Goal: Task Accomplishment & Management: Complete application form

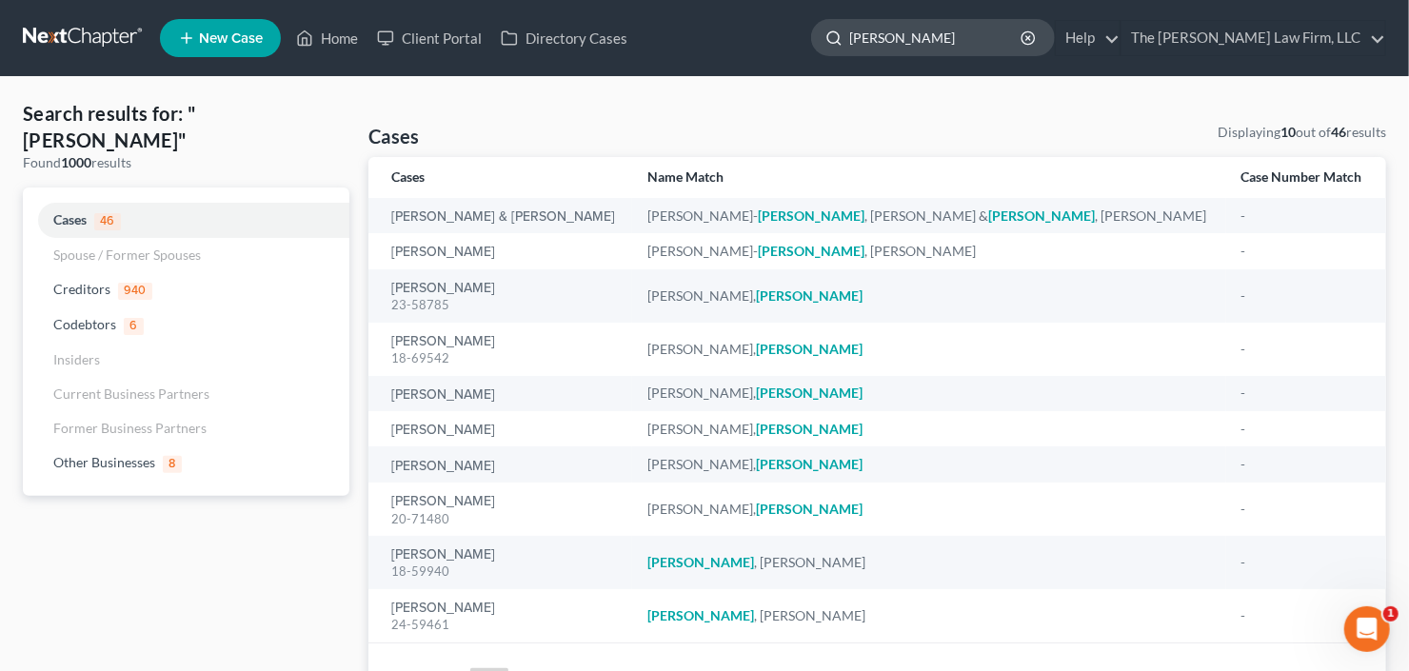
click at [999, 45] on input "[PERSON_NAME]" at bounding box center [936, 37] width 174 height 35
drag, startPoint x: 930, startPoint y: 45, endPoint x: 776, endPoint y: 51, distance: 154.4
click at [794, 49] on ul "New Case Home Client Portal Directory Cases - No Result - See all results Or Pr…" at bounding box center [773, 38] width 1226 height 50
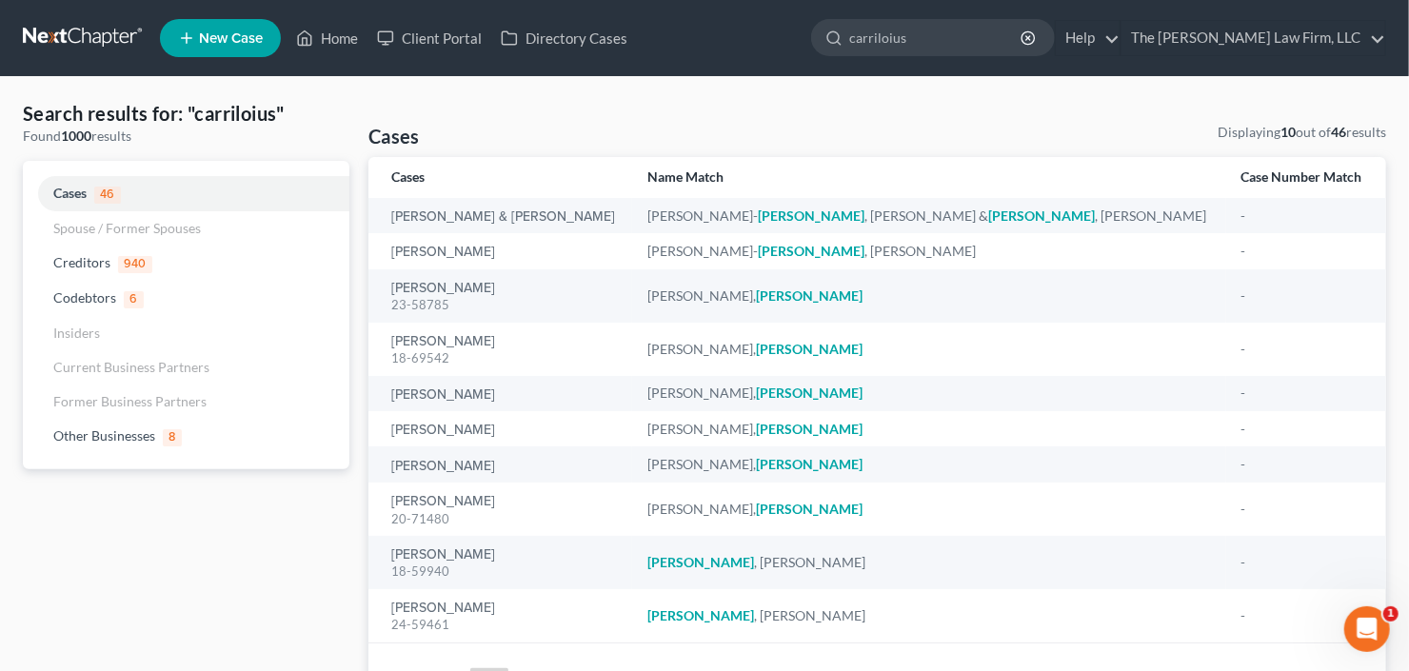
type input "carriloius"
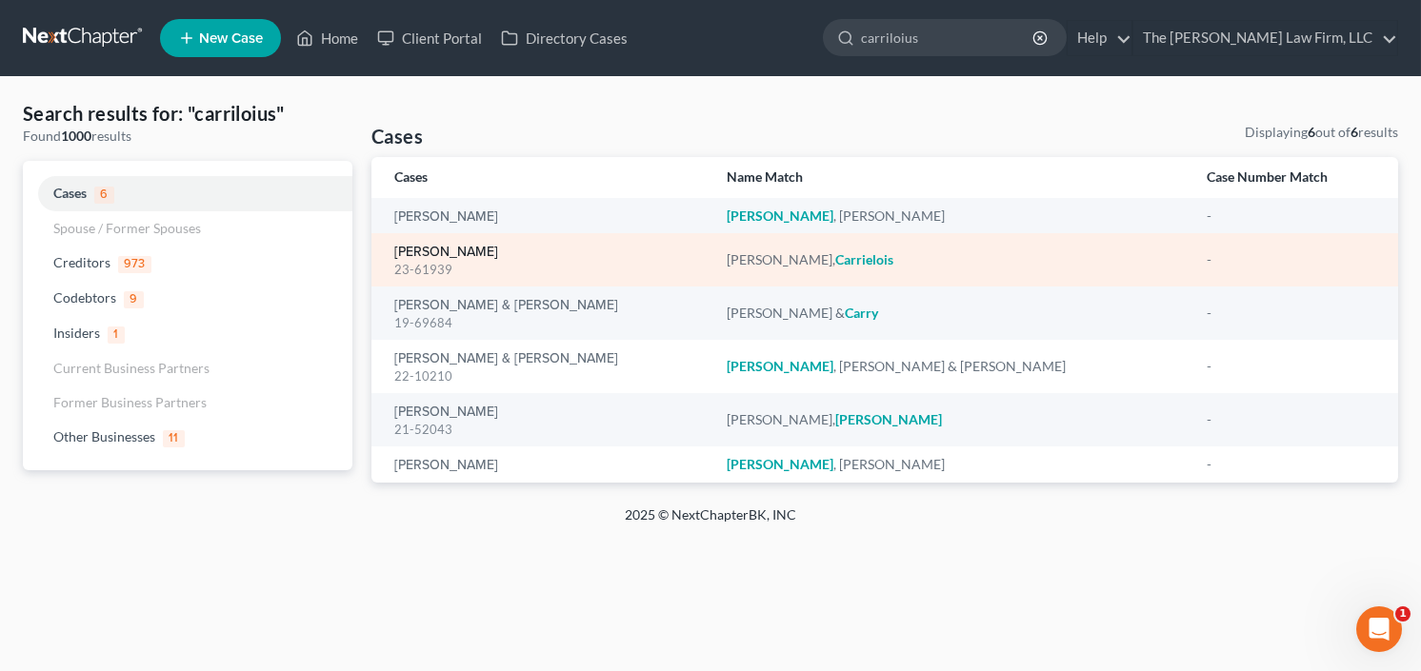
click at [457, 246] on link "Roberts, Carrielois" at bounding box center [446, 252] width 104 height 13
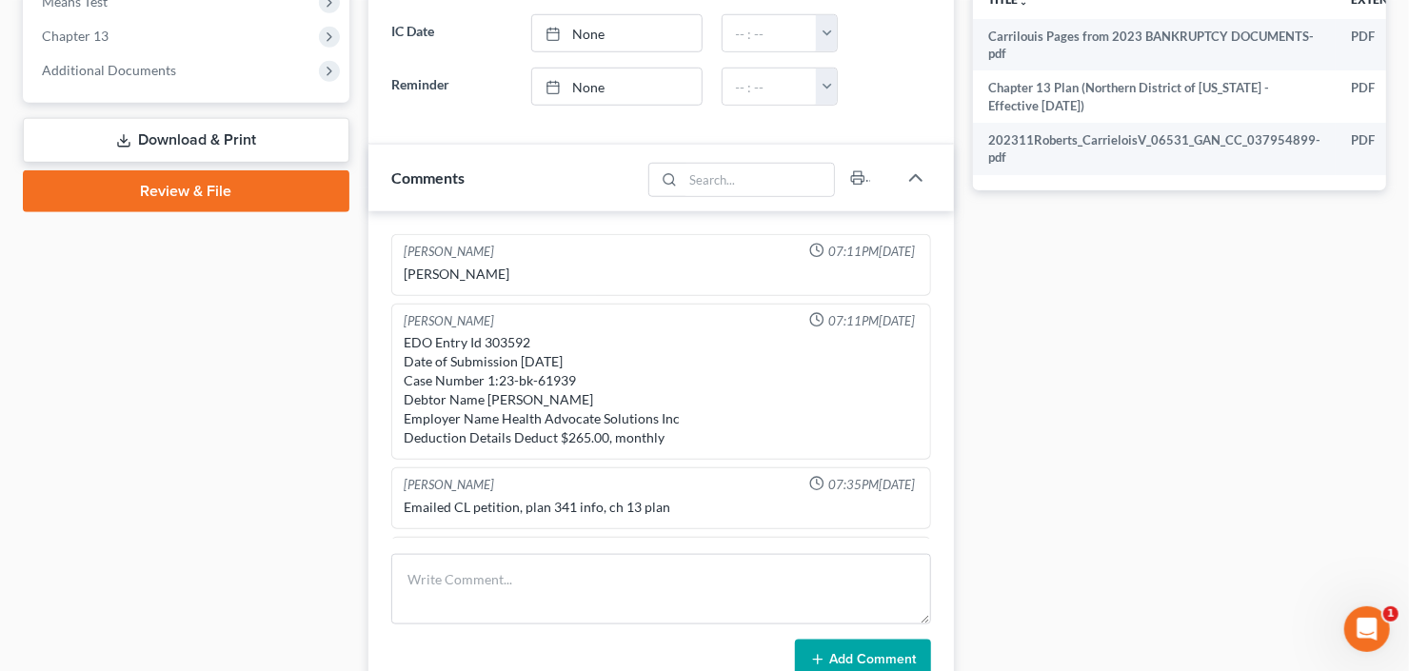
scroll to position [127, 0]
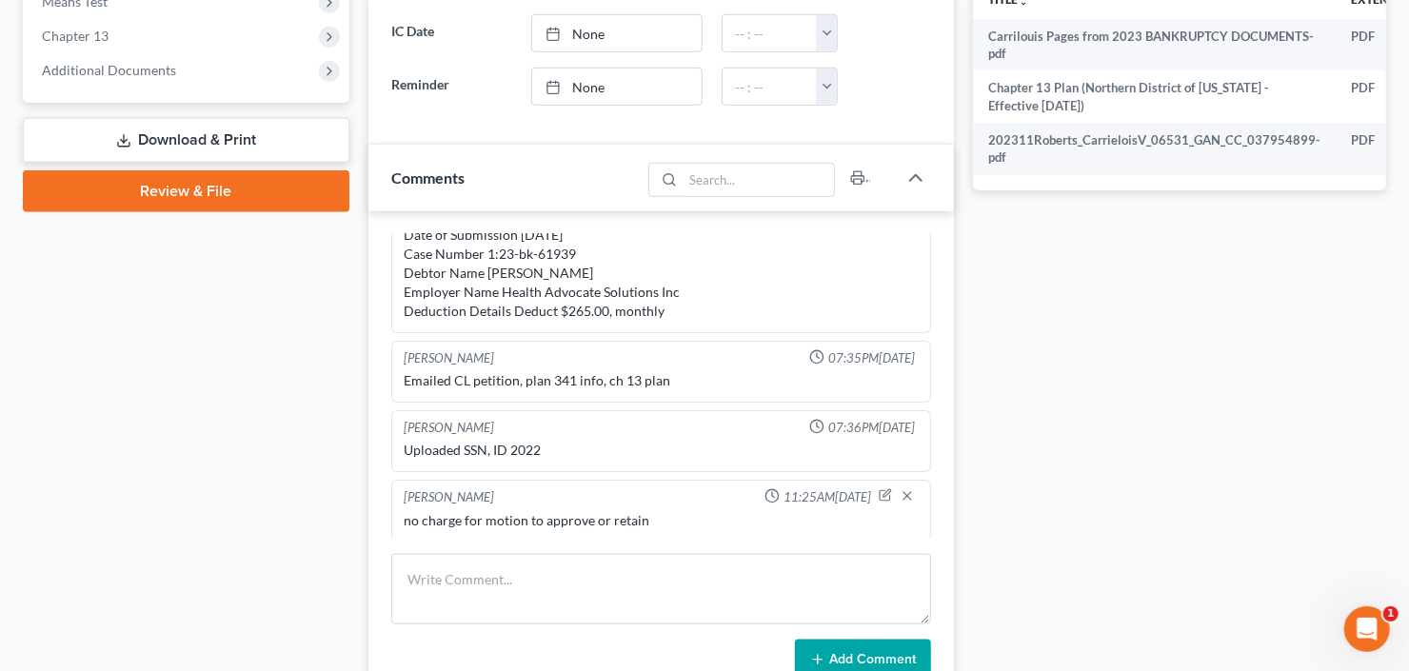
click at [191, 77] on span "Additional Documents" at bounding box center [188, 70] width 323 height 34
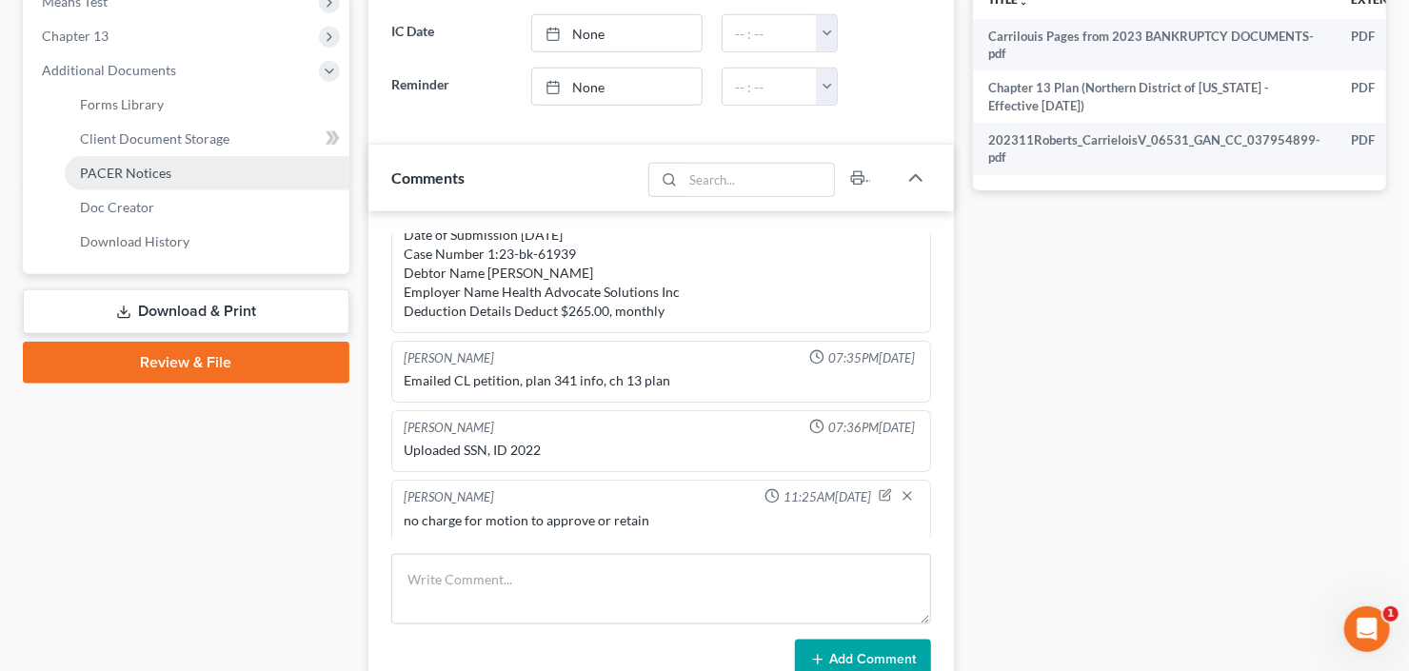
click at [163, 169] on span "PACER Notices" at bounding box center [125, 173] width 91 height 16
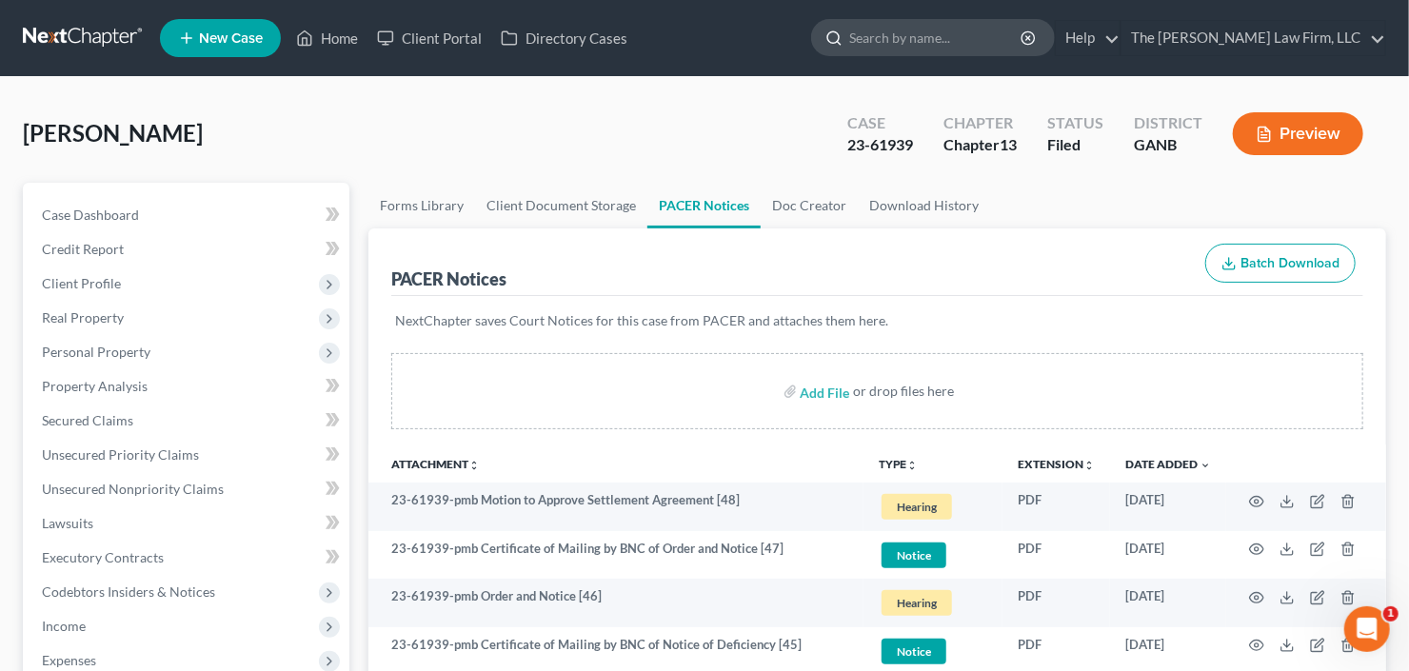
click at [977, 28] on input "search" at bounding box center [936, 37] width 174 height 35
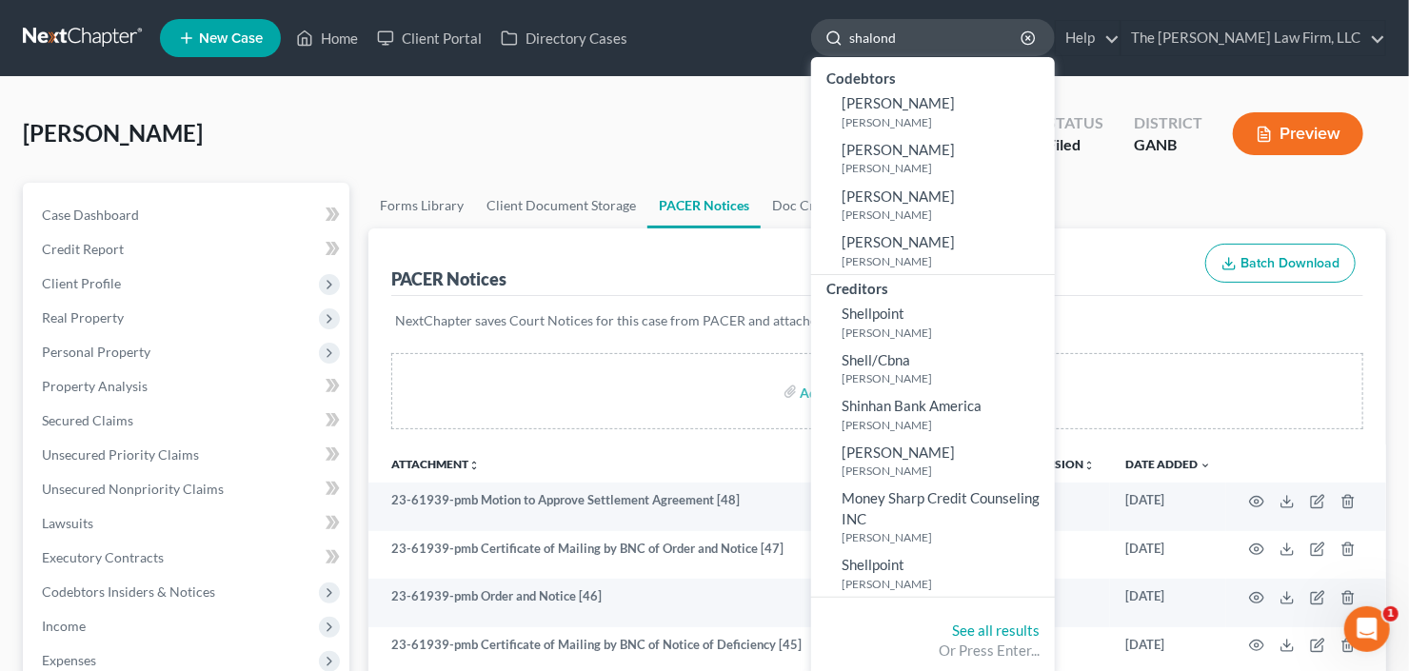
type input "shalonda"
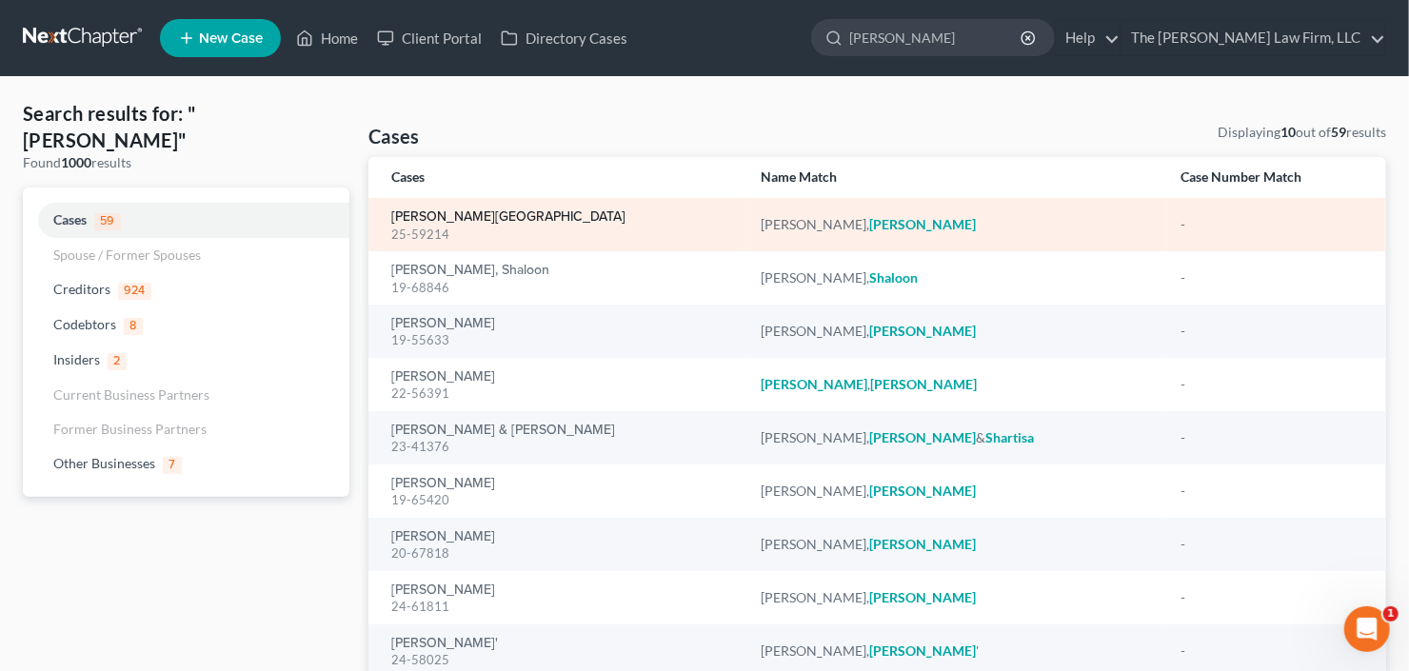
click at [460, 210] on link "Radford, Shalonda" at bounding box center [508, 216] width 234 height 13
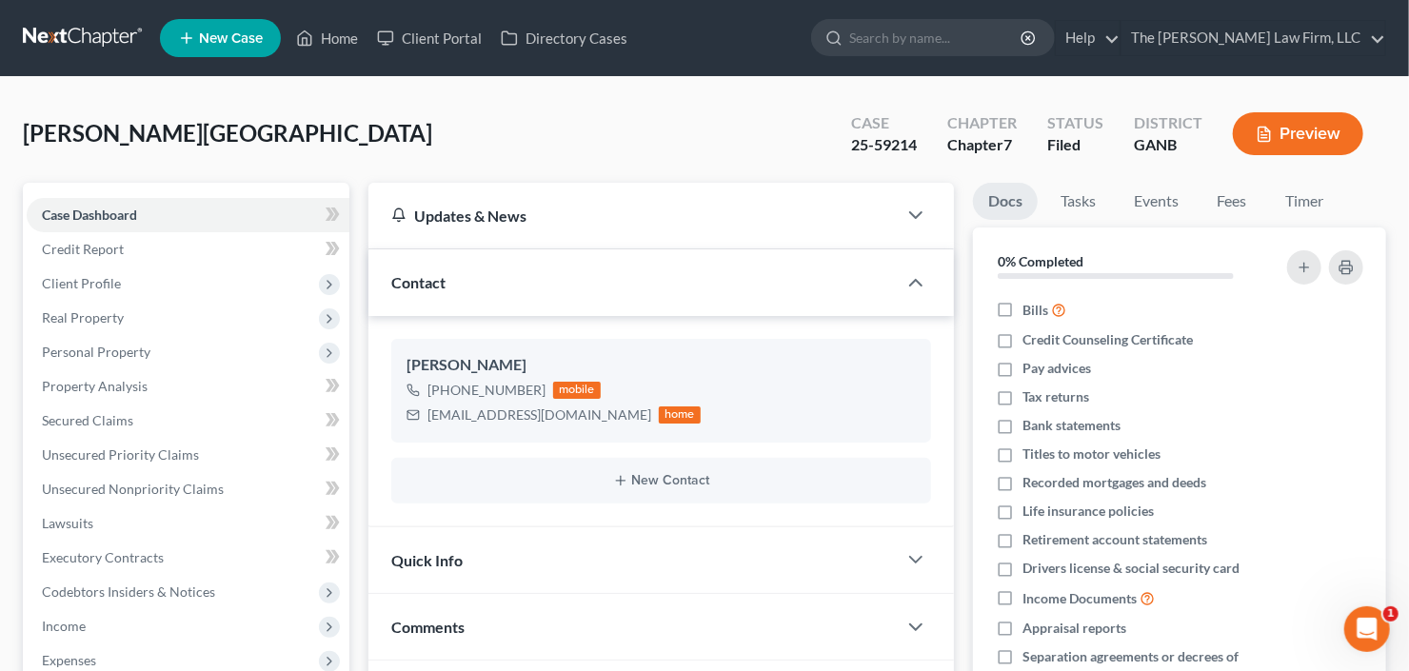
scroll to position [337, 0]
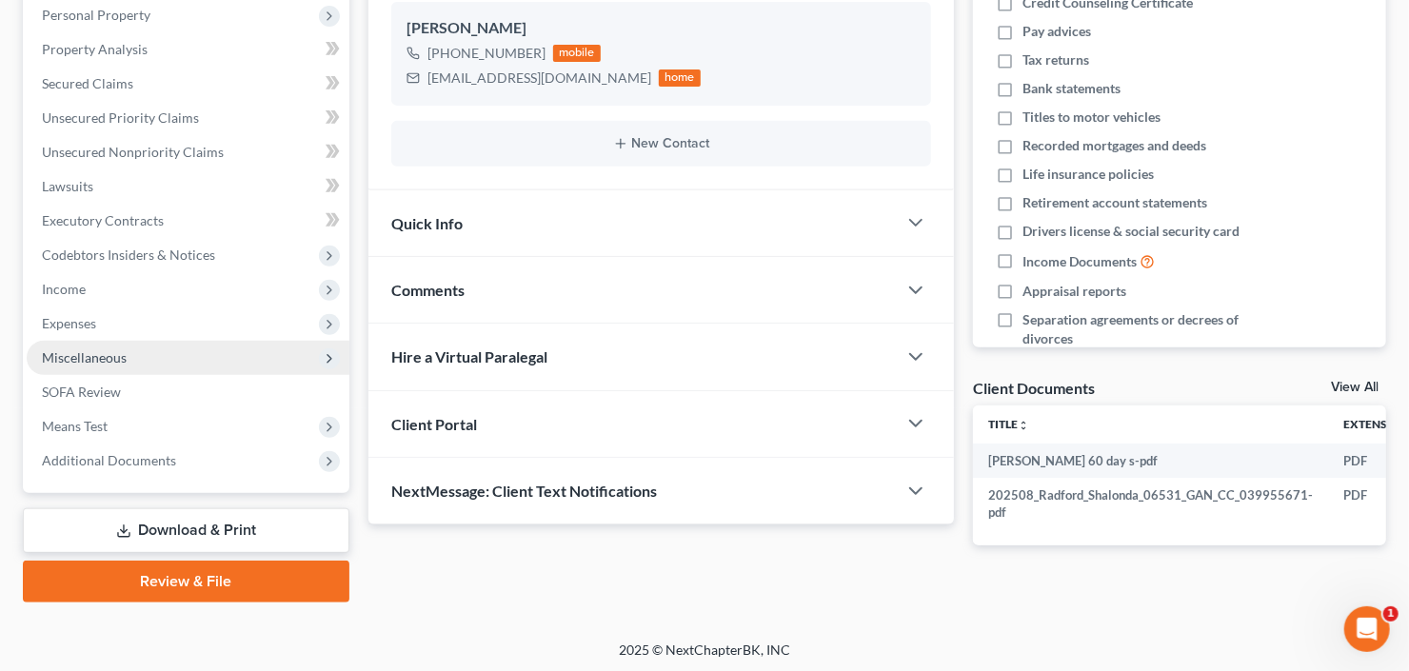
click at [139, 347] on span "Miscellaneous" at bounding box center [188, 358] width 323 height 34
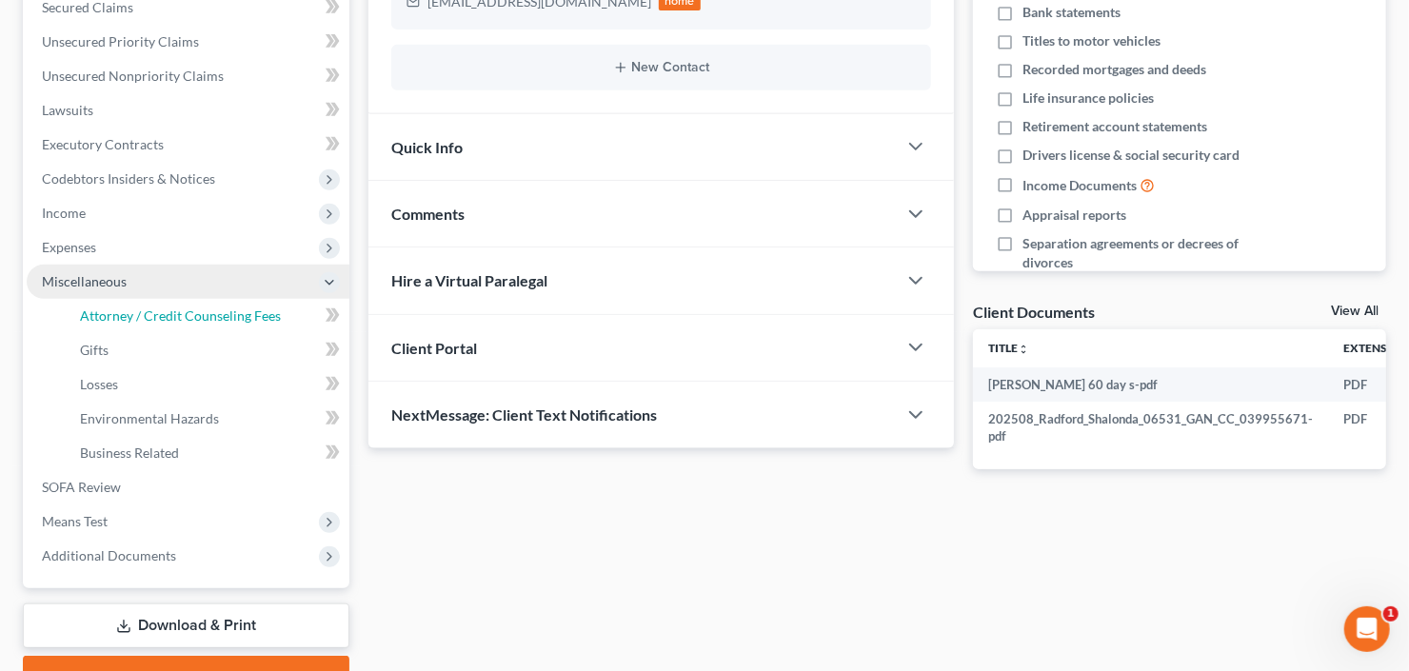
drag, startPoint x: 169, startPoint y: 317, endPoint x: 238, endPoint y: 294, distance: 73.2
click at [169, 316] on span "Attorney / Credit Counseling Fees" at bounding box center [180, 316] width 201 height 16
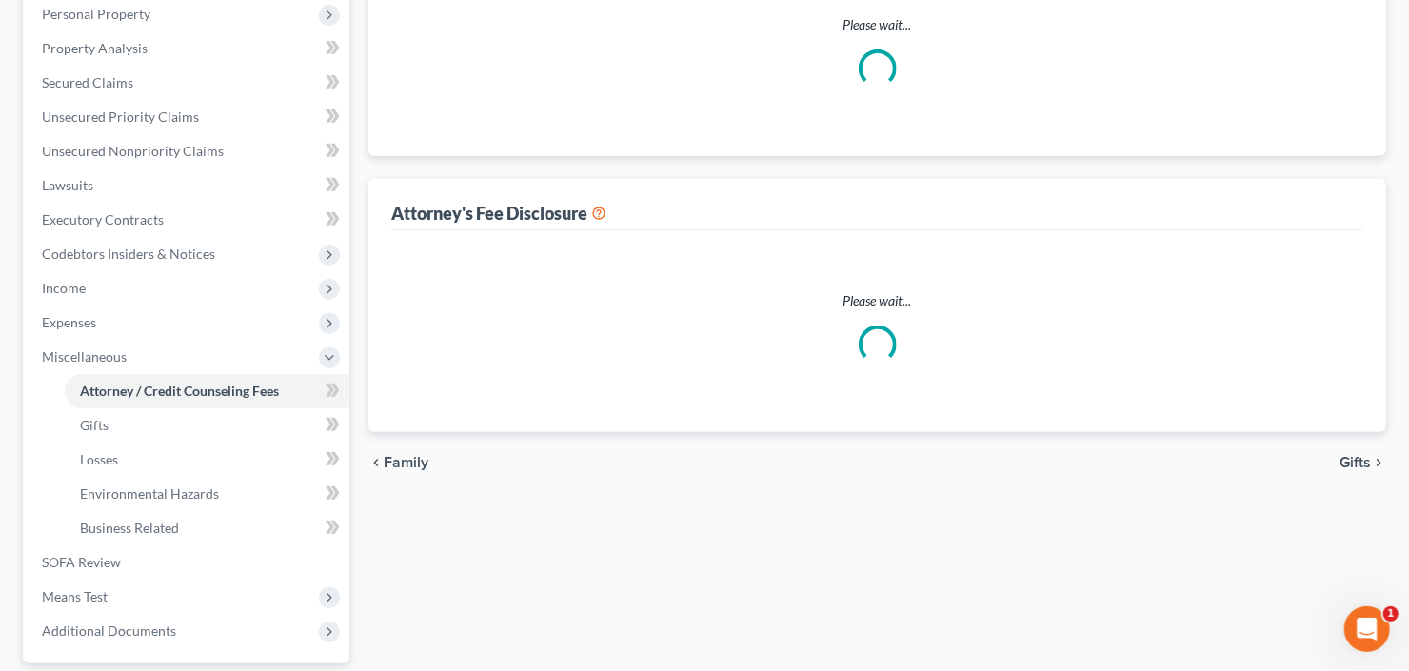
select select "3"
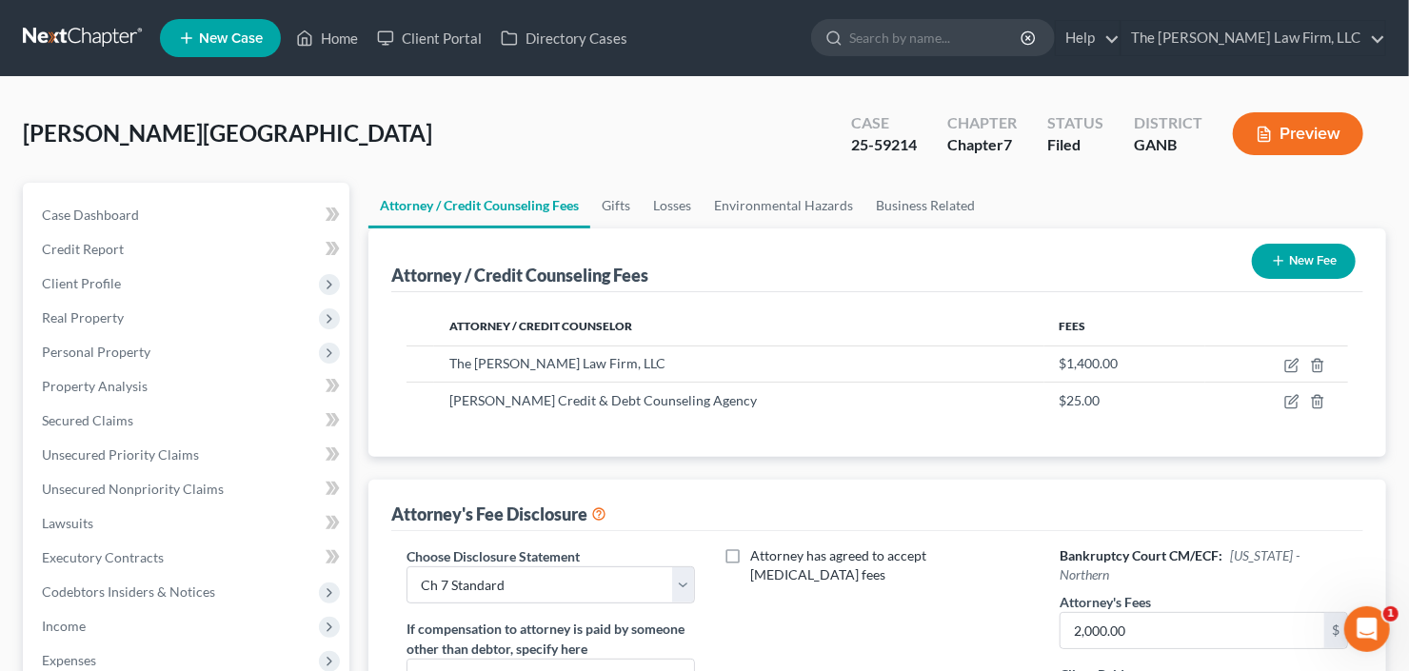
scroll to position [229, 0]
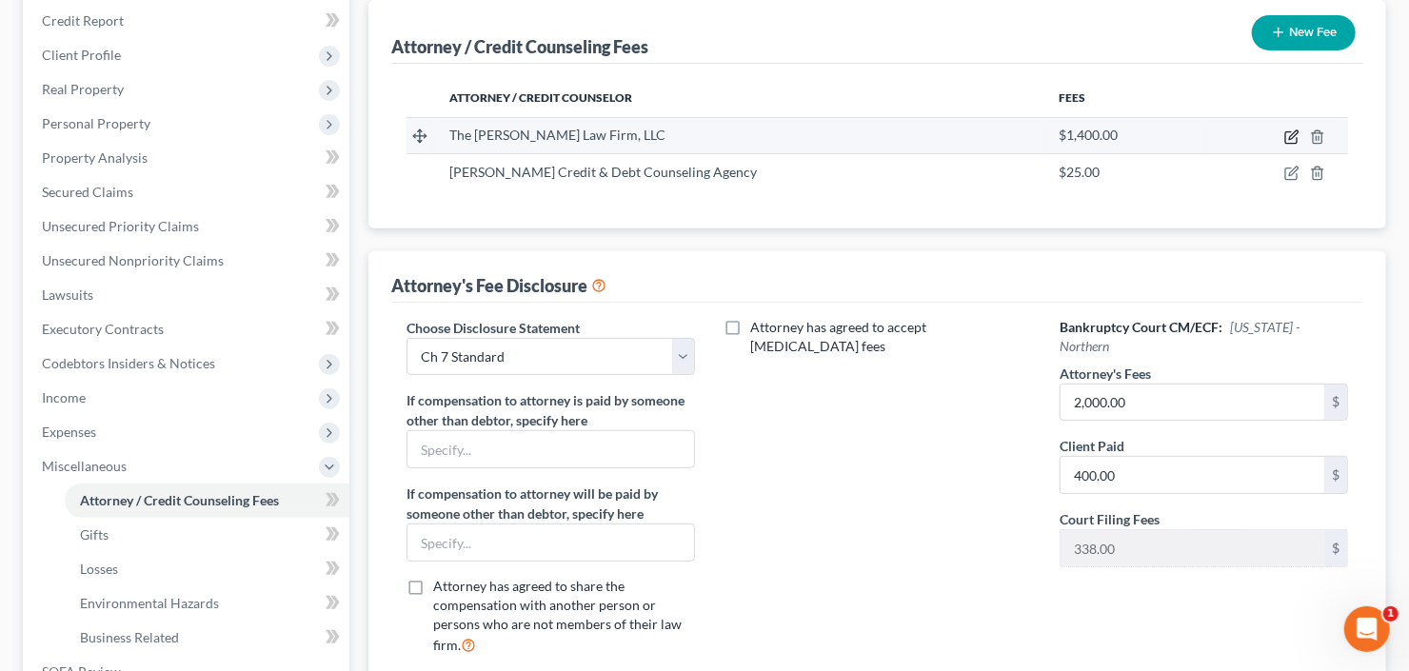
click at [1288, 136] on icon "button" at bounding box center [1291, 136] width 15 height 15
select select "10"
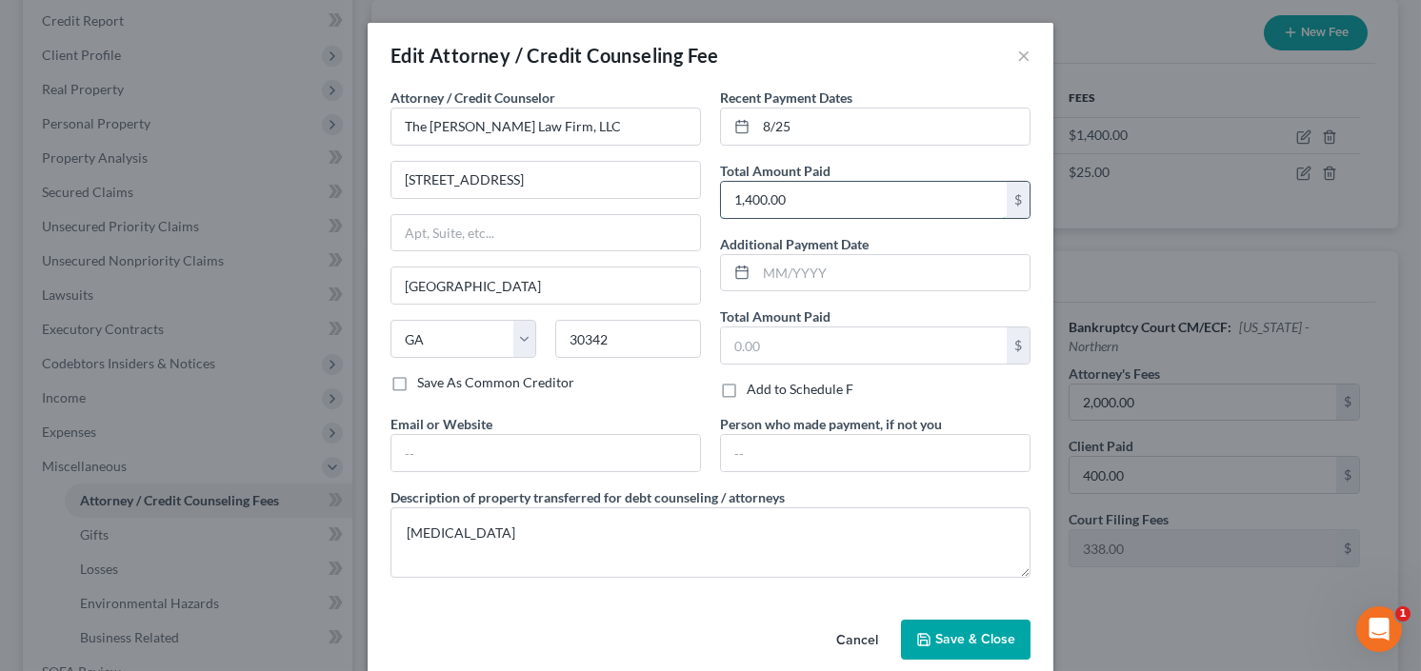
click at [854, 208] on input "1,400.00" at bounding box center [864, 200] width 286 height 36
type input "400.00"
click at [988, 627] on button "Save & Close" at bounding box center [965, 640] width 129 height 40
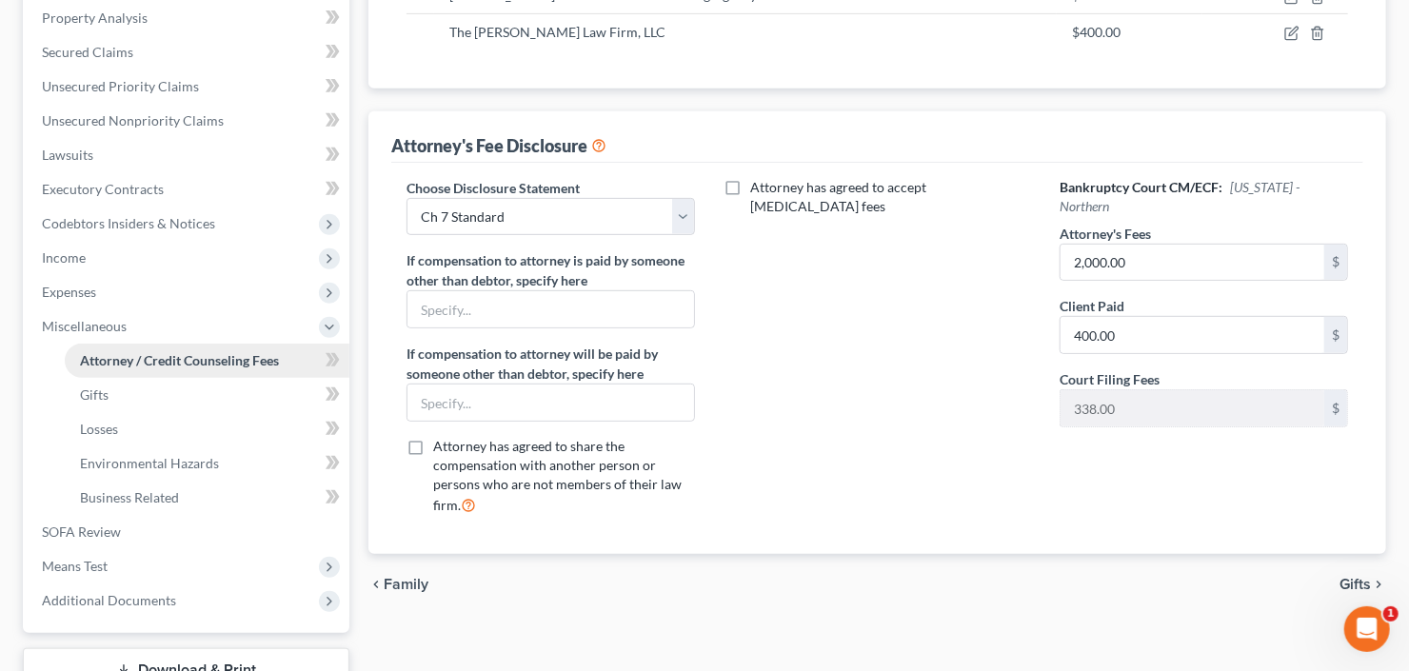
scroll to position [509, 0]
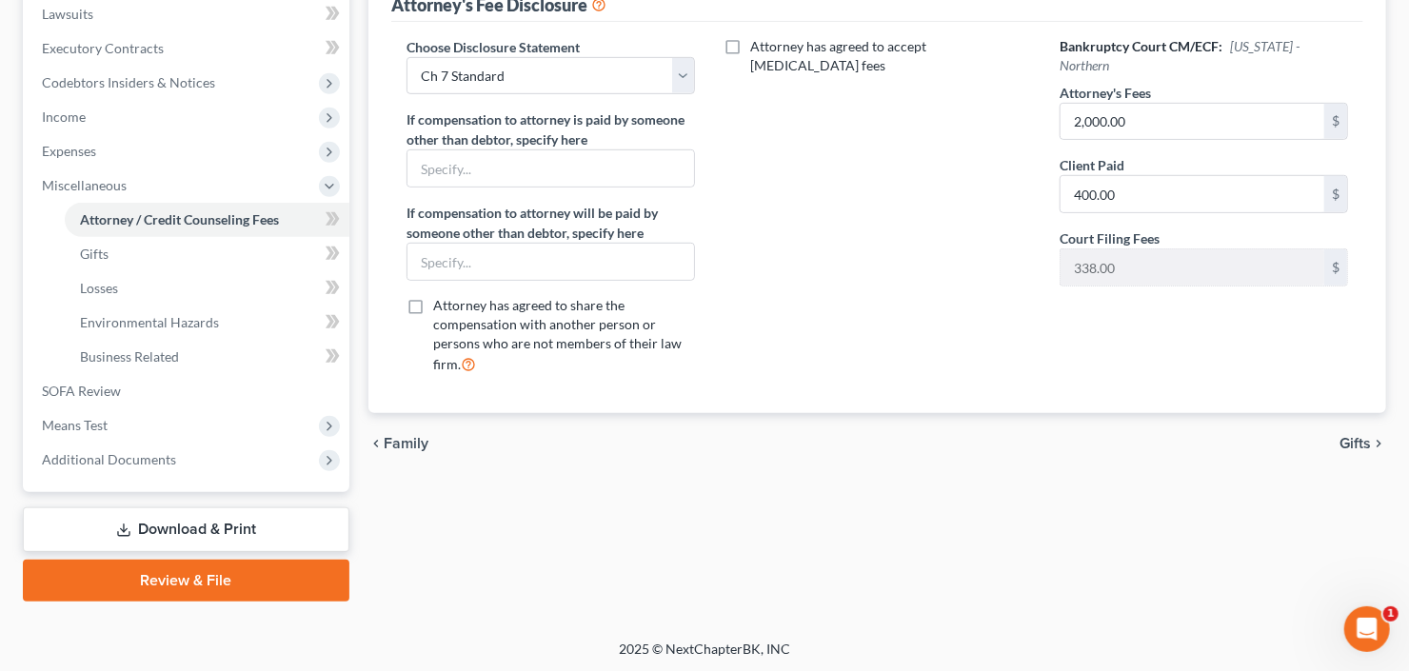
click at [211, 576] on link "Review & File" at bounding box center [186, 581] width 327 height 42
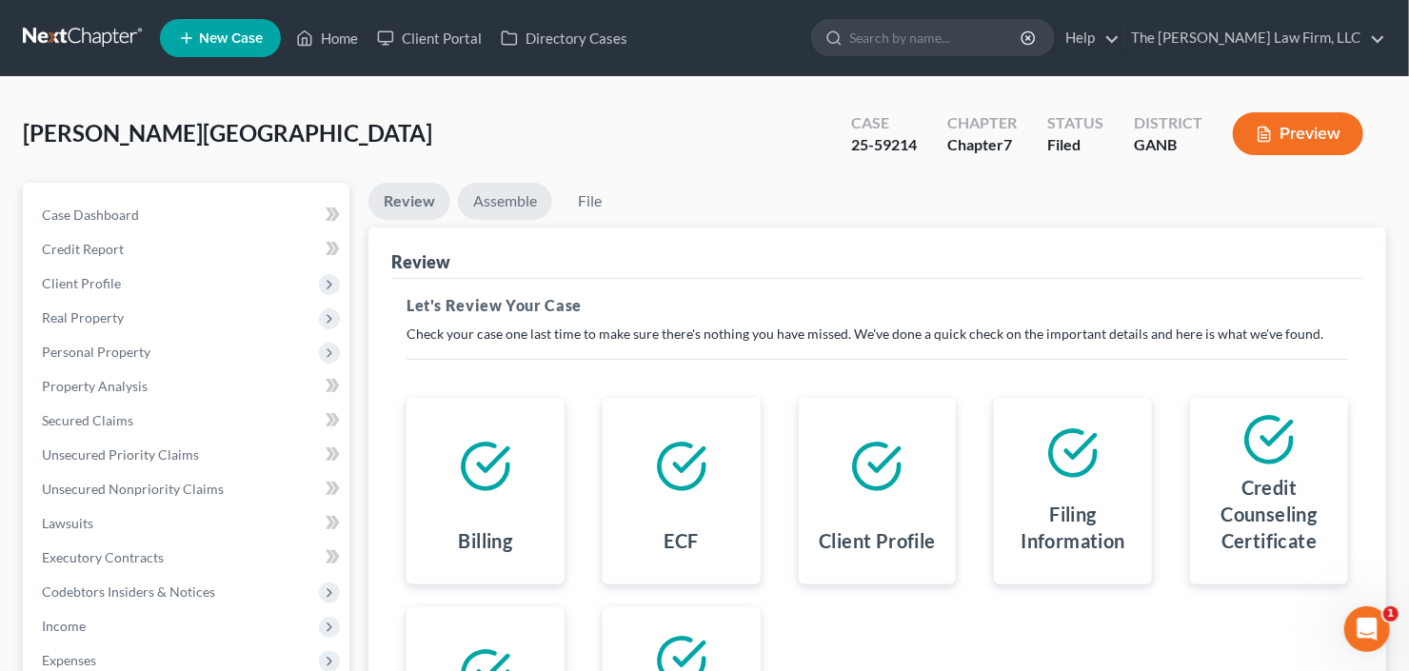
click at [519, 205] on link "Assemble" at bounding box center [505, 201] width 94 height 37
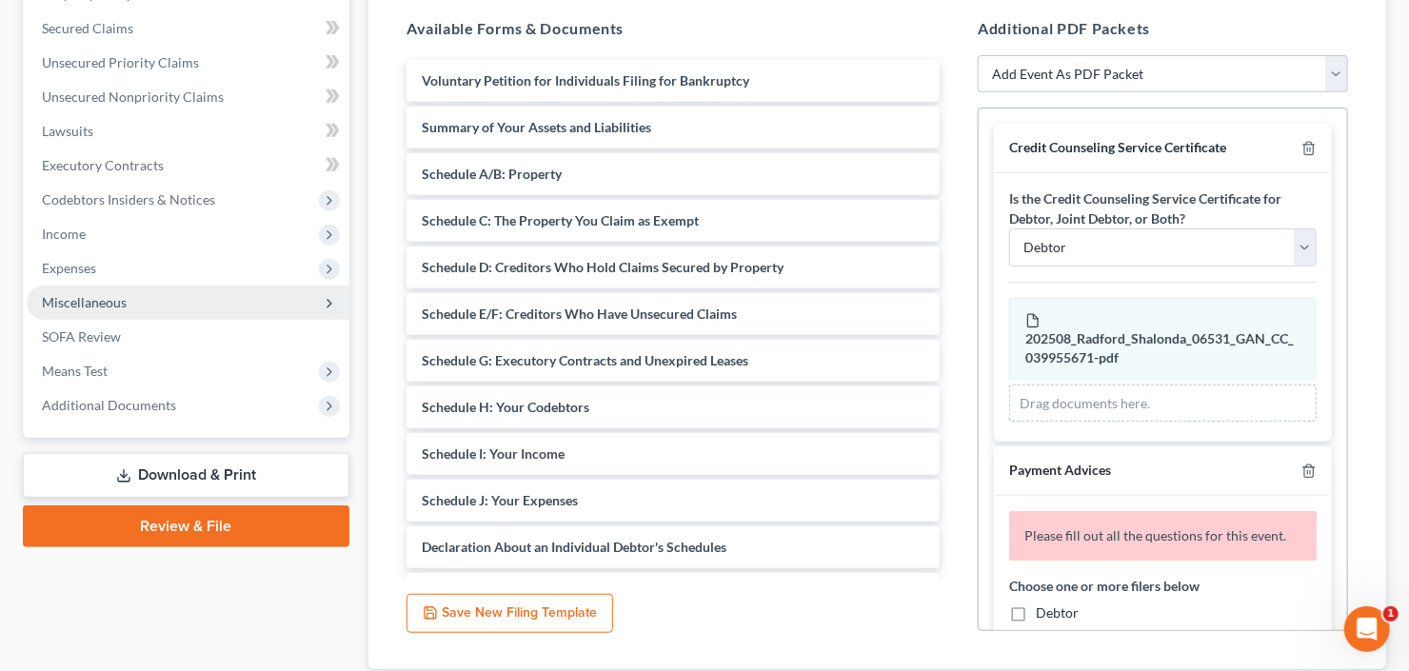
scroll to position [521, 0]
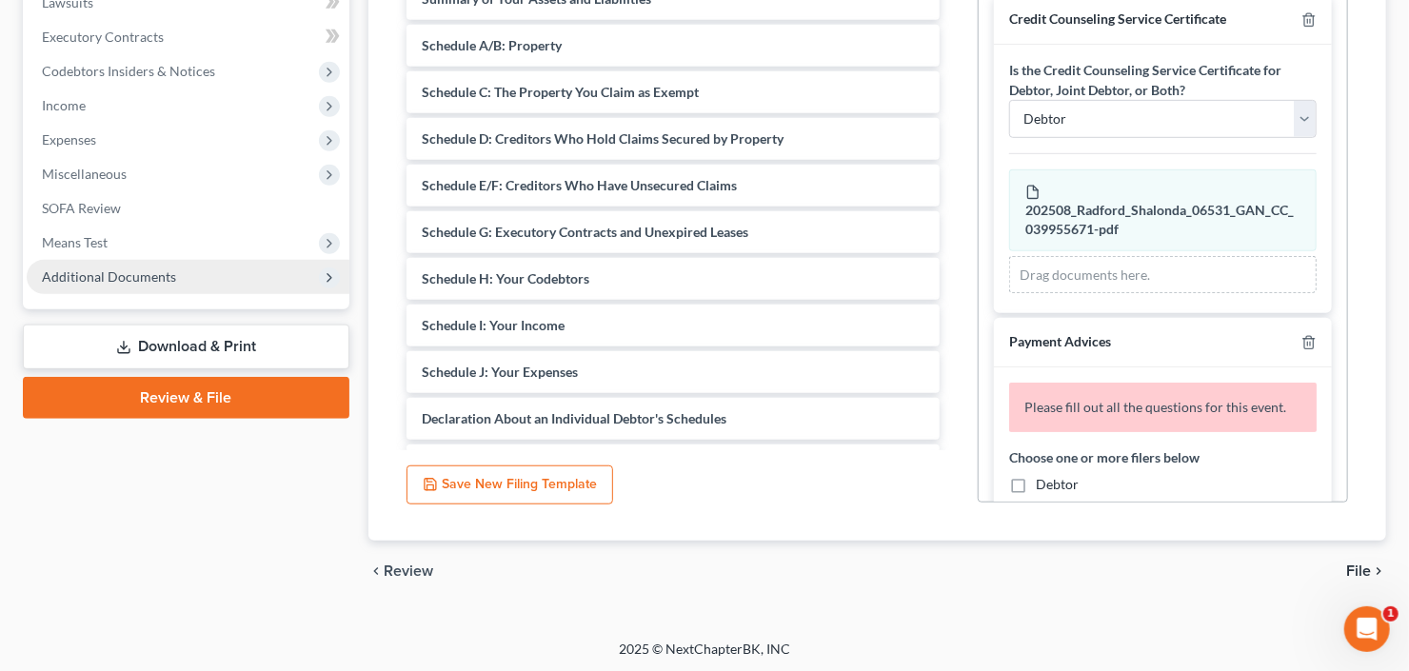
click at [125, 265] on span "Additional Documents" at bounding box center [188, 277] width 323 height 34
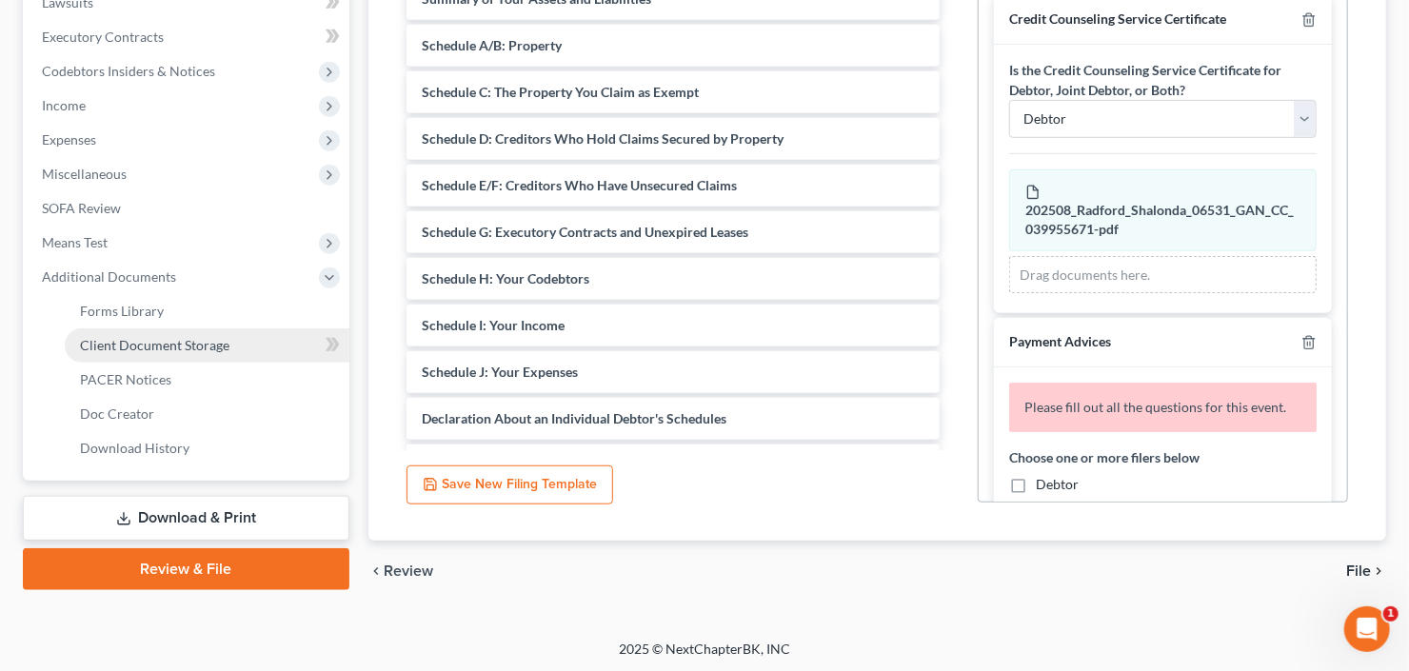
click at [170, 349] on span "Client Document Storage" at bounding box center [154, 345] width 149 height 16
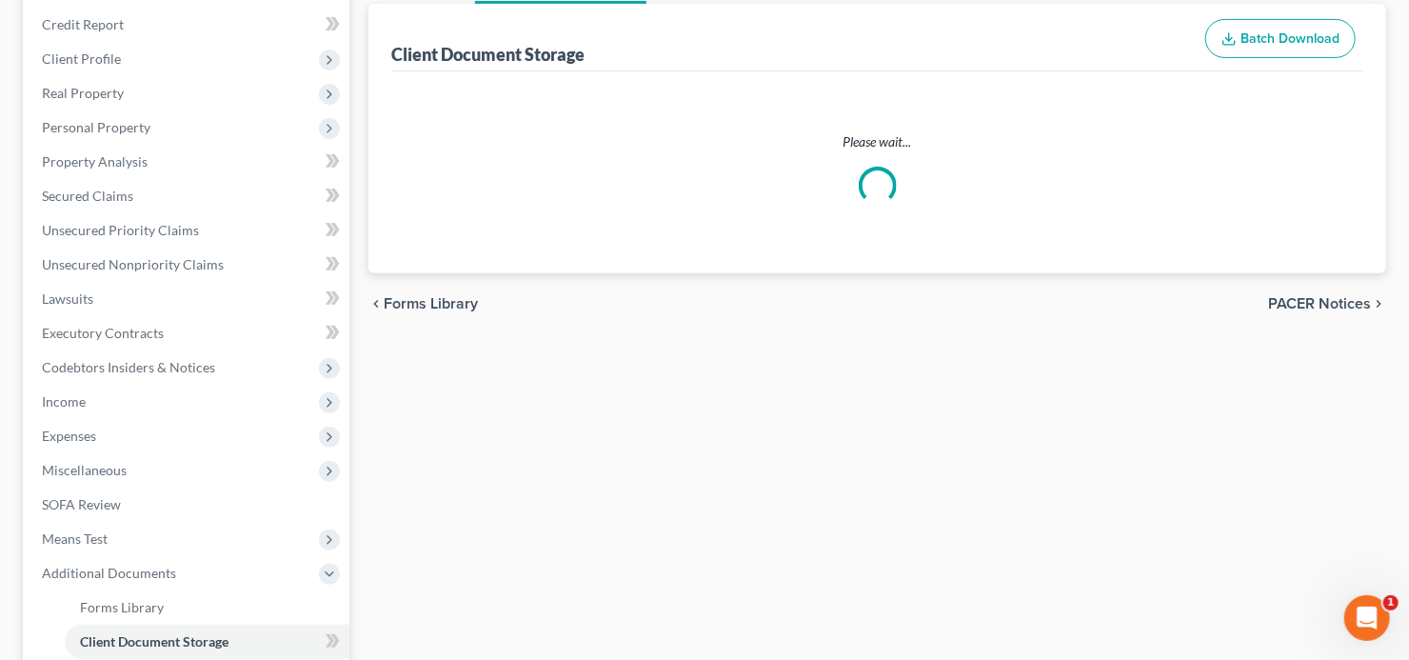
select select "5"
select select "35"
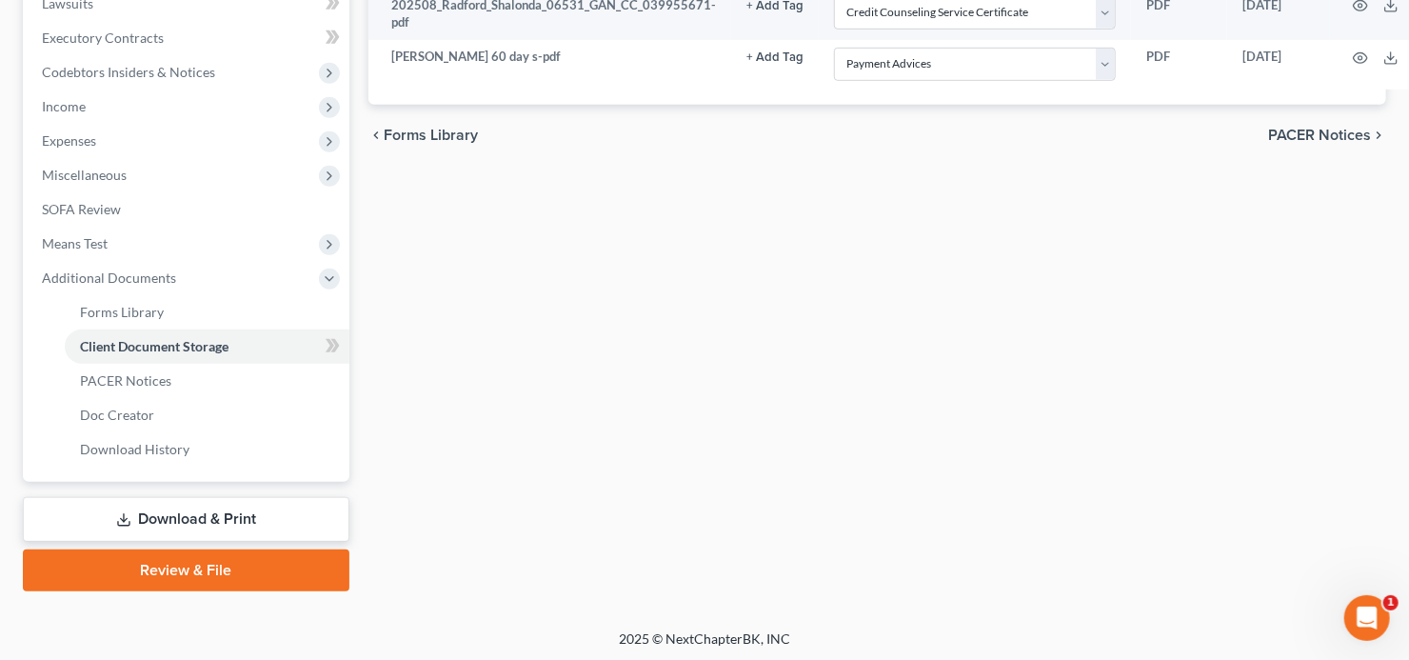
click at [157, 517] on link "Download & Print" at bounding box center [186, 519] width 327 height 45
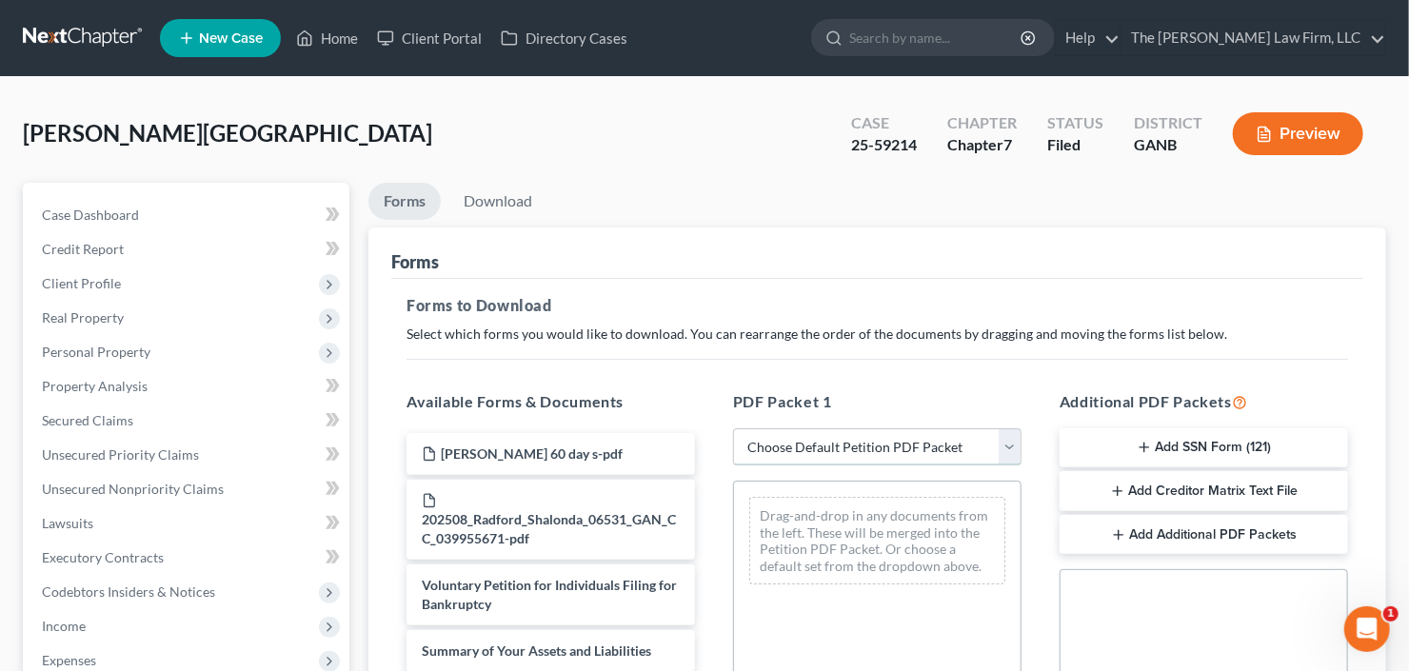
click at [842, 438] on select "Choose Default Petition PDF Packet Complete Bankruptcy Petition (all forms and …" at bounding box center [877, 447] width 289 height 38
select select "2"
click at [733, 428] on select "Choose Default Petition PDF Packet Complete Bankruptcy Petition (all forms and …" at bounding box center [877, 447] width 289 height 38
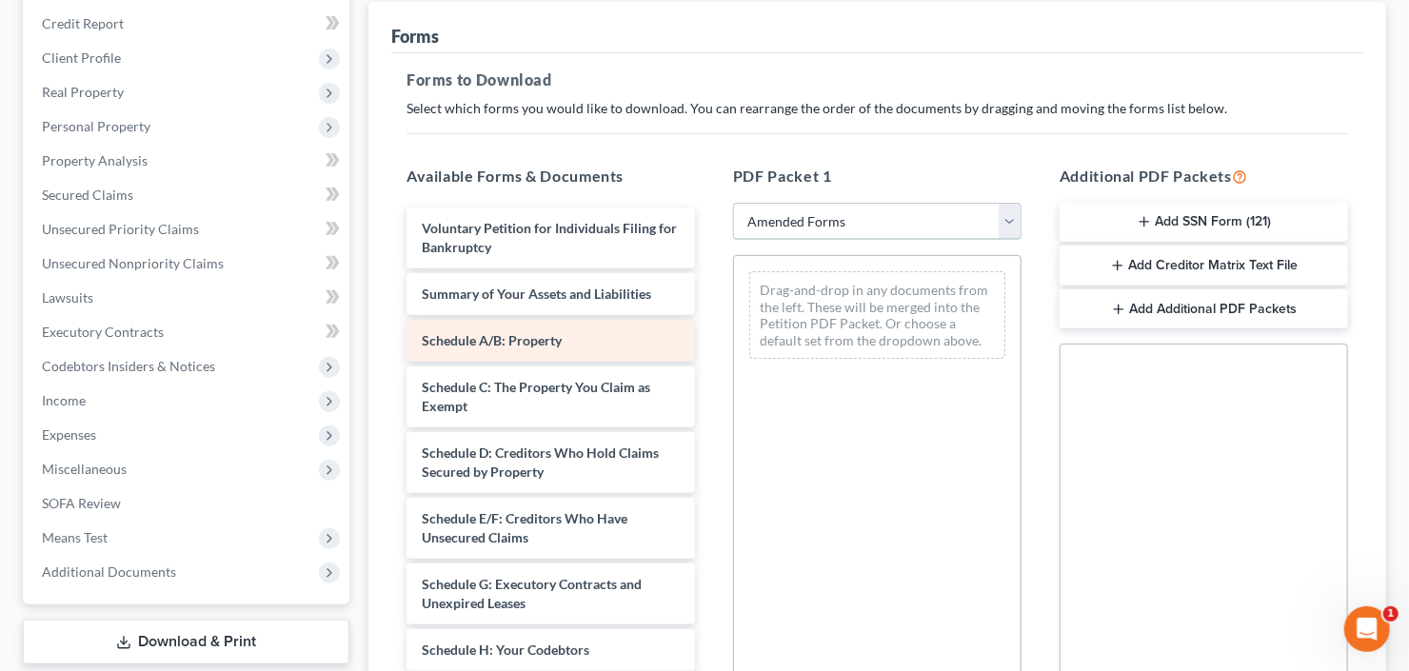
scroll to position [229, 0]
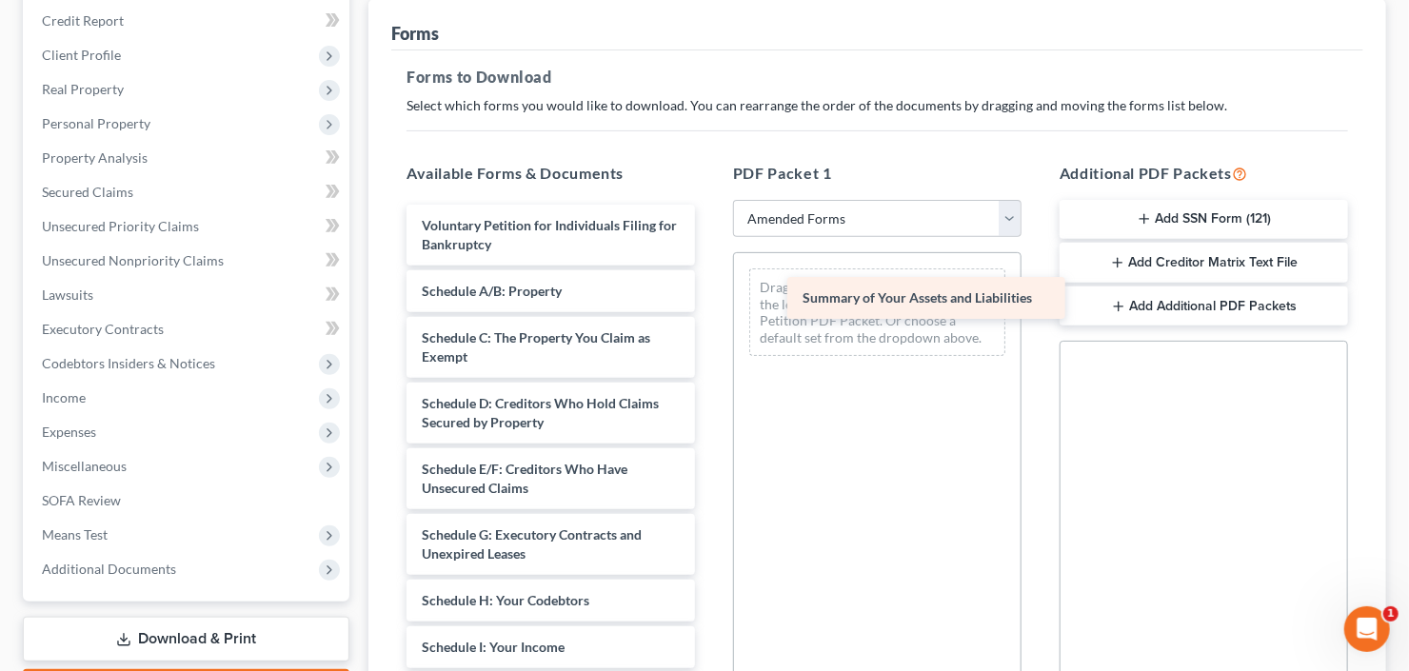
drag, startPoint x: 496, startPoint y: 286, endPoint x: 879, endPoint y: 293, distance: 382.8
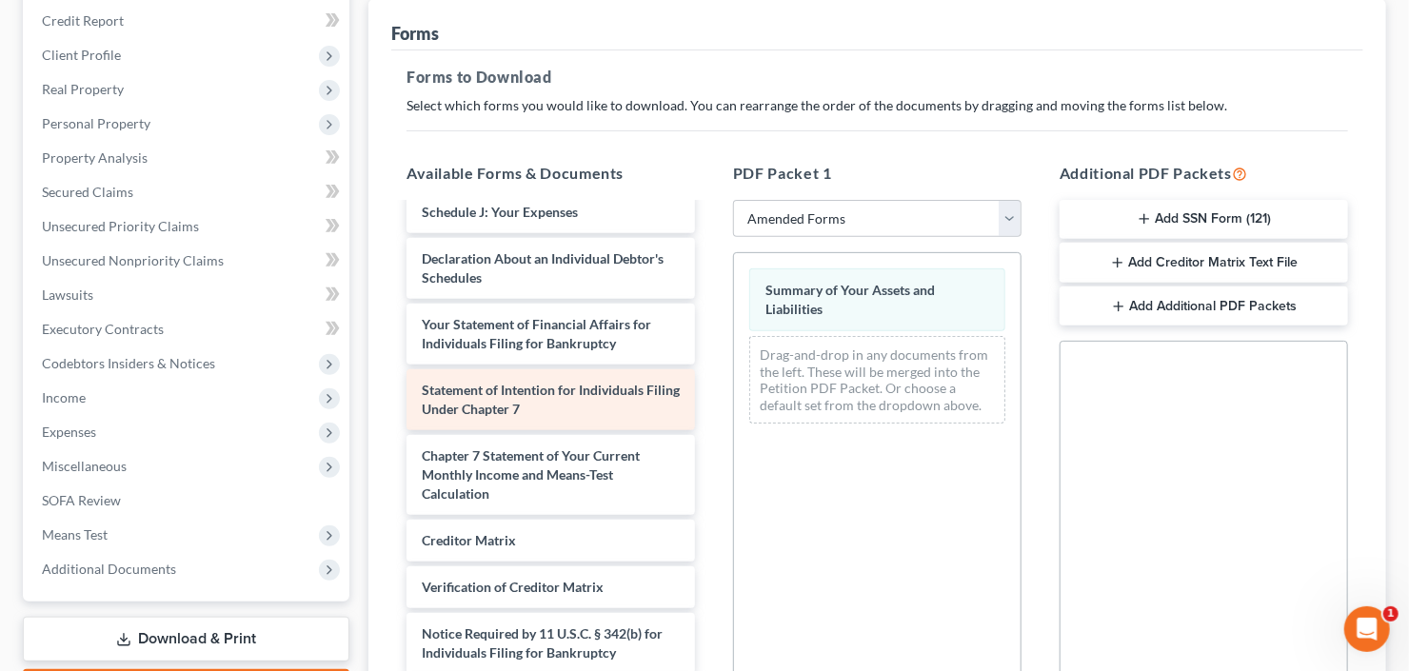
scroll to position [483, 0]
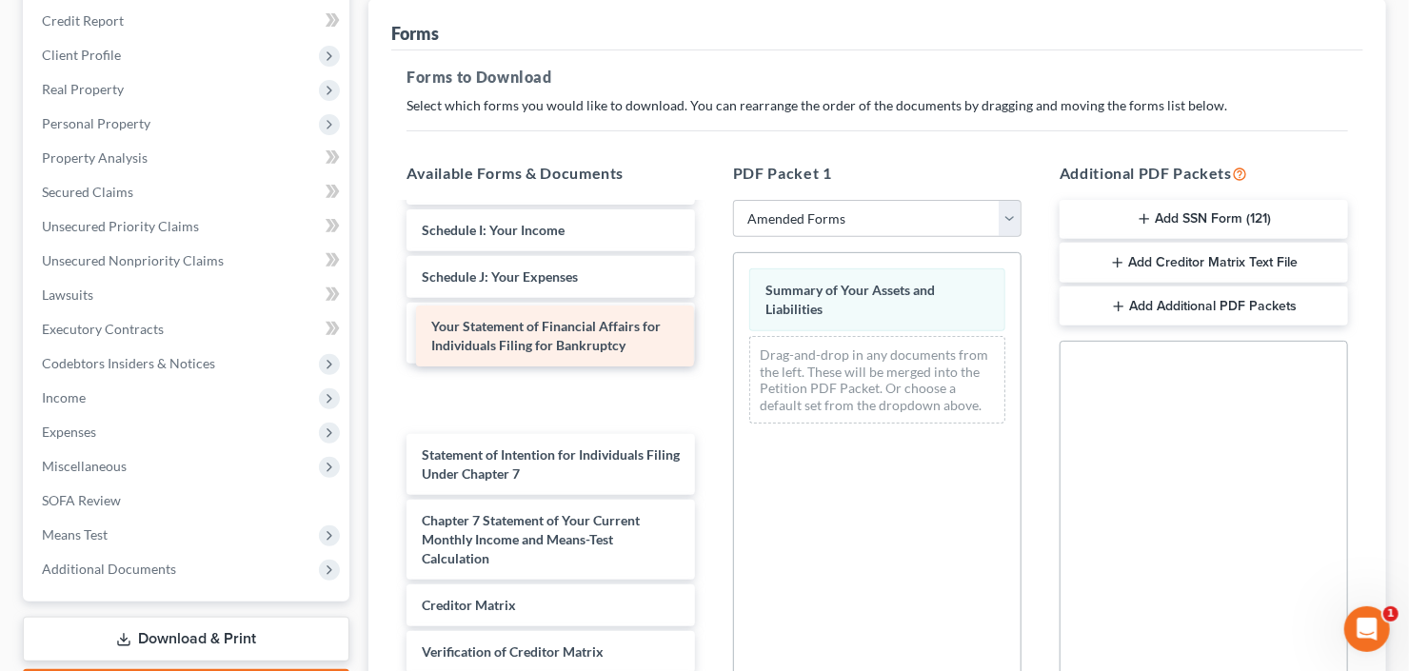
drag, startPoint x: 490, startPoint y: 323, endPoint x: 866, endPoint y: 391, distance: 382.3
click at [710, 395] on div "Your Statement of Financial Affairs for Individuals Filing for Bankruptcy Volun…" at bounding box center [550, 287] width 319 height 998
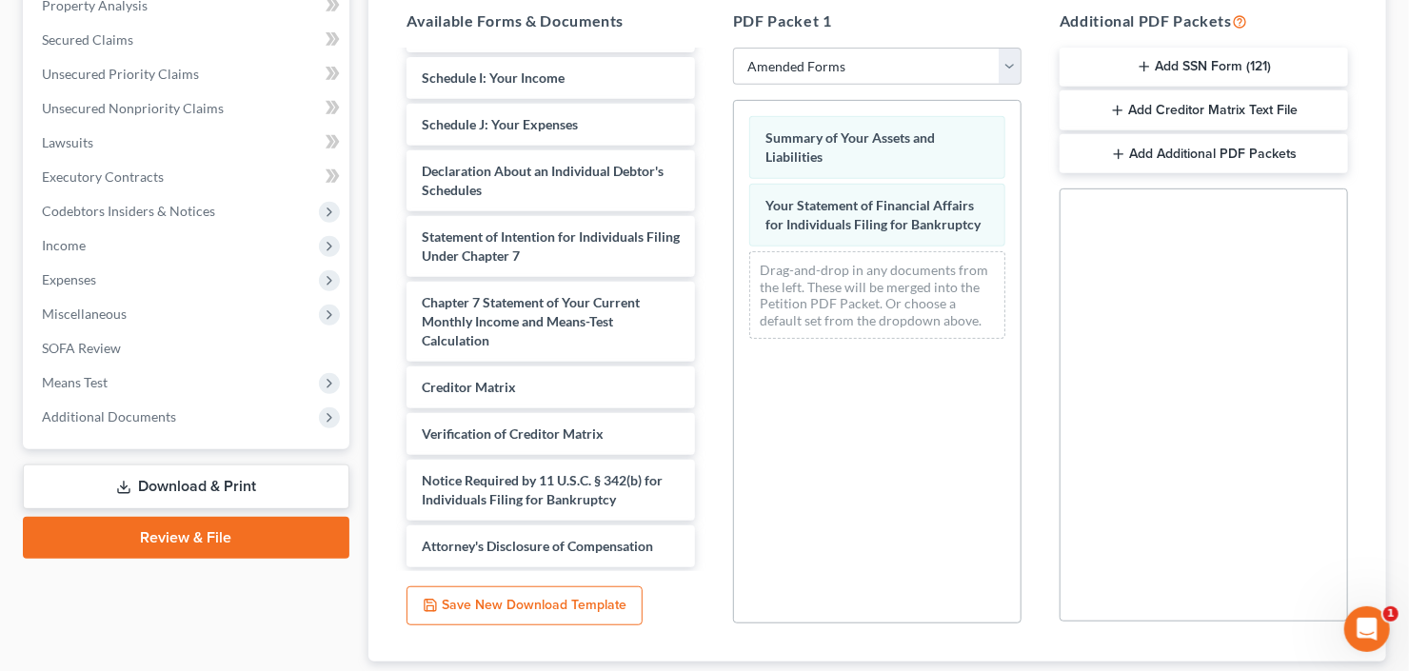
scroll to position [503, 0]
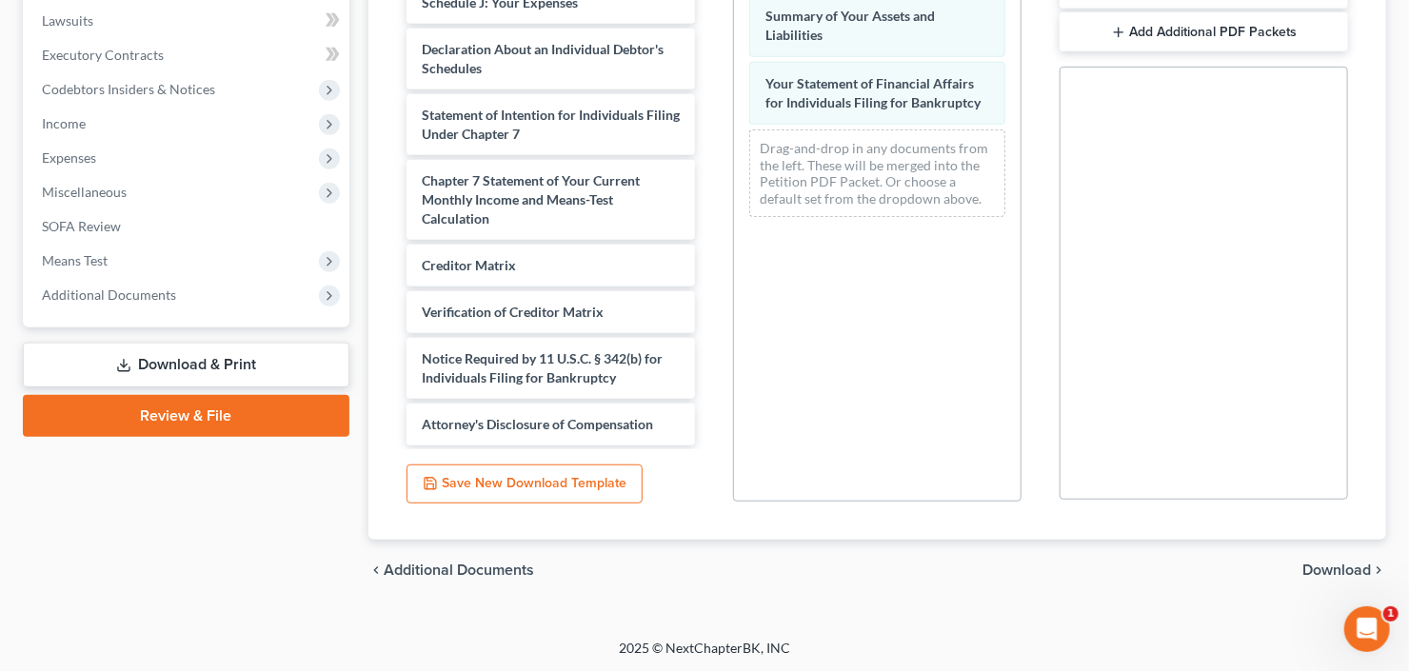
click at [1337, 570] on span "Download" at bounding box center [1337, 570] width 69 height 15
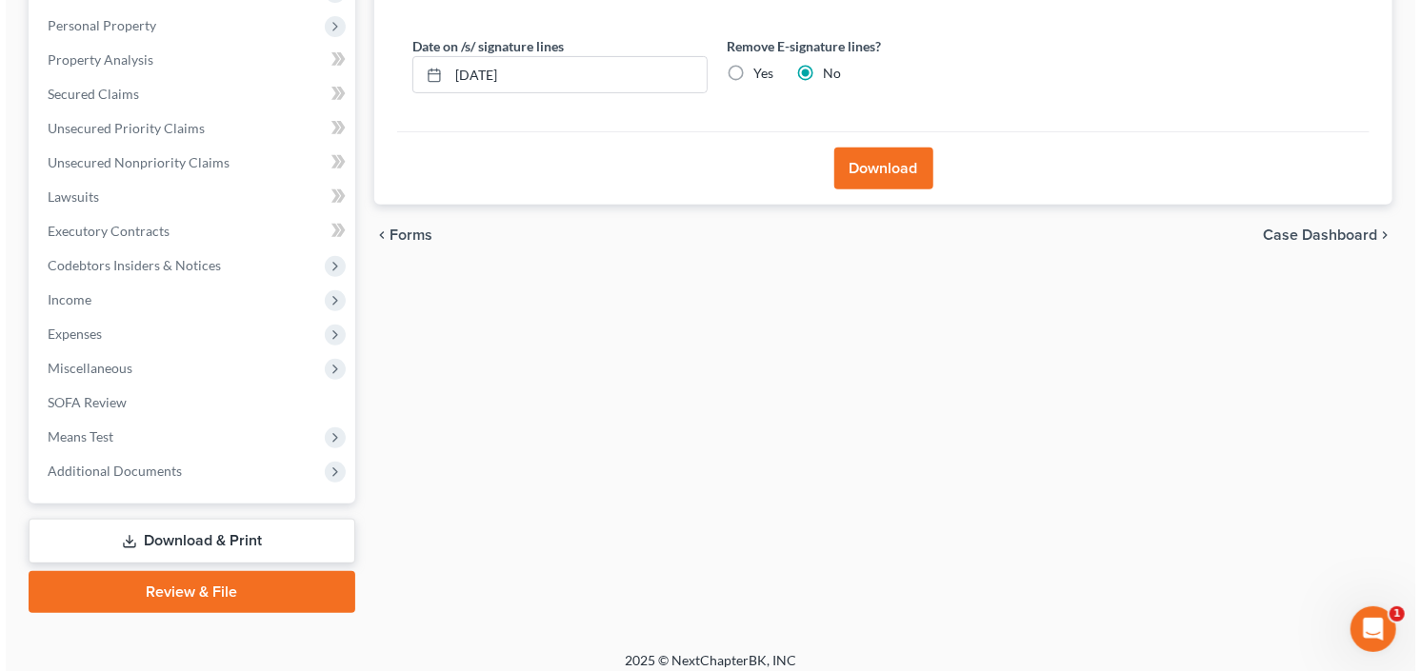
scroll to position [32, 0]
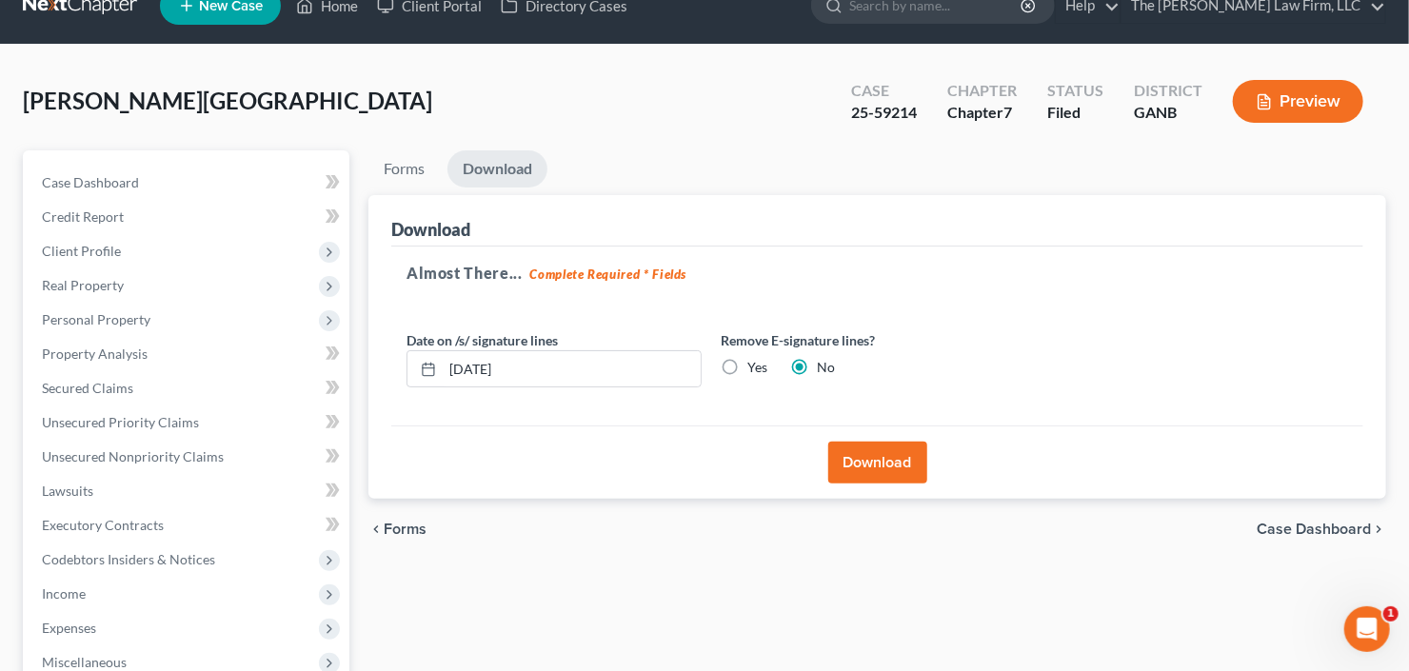
click at [857, 456] on button "Download" at bounding box center [877, 463] width 99 height 42
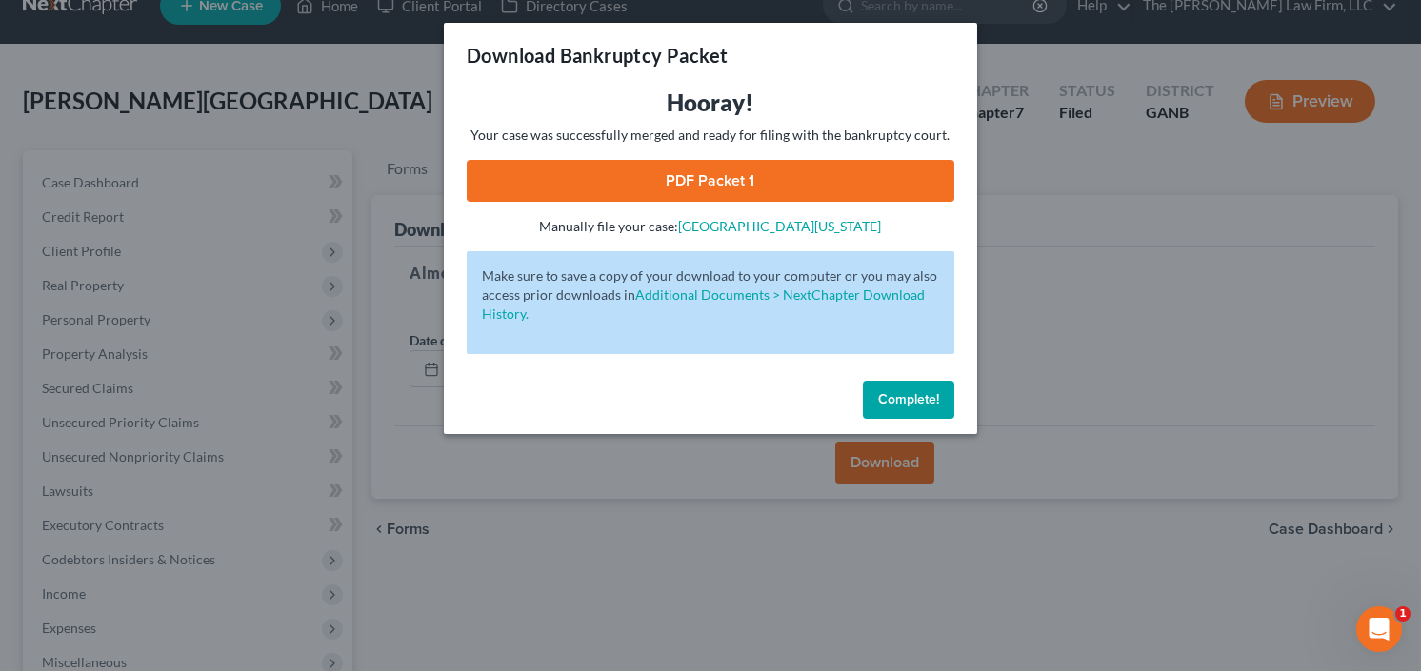
click at [594, 178] on link "PDF Packet 1" at bounding box center [711, 181] width 488 height 42
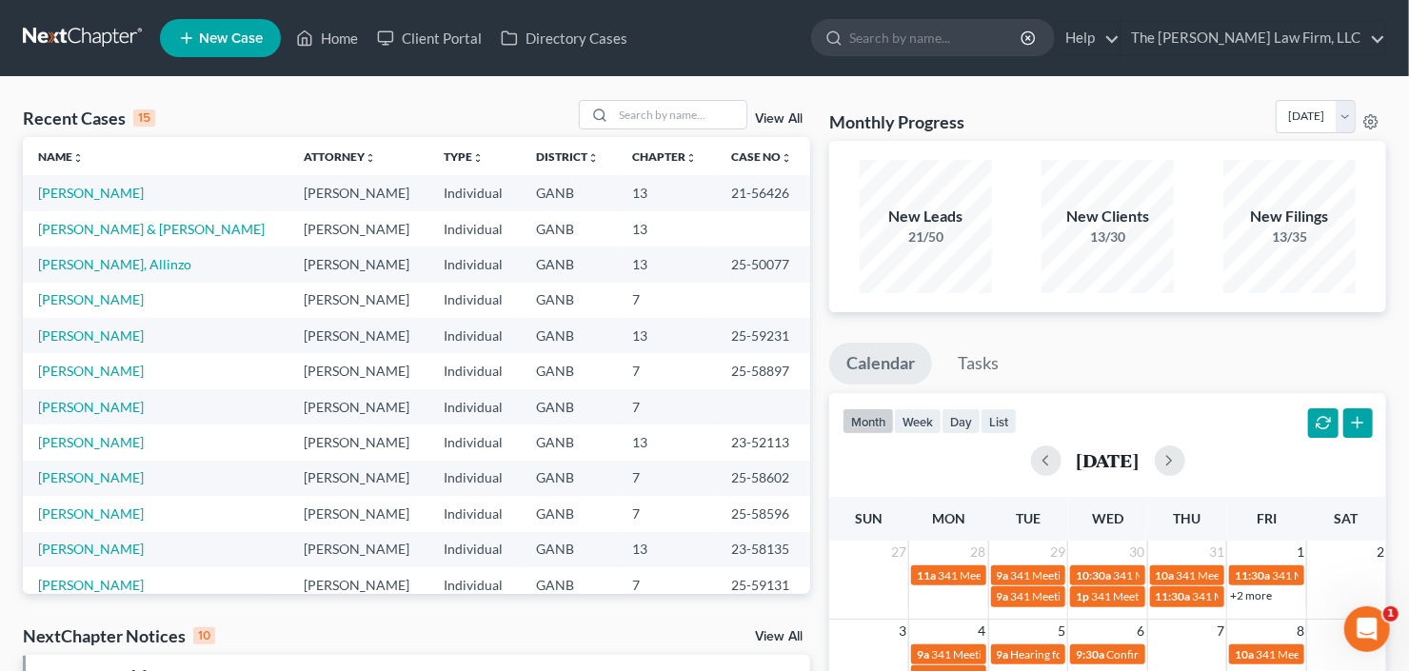
click at [907, 636] on span "3" at bounding box center [902, 631] width 11 height 23
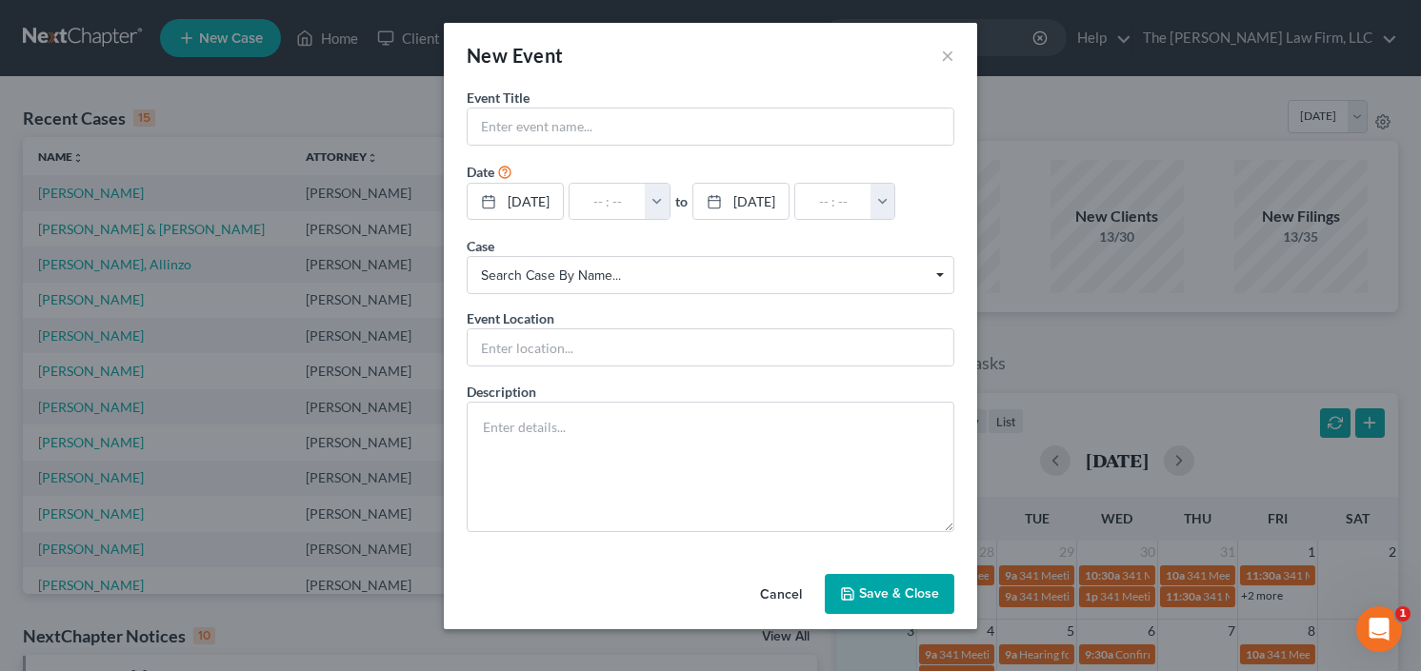
click at [773, 592] on button "Cancel" at bounding box center [781, 595] width 72 height 38
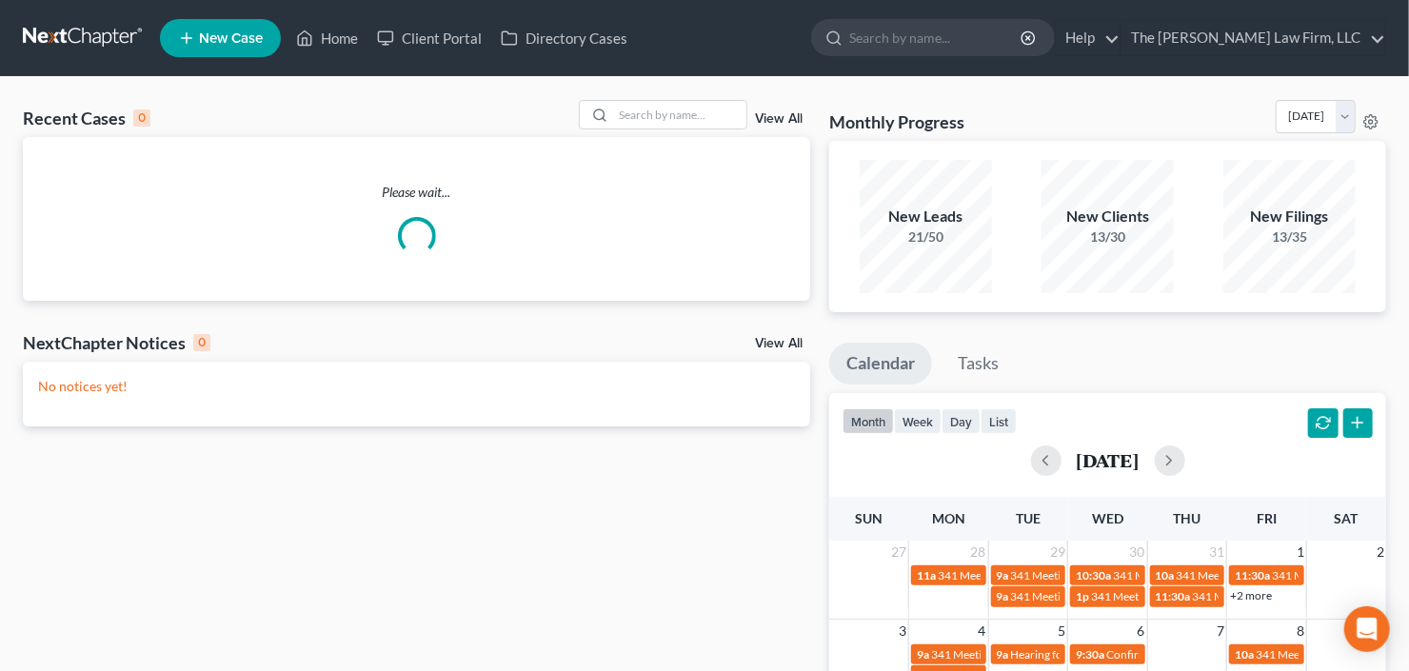
click at [205, 49] on link "New Case" at bounding box center [220, 38] width 121 height 38
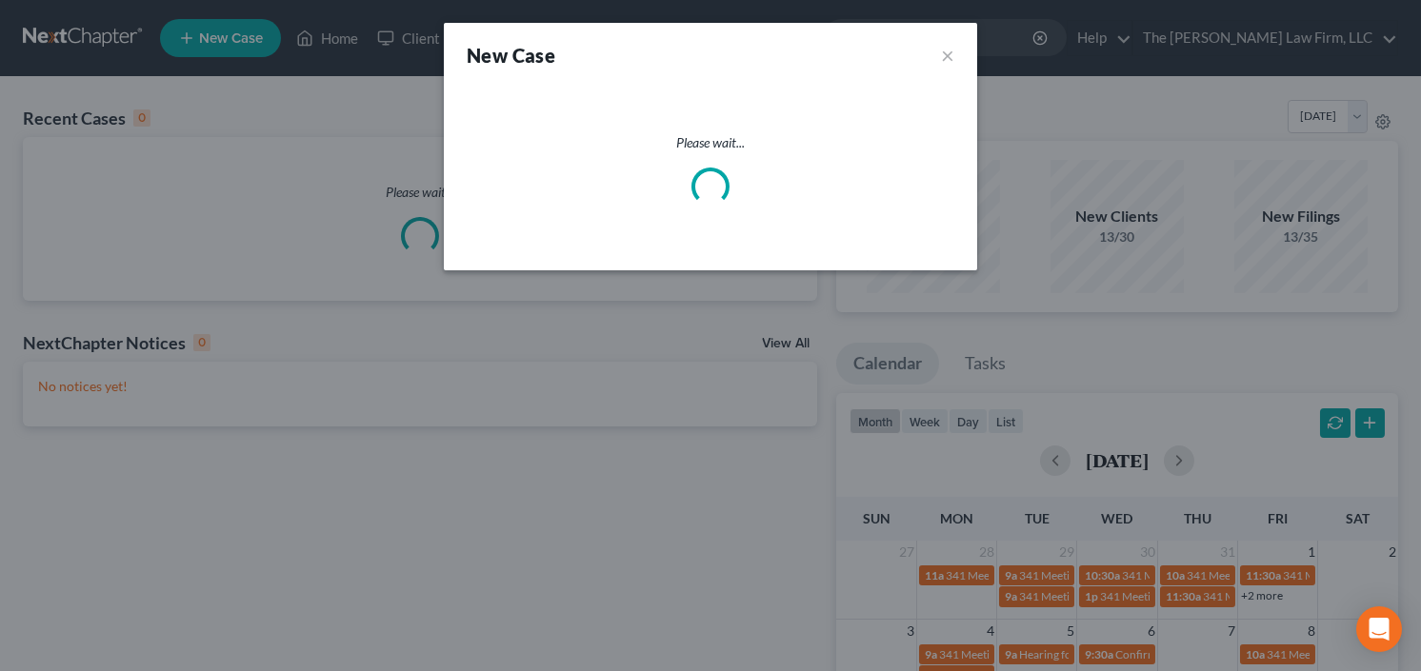
select select "19"
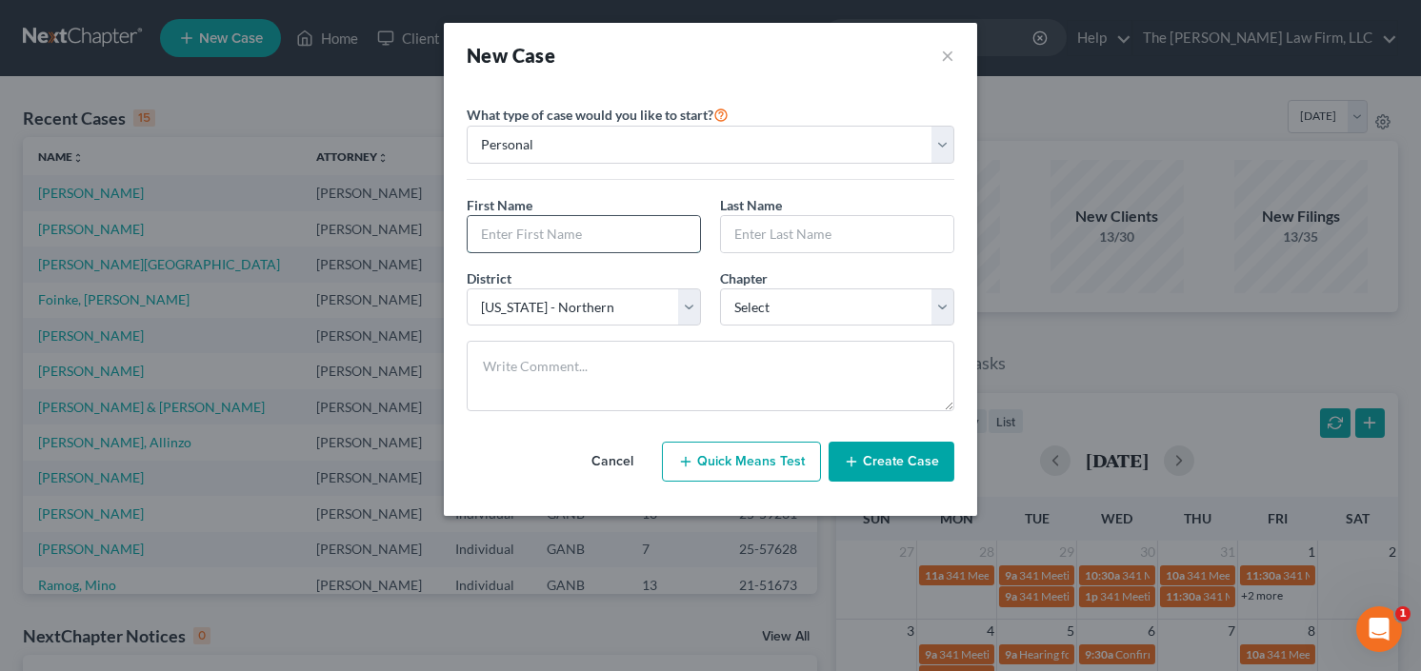
click at [590, 227] on input "text" at bounding box center [584, 234] width 232 height 36
type input "Eddie"
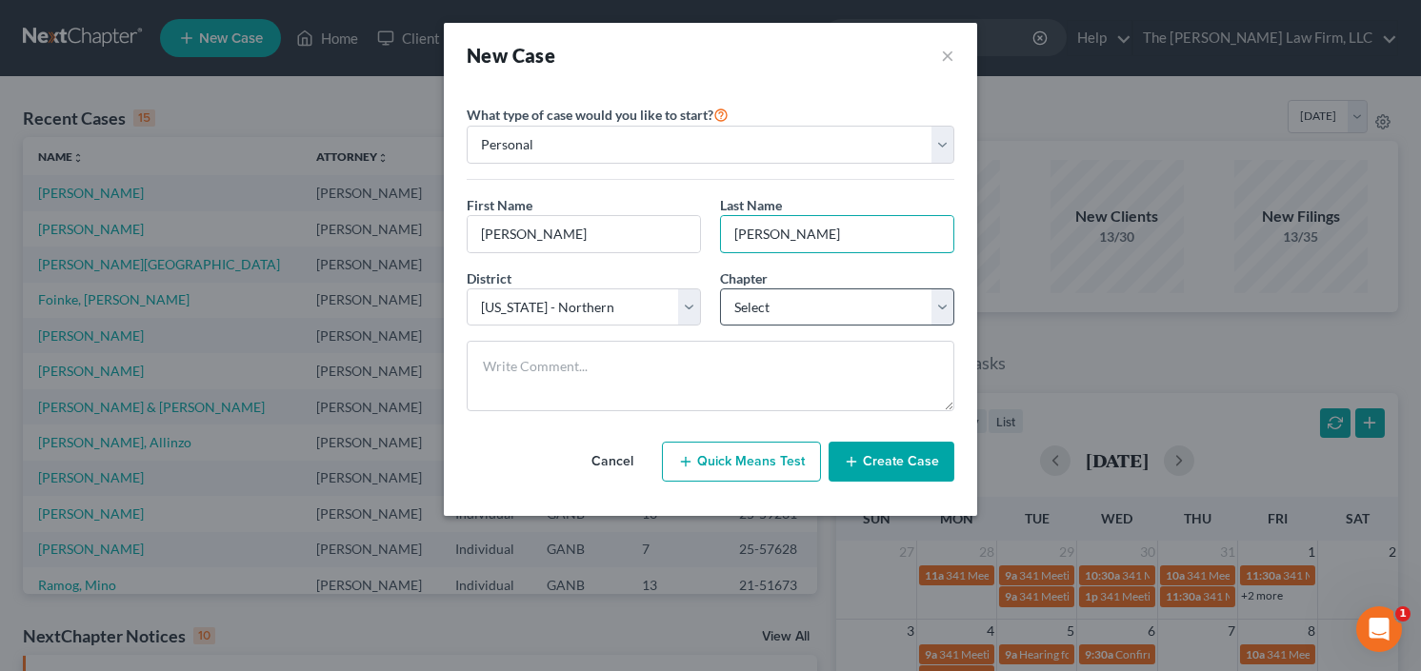
type input "Lott"
click at [802, 301] on select "Select 7 11 12 13" at bounding box center [837, 308] width 234 height 38
select select "0"
click at [720, 289] on select "Select 7 11 12 13" at bounding box center [837, 308] width 234 height 38
click at [878, 454] on button "Create Case" at bounding box center [891, 462] width 126 height 40
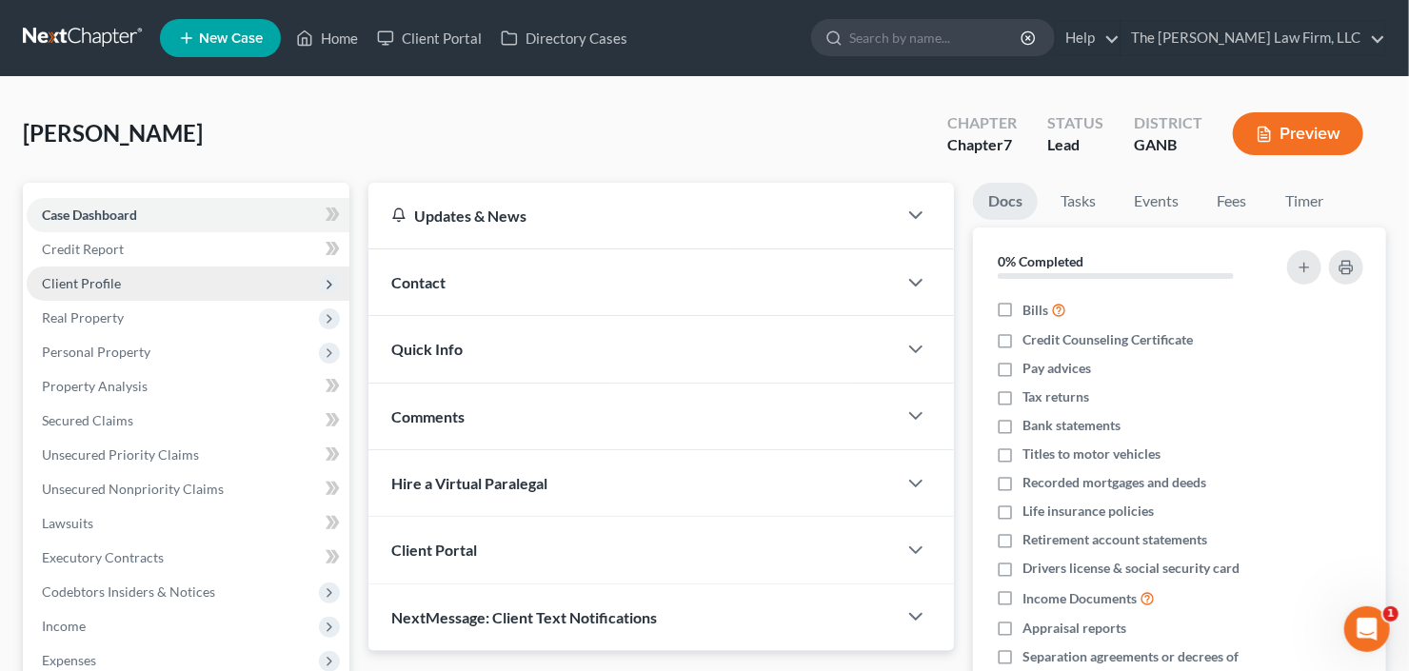
click at [122, 289] on span "Client Profile" at bounding box center [188, 284] width 323 height 34
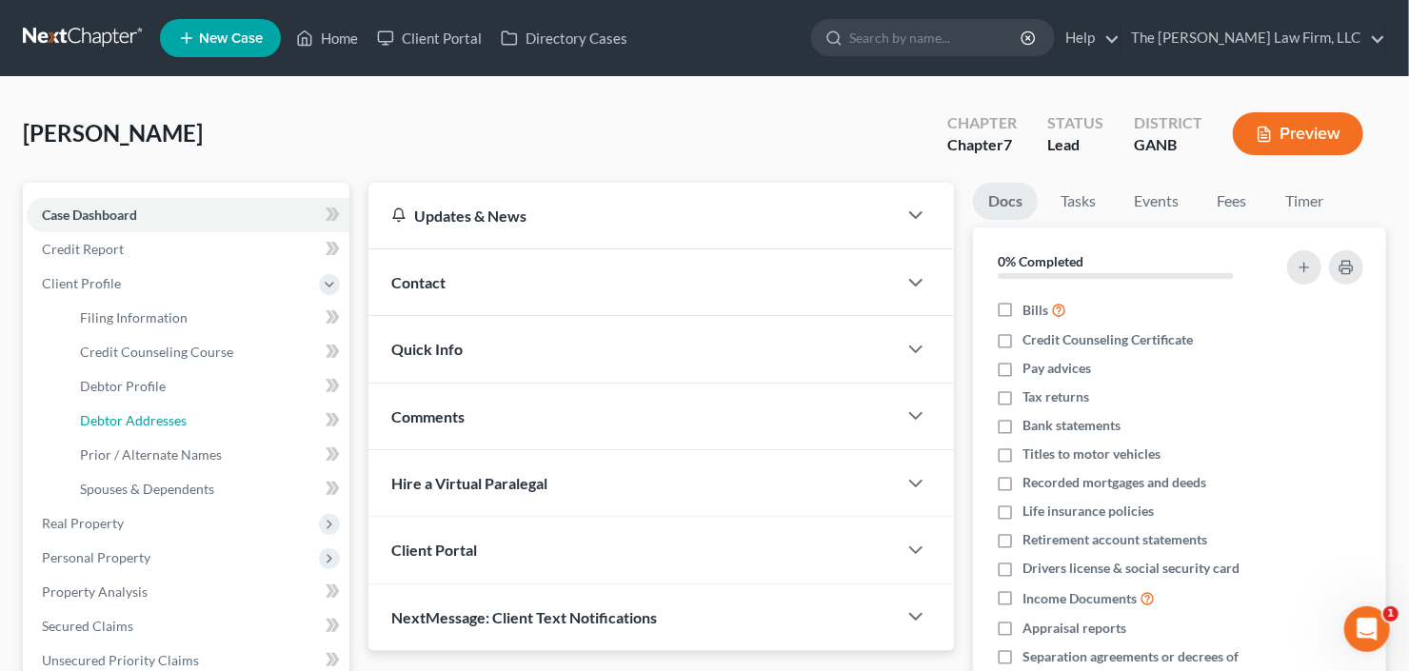
drag, startPoint x: 152, startPoint y: 428, endPoint x: 320, endPoint y: 397, distance: 170.3
click at [152, 427] on link "Debtor Addresses" at bounding box center [207, 421] width 285 height 34
select select "0"
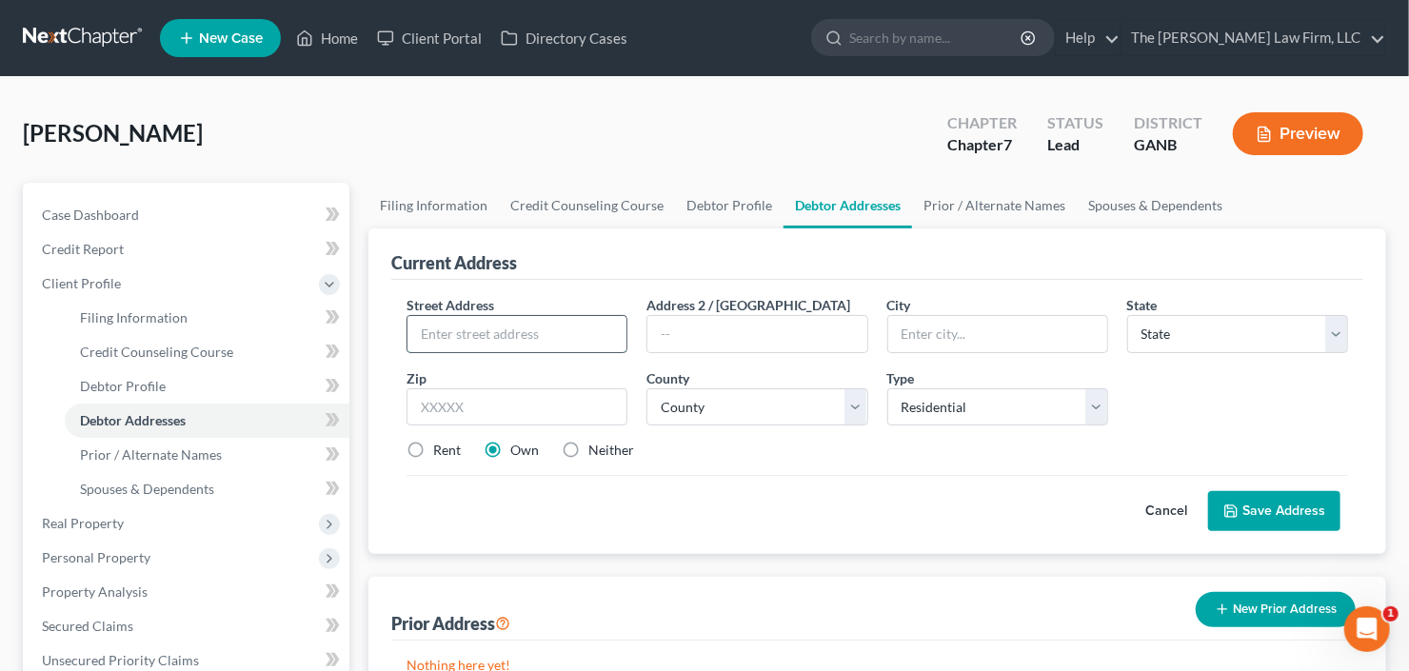
click at [547, 331] on input "text" at bounding box center [517, 334] width 219 height 36
type input "2201 Glenwood Ave SE"
click at [805, 306] on div "Address 2 / PO Box" at bounding box center [757, 324] width 240 height 58
click at [796, 322] on input "text" at bounding box center [756, 334] width 219 height 36
type input "3203"
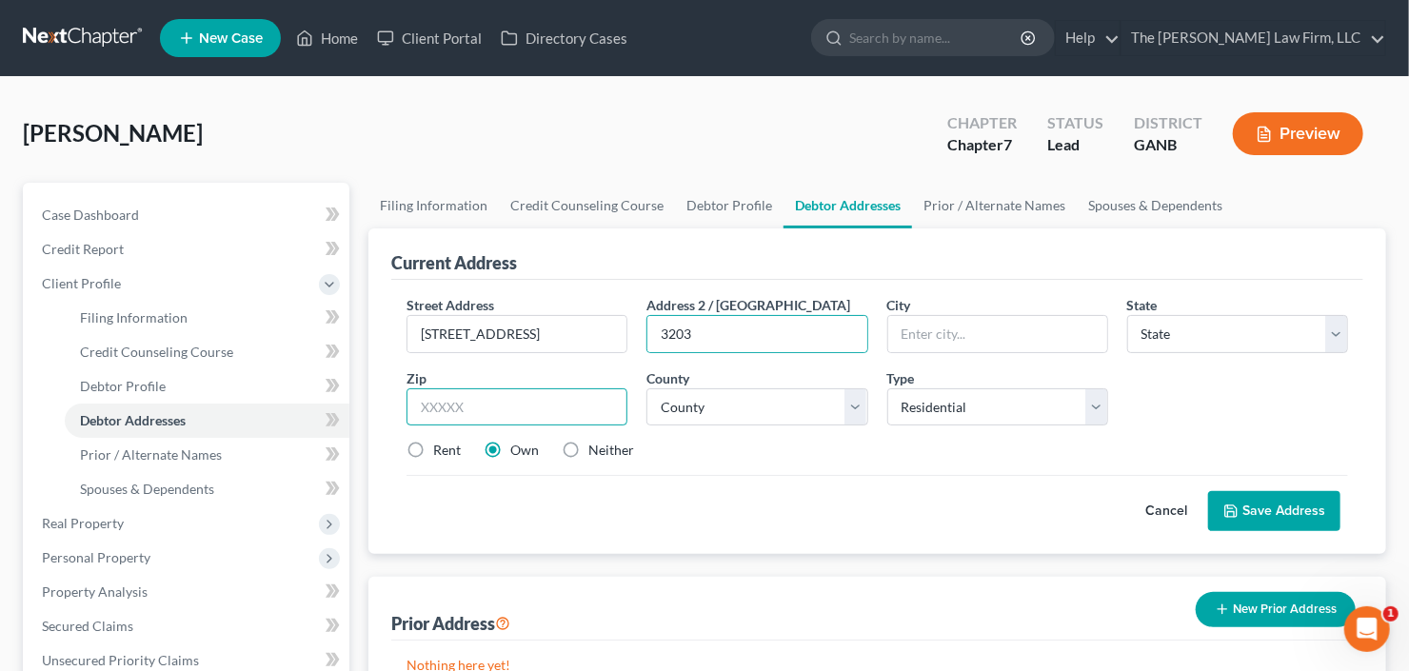
click at [473, 415] on input "text" at bounding box center [517, 407] width 221 height 38
type input "30316"
type input "Atlanta"
select select "10"
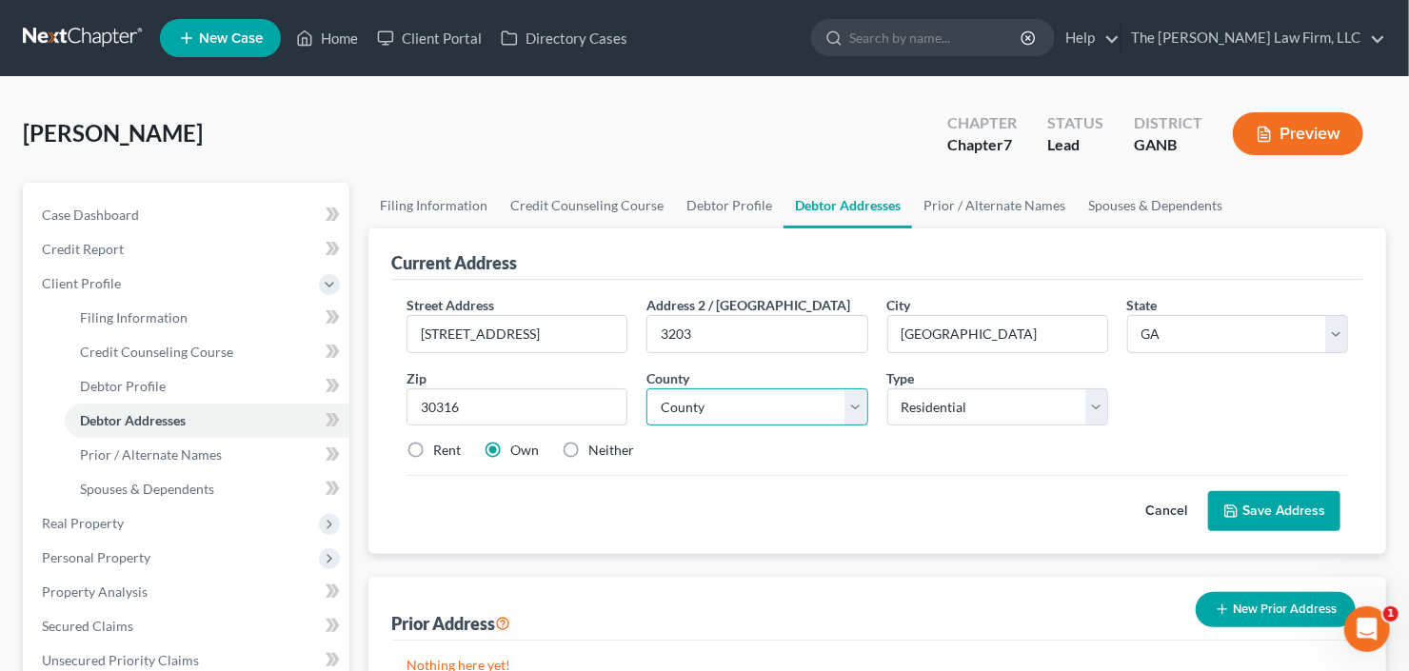
click at [714, 410] on select "County" at bounding box center [757, 407] width 221 height 38
select select "59"
click at [647, 388] on select "County Appling County Atkinson County Bacon County Baker County Baldwin County …" at bounding box center [757, 407] width 221 height 38
click at [433, 442] on label "Rent" at bounding box center [447, 450] width 28 height 19
click at [441, 442] on input "Rent" at bounding box center [447, 447] width 12 height 12
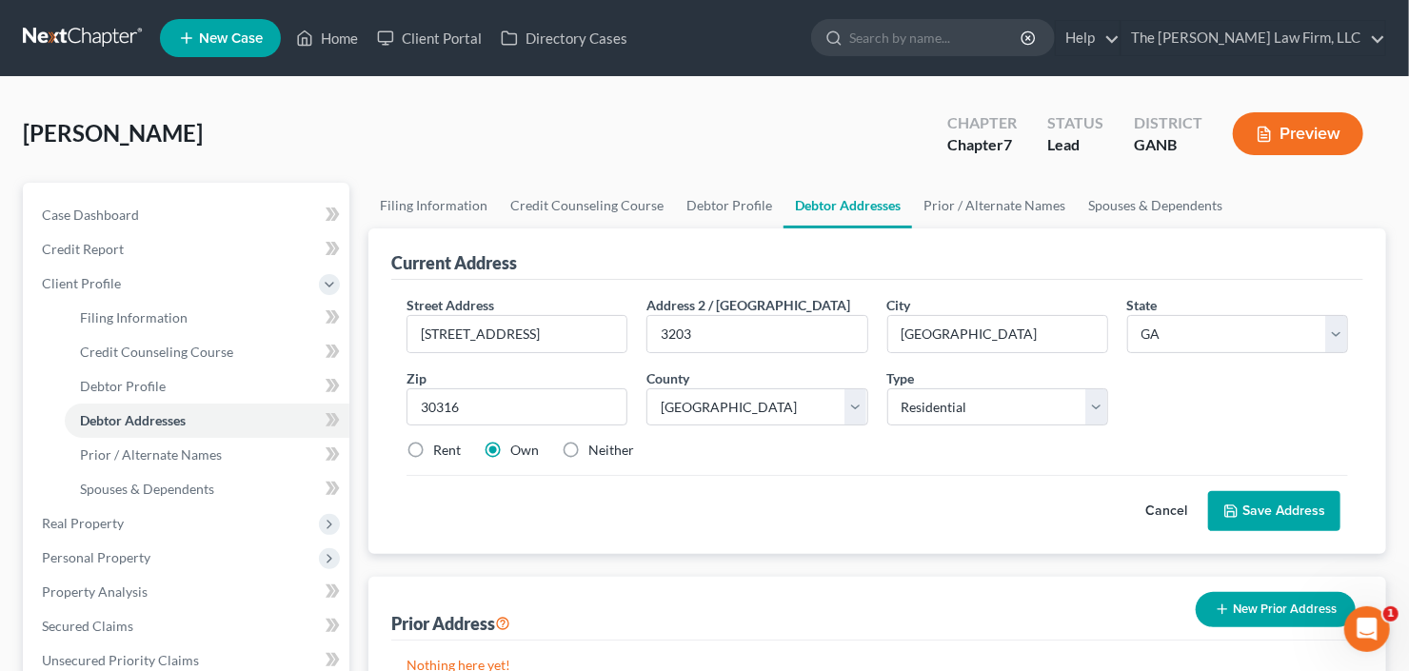
radio input "true"
click at [1260, 504] on button "Save Address" at bounding box center [1274, 511] width 132 height 40
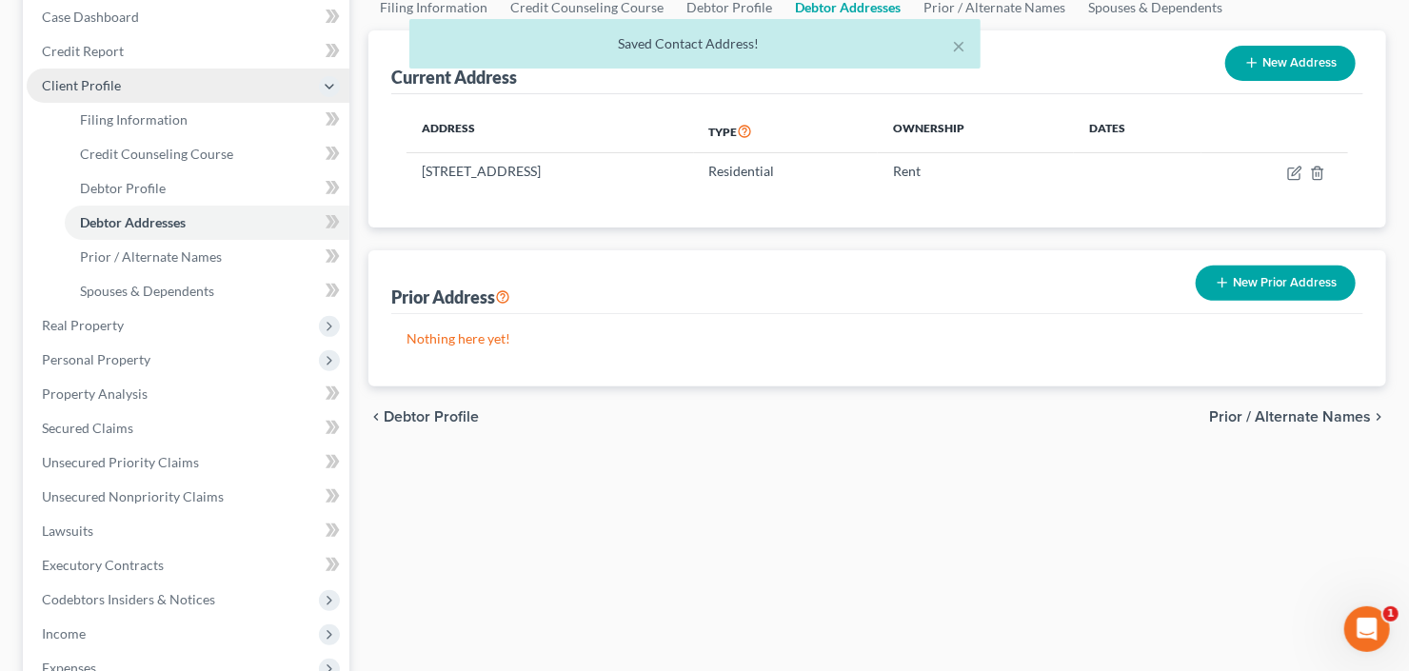
scroll to position [381, 0]
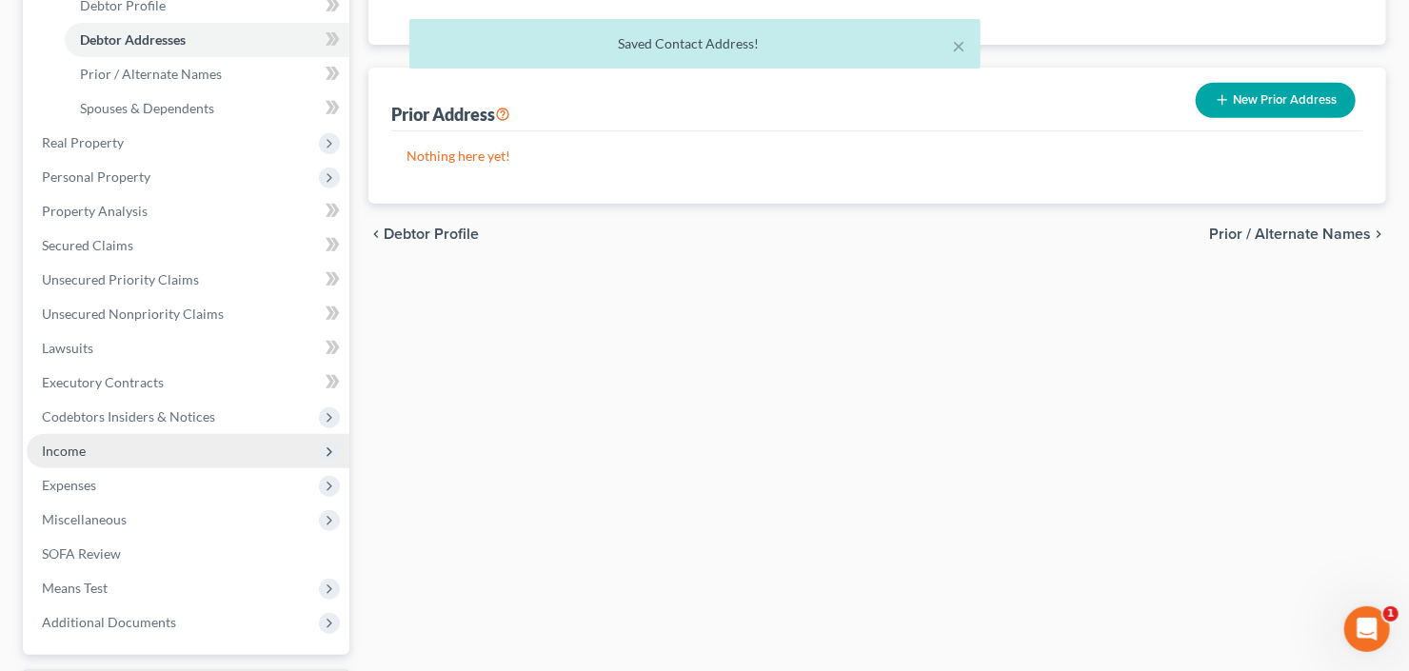
click at [137, 449] on span "Income" at bounding box center [188, 451] width 323 height 34
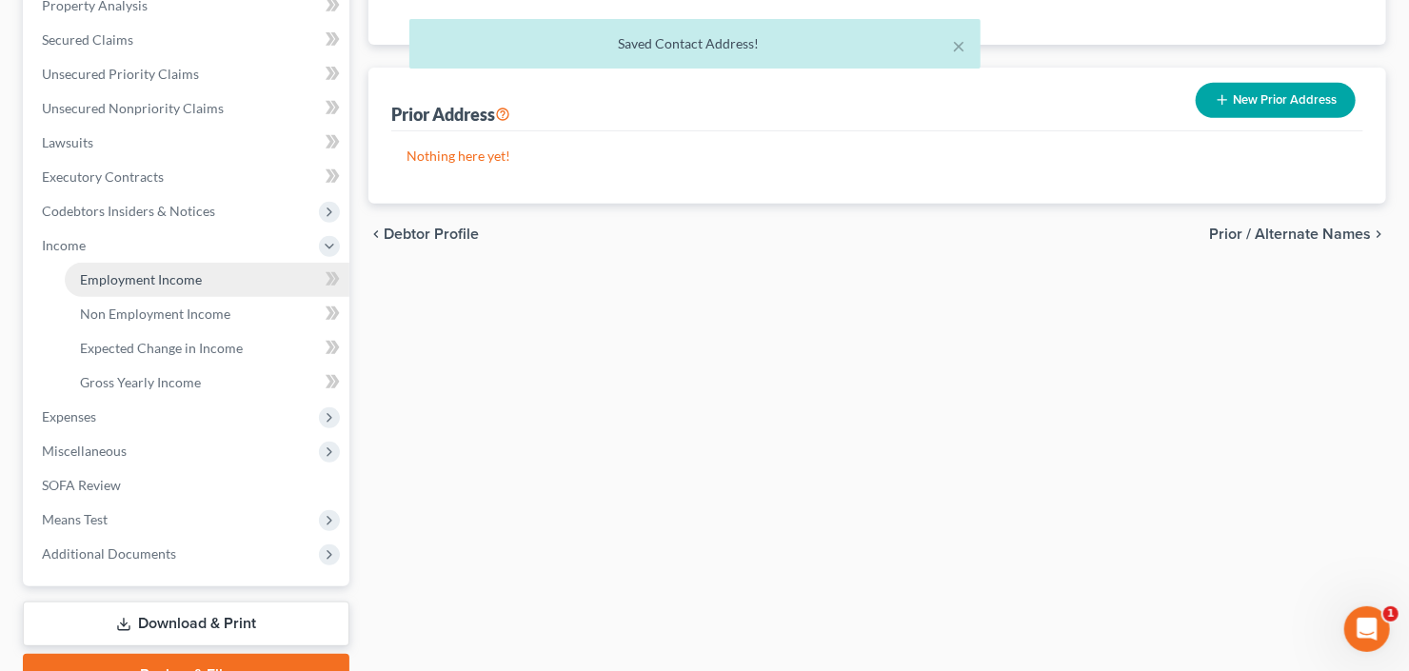
click at [185, 278] on span "Employment Income" at bounding box center [141, 279] width 122 height 16
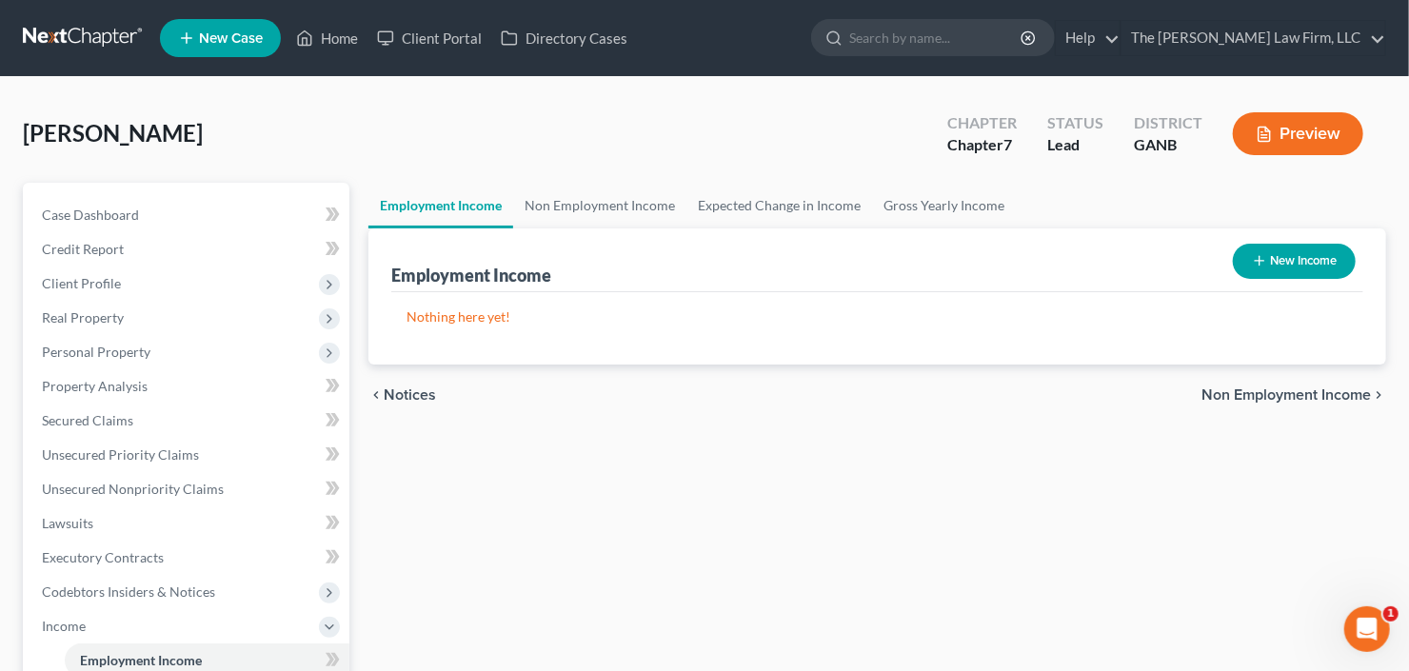
click at [1291, 260] on button "New Income" at bounding box center [1294, 261] width 123 height 35
select select "0"
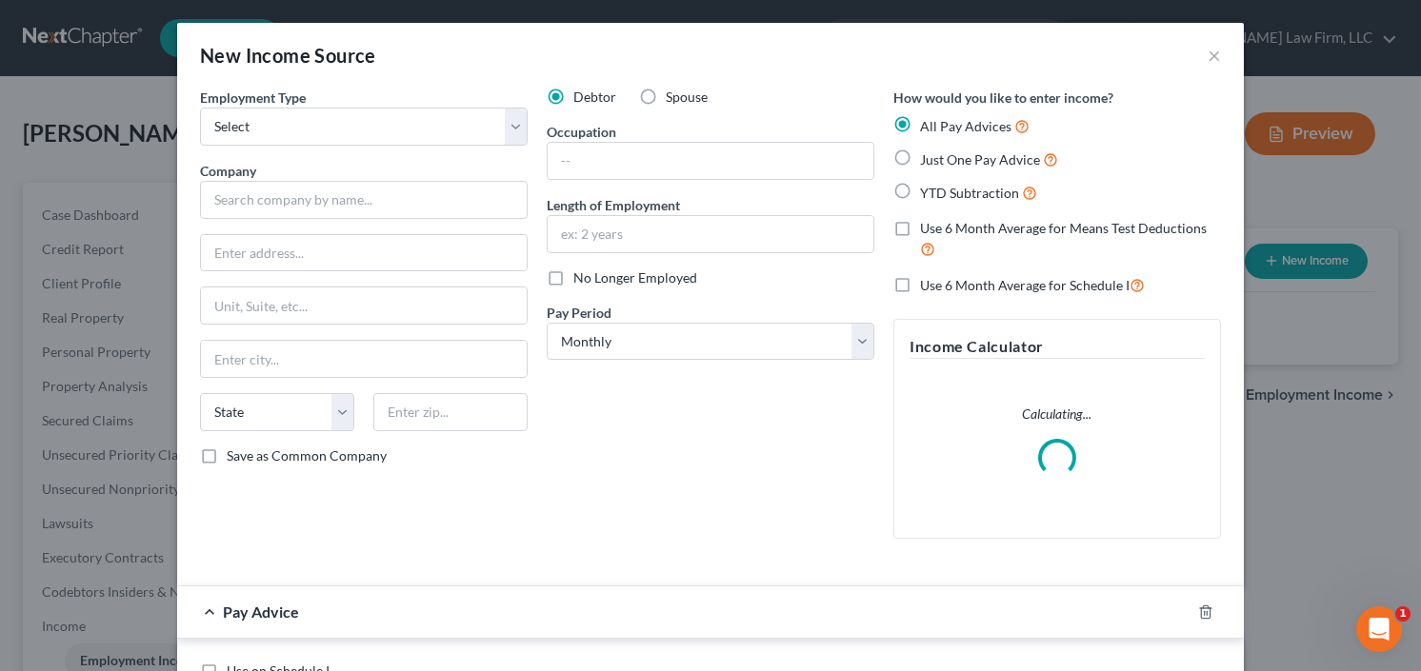
click at [385, 100] on div "Employment Type * Select Full or Part Time Employment Self Employment" at bounding box center [364, 117] width 328 height 58
drag, startPoint x: 354, startPoint y: 145, endPoint x: 342, endPoint y: 167, distance: 25.2
click at [354, 144] on div "Employment Type * Select Full or Part Time Employment Self Employment Company *…" at bounding box center [363, 321] width 347 height 467
drag, startPoint x: 385, startPoint y: 113, endPoint x: 381, endPoint y: 132, distance: 19.4
click at [385, 113] on select "Select Full or Part Time Employment Self Employment" at bounding box center [364, 127] width 328 height 38
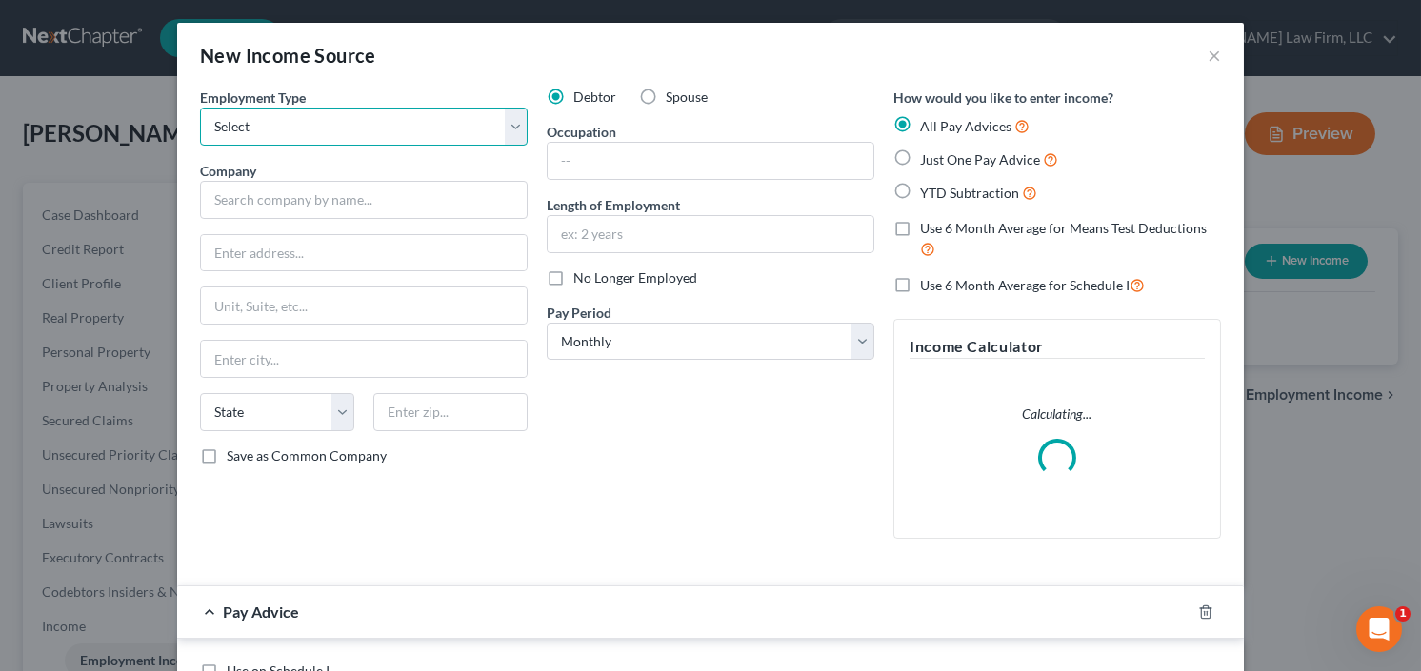
select select "0"
click at [200, 108] on select "Select Full or Part Time Employment Self Employment" at bounding box center [364, 127] width 328 height 38
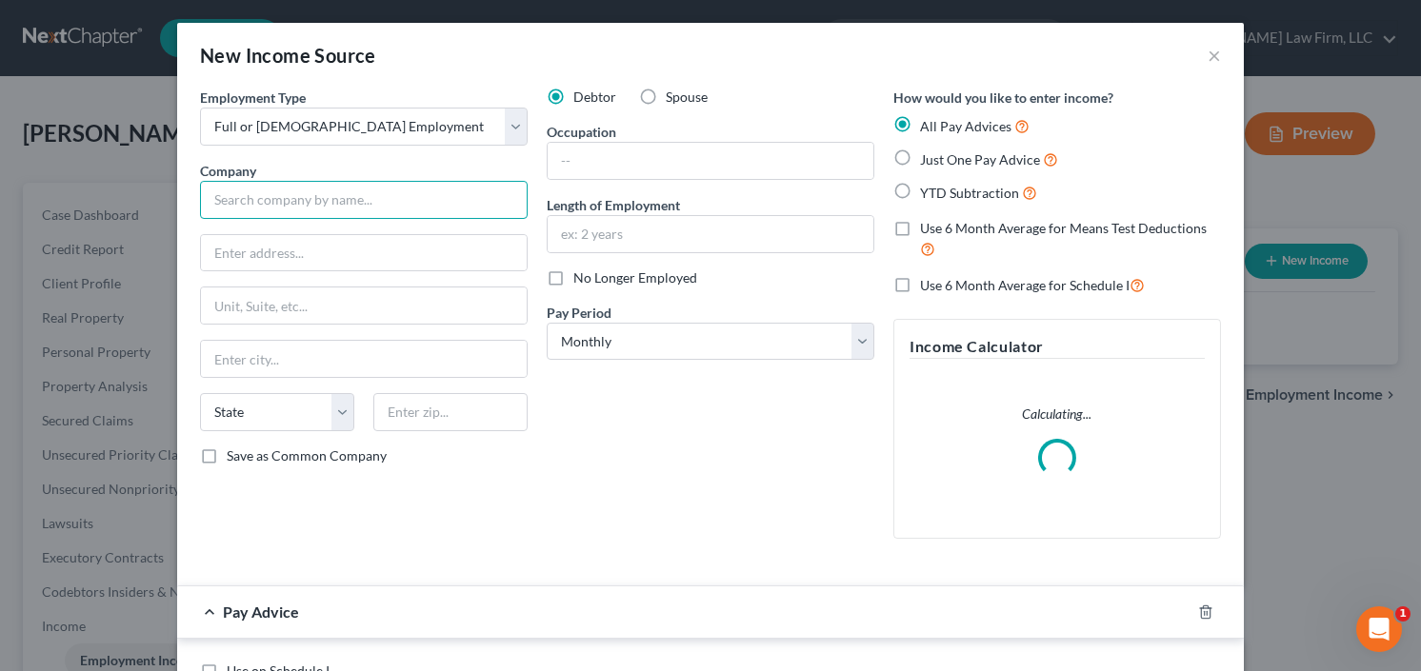
click at [314, 205] on input "text" at bounding box center [364, 200] width 328 height 38
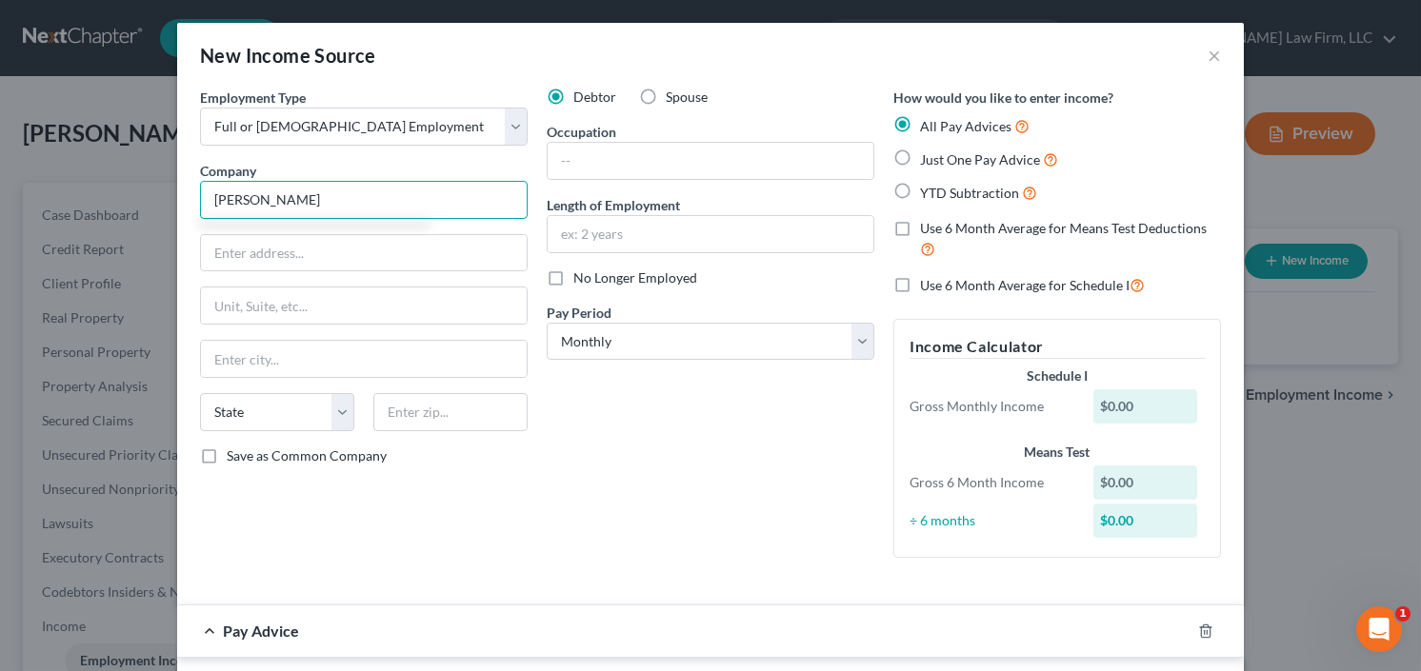
type input "JB Hunt"
click at [920, 189] on label "YTD Subtraction" at bounding box center [978, 193] width 117 height 22
click at [927, 189] on input "YTD Subtraction" at bounding box center [933, 188] width 12 height 12
radio input "true"
type input "JB Hunt"
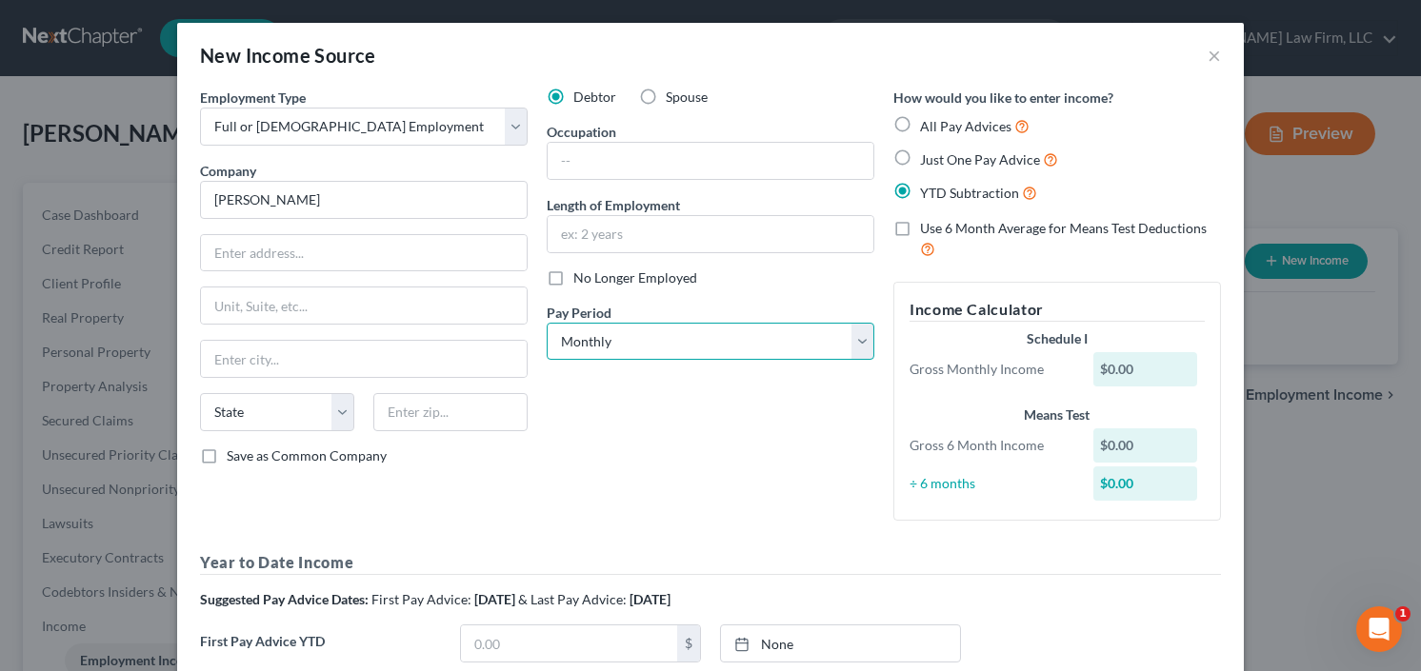
click at [652, 333] on select "Select Monthly Twice Monthly Every Other Week Weekly" at bounding box center [711, 342] width 328 height 38
click at [547, 323] on select "Select Monthly Twice Monthly Every Other Week Weekly" at bounding box center [711, 342] width 328 height 38
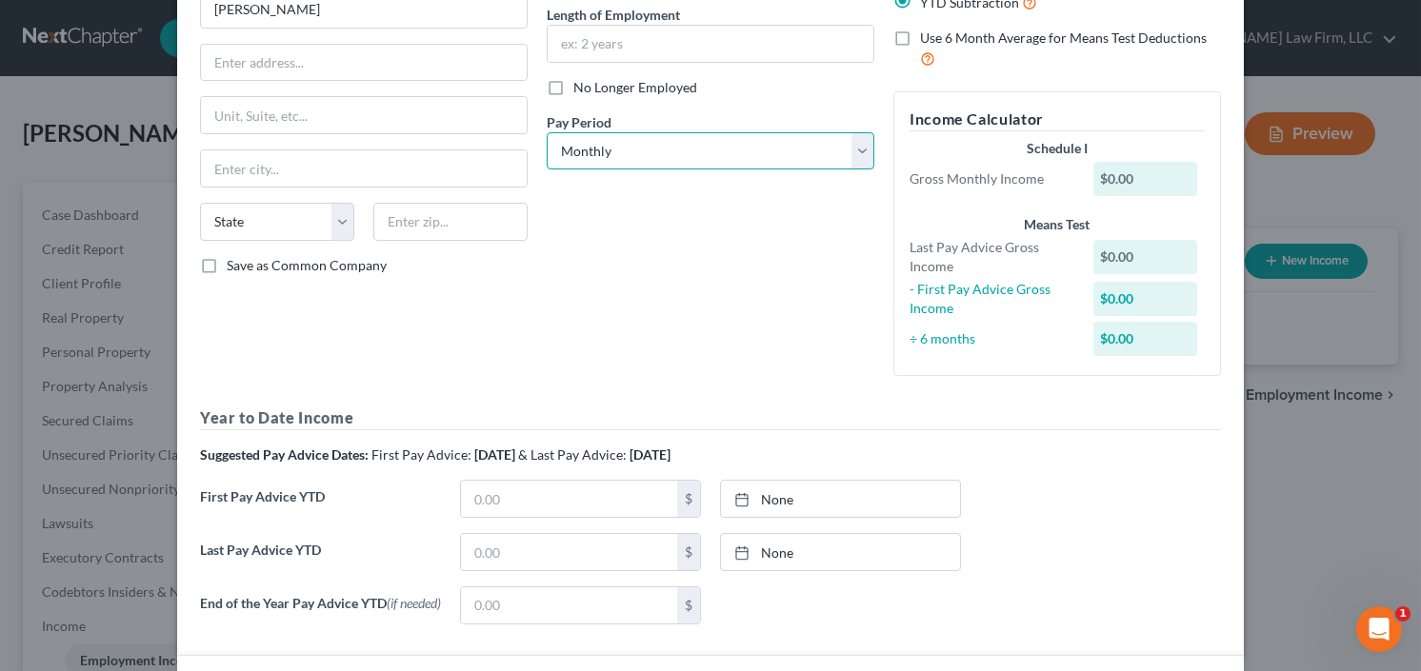
scroll to position [229, 0]
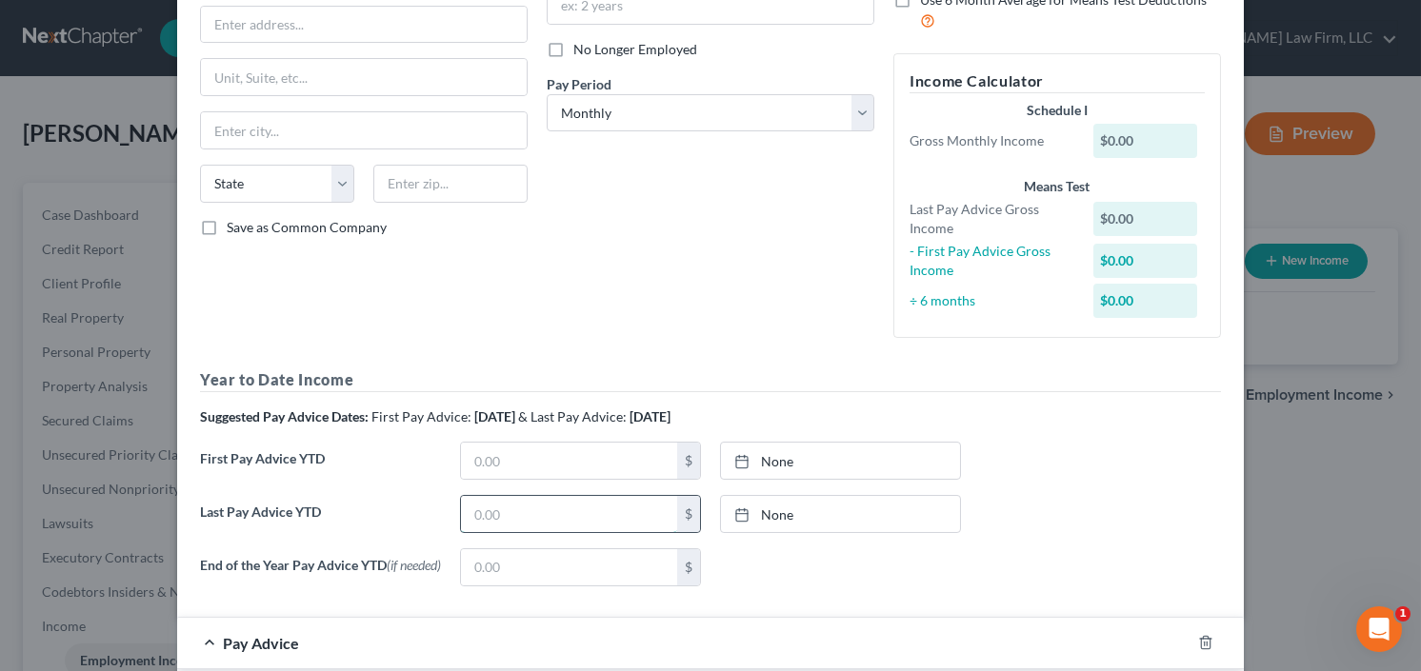
click at [530, 521] on input "text" at bounding box center [569, 514] width 216 height 36
click at [547, 521] on input "47,505.74" at bounding box center [569, 514] width 216 height 36
drag, startPoint x: 541, startPoint y: 521, endPoint x: 350, endPoint y: 541, distance: 191.5
click at [351, 541] on div "Last Pay Advice YTD 47,505.74 $ None close Date Time chevron_left August 2025 c…" at bounding box center [710, 521] width 1040 height 53
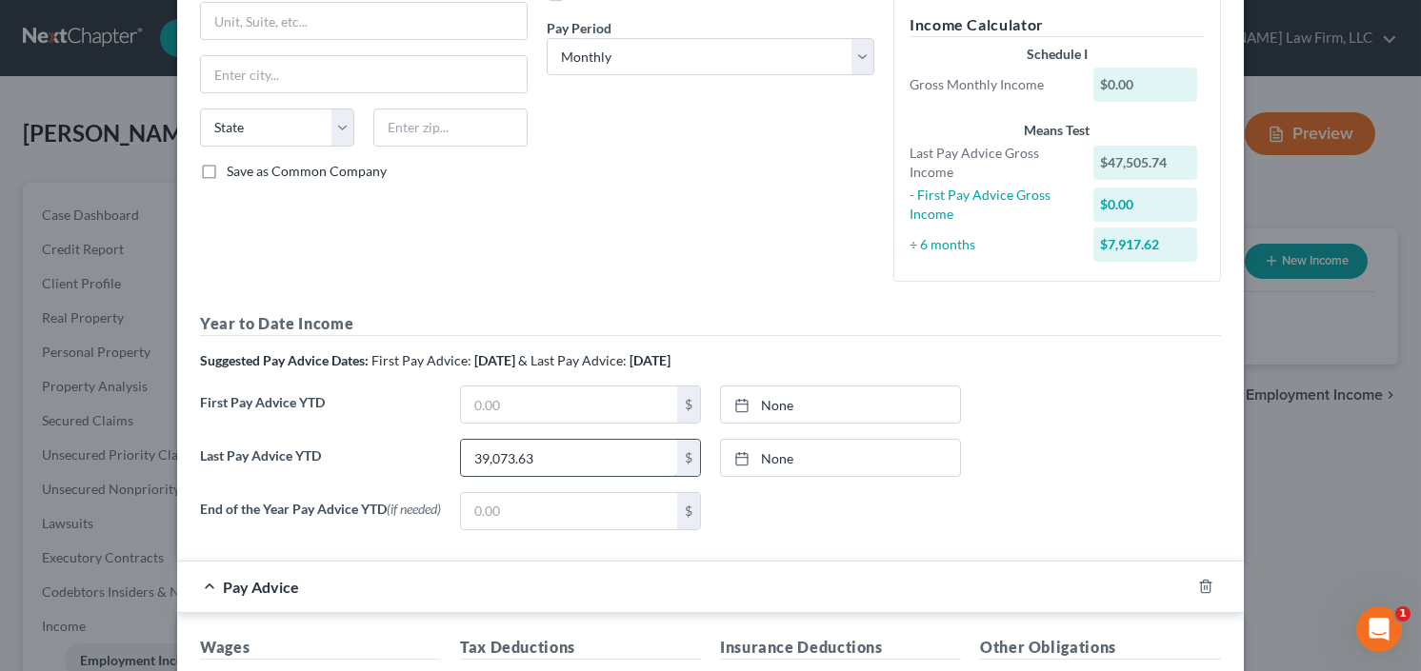
scroll to position [381, 0]
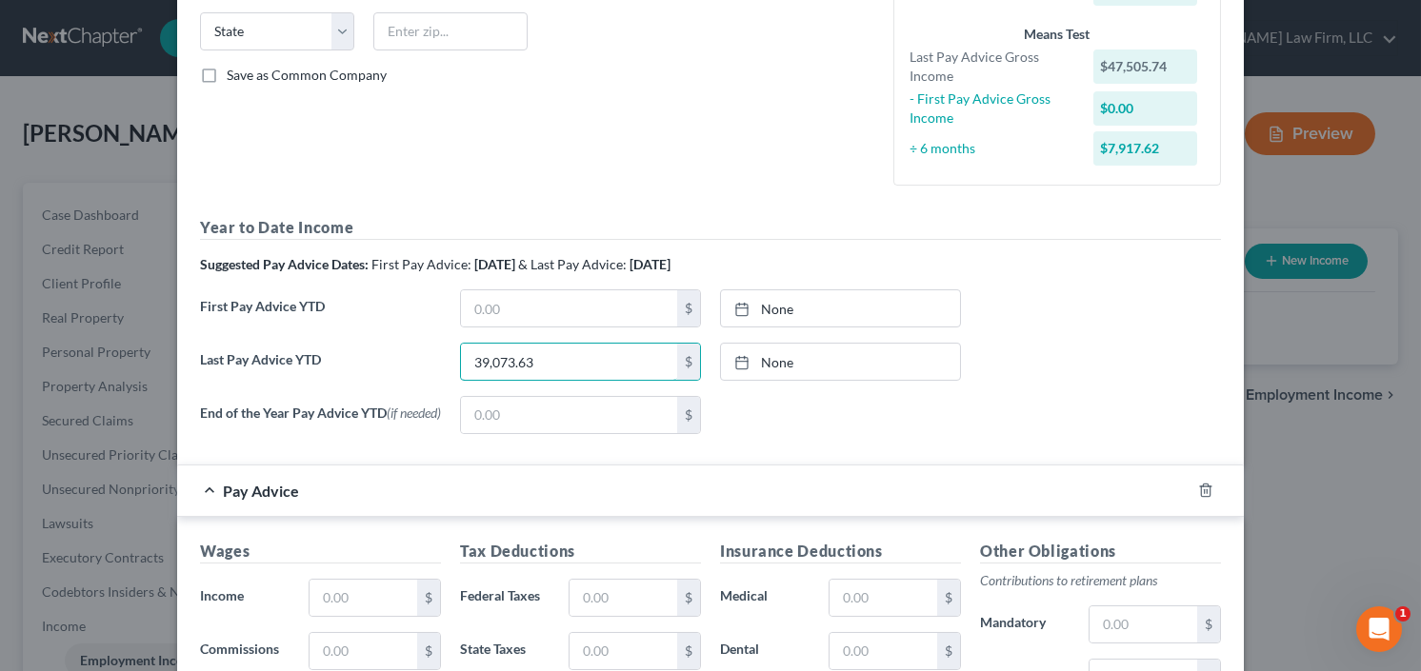
type input "39,073.63"
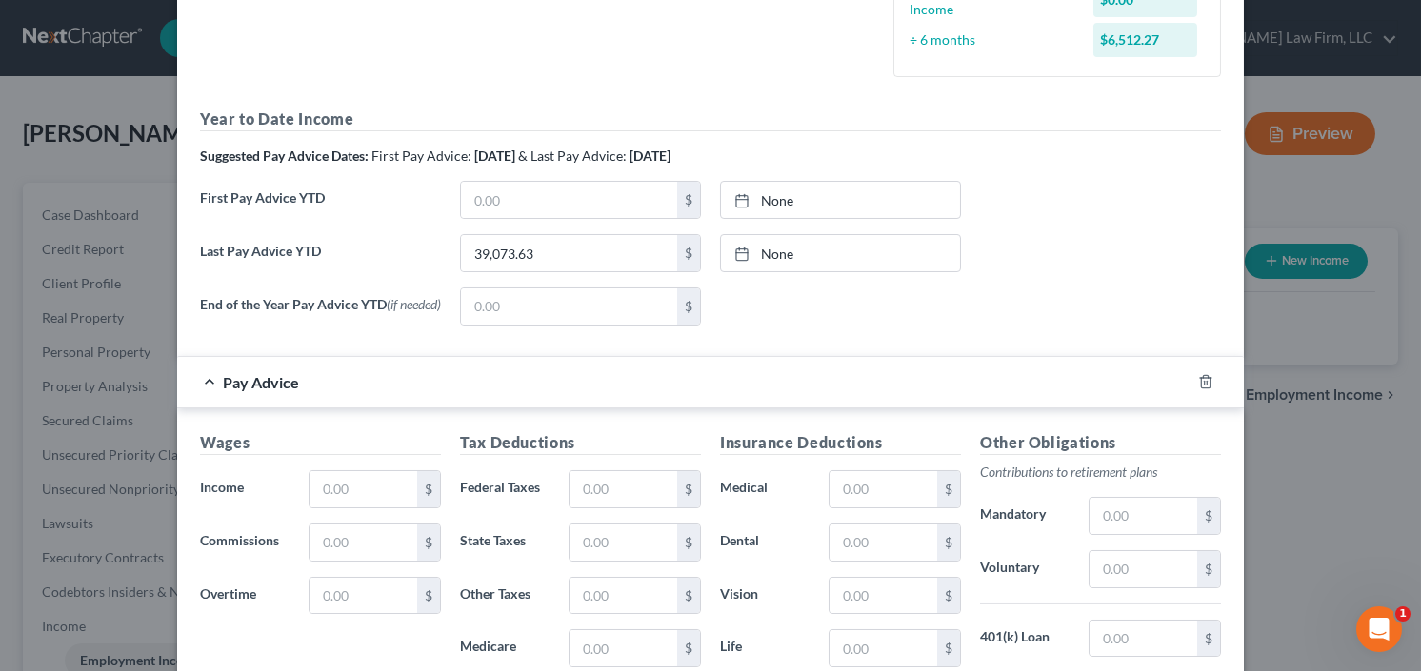
scroll to position [609, 0]
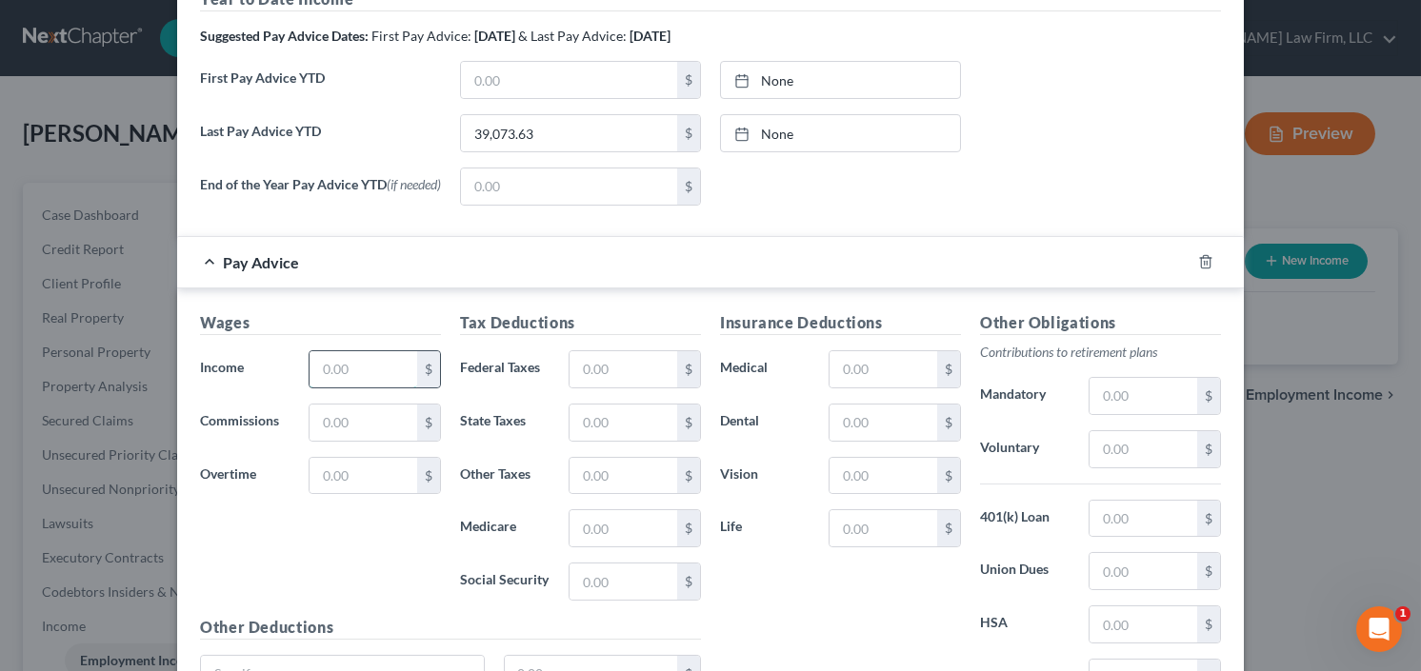
click at [336, 369] on input "text" at bounding box center [363, 369] width 108 height 36
type input "1,683.75"
click at [588, 366] on input "text" at bounding box center [623, 369] width 108 height 36
type input "126.81"
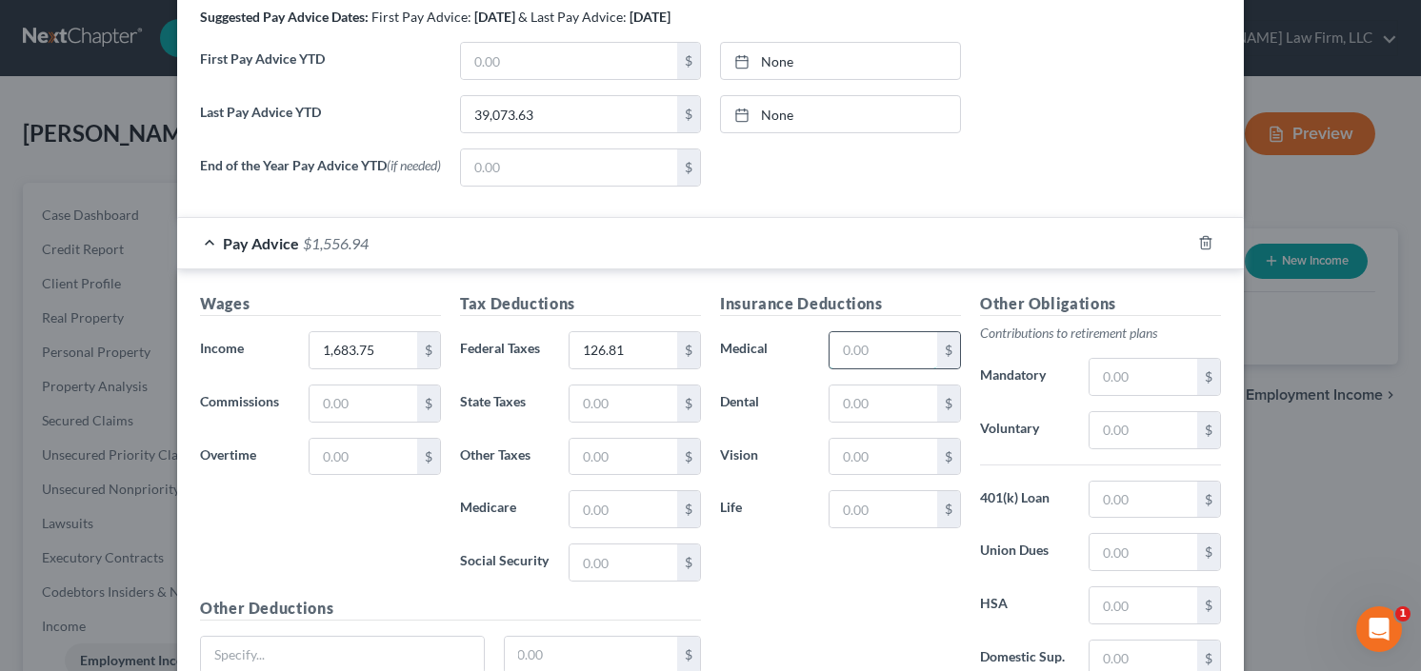
click at [829, 348] on input "text" at bounding box center [883, 350] width 108 height 36
type input "20.50"
type input "3.71"
type input "1.87"
click at [902, 514] on input "2.15" at bounding box center [883, 509] width 108 height 36
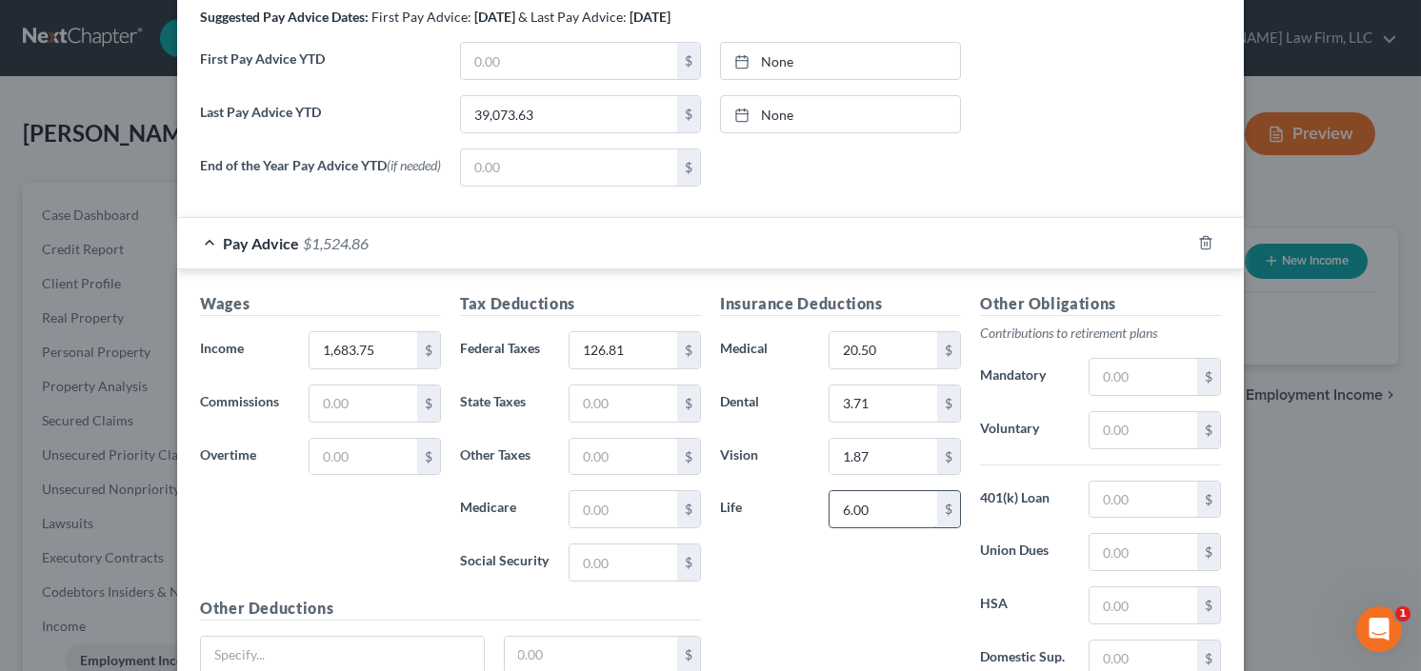
type input "6.00"
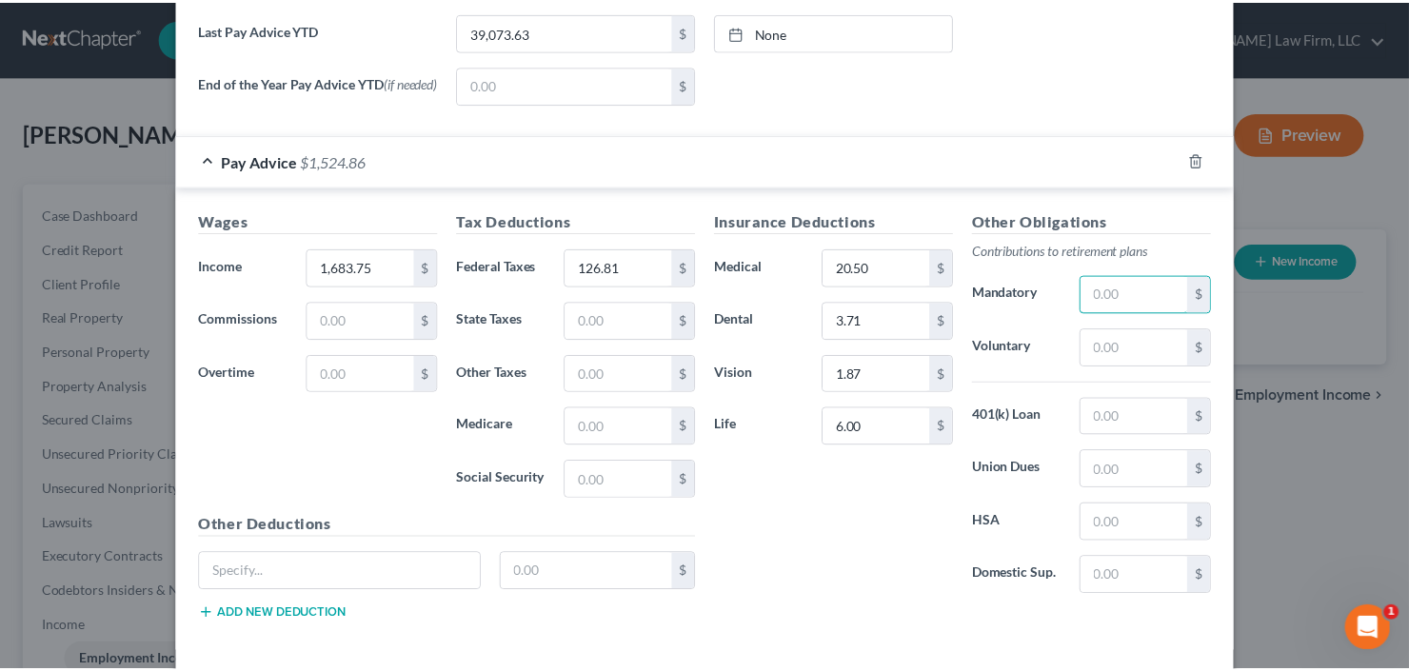
scroll to position [794, 0]
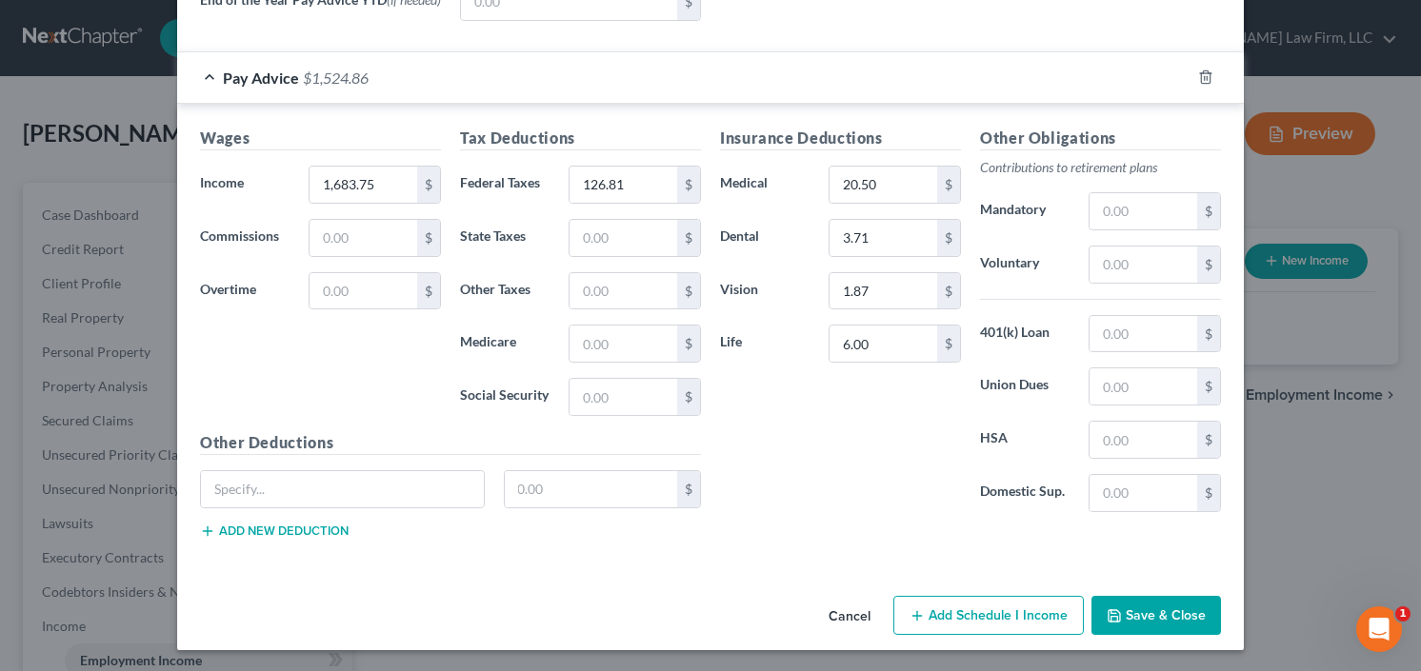
drag, startPoint x: 1150, startPoint y: 613, endPoint x: 1837, endPoint y: 431, distance: 710.2
click at [1420, 431] on html "Home New Case Client Portal Directory Cases The Craig Black Law Firm, LLC cb@cr…" at bounding box center [710, 574] width 1421 height 1149
click at [1123, 604] on button "Save & Close" at bounding box center [1155, 616] width 129 height 40
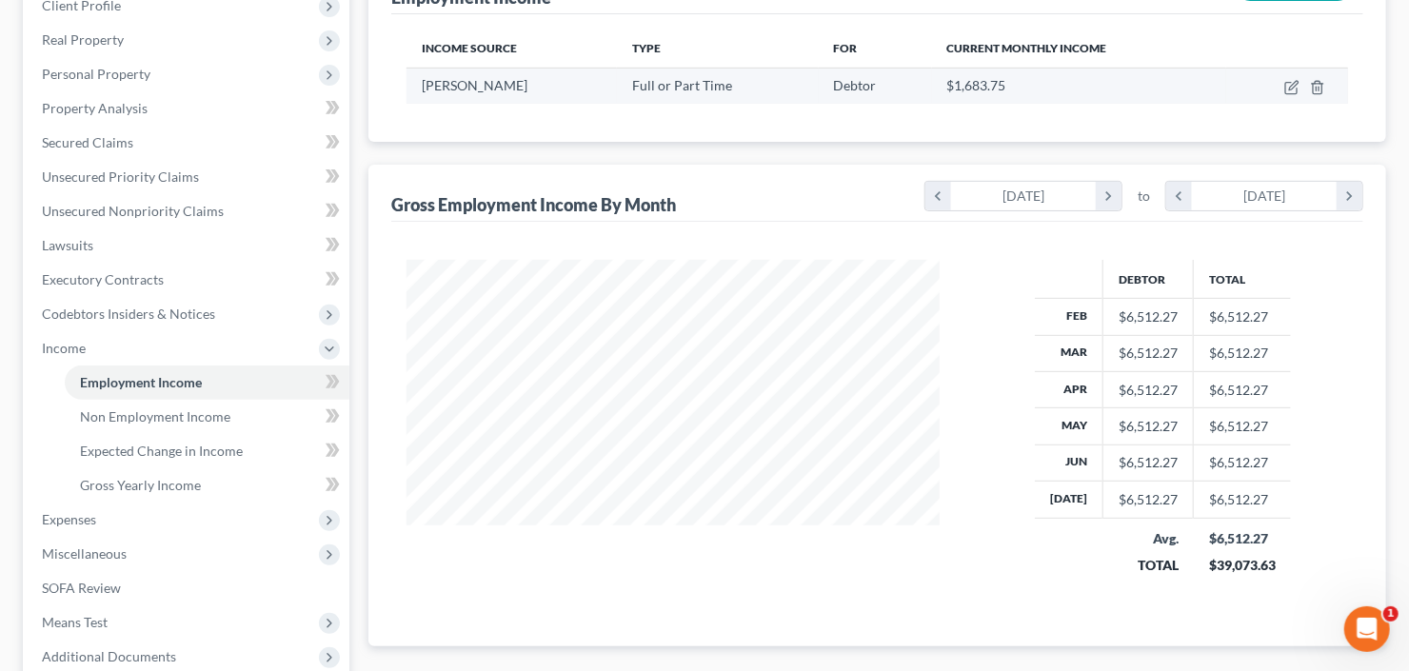
scroll to position [305, 0]
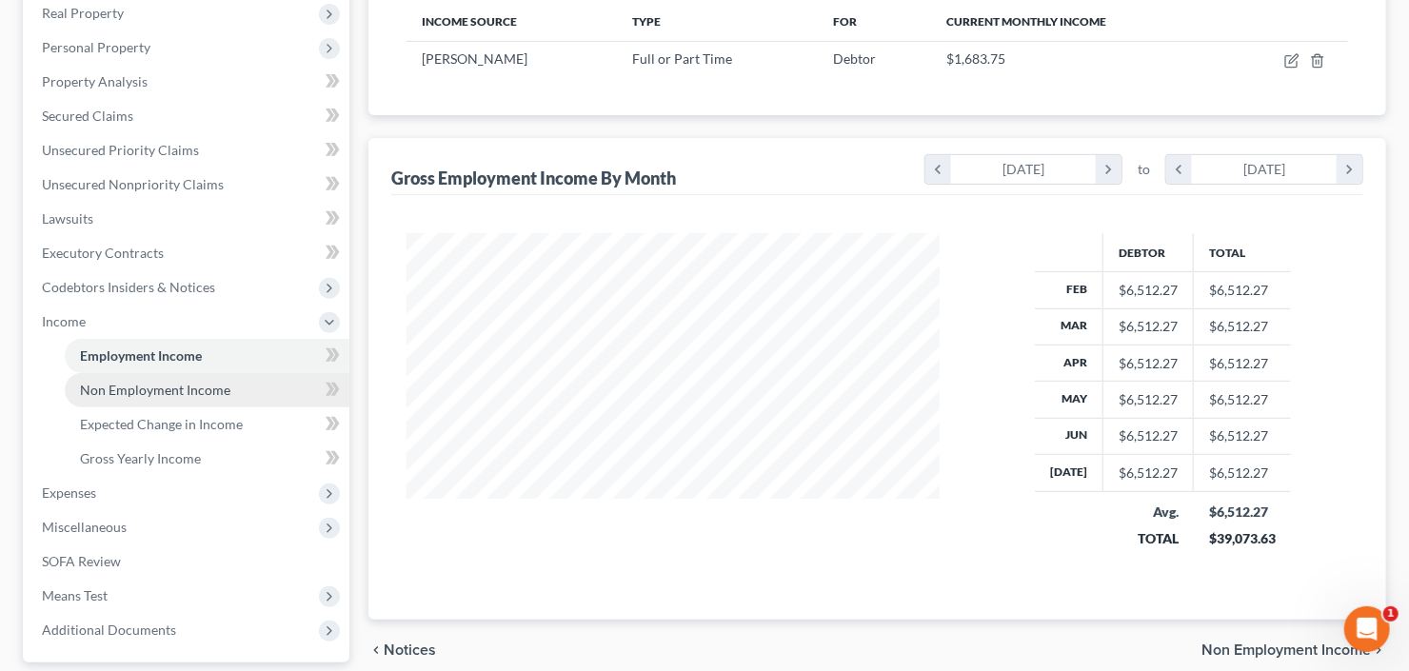
click at [129, 388] on span "Non Employment Income" at bounding box center [155, 390] width 150 height 16
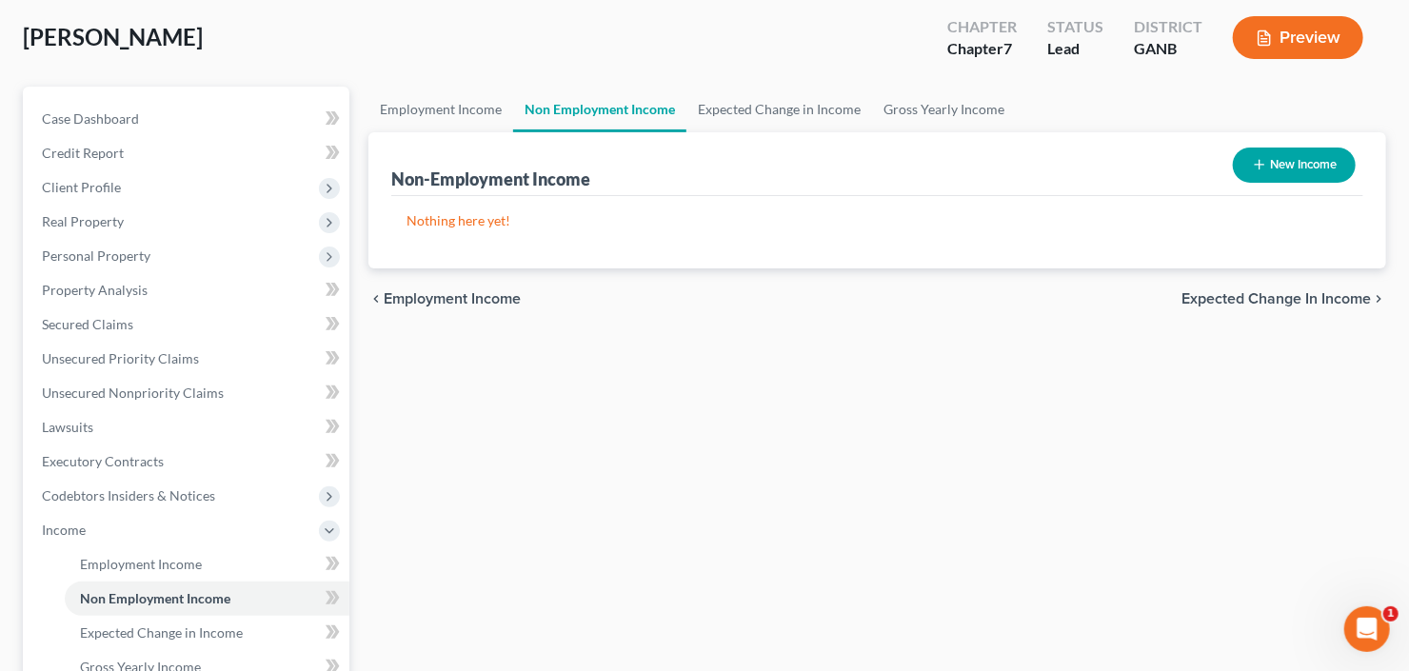
scroll to position [152, 0]
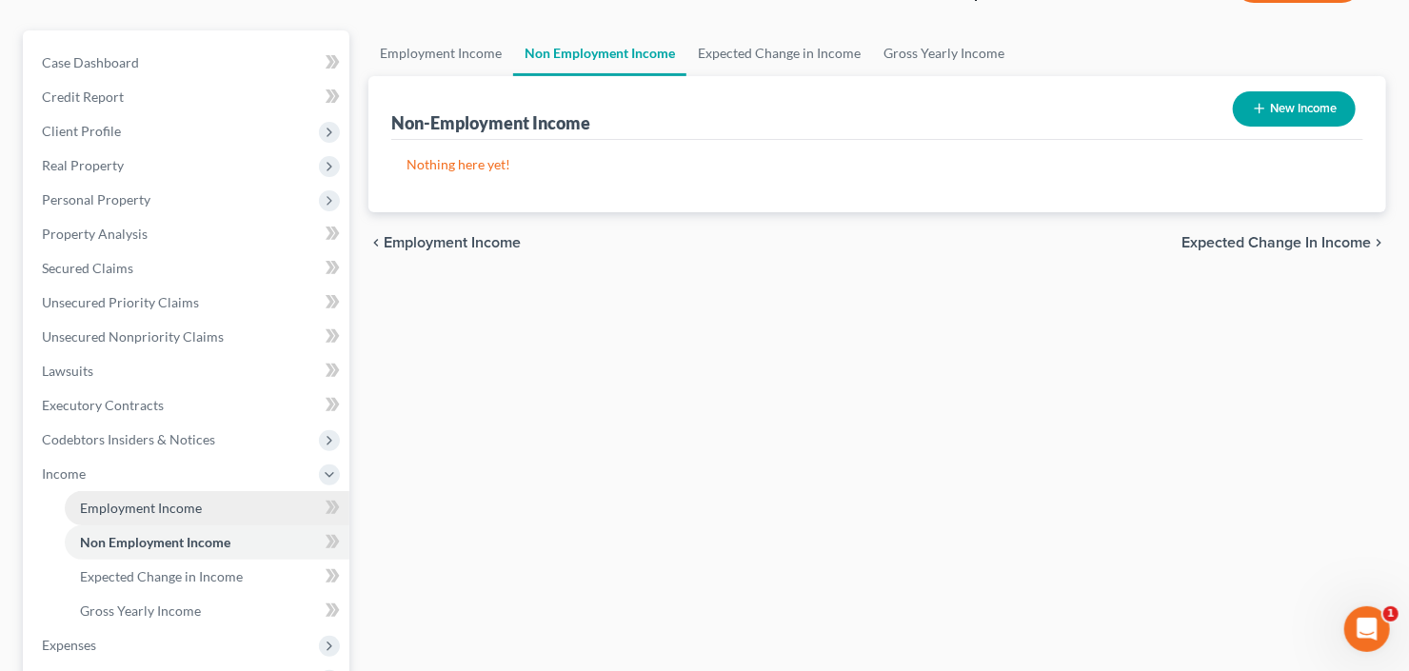
click at [145, 515] on link "Employment Income" at bounding box center [207, 508] width 285 height 34
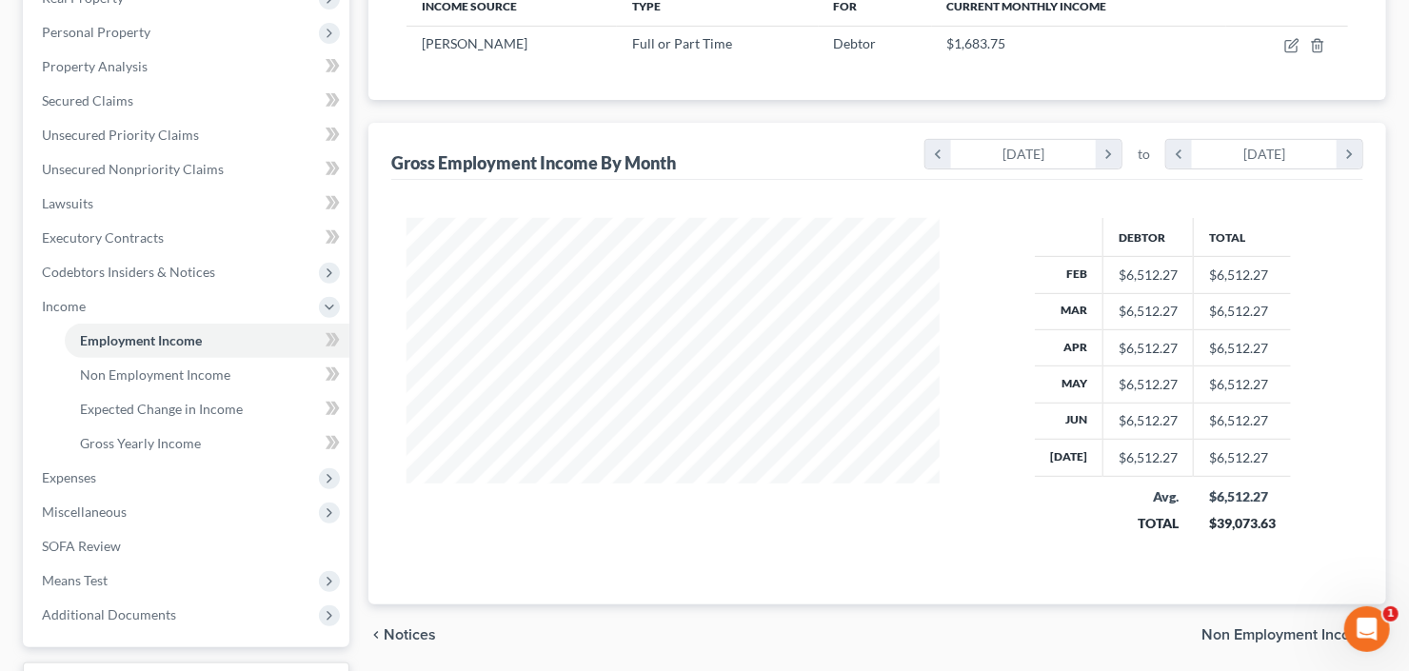
scroll to position [457, 0]
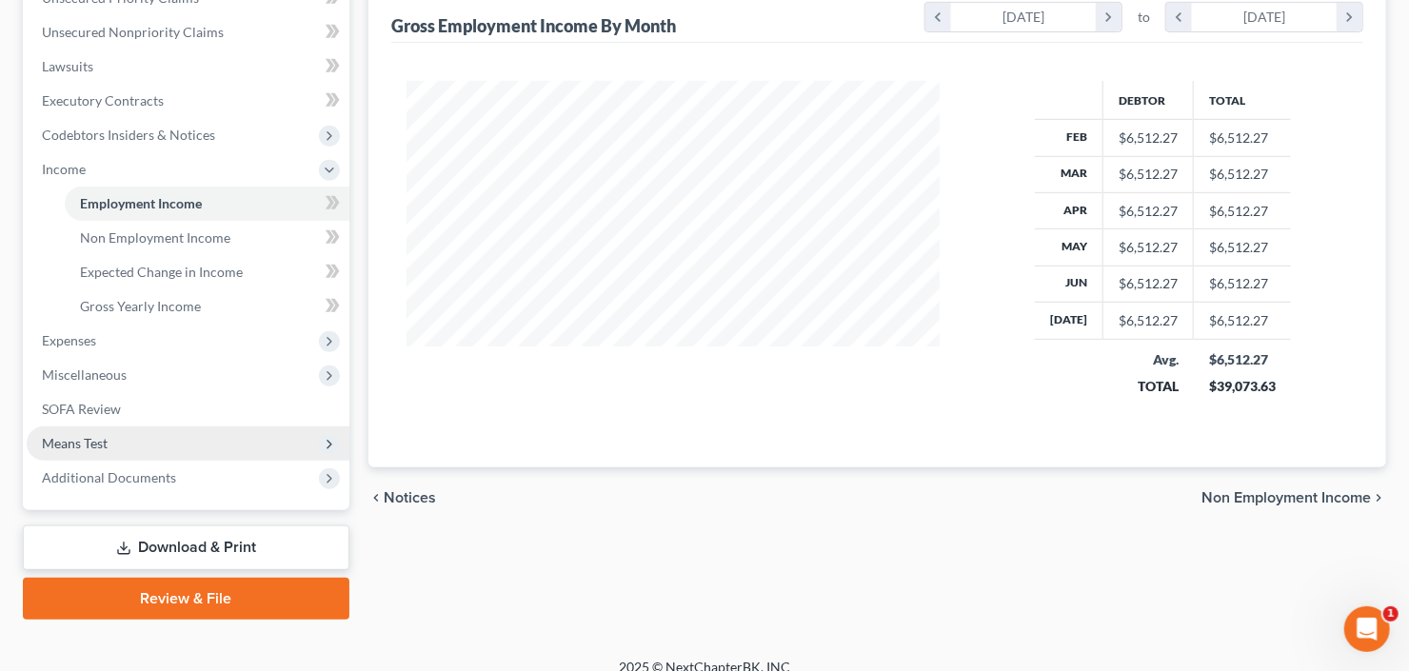
click at [135, 445] on span "Means Test" at bounding box center [188, 444] width 323 height 34
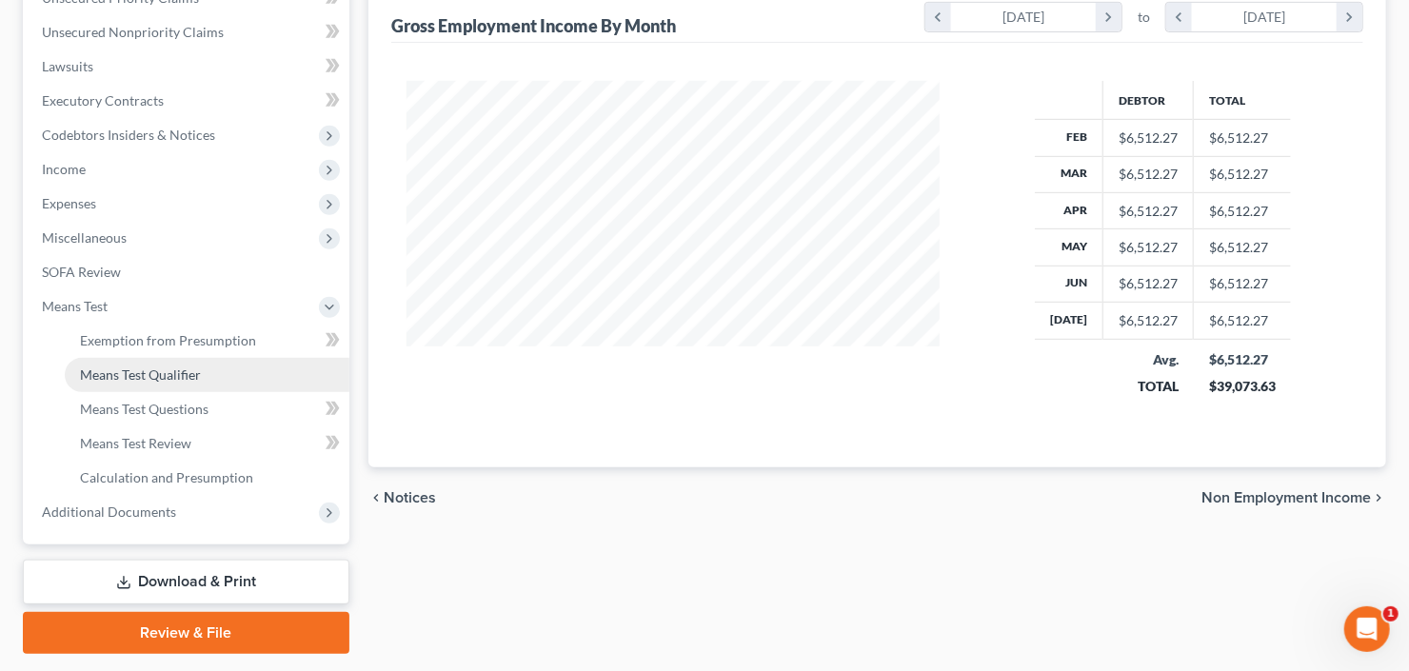
click at [169, 381] on link "Means Test Qualifier" at bounding box center [207, 375] width 285 height 34
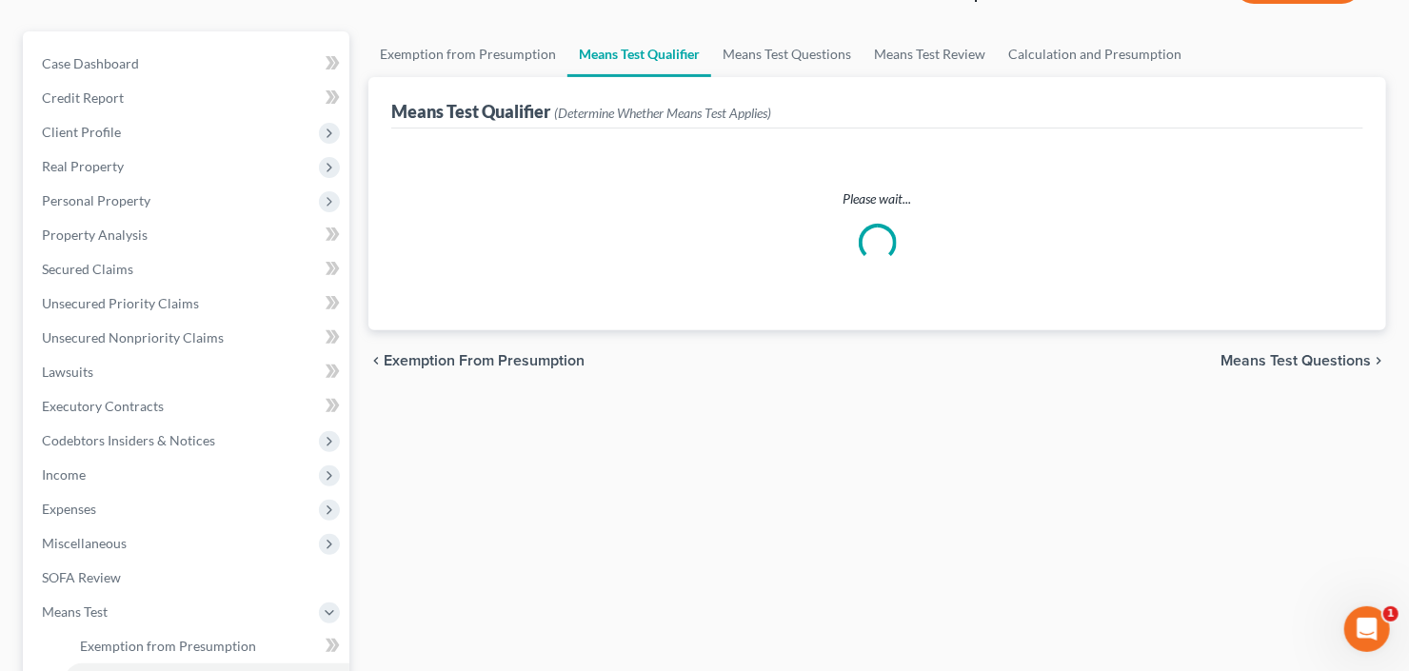
scroll to position [152, 0]
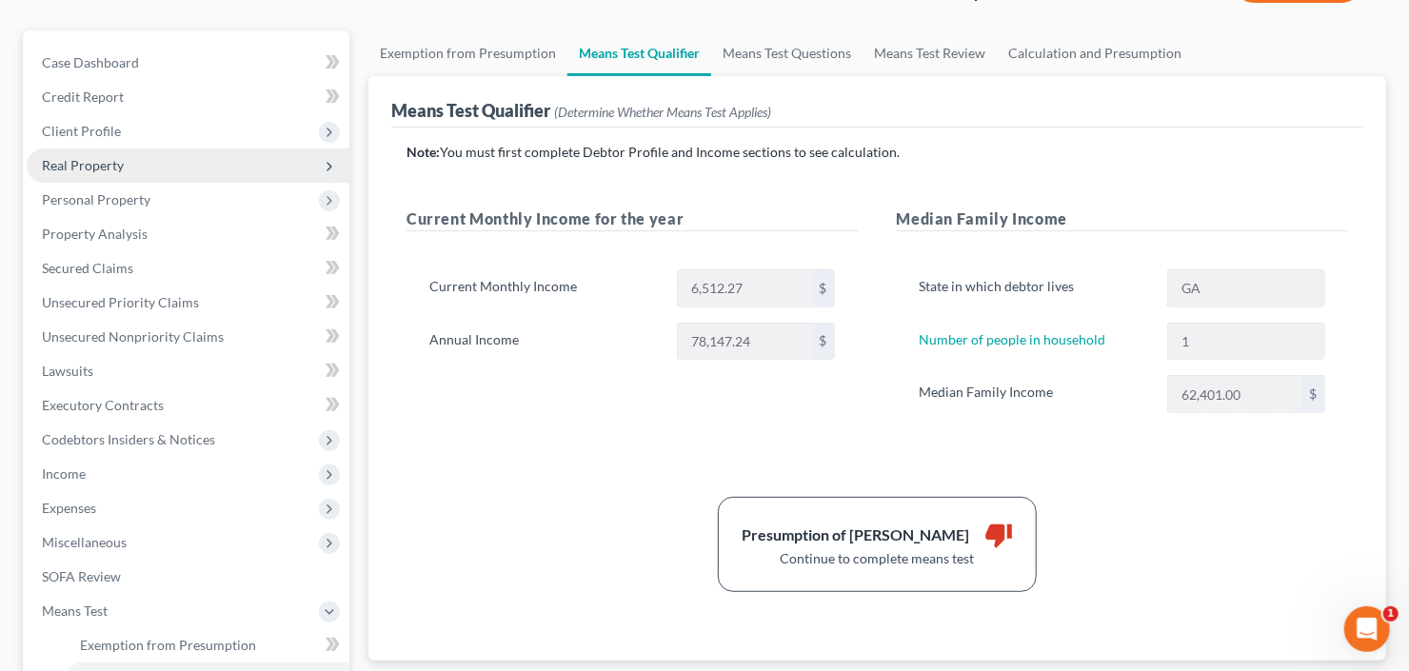
click at [122, 166] on span "Real Property" at bounding box center [83, 165] width 82 height 16
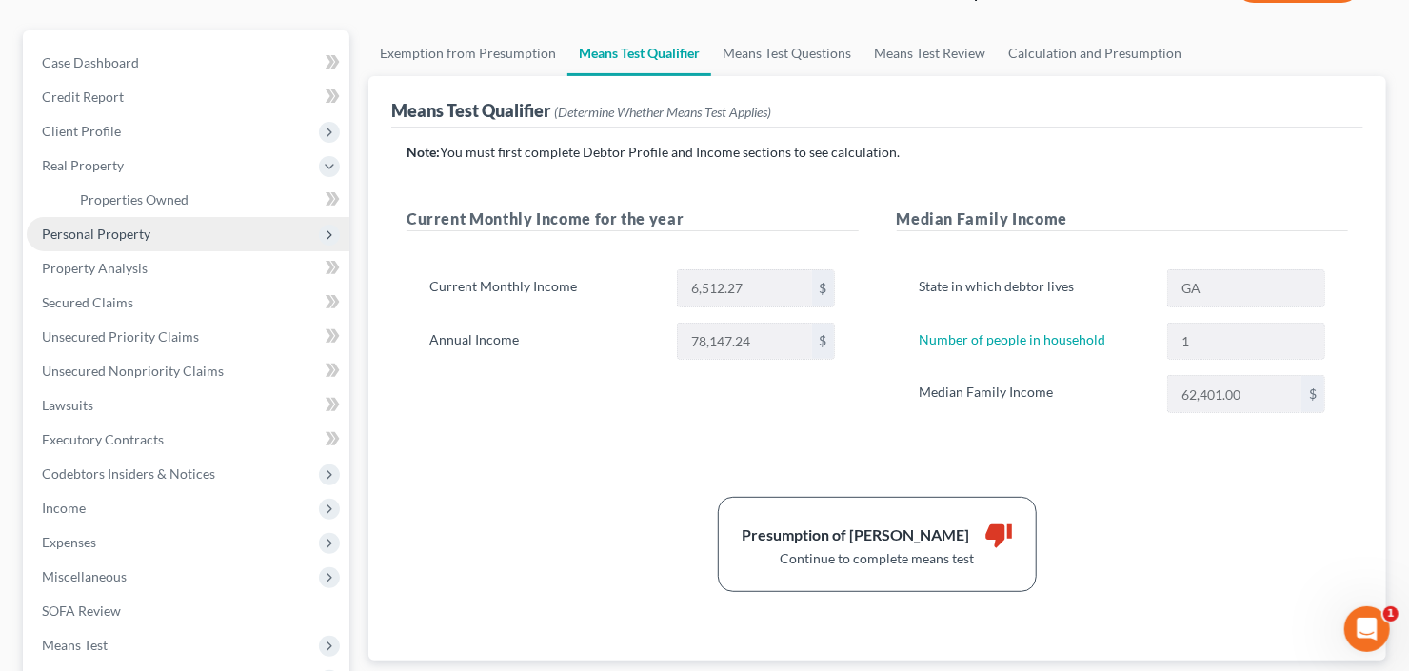
click at [126, 226] on span "Personal Property" at bounding box center [96, 234] width 109 height 16
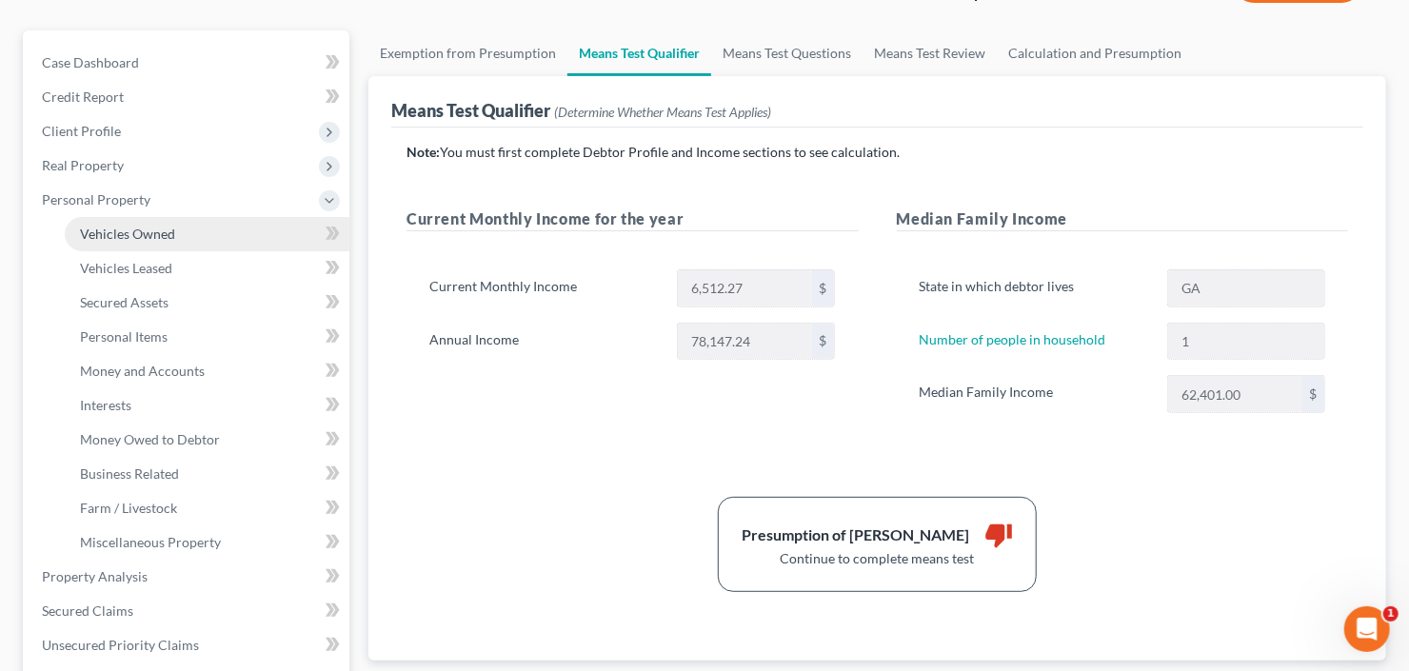
click at [146, 232] on span "Vehicles Owned" at bounding box center [127, 234] width 95 height 16
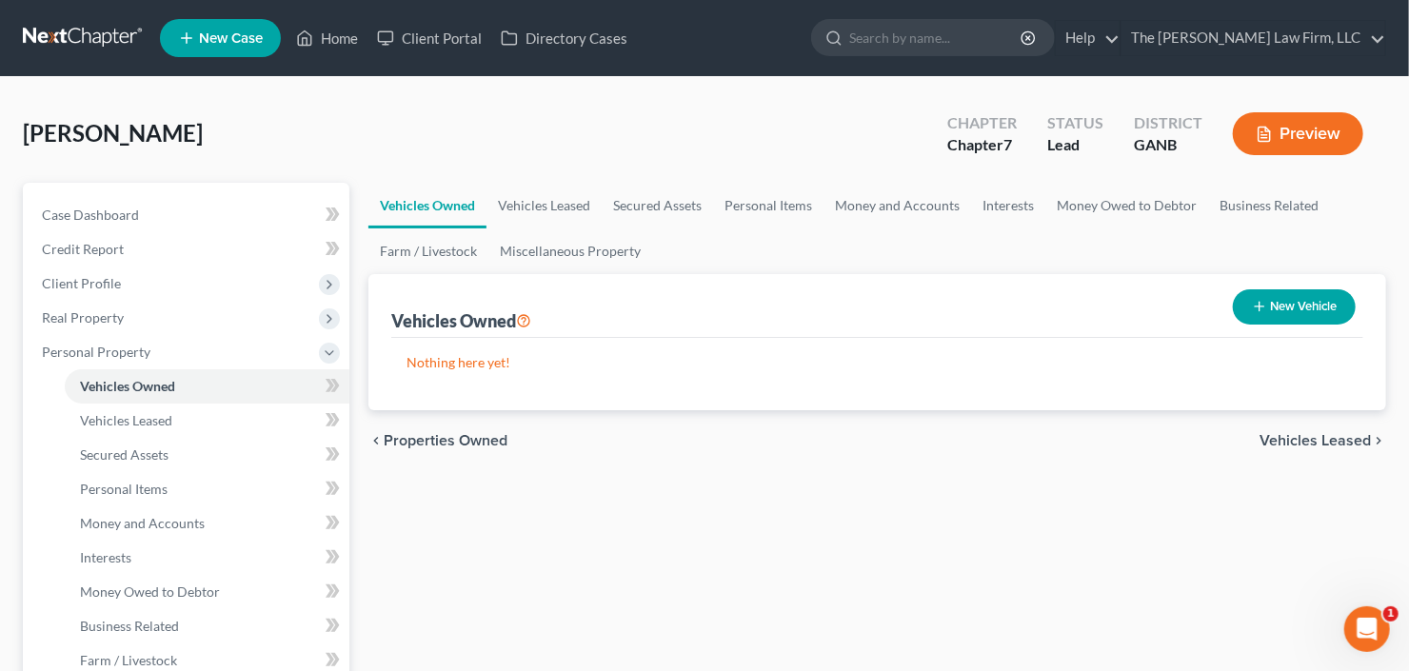
click at [1291, 315] on button "New Vehicle" at bounding box center [1294, 306] width 123 height 35
select select "0"
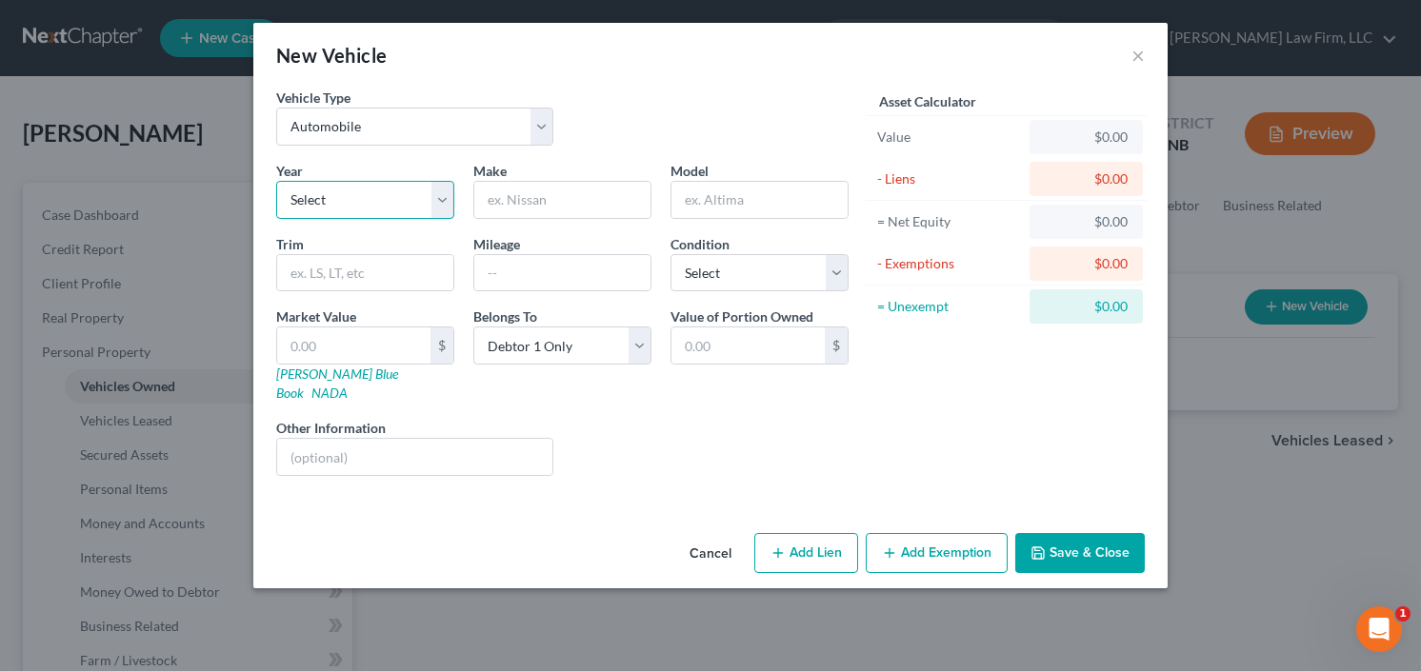
click at [356, 197] on select "Select 2026 2025 2024 2023 2022 2021 2020 2019 2018 2017 2016 2015 2014 2013 20…" at bounding box center [365, 200] width 178 height 38
select select "12"
click at [276, 181] on select "Select 2026 2025 2024 2023 2022 2021 2020 2019 2018 2017 2016 2015 2014 2013 20…" at bounding box center [365, 200] width 178 height 38
click at [568, 204] on input "text" at bounding box center [562, 200] width 176 height 36
type input "Honda"
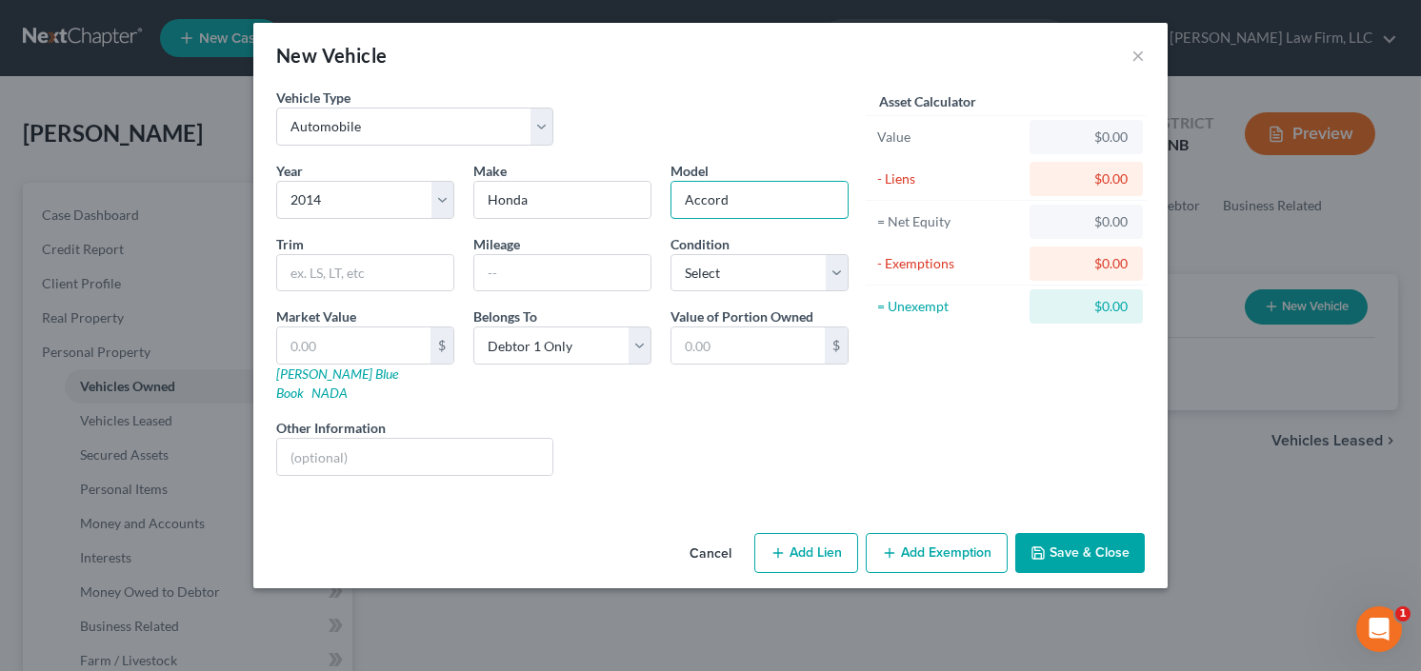
type input "Accord"
click at [823, 549] on button "Add Lien" at bounding box center [806, 553] width 104 height 40
select select "0"
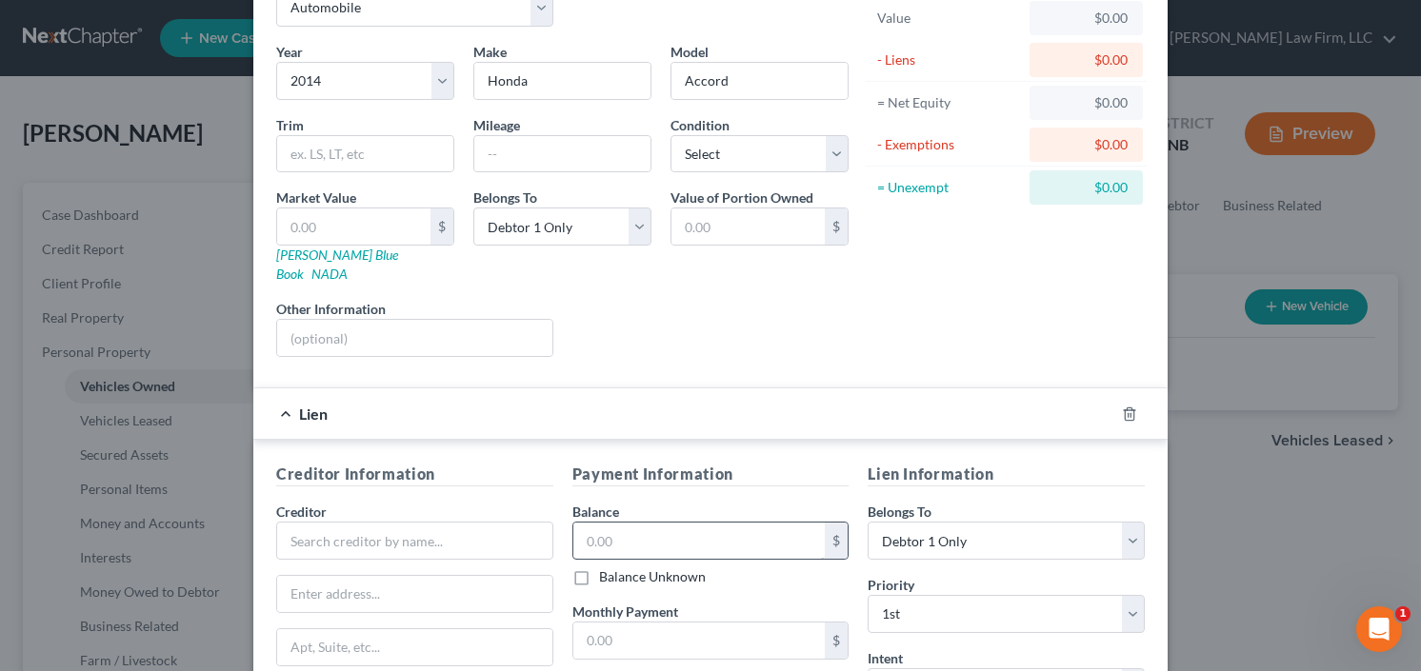
scroll to position [229, 0]
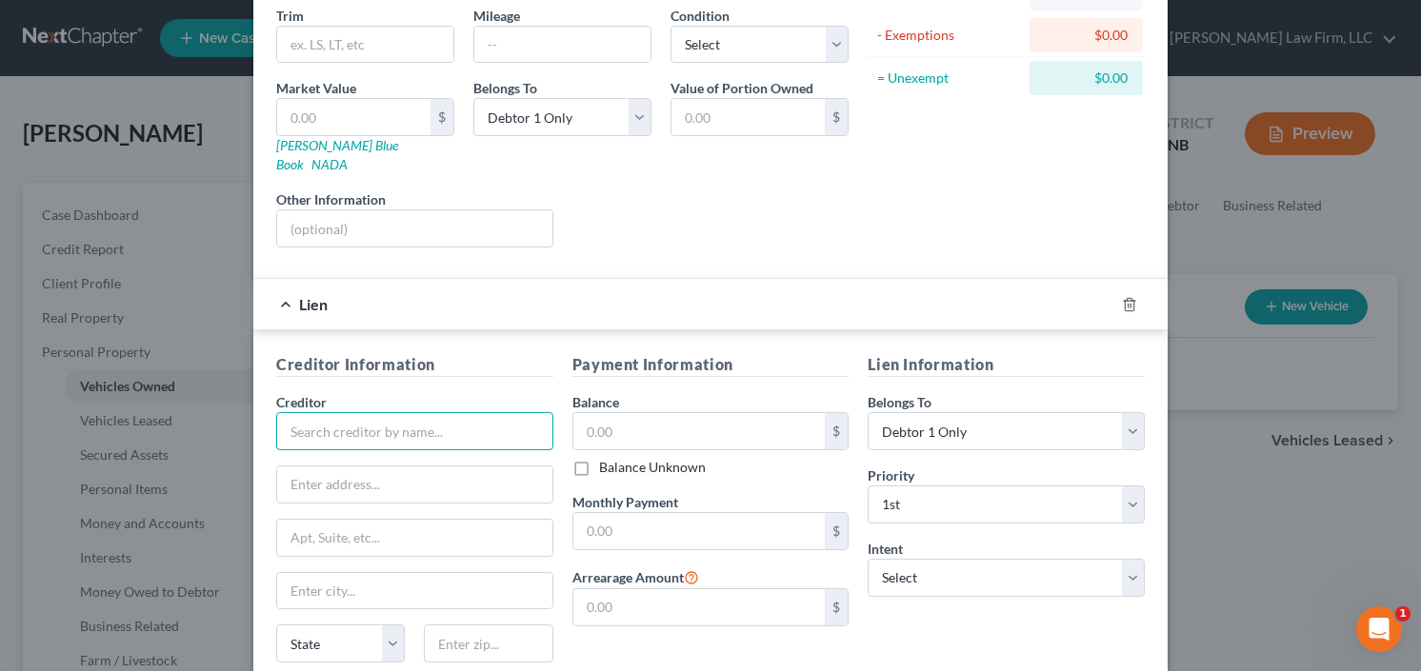
click at [450, 418] on input "text" at bounding box center [414, 431] width 277 height 38
click at [646, 422] on input "text" at bounding box center [699, 431] width 252 height 36
type input "13,000"
click at [432, 412] on input "text" at bounding box center [414, 431] width 277 height 38
type input "honda"
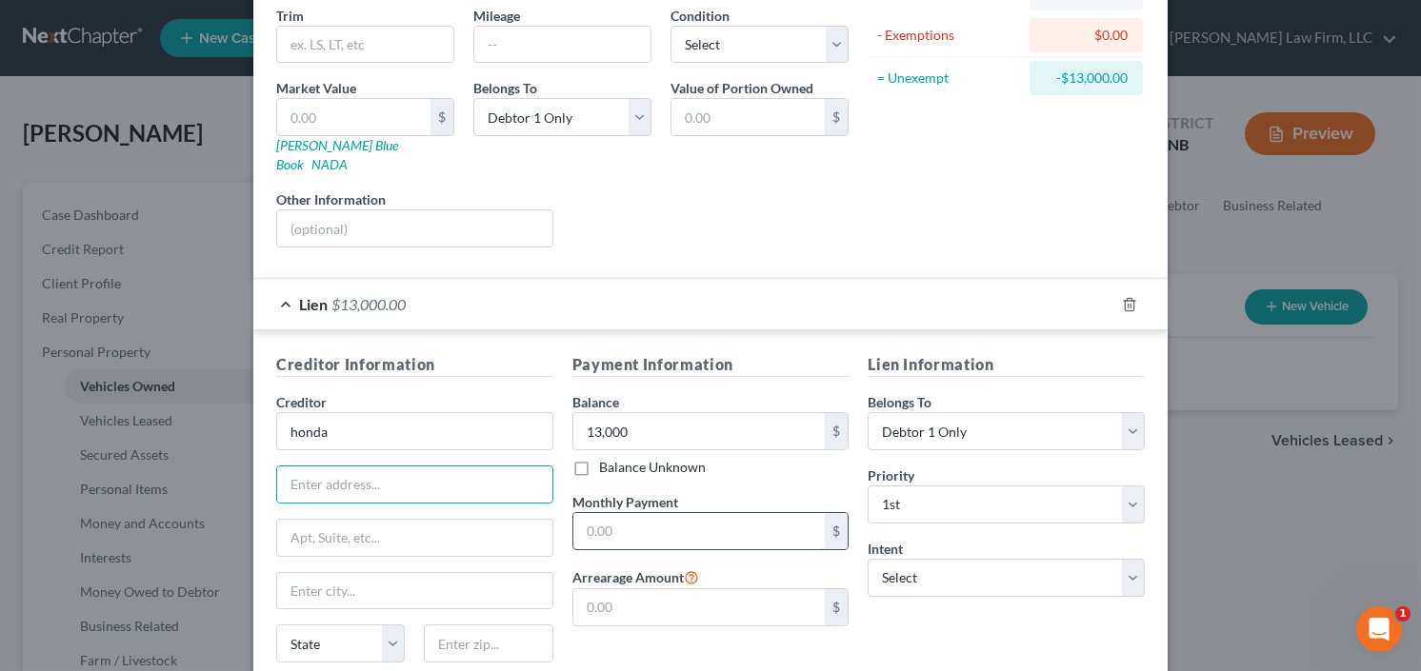
click at [698, 513] on input "text" at bounding box center [699, 531] width 252 height 36
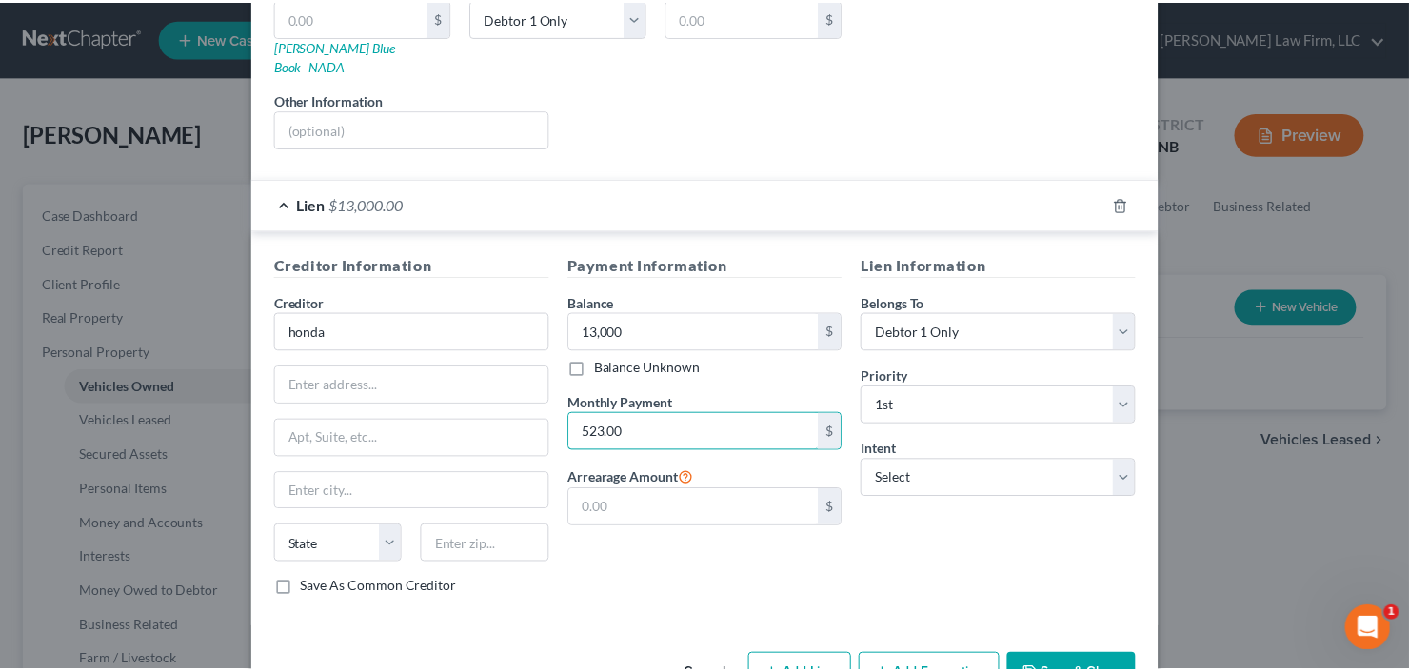
scroll to position [365, 0]
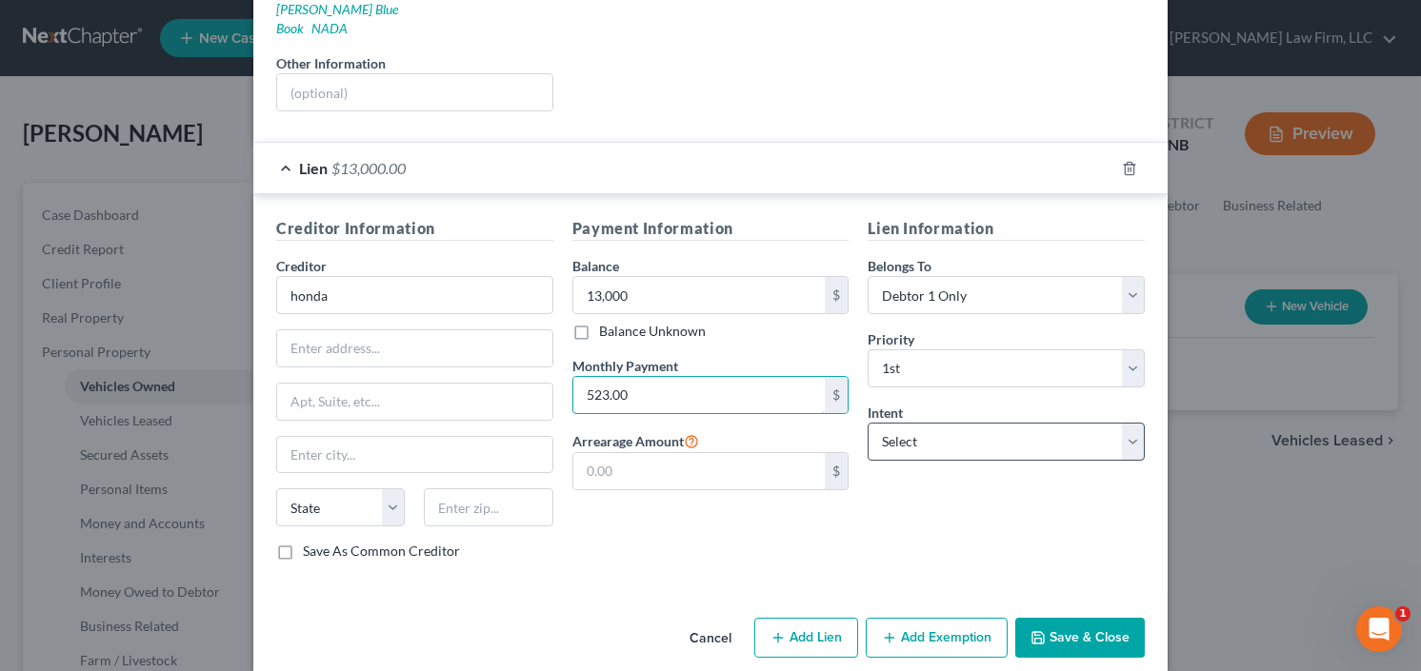
type input "523.00"
click at [987, 425] on select "Select Surrender Redeem Reaffirm Avoid Other" at bounding box center [1005, 442] width 277 height 38
select select "2"
click at [867, 423] on select "Select Surrender Redeem Reaffirm Avoid Other" at bounding box center [1005, 442] width 277 height 38
click at [1087, 618] on button "Save & Close" at bounding box center [1079, 638] width 129 height 40
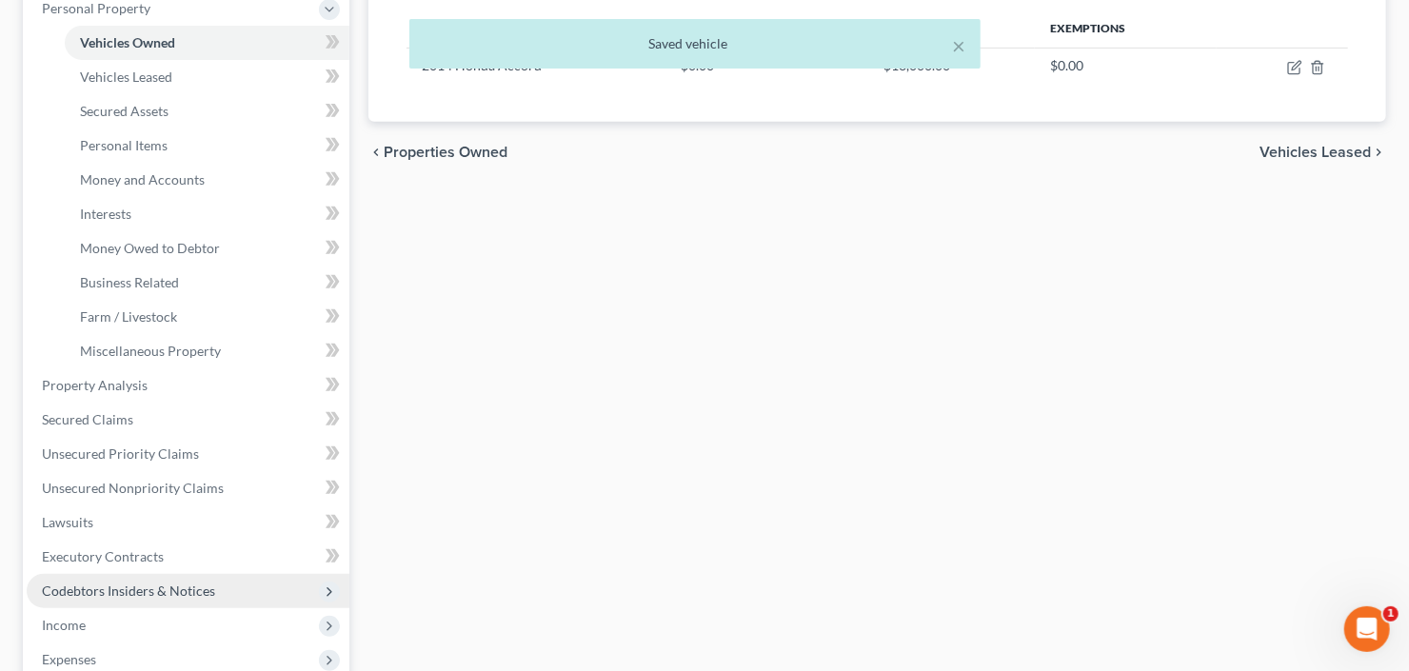
scroll to position [533, 0]
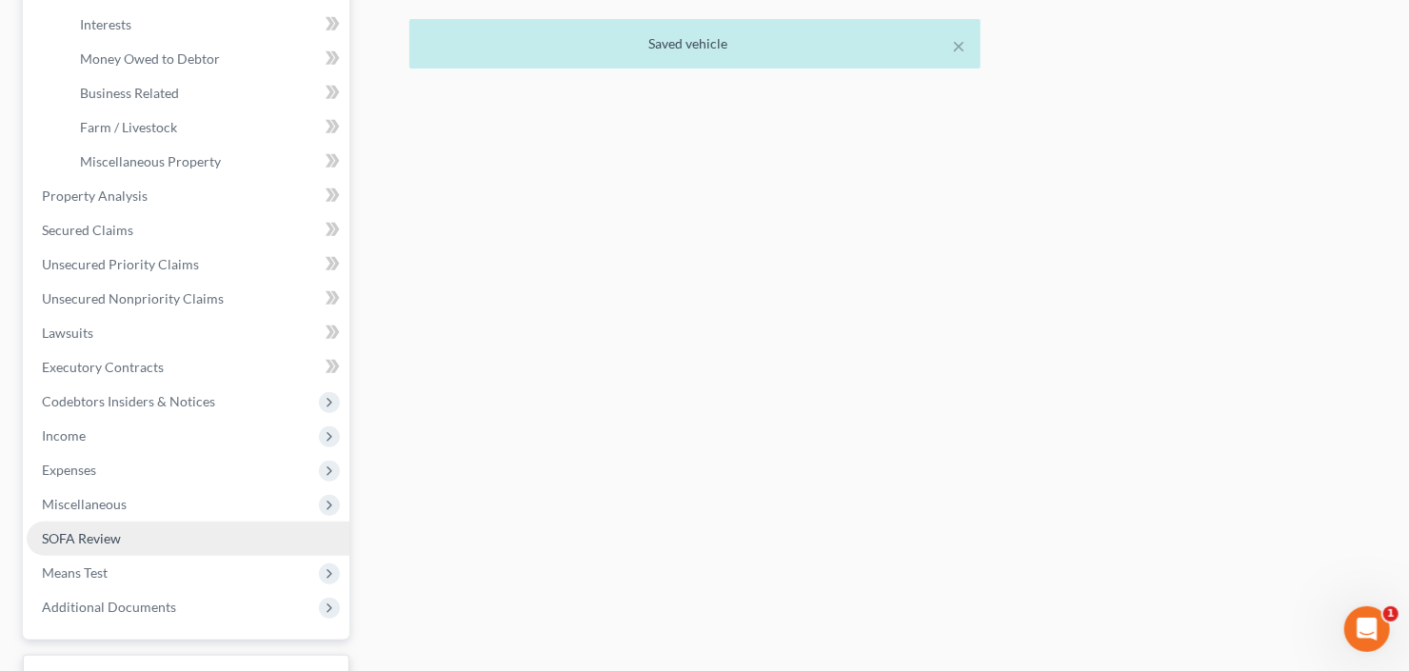
click at [132, 567] on span "Means Test" at bounding box center [188, 573] width 323 height 34
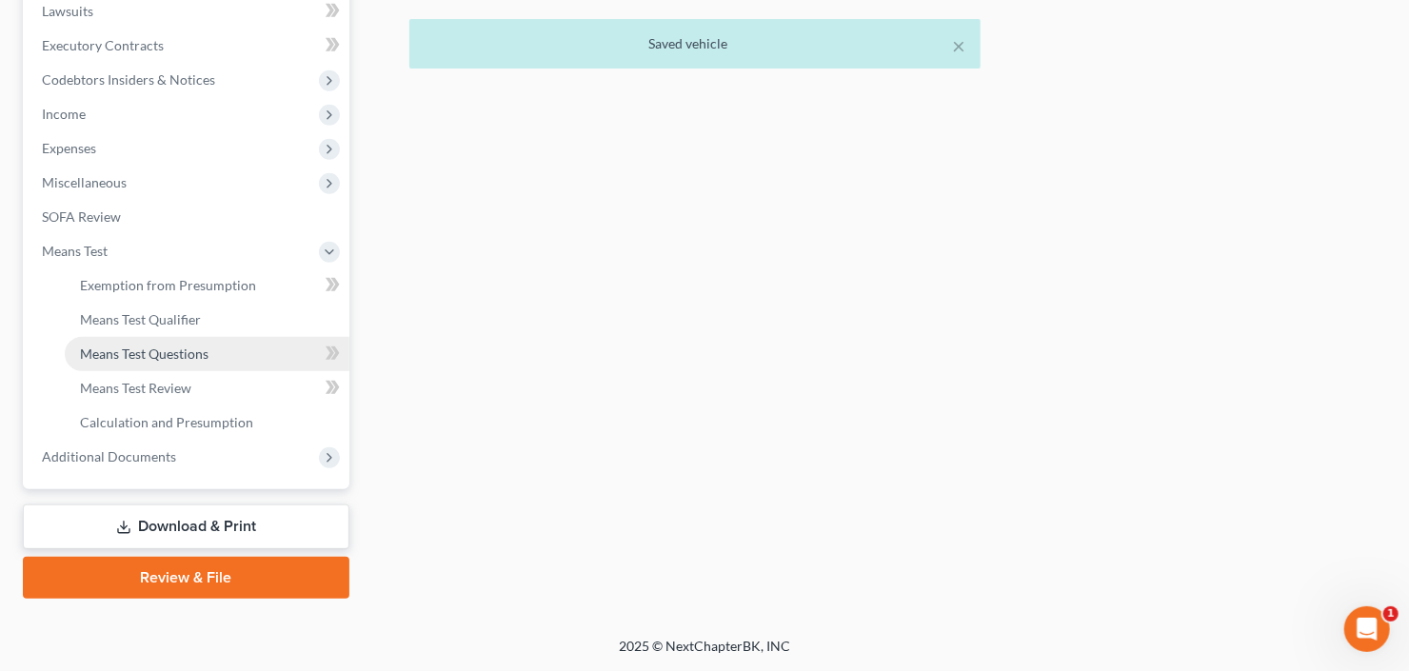
scroll to position [509, 0]
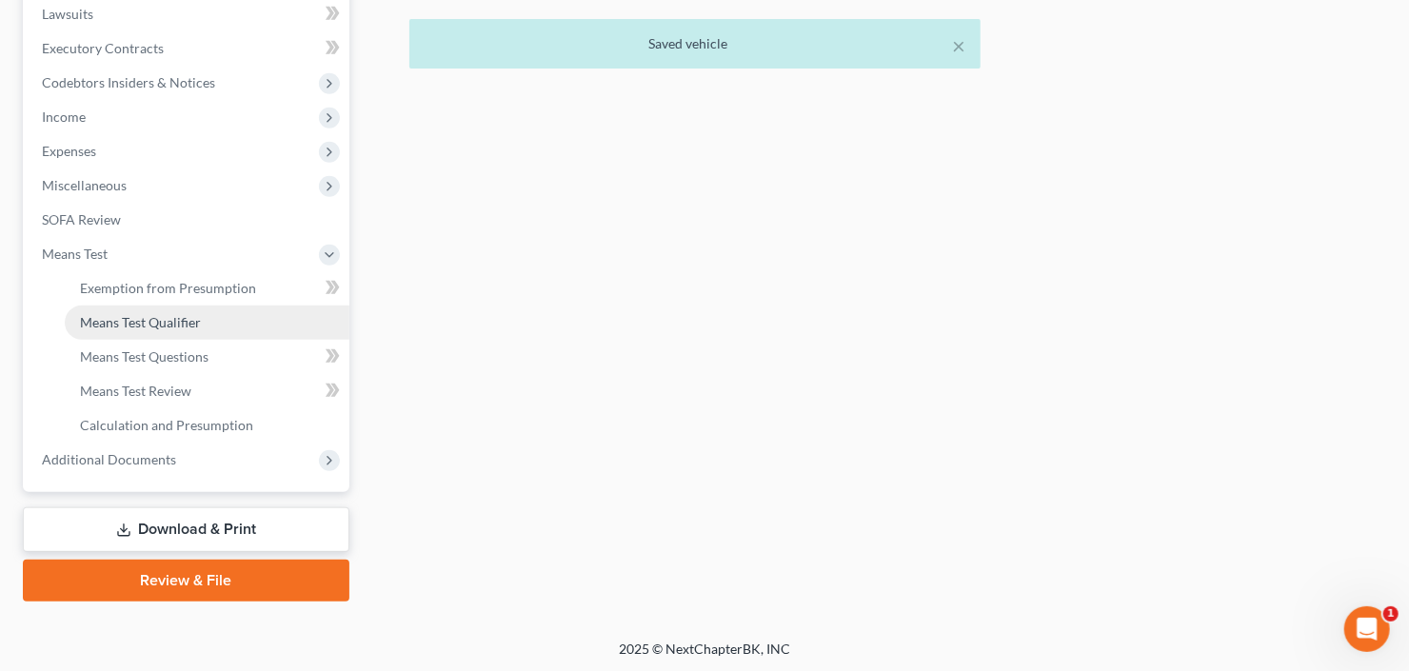
click at [161, 325] on span "Means Test Qualifier" at bounding box center [140, 322] width 121 height 16
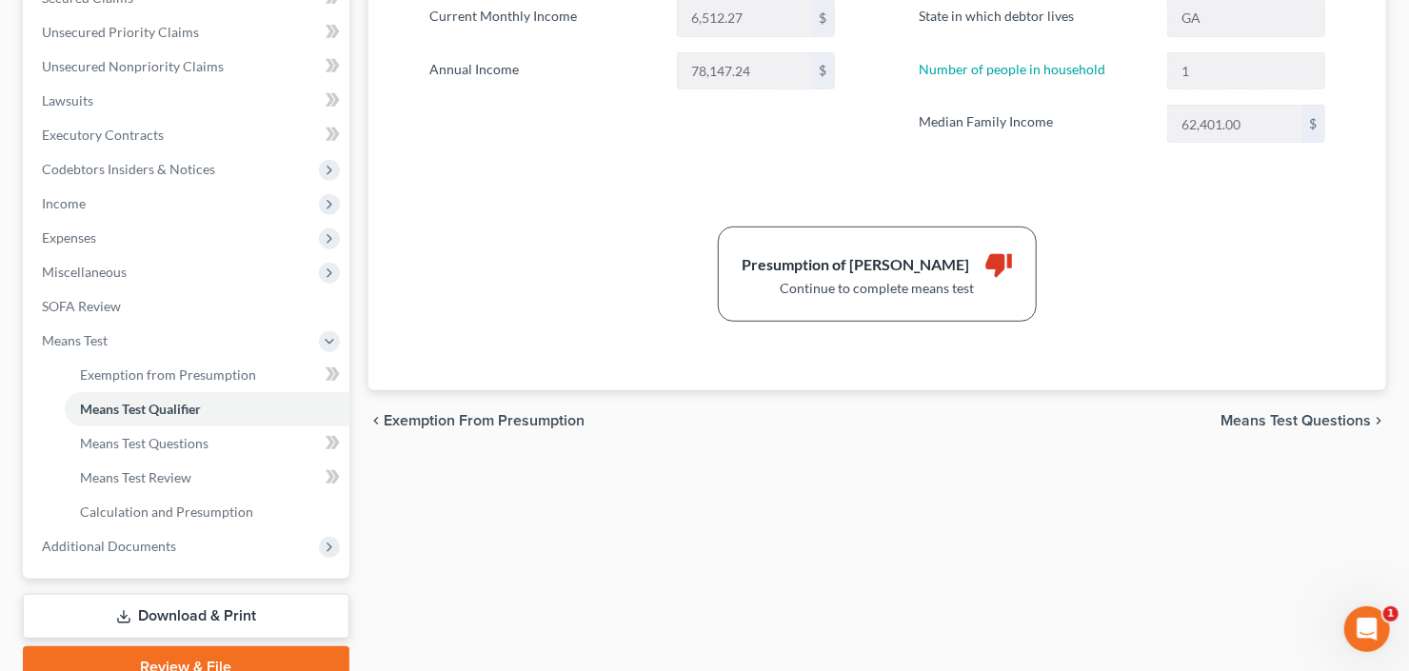
scroll to position [457, 0]
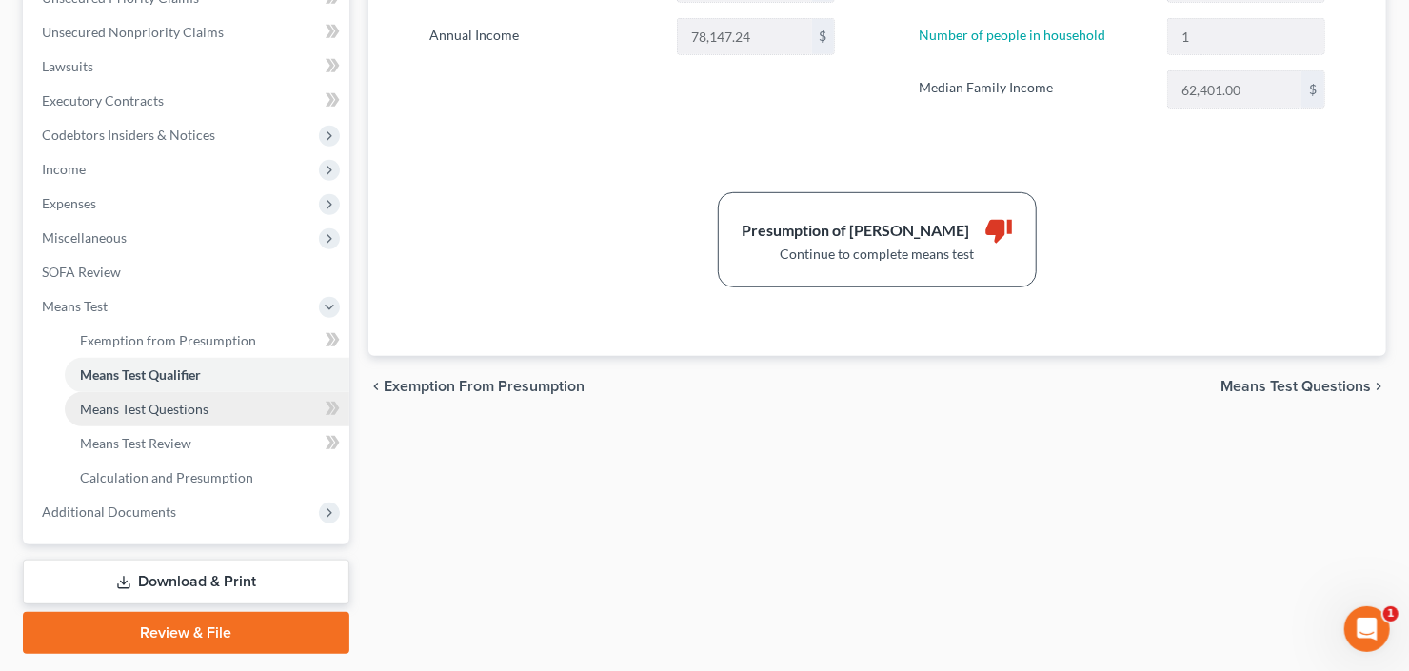
click at [148, 405] on span "Means Test Questions" at bounding box center [144, 409] width 129 height 16
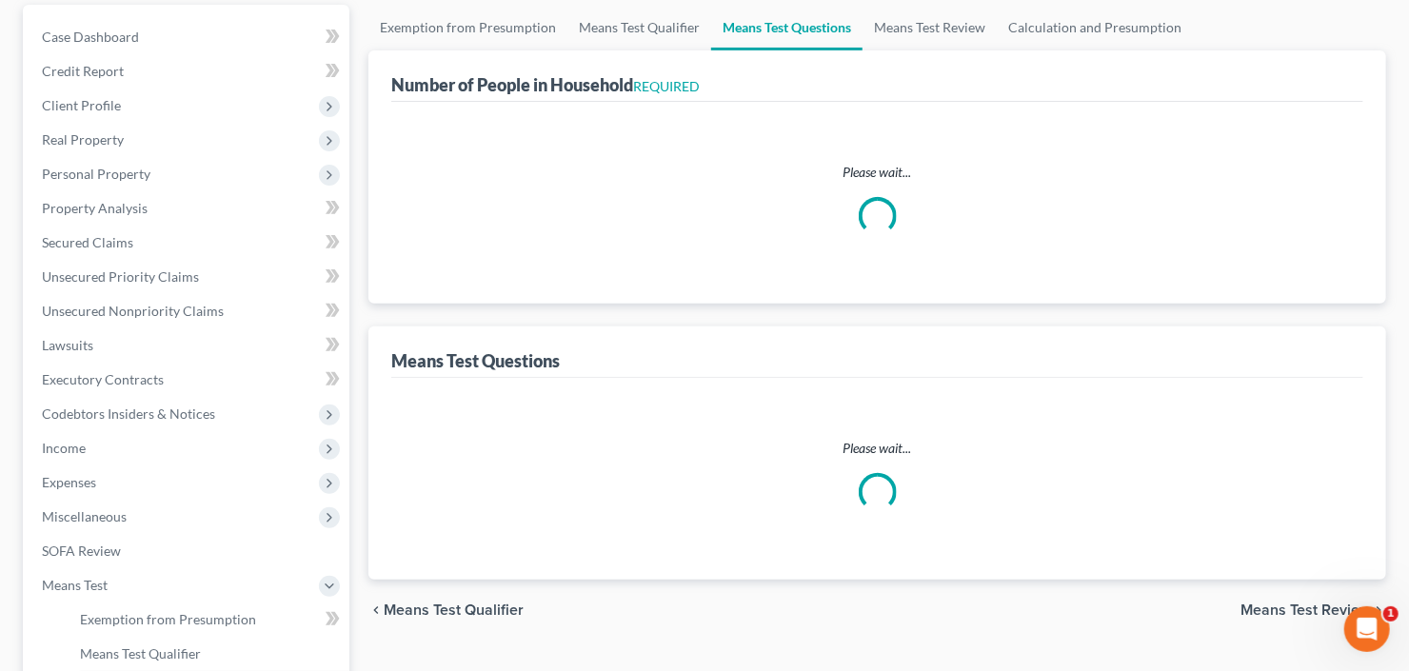
select select "1"
select select "60"
select select "1"
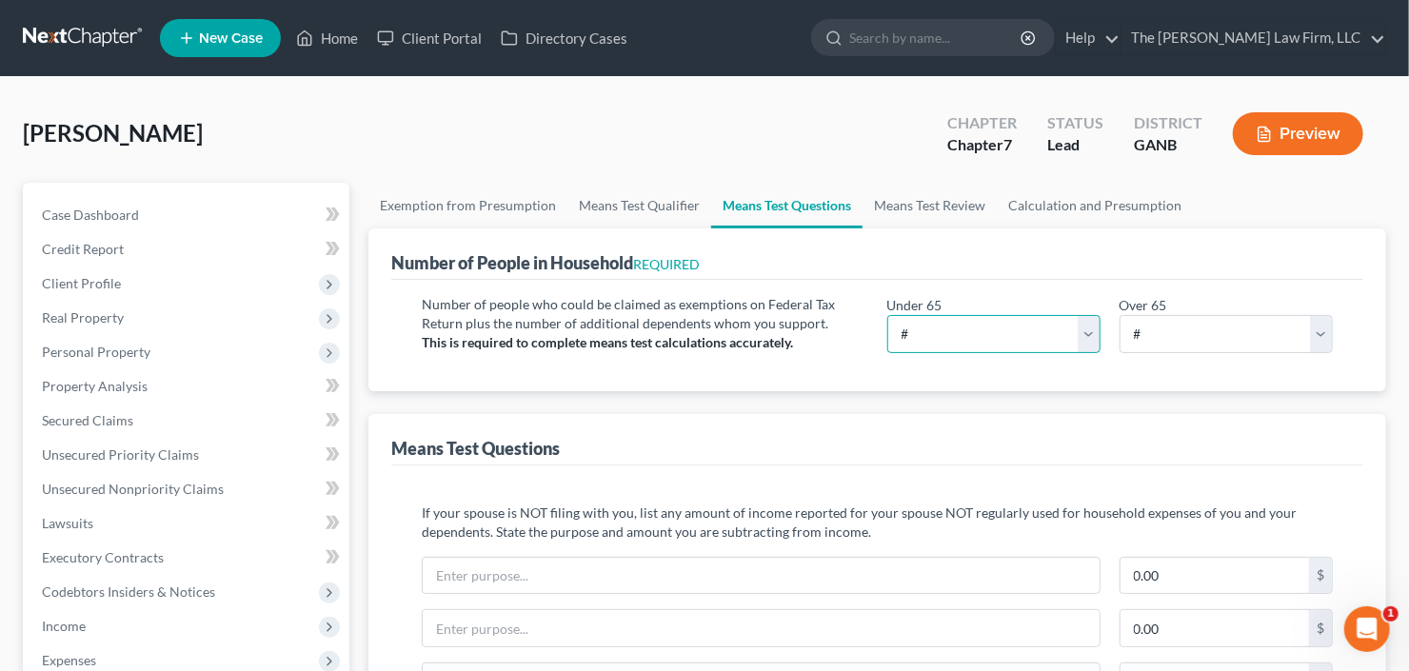
click at [964, 328] on select "# 0 1 2 3 4 5 6 7 8 9 10" at bounding box center [993, 334] width 213 height 38
select select "1"
click at [887, 315] on select "# 0 1 2 3 4 5 6 7 8 9 10" at bounding box center [993, 334] width 213 height 38
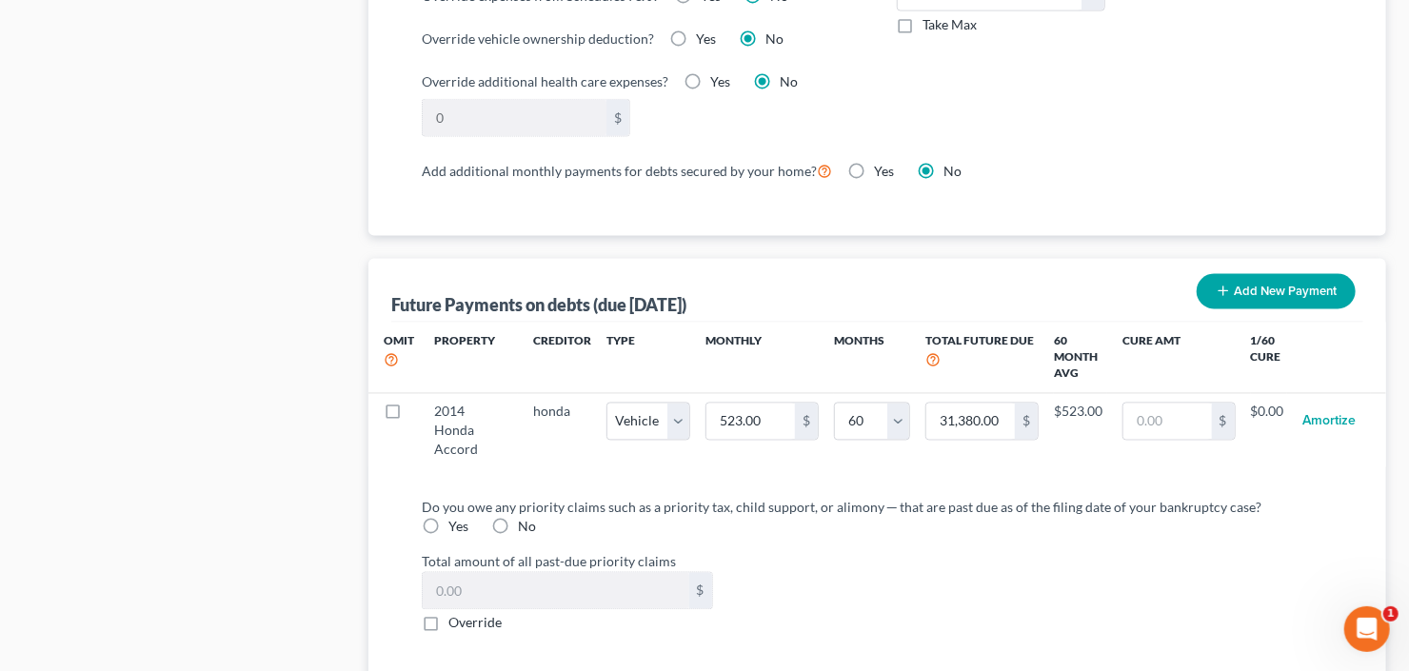
scroll to position [1904, 0]
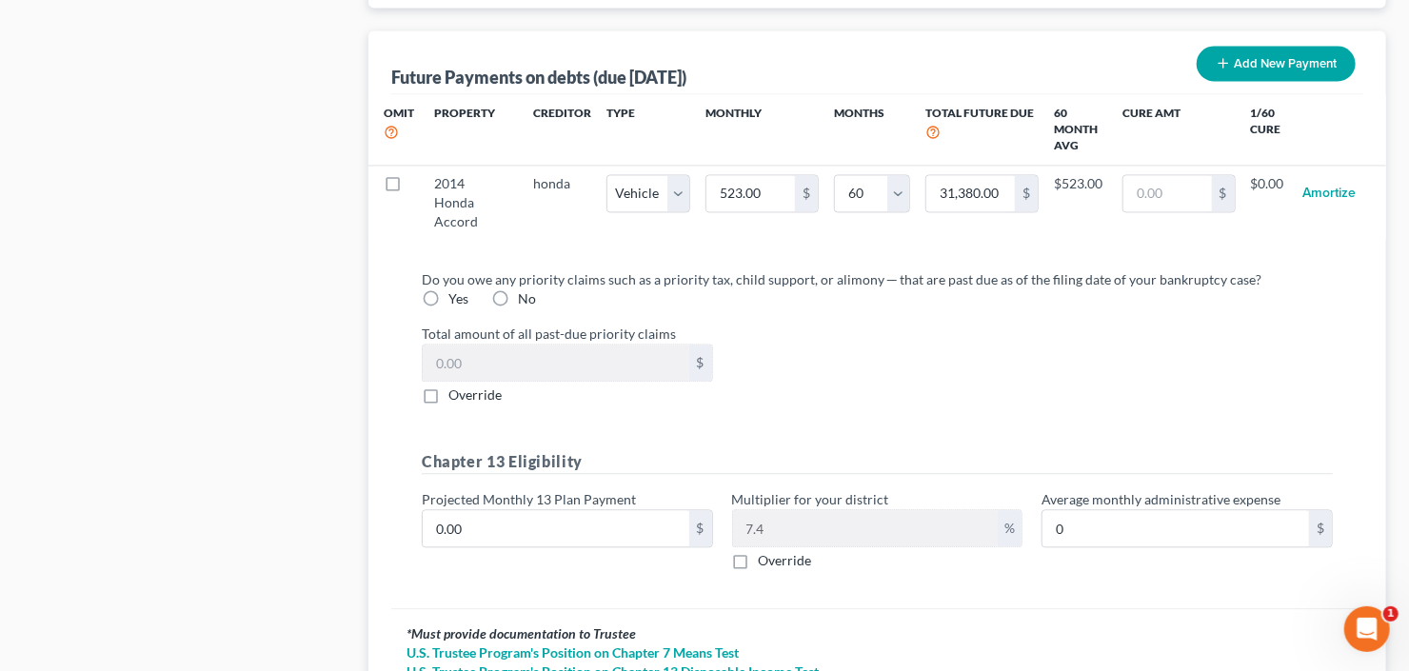
click at [518, 295] on label "No" at bounding box center [527, 298] width 18 height 19
click at [526, 295] on input "No" at bounding box center [532, 295] width 12 height 12
radio input "true"
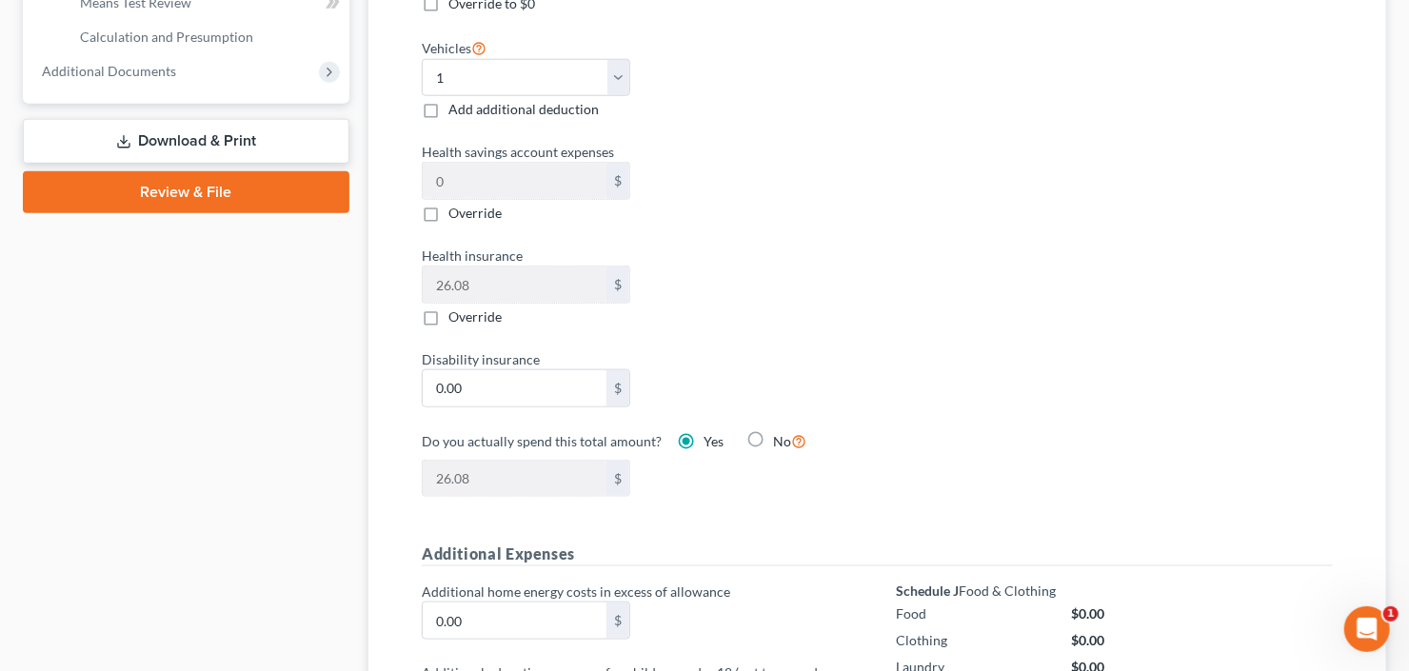
scroll to position [686, 0]
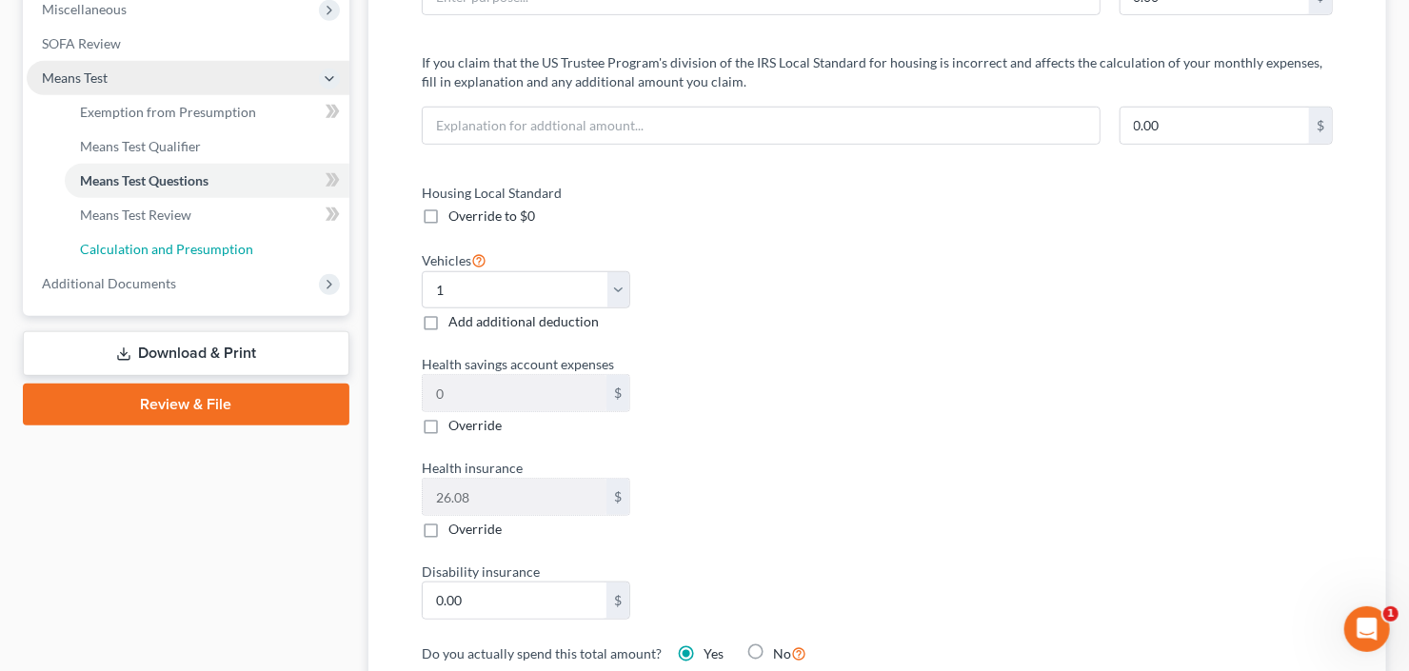
drag, startPoint x: 150, startPoint y: 252, endPoint x: 170, endPoint y: 249, distance: 20.2
click at [150, 252] on span "Calculation and Presumption" at bounding box center [166, 249] width 173 height 16
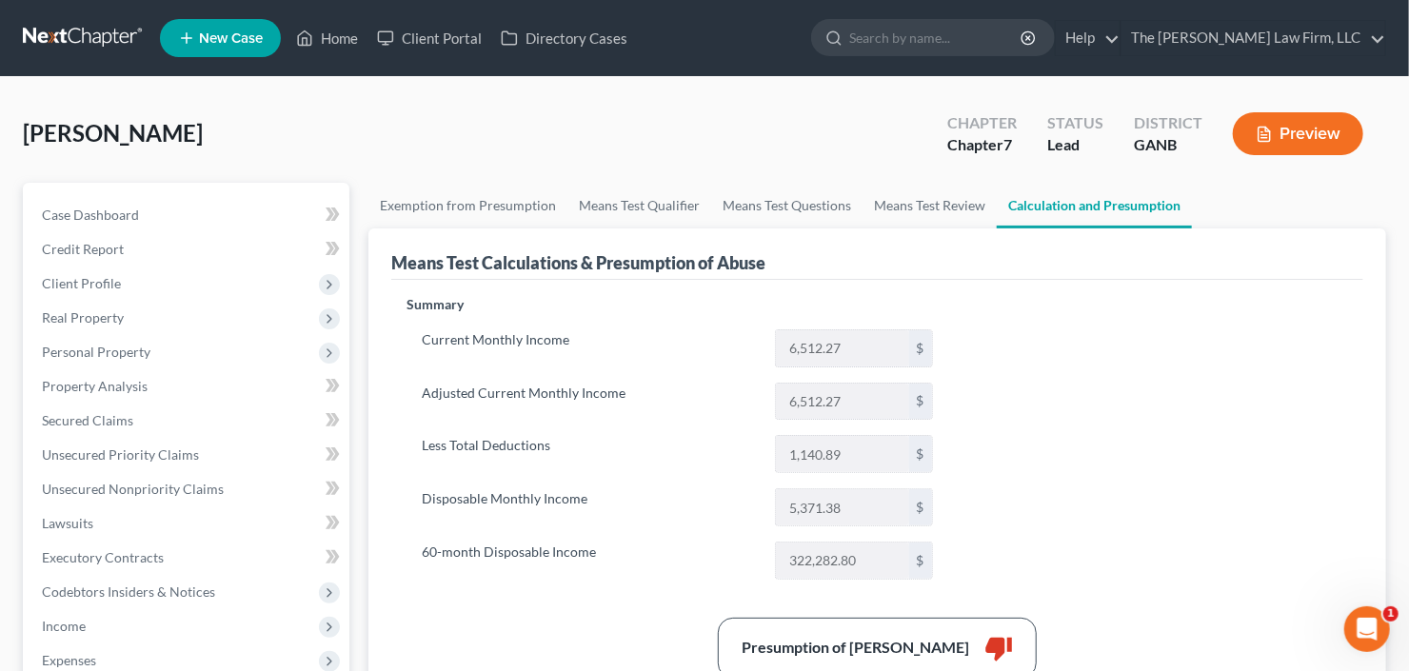
drag, startPoint x: 772, startPoint y: 216, endPoint x: 1073, endPoint y: 289, distance: 309.7
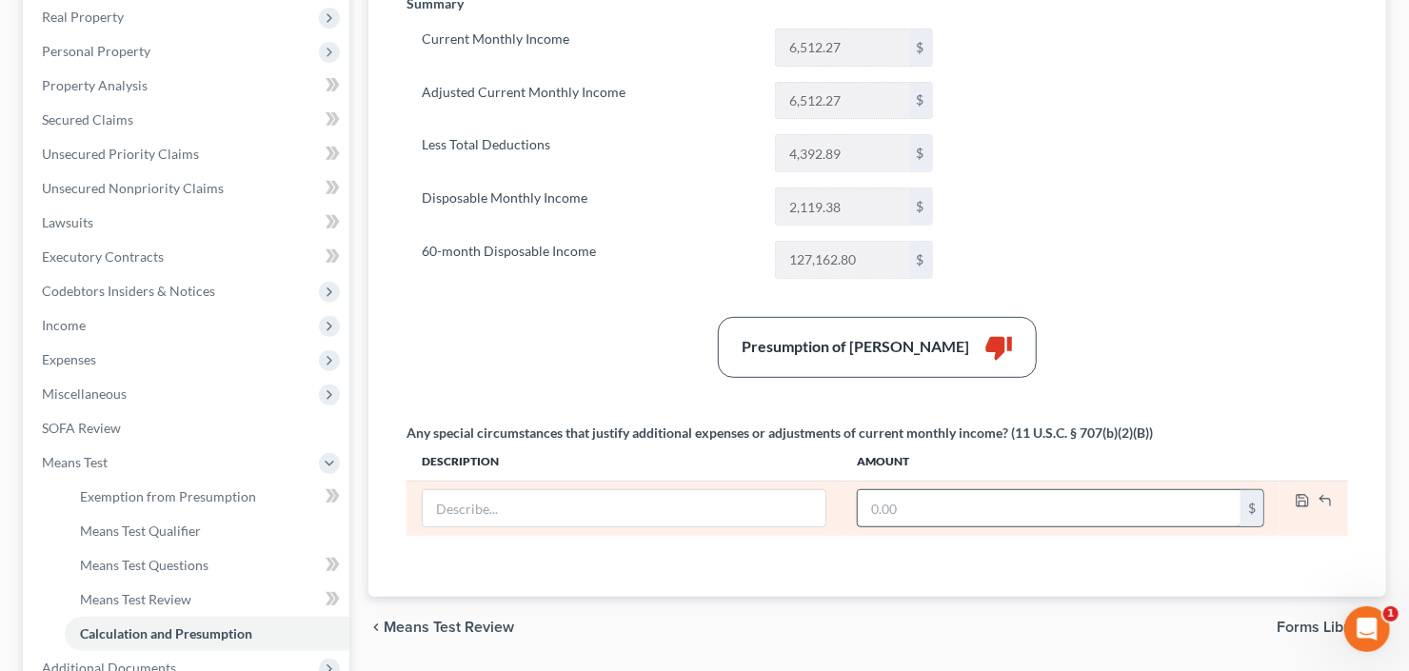
scroll to position [281, 0]
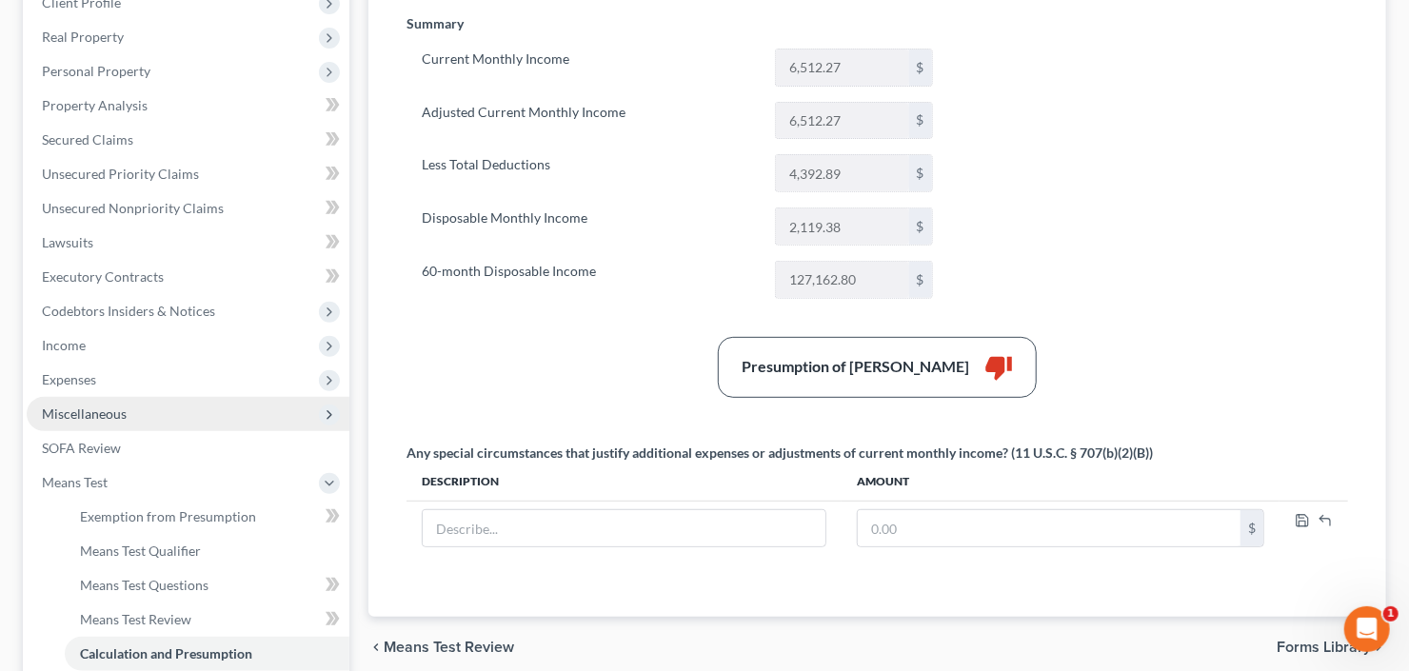
click at [96, 406] on span "Miscellaneous" at bounding box center [84, 414] width 85 height 16
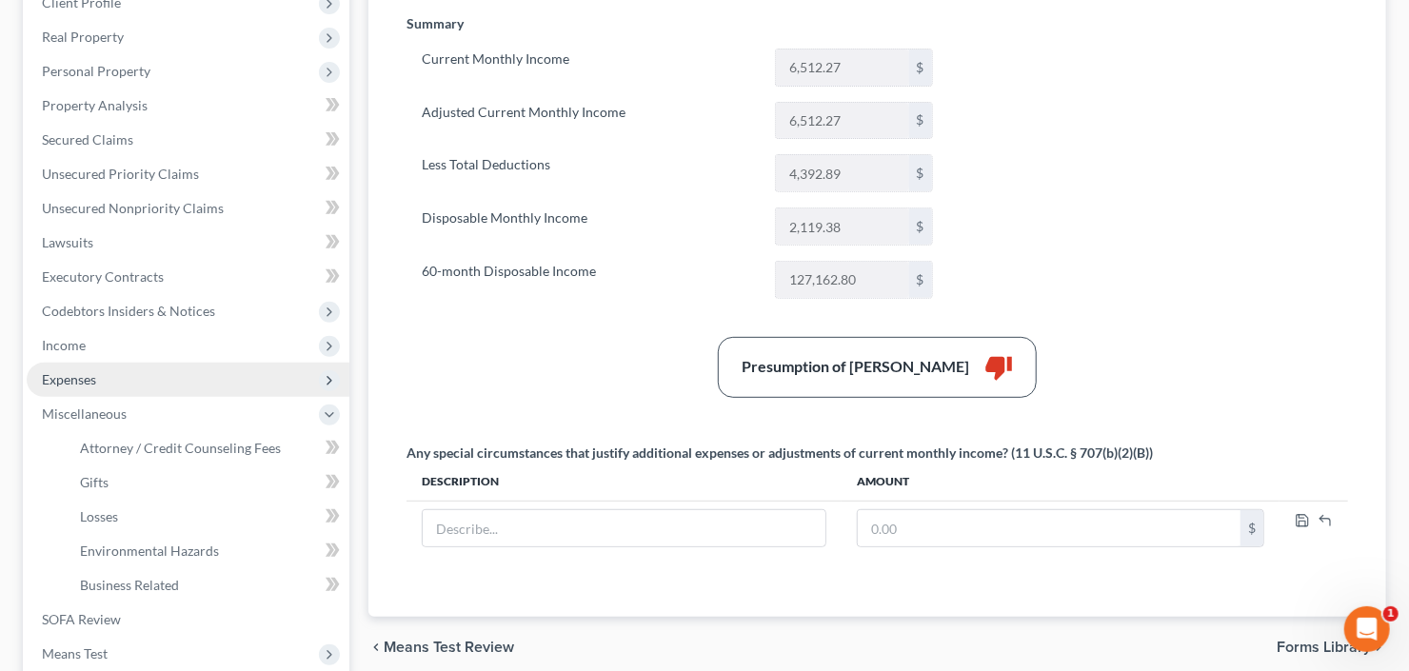
click at [100, 374] on span "Expenses" at bounding box center [188, 380] width 323 height 34
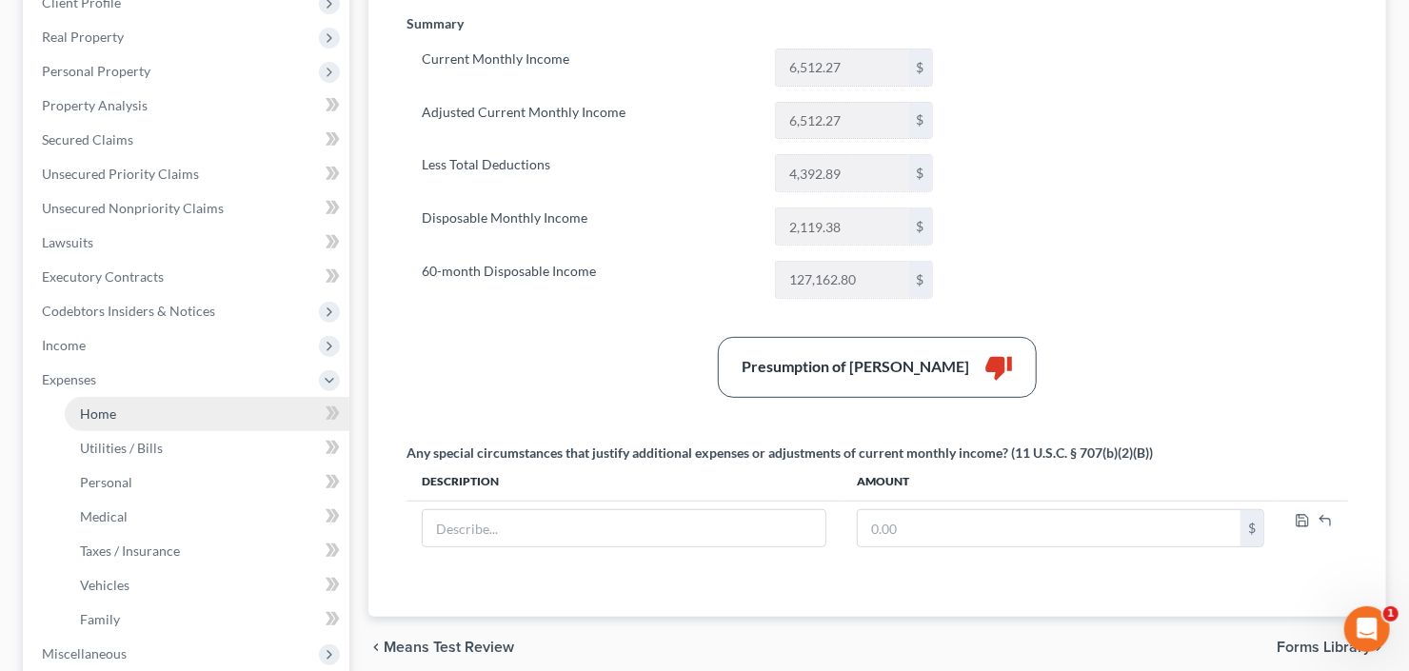
click at [123, 413] on link "Home" at bounding box center [207, 414] width 285 height 34
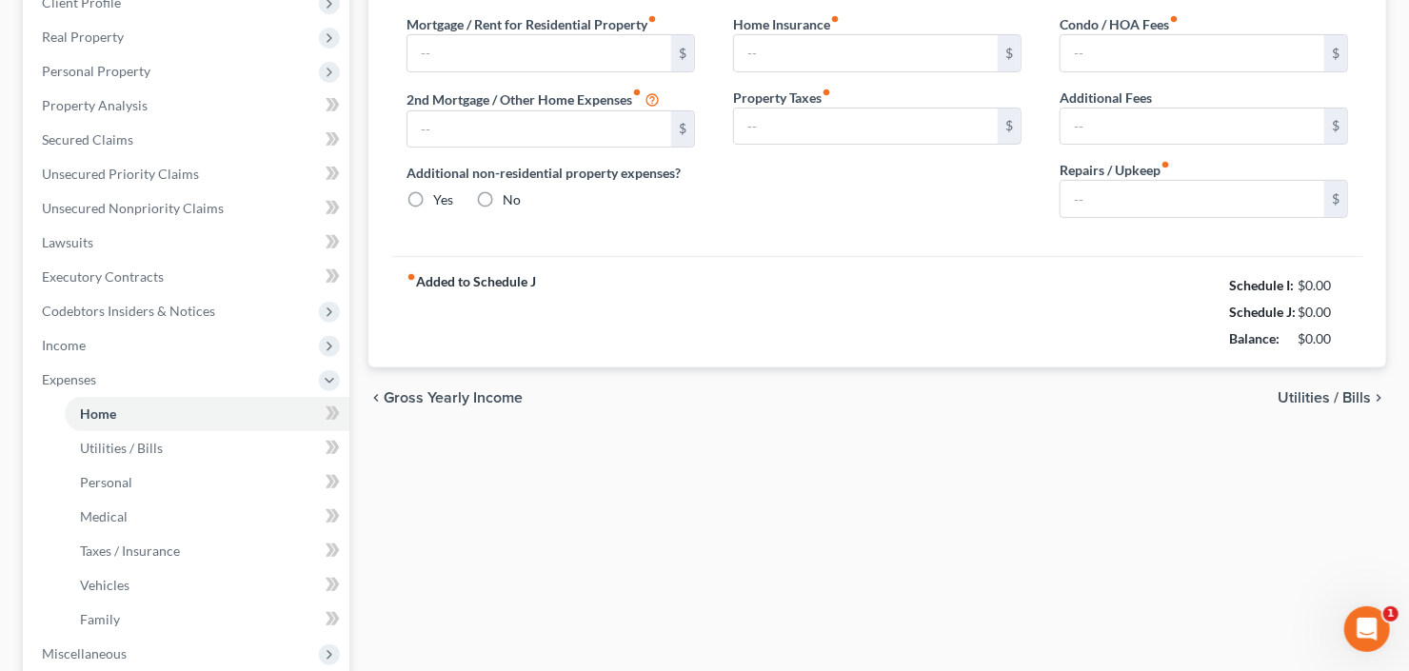
scroll to position [205, 0]
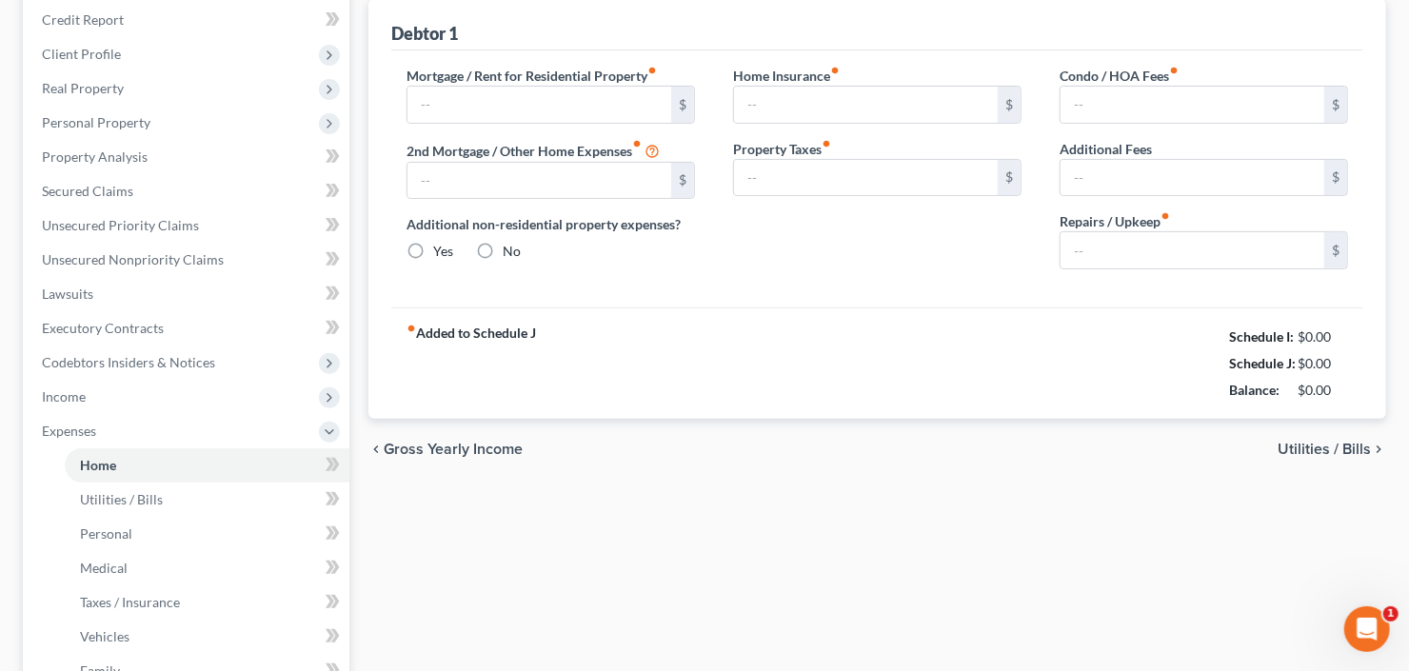
type input "0.00"
radio input "true"
type input "0.00"
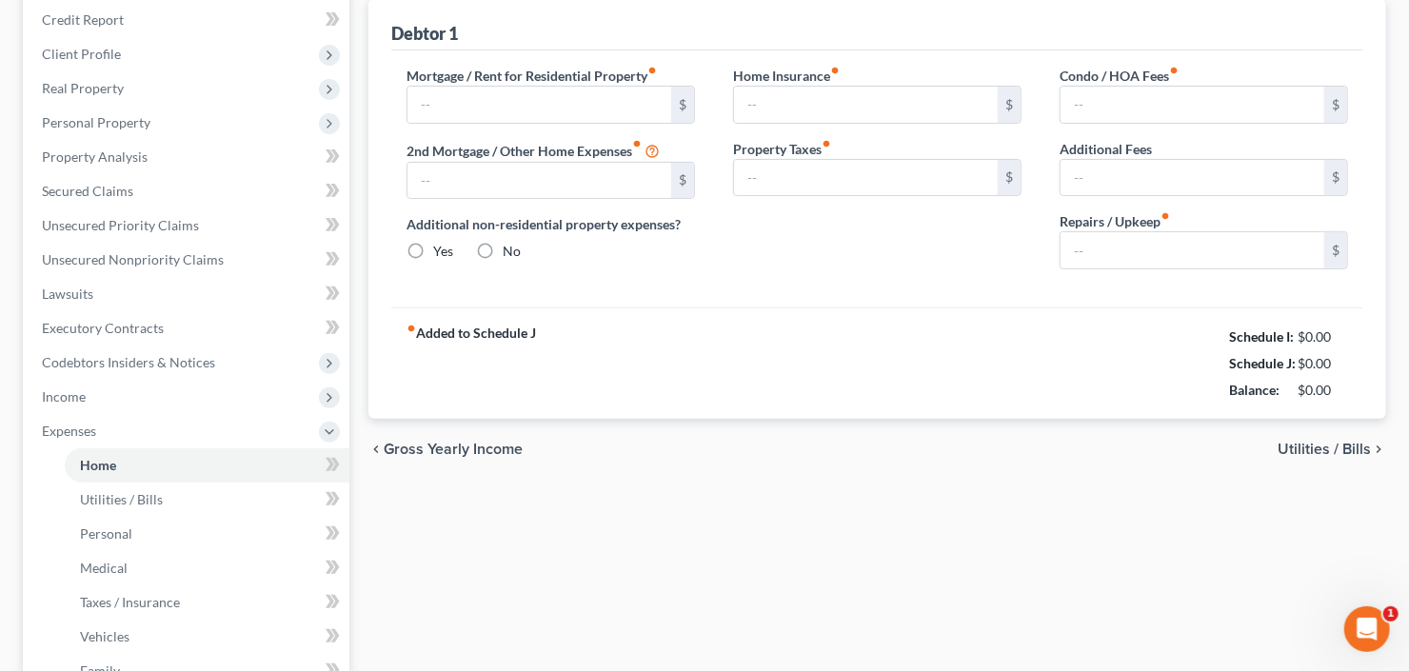
type input "0.00"
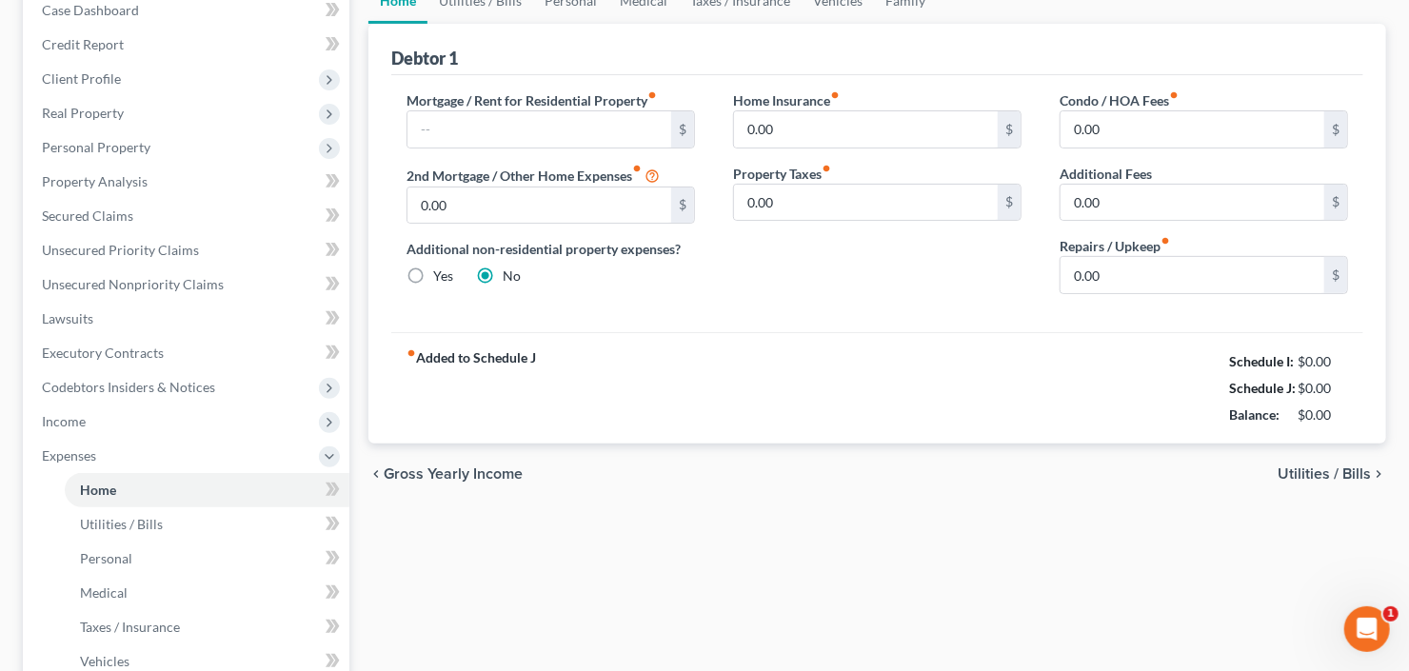
scroll to position [0, 0]
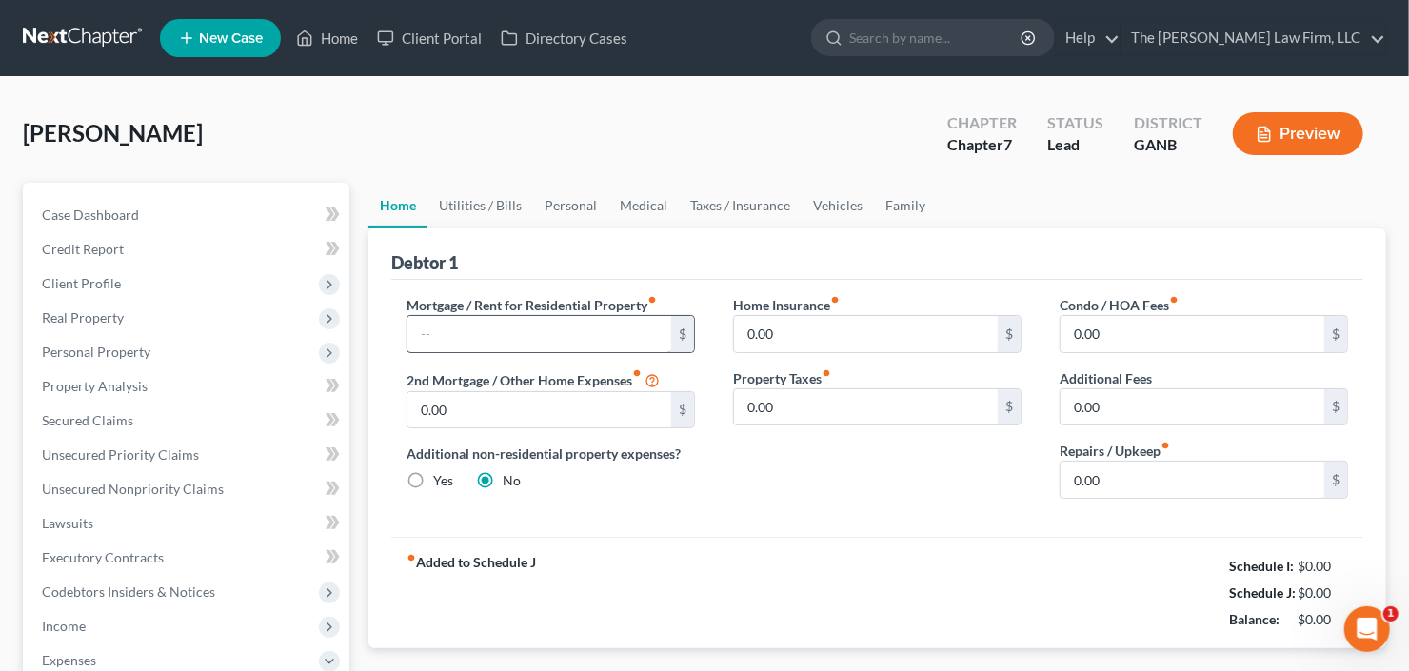
click at [569, 326] on input "text" at bounding box center [540, 334] width 264 height 36
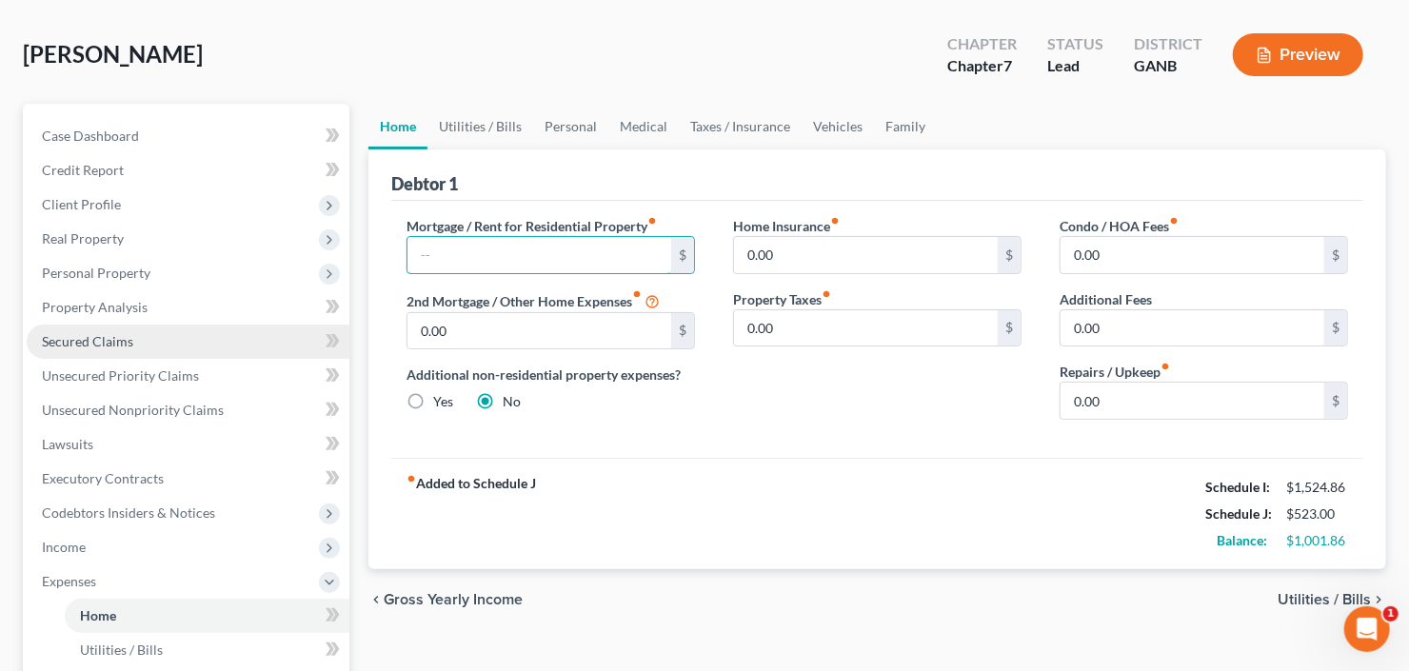
scroll to position [152, 0]
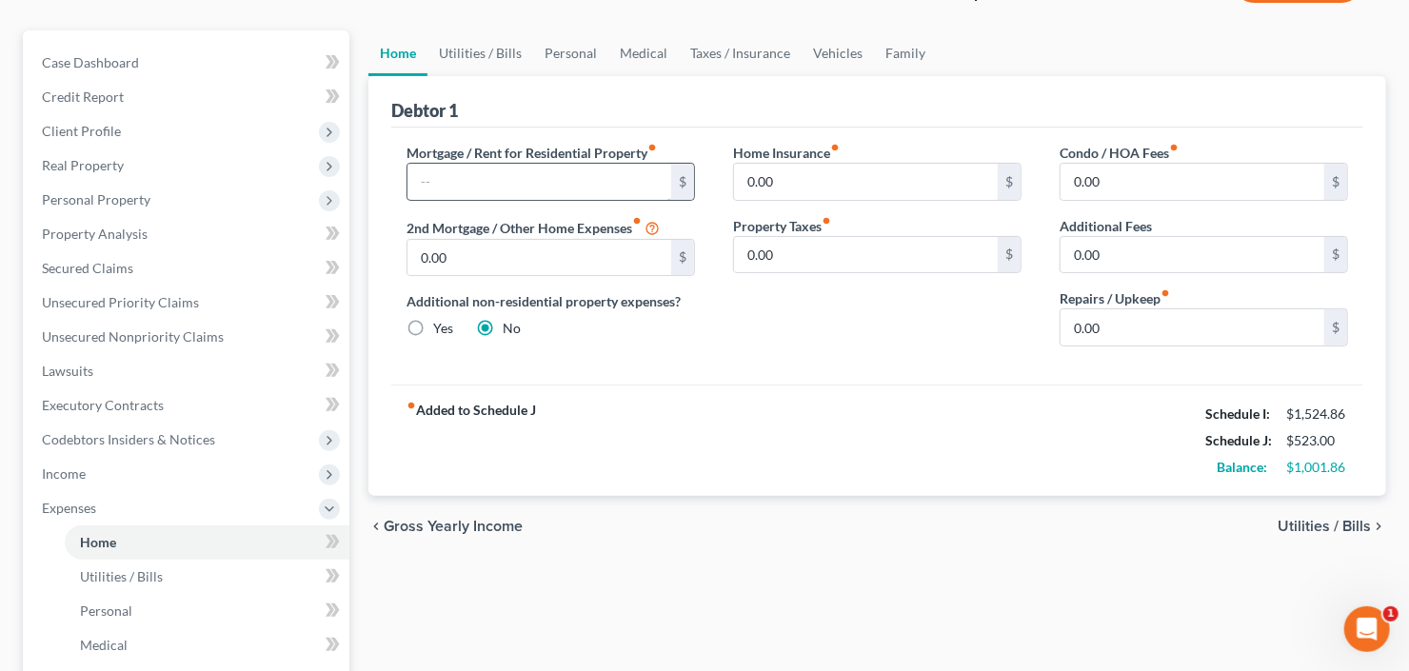
click at [464, 182] on input "text" at bounding box center [540, 182] width 264 height 36
type input "2,021"
click at [829, 51] on link "Vehicles" at bounding box center [838, 53] width 72 height 46
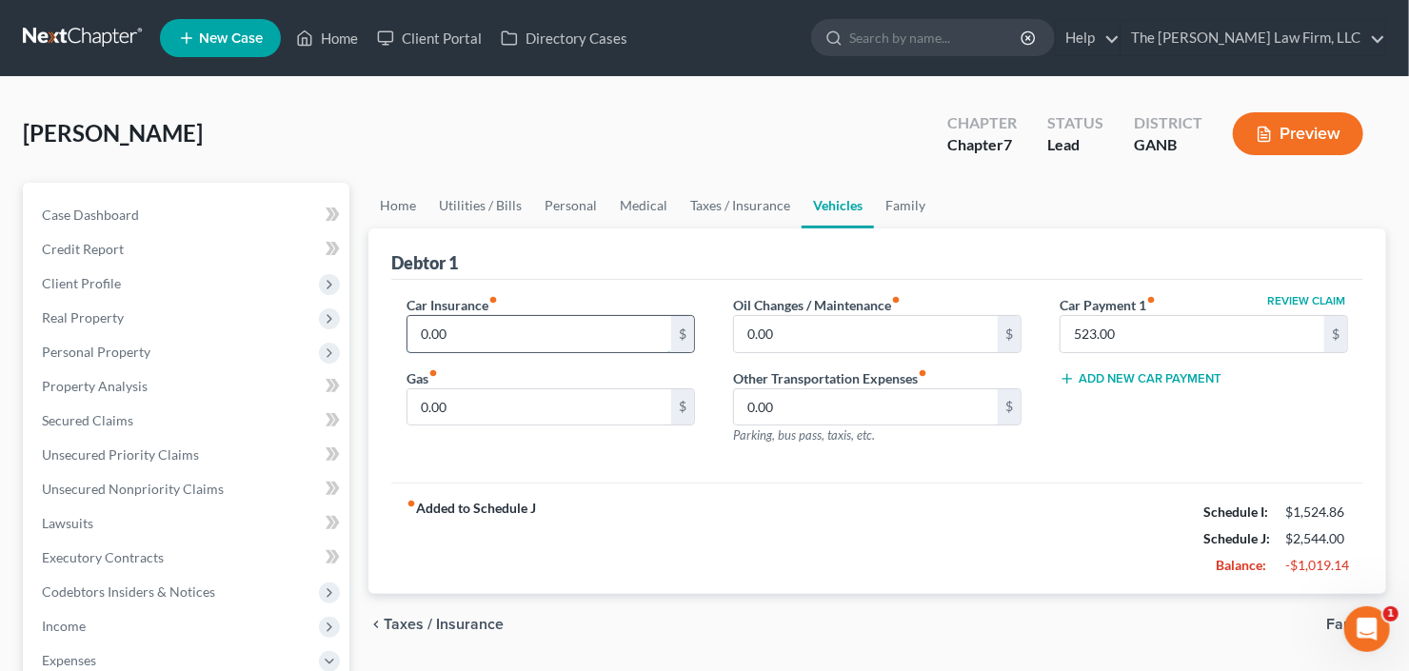
click at [509, 335] on input "0.00" at bounding box center [540, 334] width 264 height 36
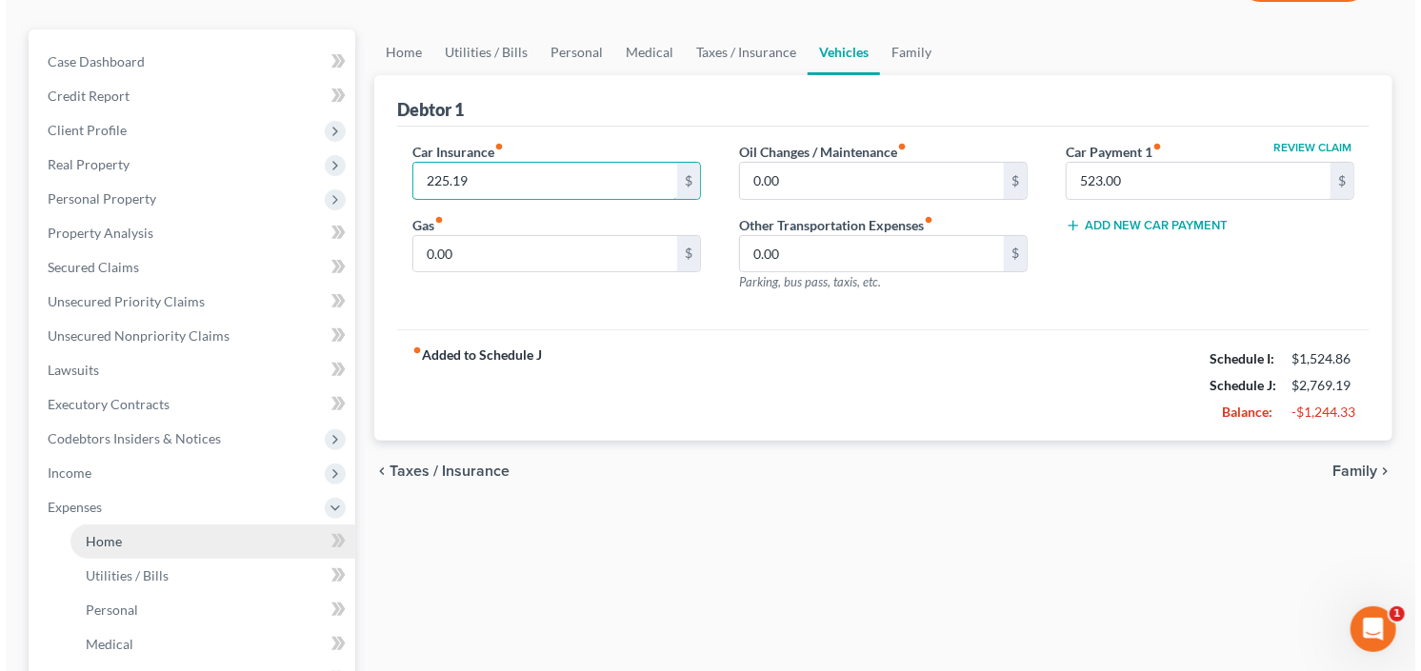
scroll to position [305, 0]
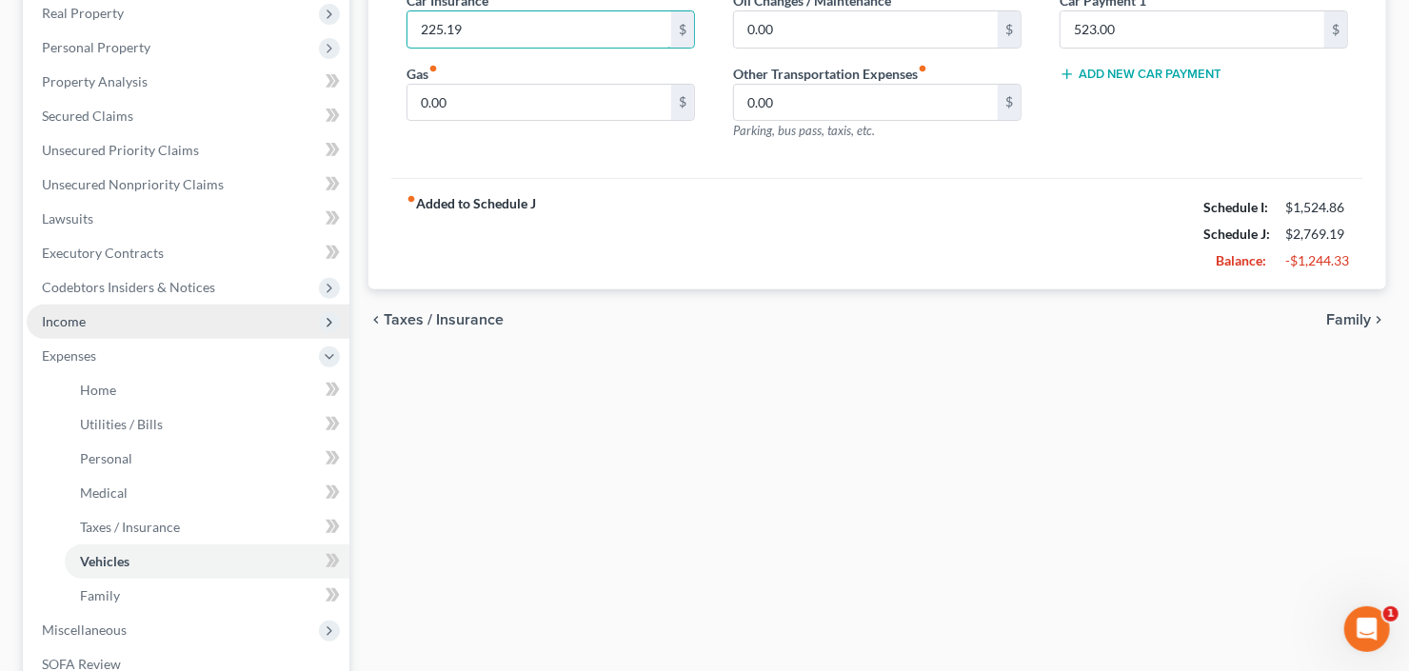
type input "225.19"
click at [128, 314] on span "Income" at bounding box center [188, 322] width 323 height 34
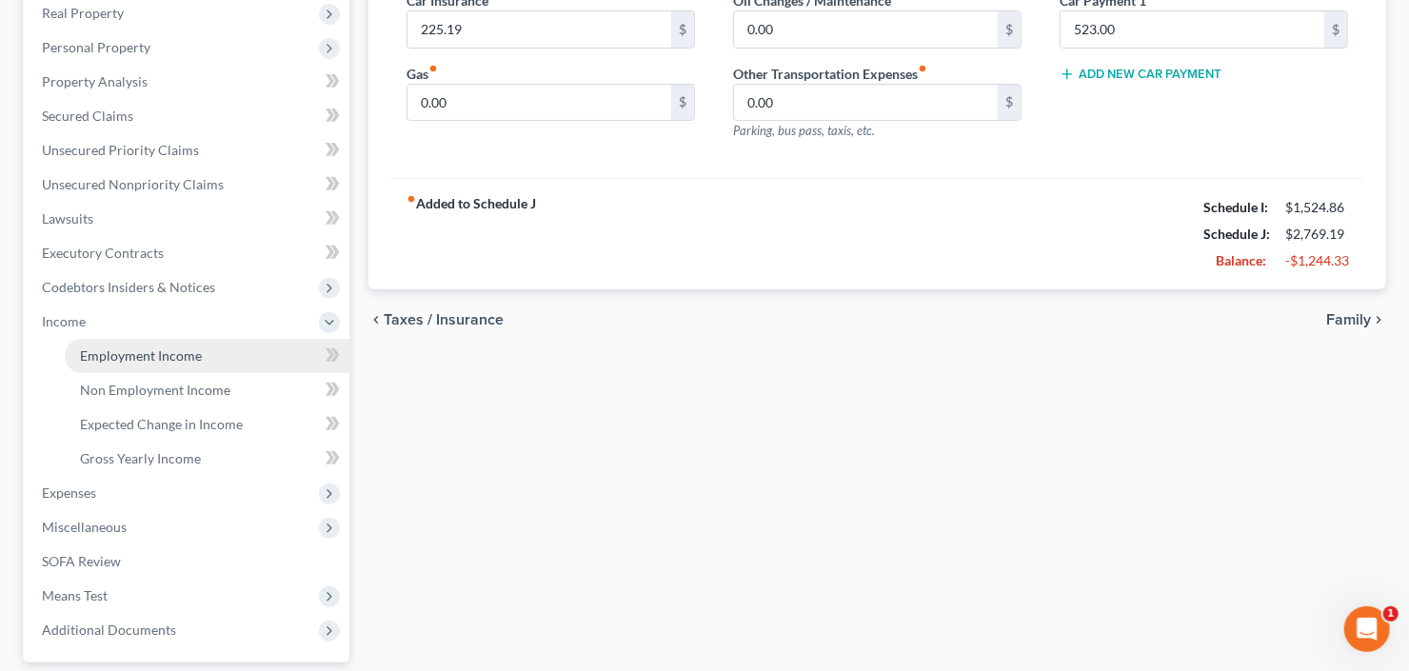
click at [149, 350] on span "Employment Income" at bounding box center [141, 356] width 122 height 16
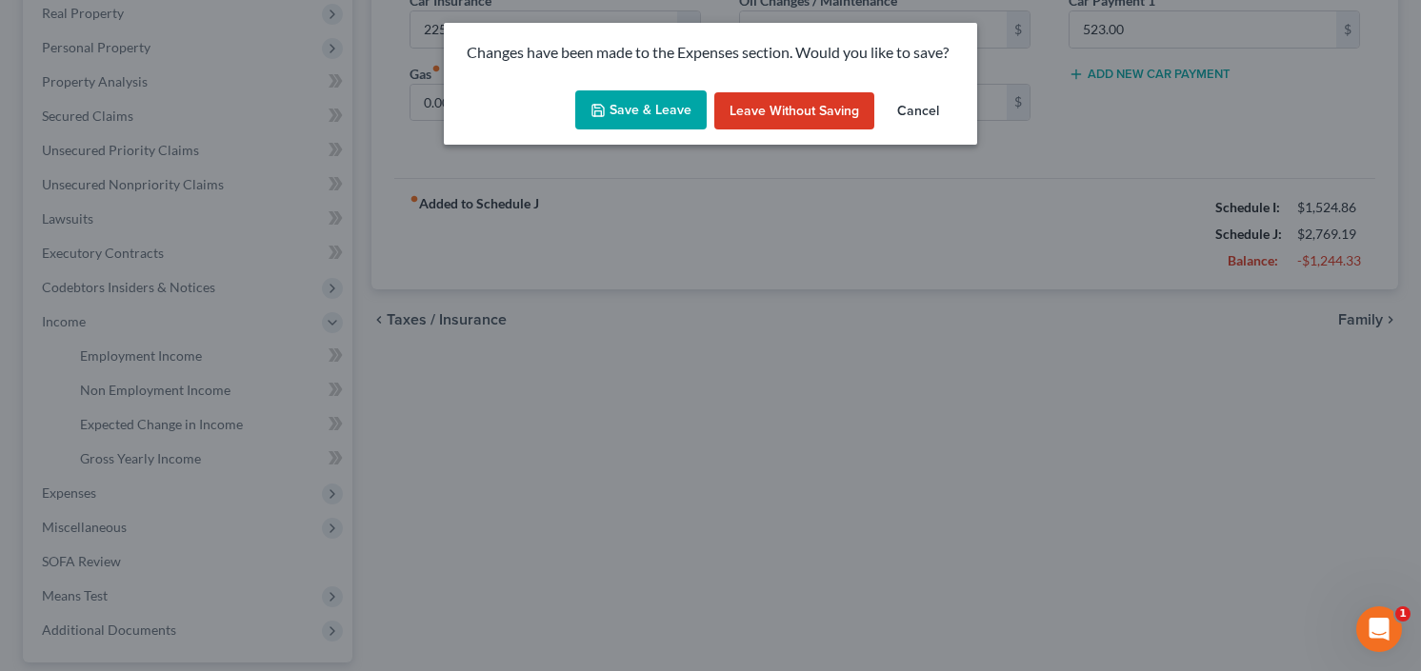
click at [609, 117] on button "Save & Leave" at bounding box center [640, 110] width 131 height 40
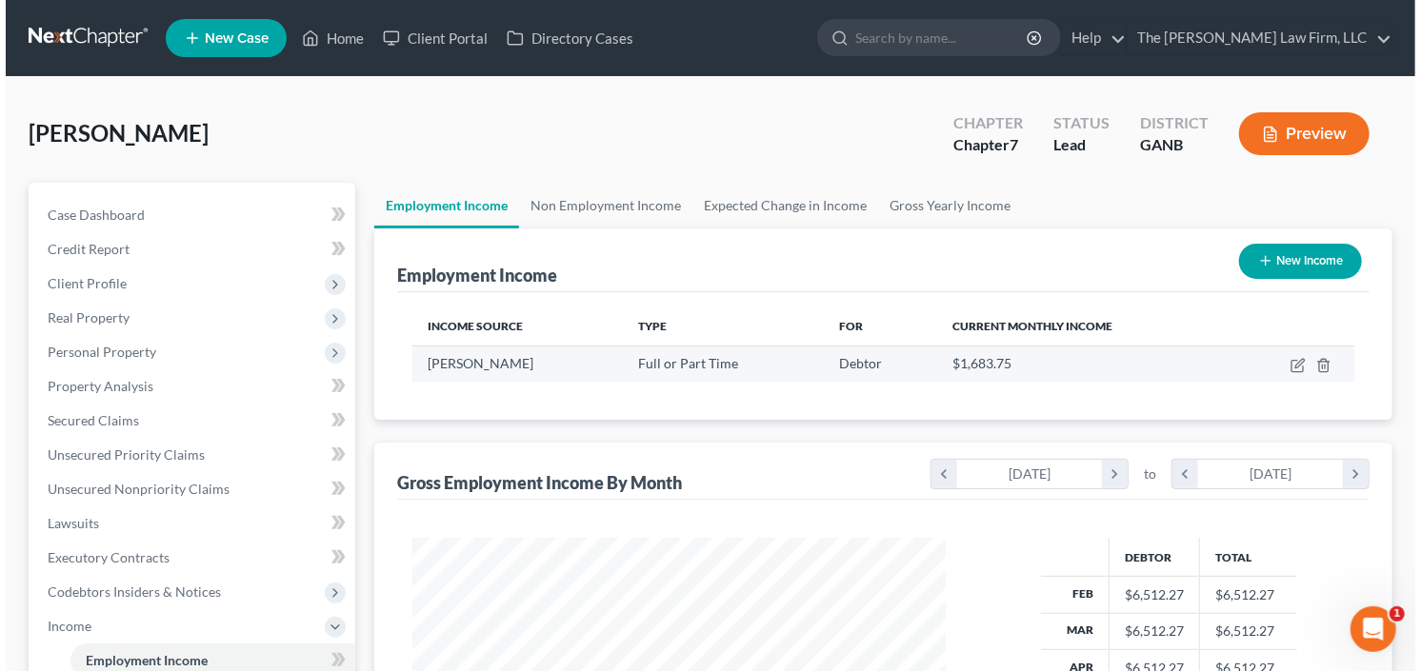
scroll to position [340, 571]
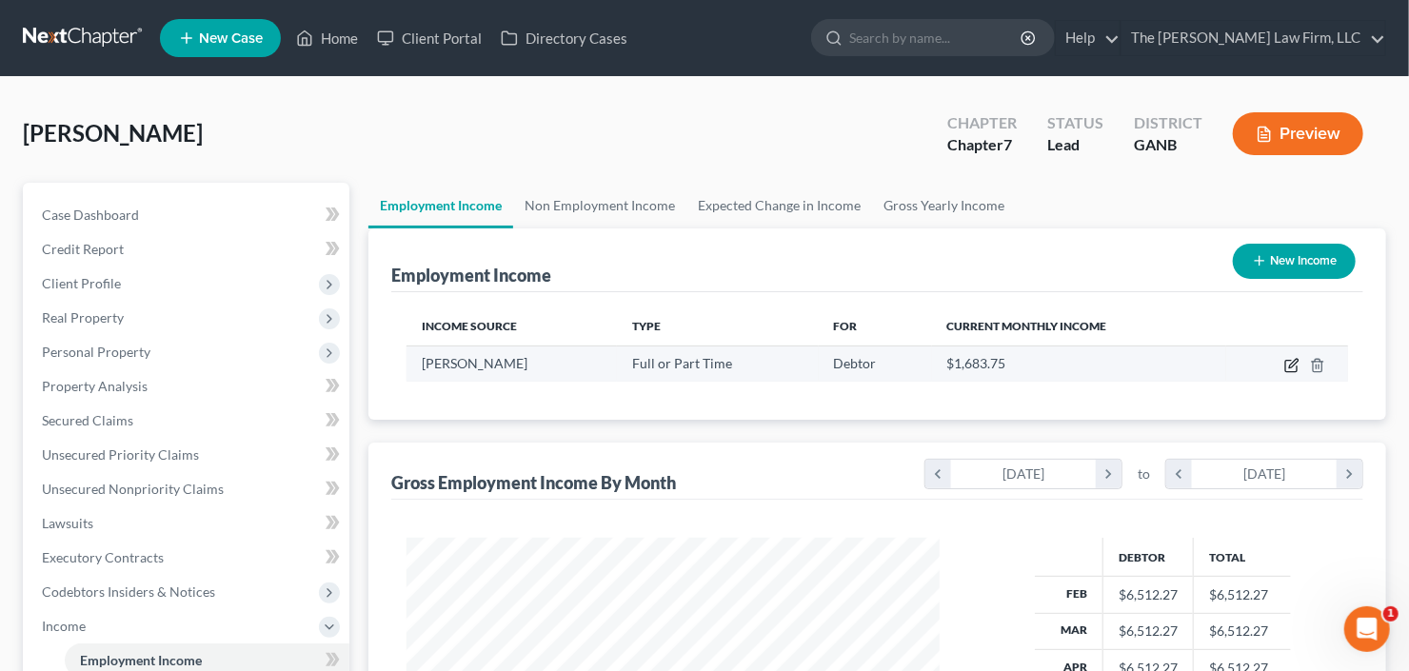
click at [1295, 360] on icon "button" at bounding box center [1291, 365] width 15 height 15
select select "0"
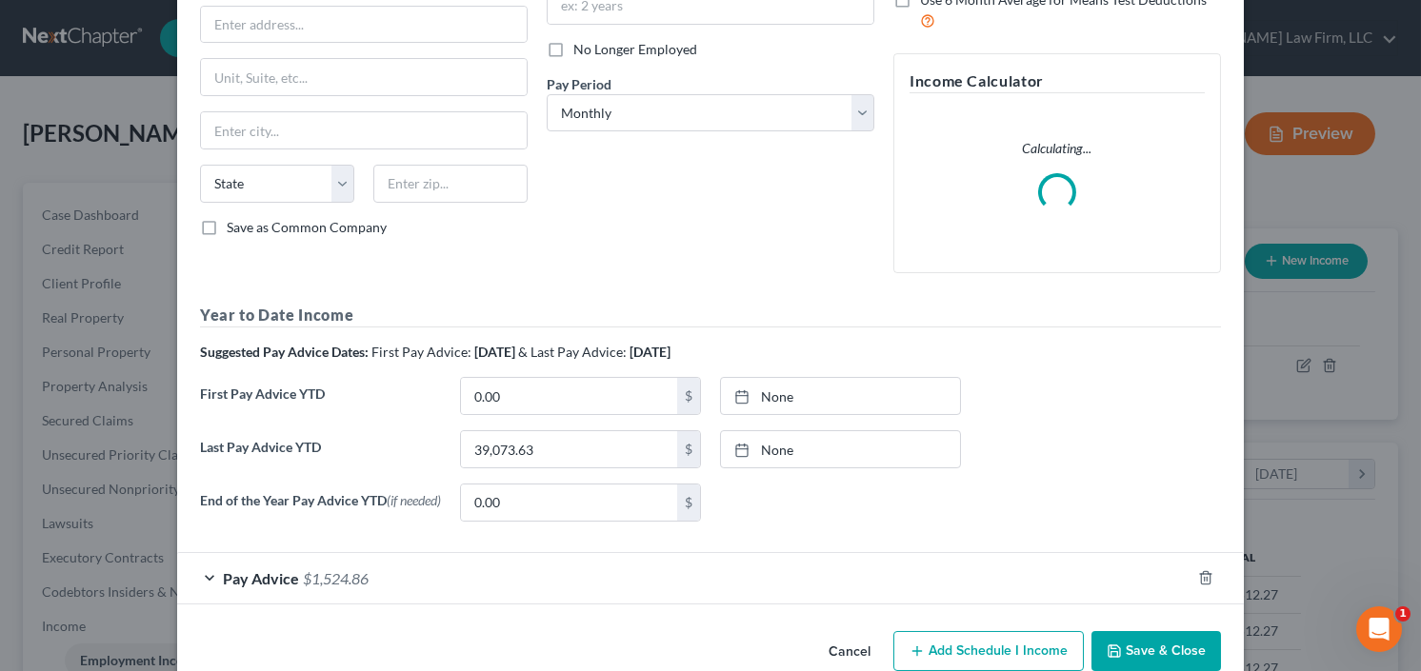
scroll to position [268, 0]
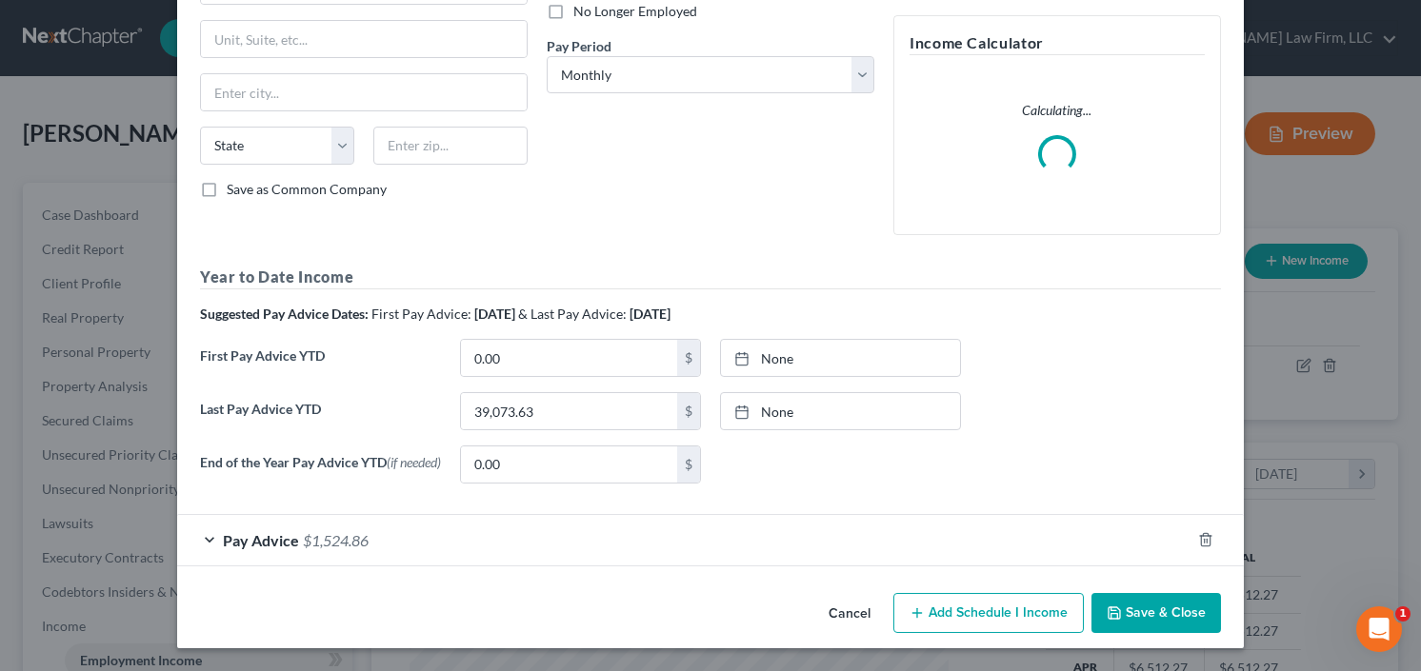
click at [288, 550] on div "Pay Advice $1,524.86" at bounding box center [683, 540] width 1013 height 50
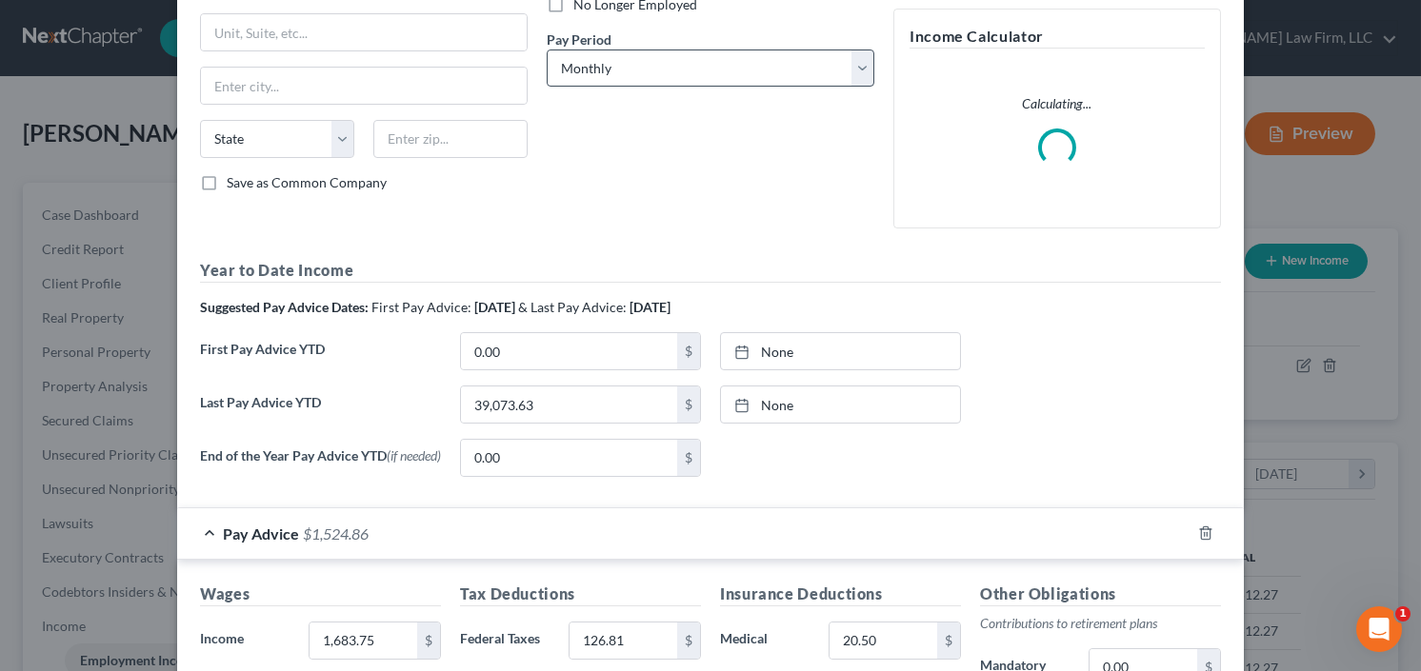
scroll to position [39, 0]
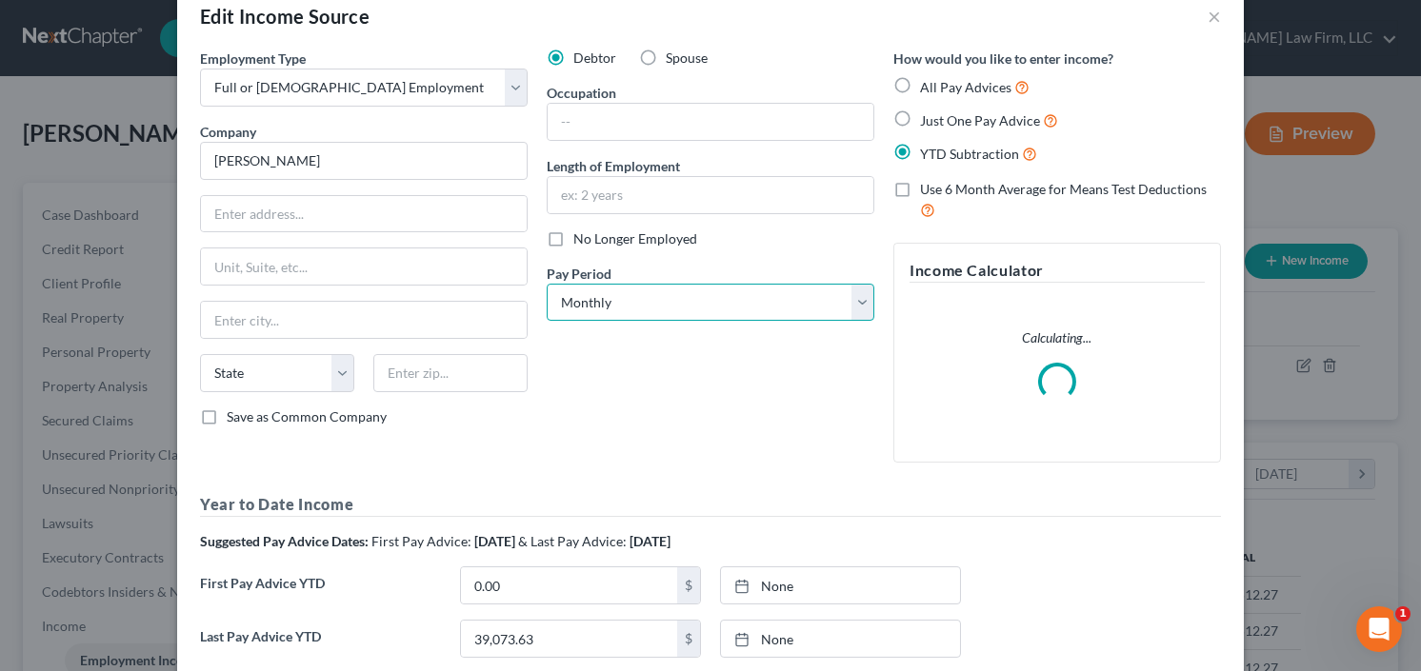
click at [656, 317] on select "Select Monthly Twice Monthly Every Other Week Weekly" at bounding box center [711, 303] width 328 height 38
select select "3"
click at [547, 284] on select "Select Monthly Twice Monthly Every Other Week Weekly" at bounding box center [711, 303] width 328 height 38
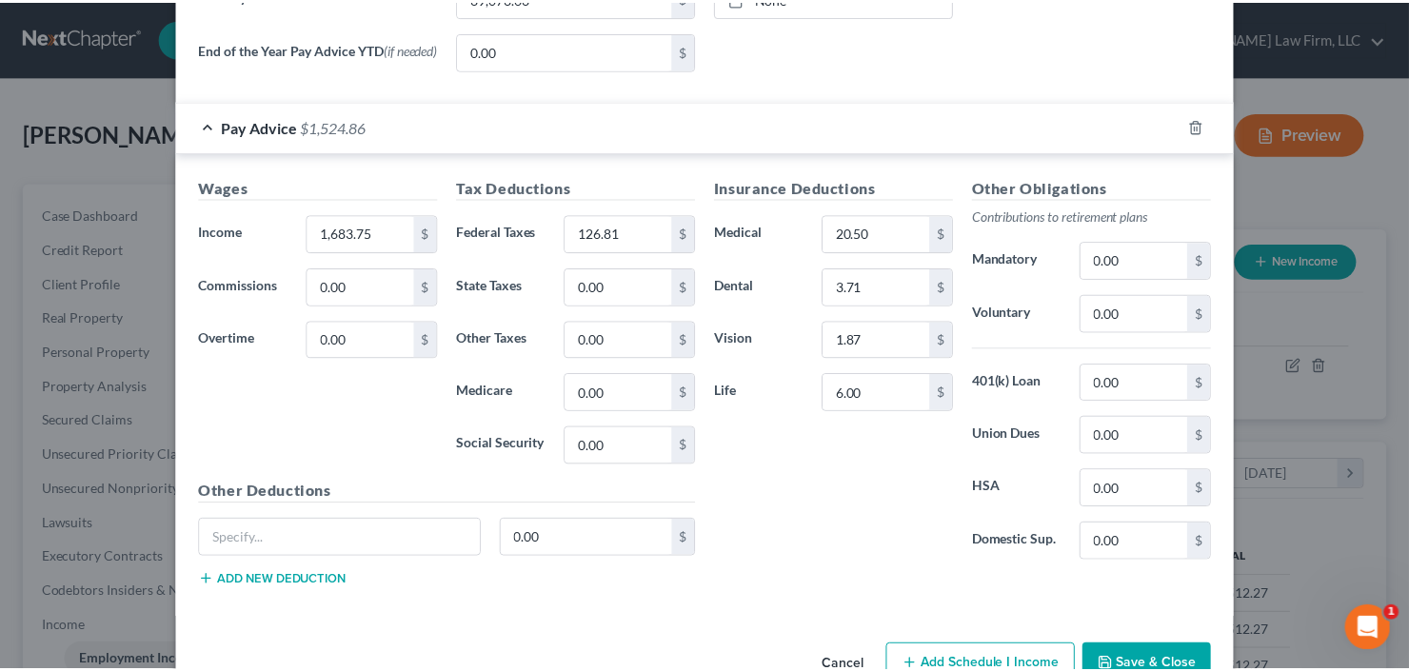
scroll to position [729, 0]
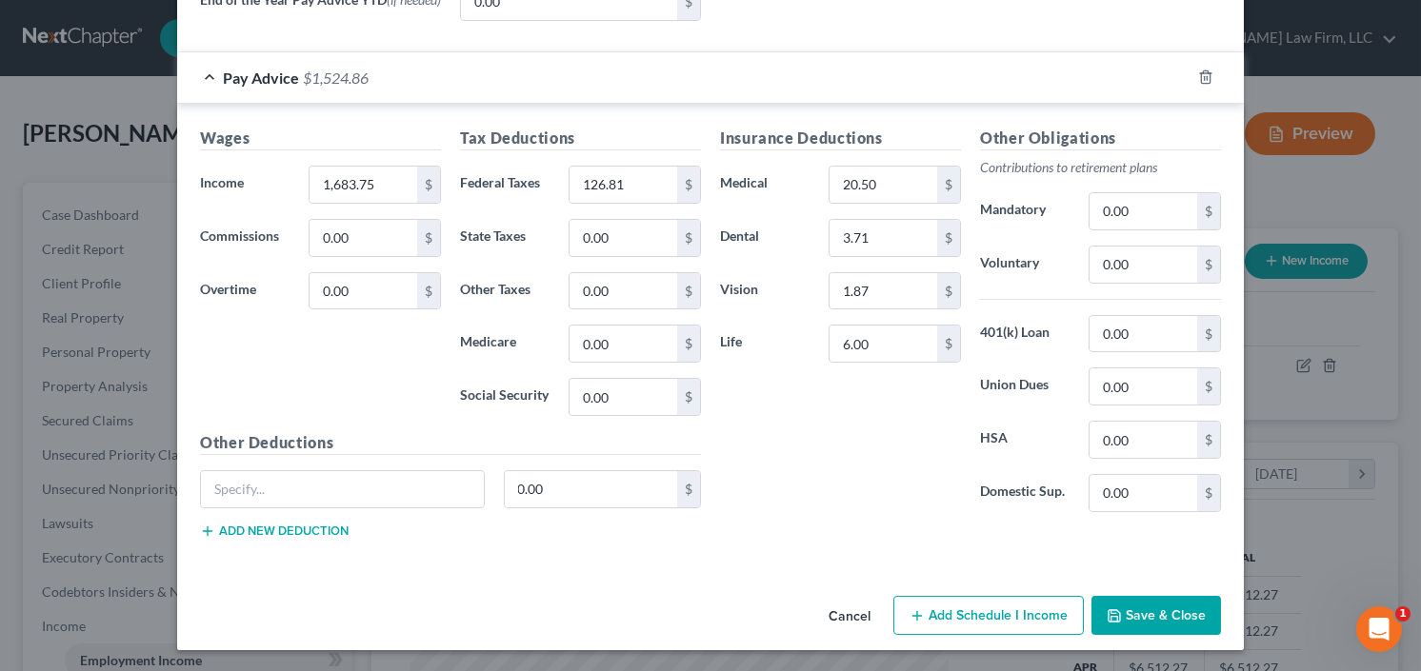
click at [1153, 612] on button "Save & Close" at bounding box center [1155, 616] width 129 height 40
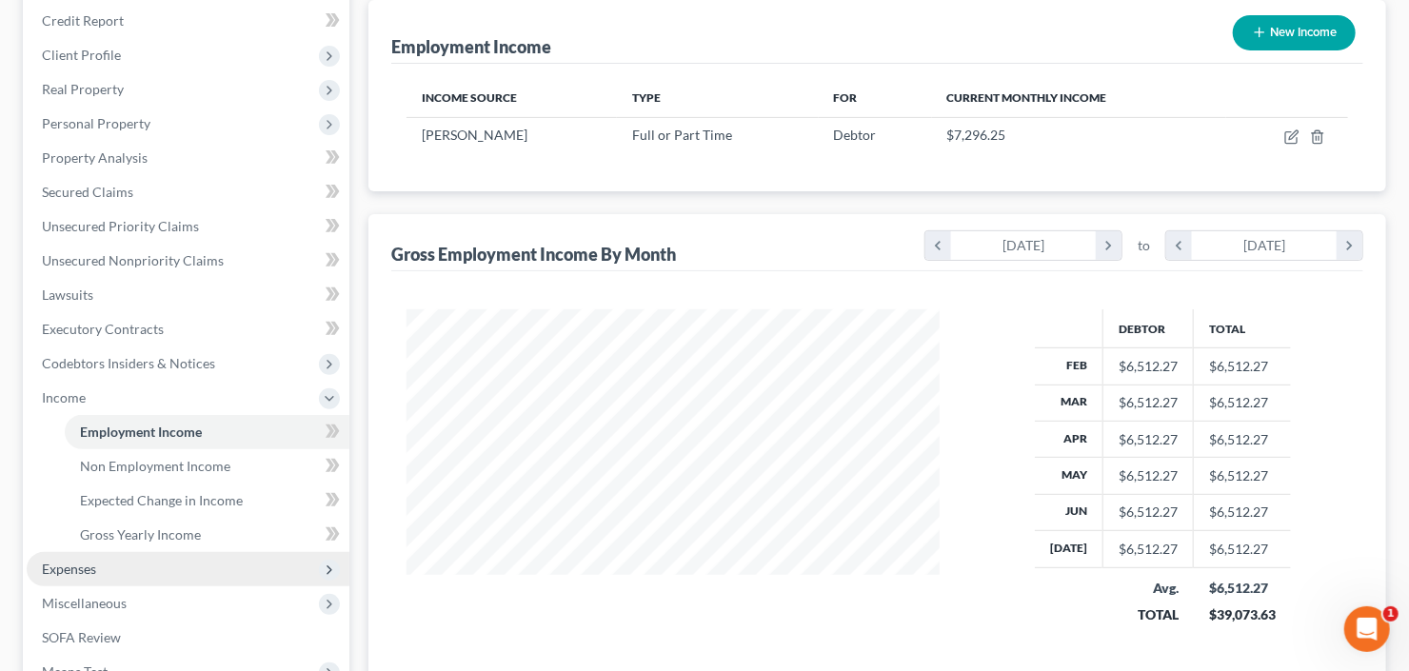
scroll to position [305, 0]
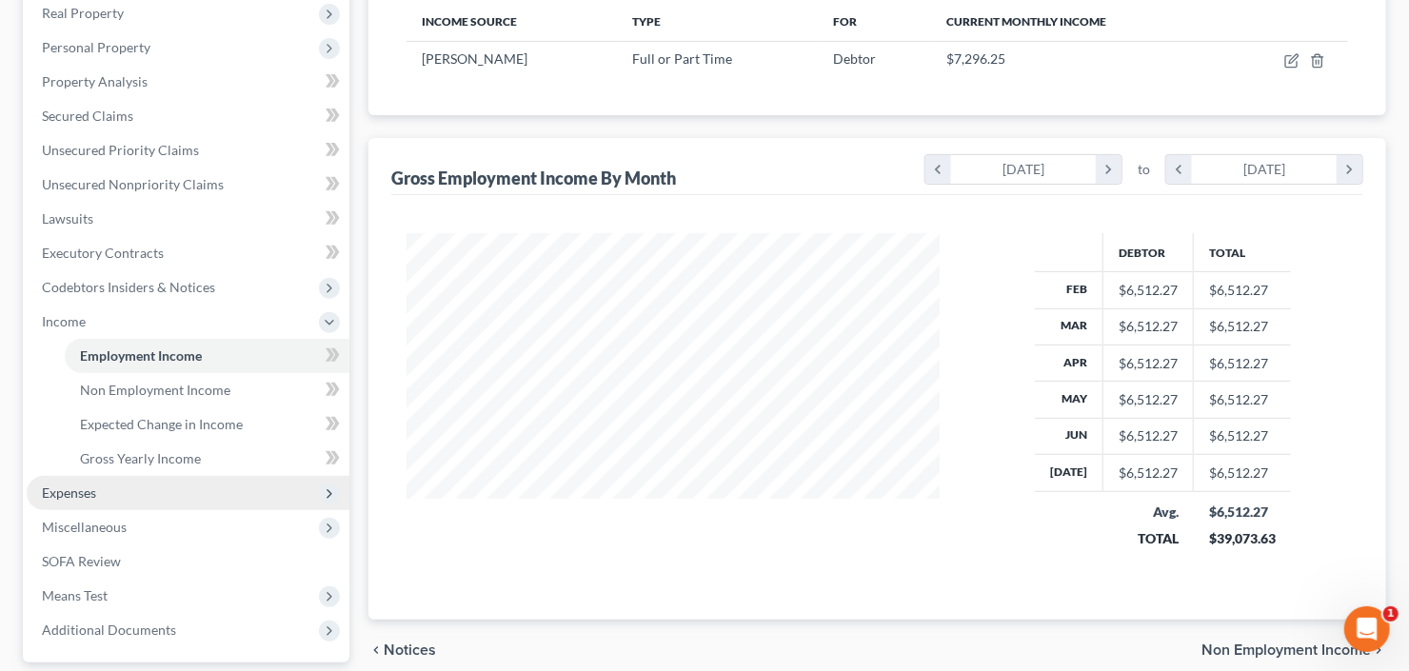
click at [152, 485] on span "Expenses" at bounding box center [188, 493] width 323 height 34
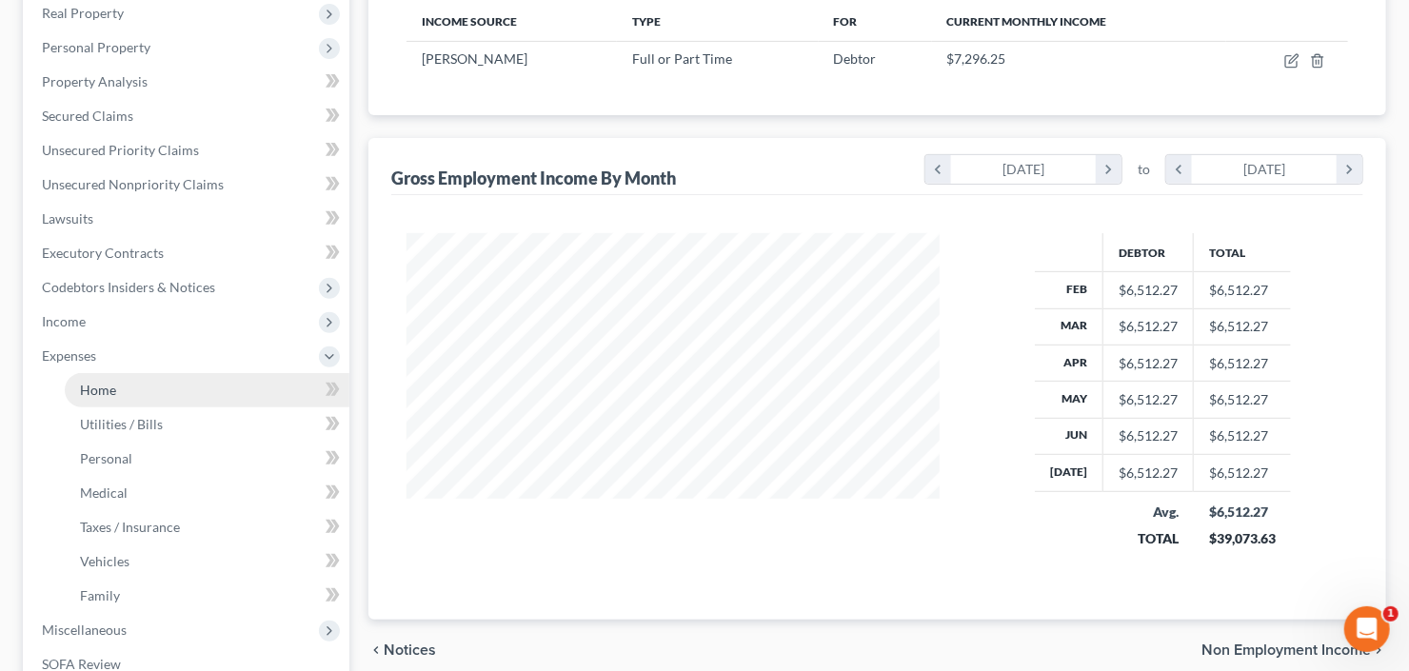
click at [119, 388] on link "Home" at bounding box center [207, 390] width 285 height 34
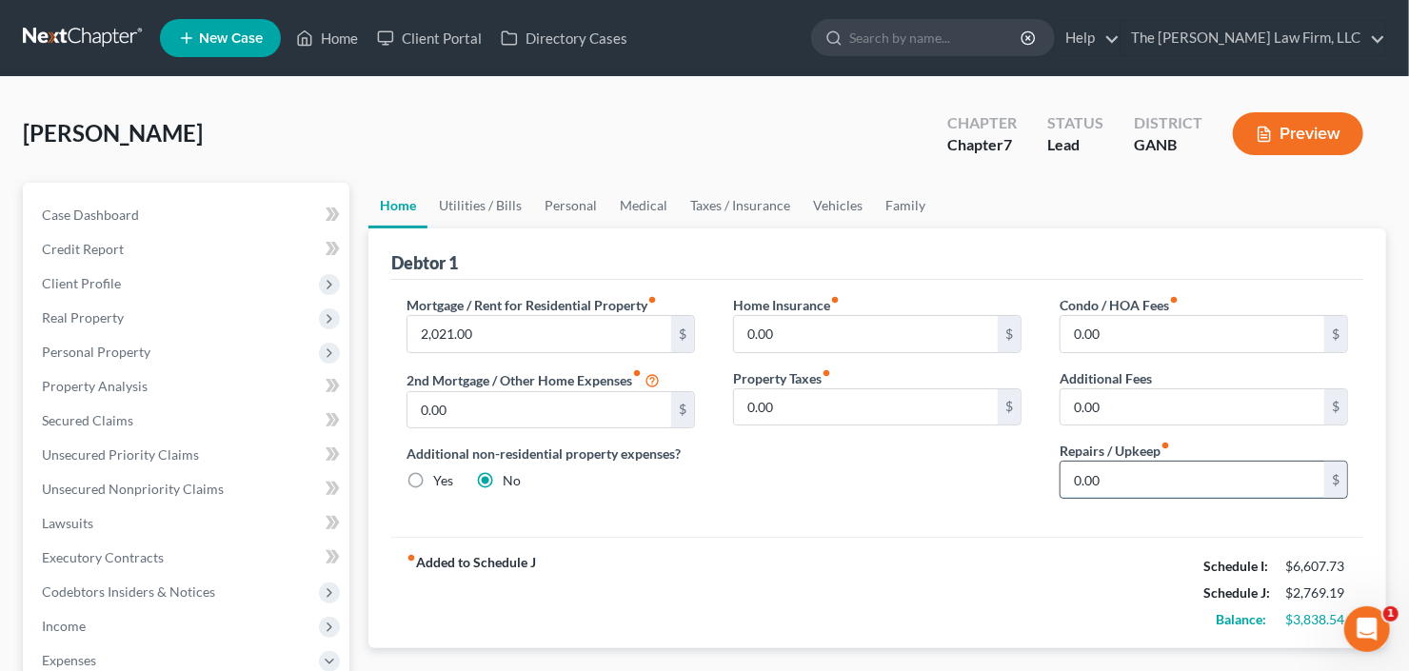
click at [1104, 469] on input "0.00" at bounding box center [1193, 480] width 264 height 36
type input "50"
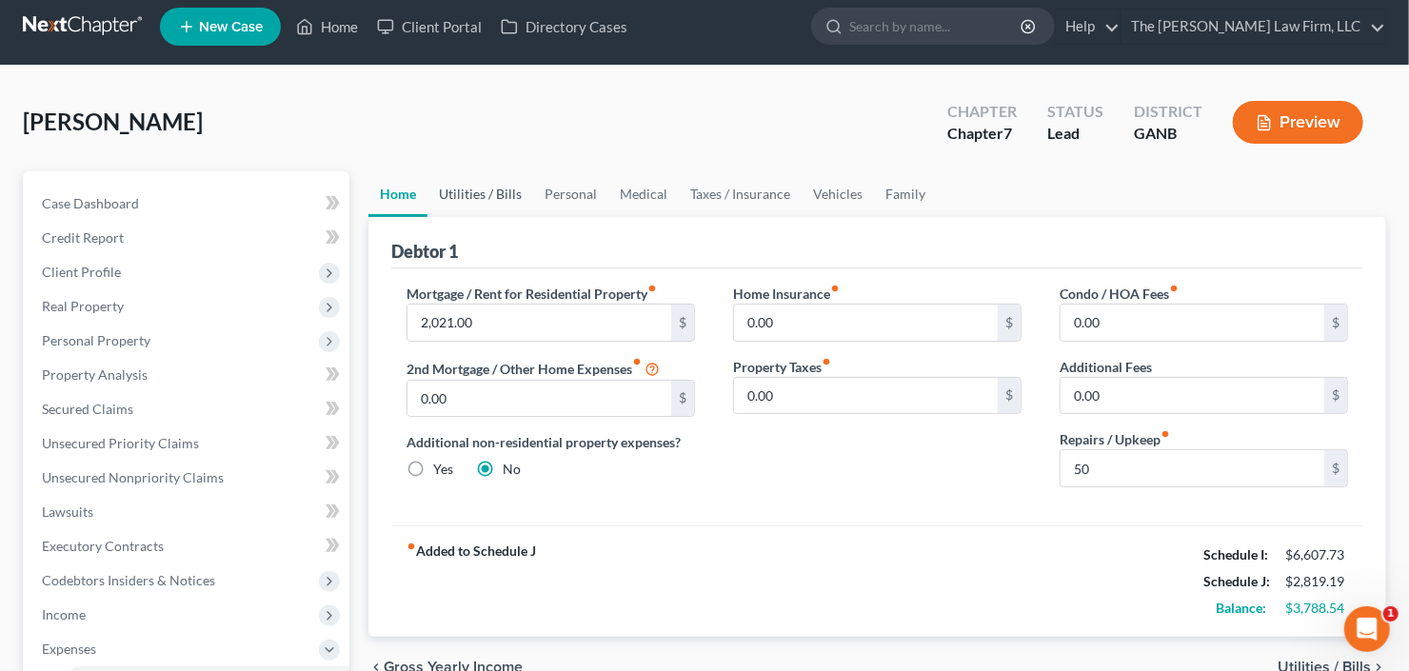
click at [455, 183] on link "Utilities / Bills" at bounding box center [481, 194] width 106 height 46
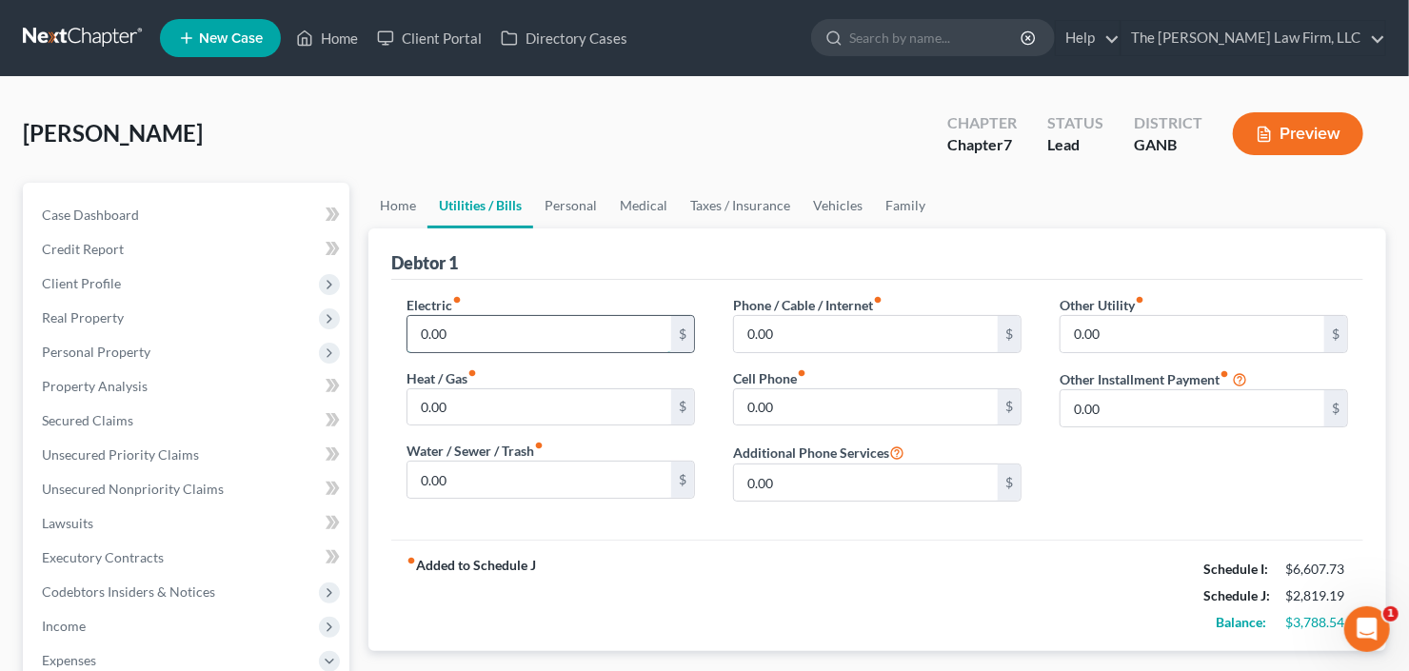
click at [488, 326] on input "0.00" at bounding box center [540, 334] width 264 height 36
type input "350"
type input "50"
type input "350"
click at [592, 206] on link "Personal" at bounding box center [570, 206] width 75 height 46
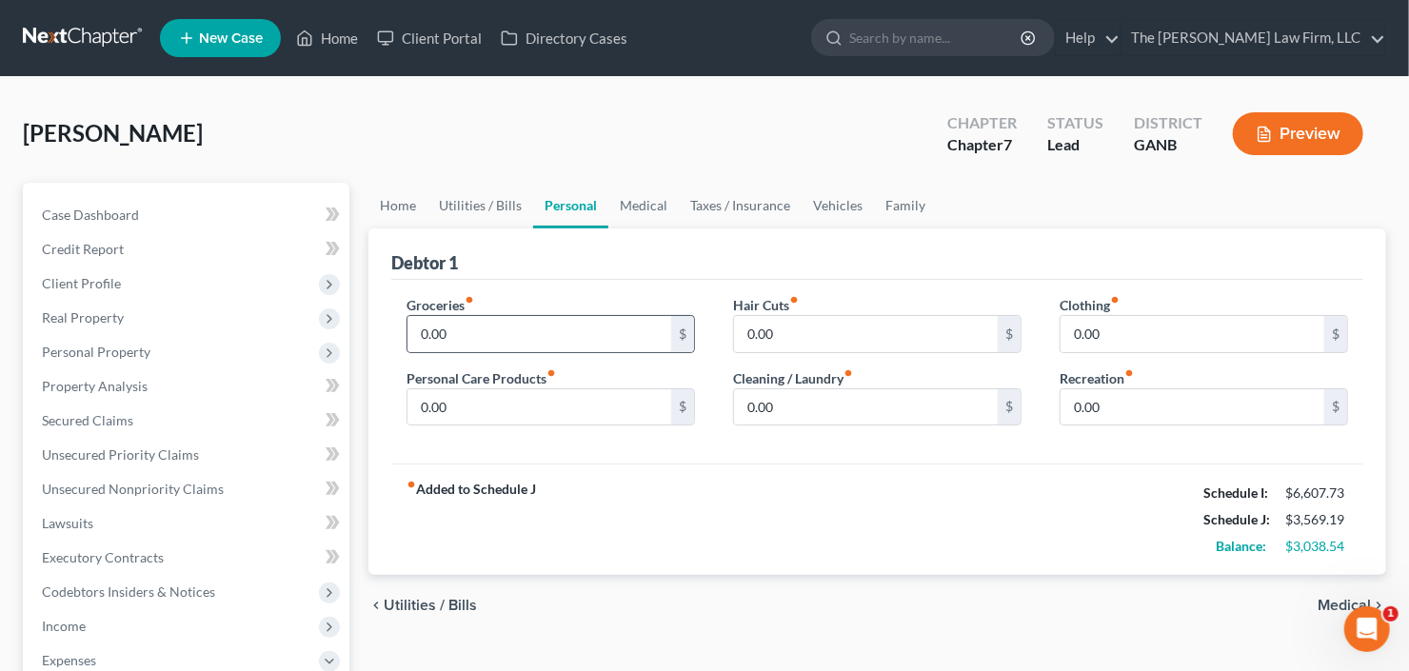
click at [547, 315] on div "0.00 $" at bounding box center [551, 334] width 289 height 38
click at [475, 331] on input "0.00" at bounding box center [540, 334] width 264 height 36
type input "500"
type input "100"
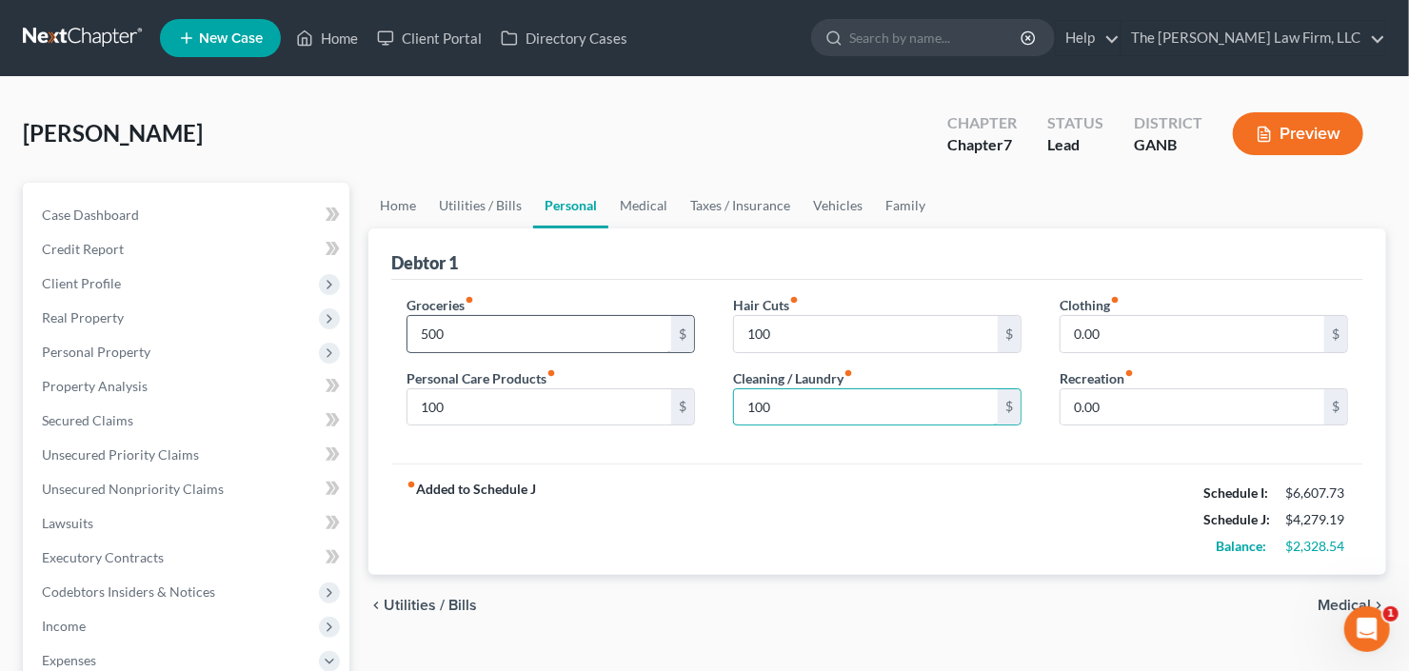
type input "100"
click at [652, 209] on link "Medical" at bounding box center [643, 206] width 70 height 46
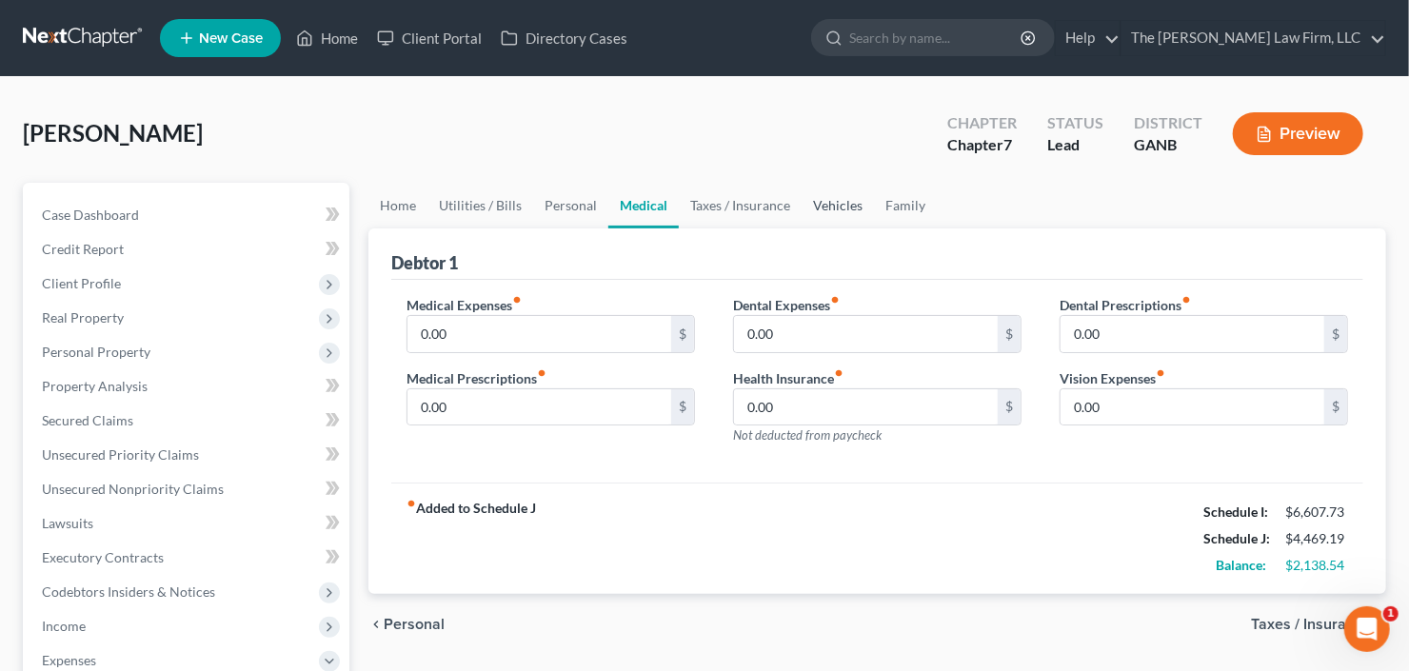
click at [828, 192] on link "Vehicles" at bounding box center [838, 206] width 72 height 46
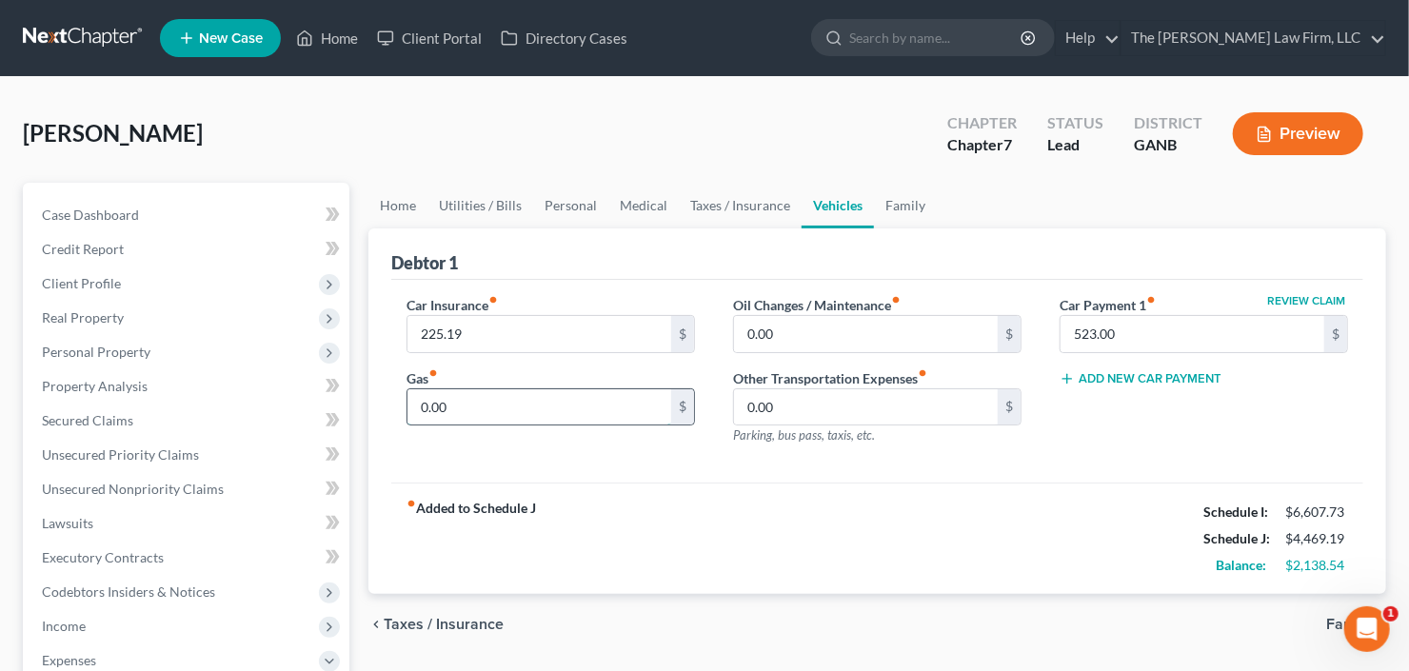
click at [511, 404] on input "0.00" at bounding box center [540, 407] width 264 height 36
type input "500.00"
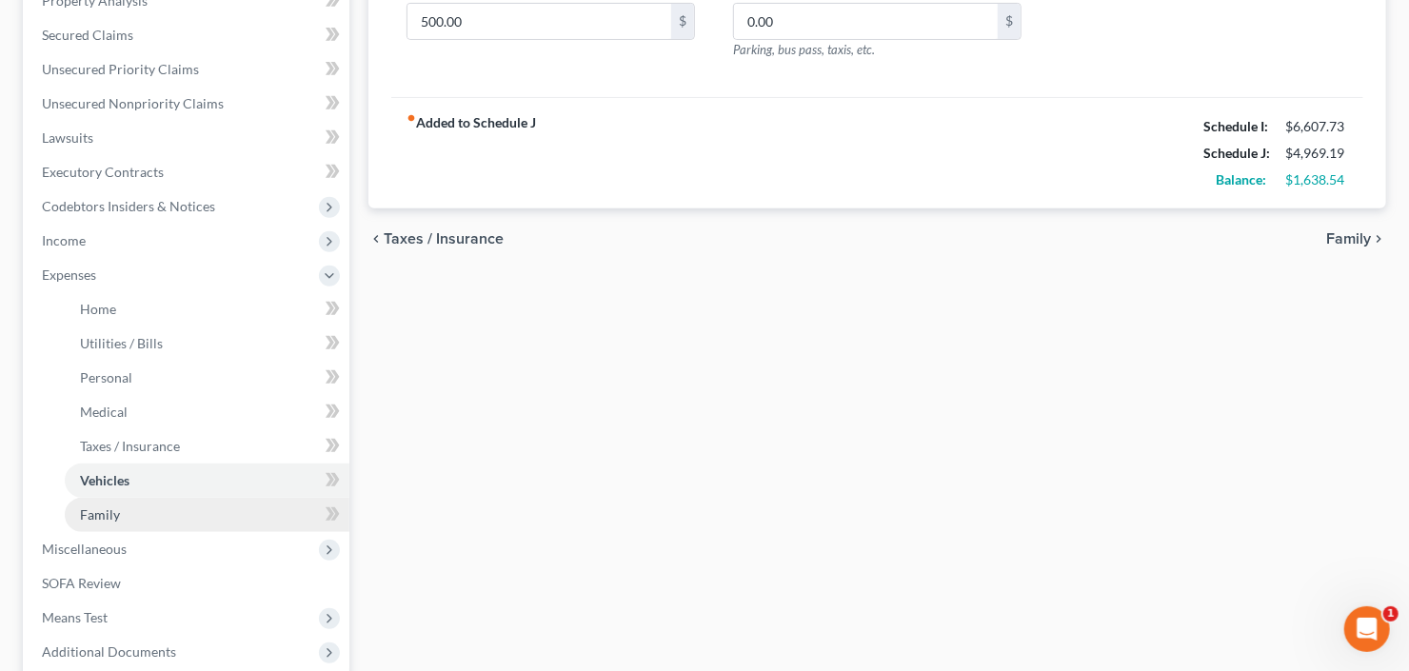
scroll to position [533, 0]
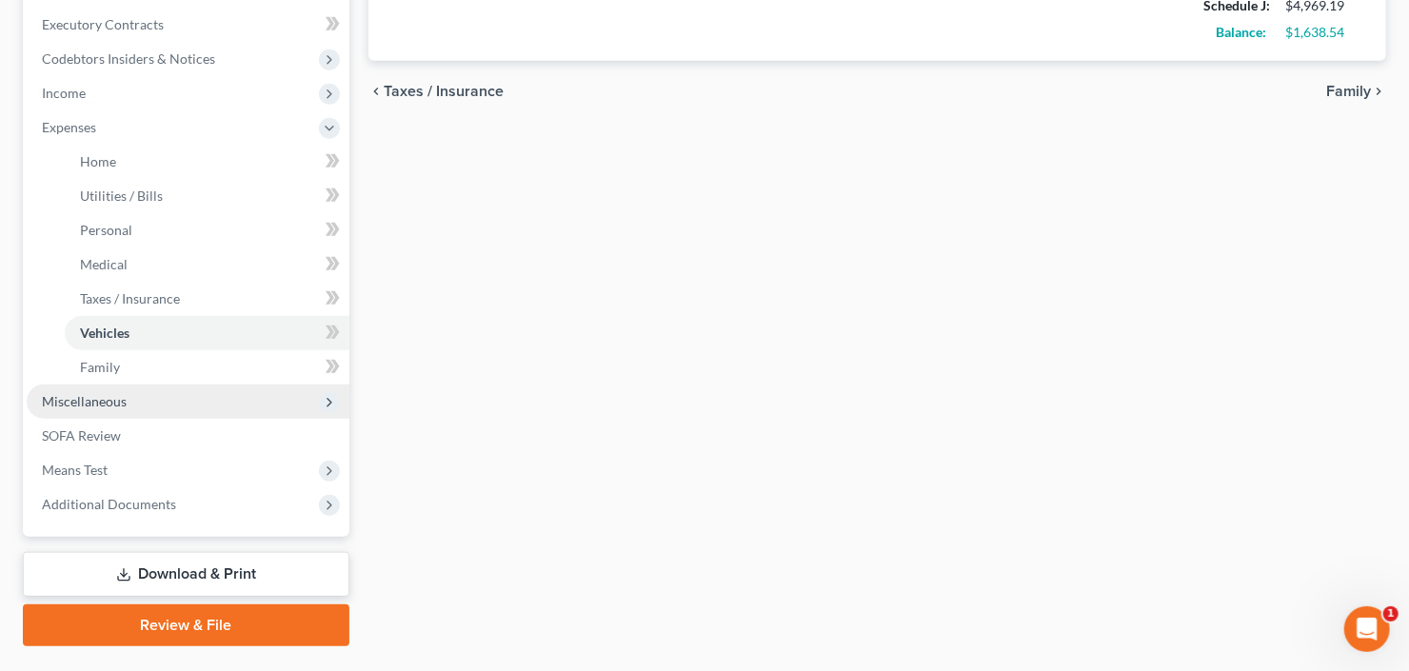
click at [130, 404] on span "Miscellaneous" at bounding box center [188, 402] width 323 height 34
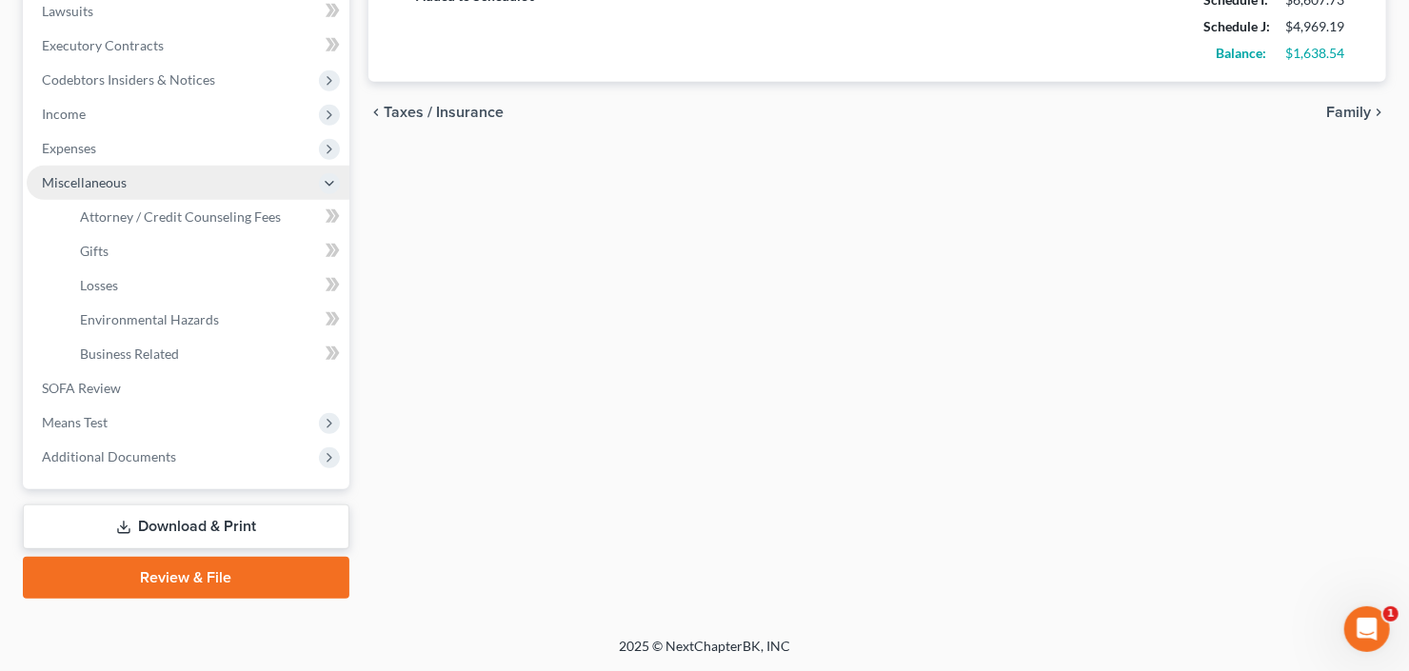
scroll to position [509, 0]
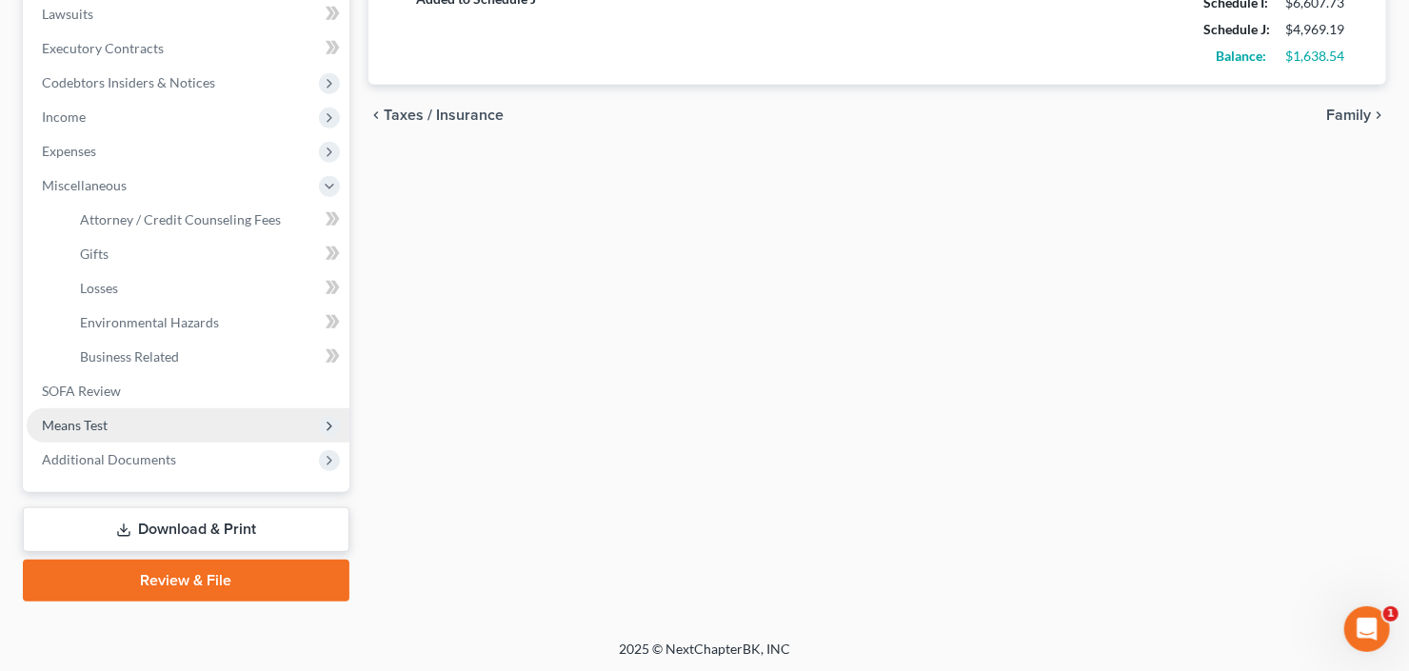
click at [132, 422] on span "Means Test" at bounding box center [188, 425] width 323 height 34
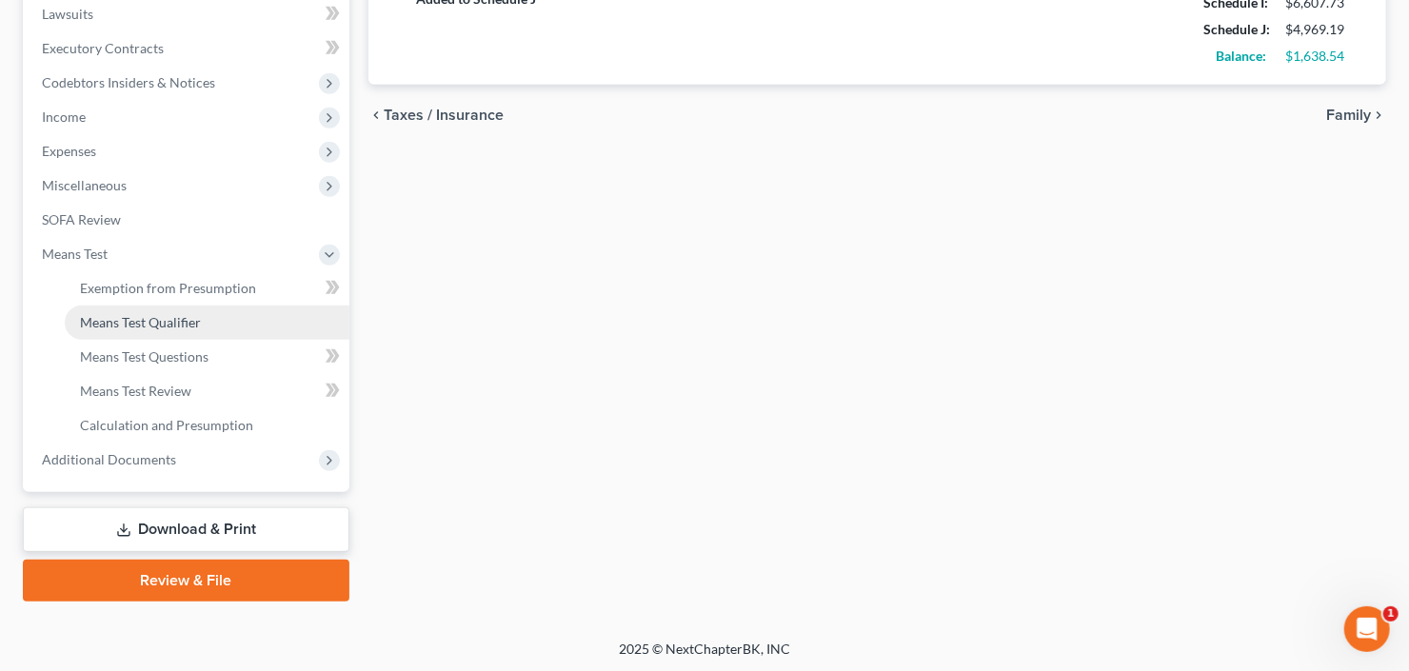
click at [141, 319] on span "Means Test Qualifier" at bounding box center [140, 322] width 121 height 16
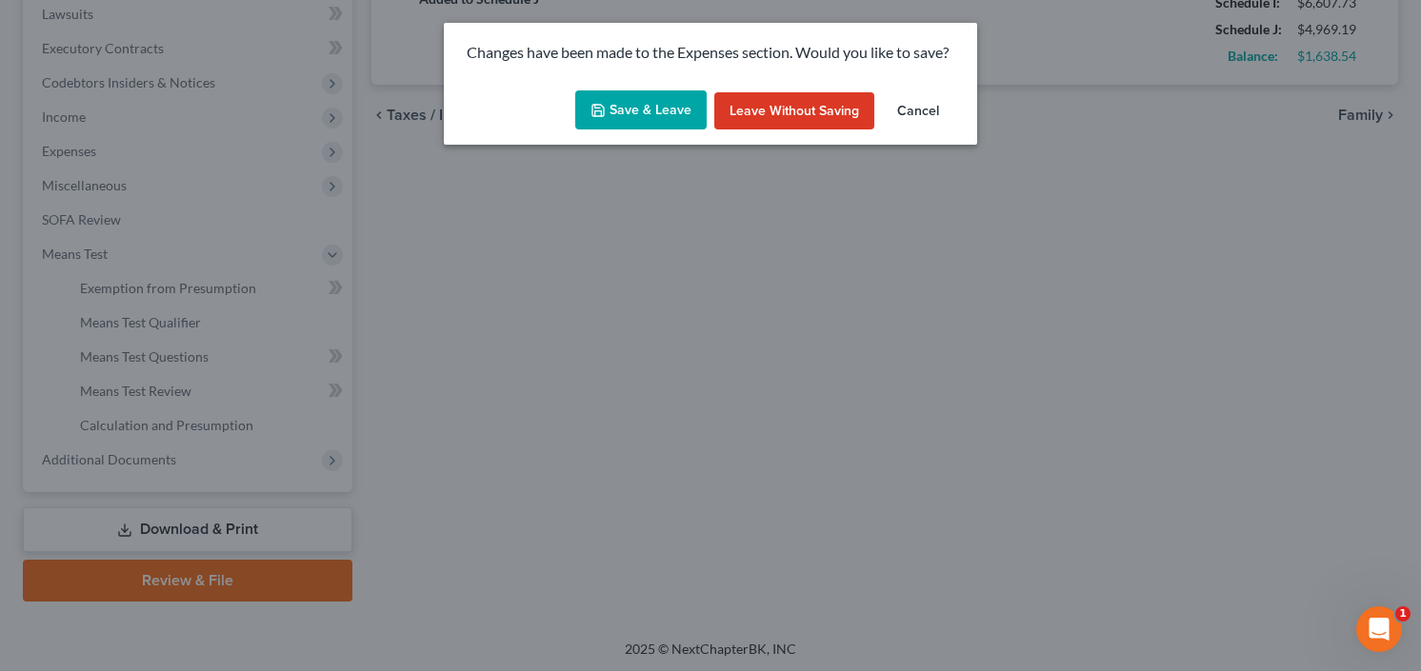
click at [627, 97] on button "Save & Leave" at bounding box center [640, 110] width 131 height 40
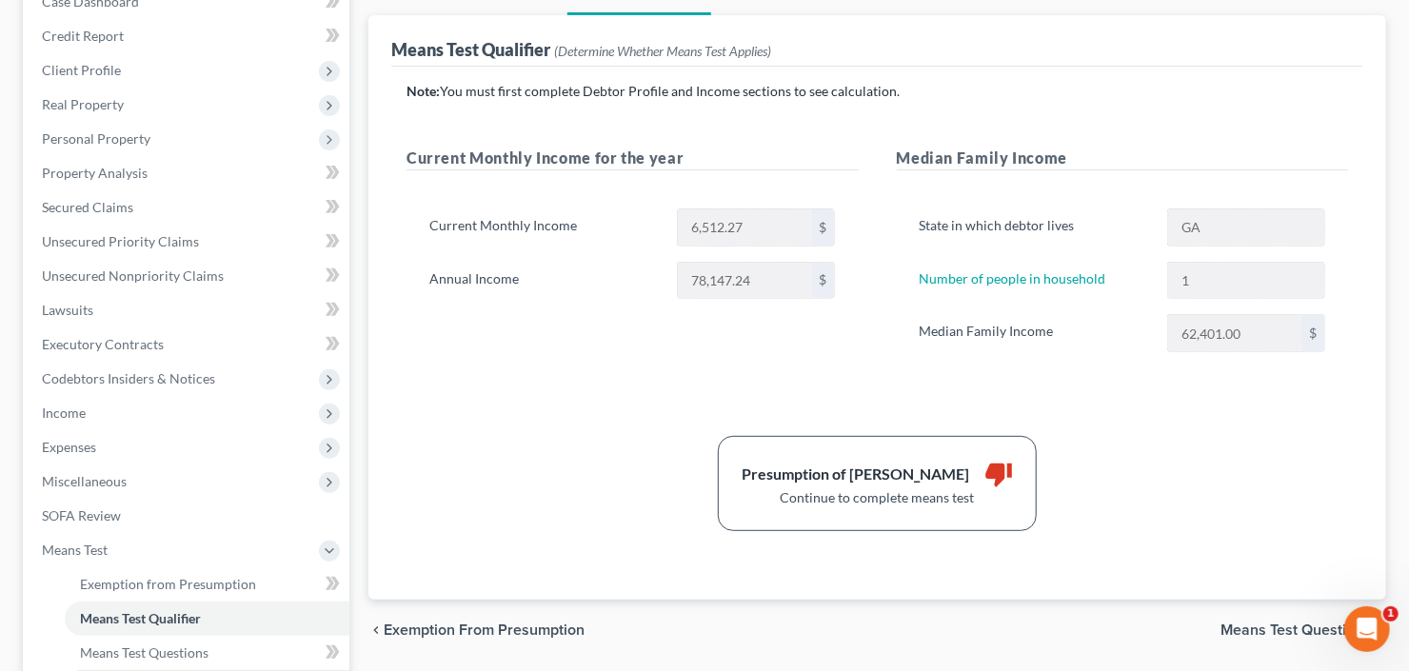
scroll to position [509, 0]
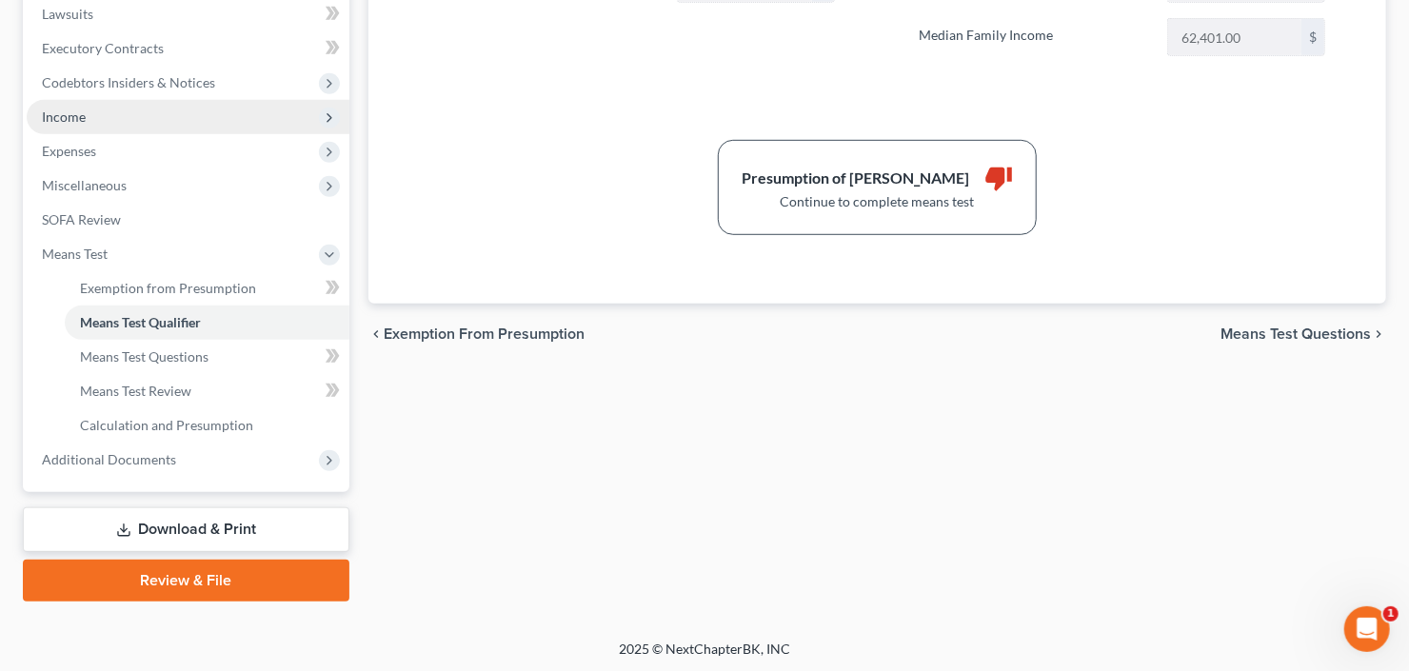
click at [176, 117] on span "Income" at bounding box center [188, 117] width 323 height 34
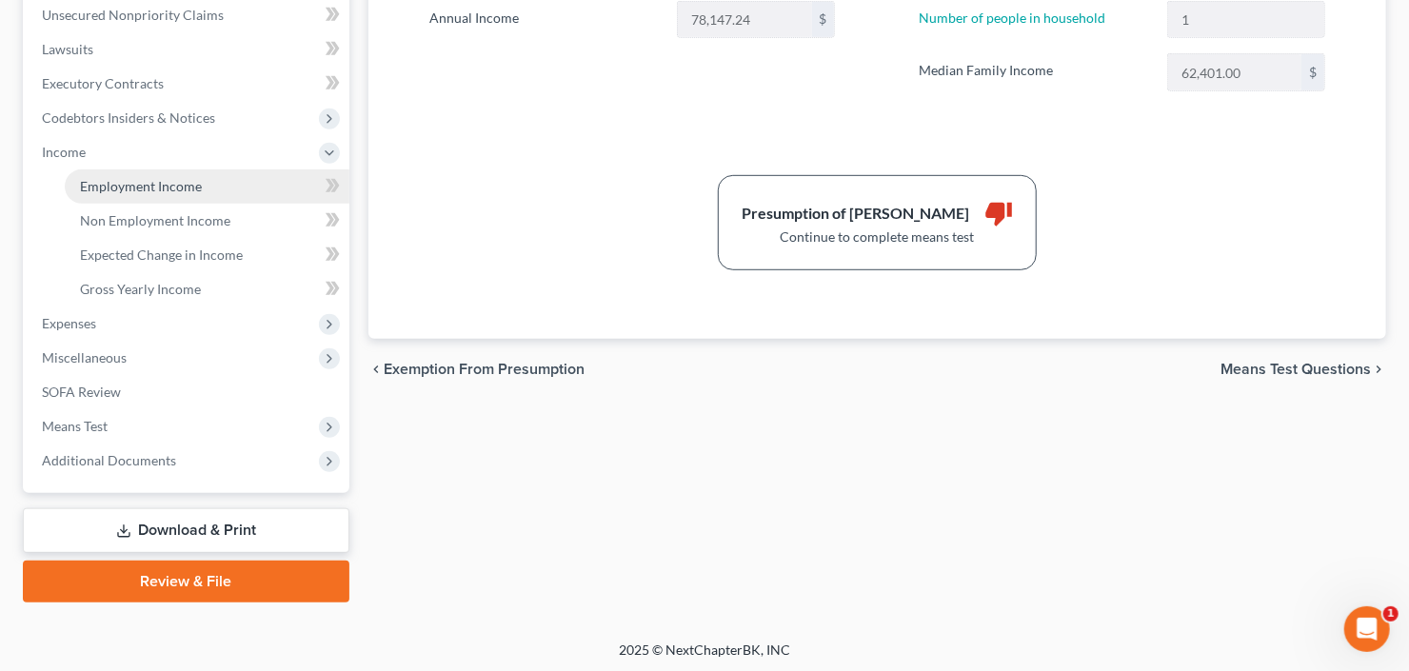
click at [176, 173] on link "Employment Income" at bounding box center [207, 186] width 285 height 34
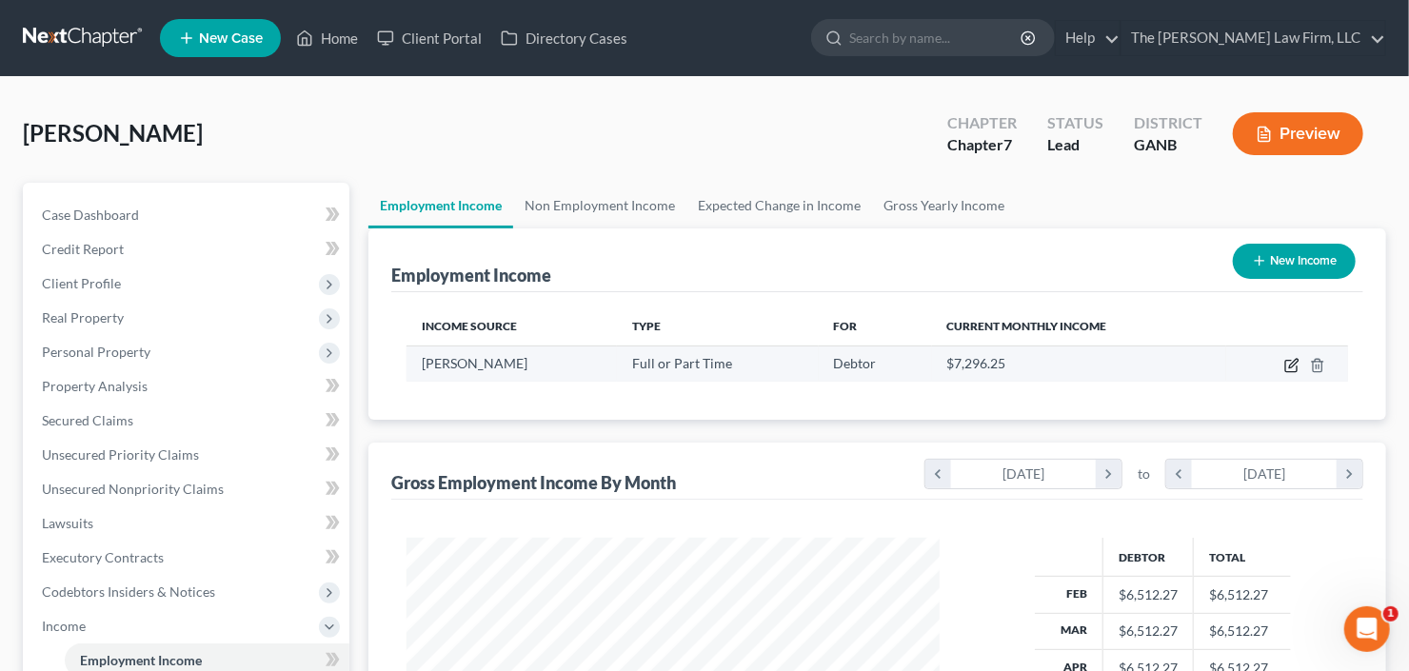
click at [1286, 367] on icon "button" at bounding box center [1290, 366] width 11 height 11
select select "0"
select select "3"
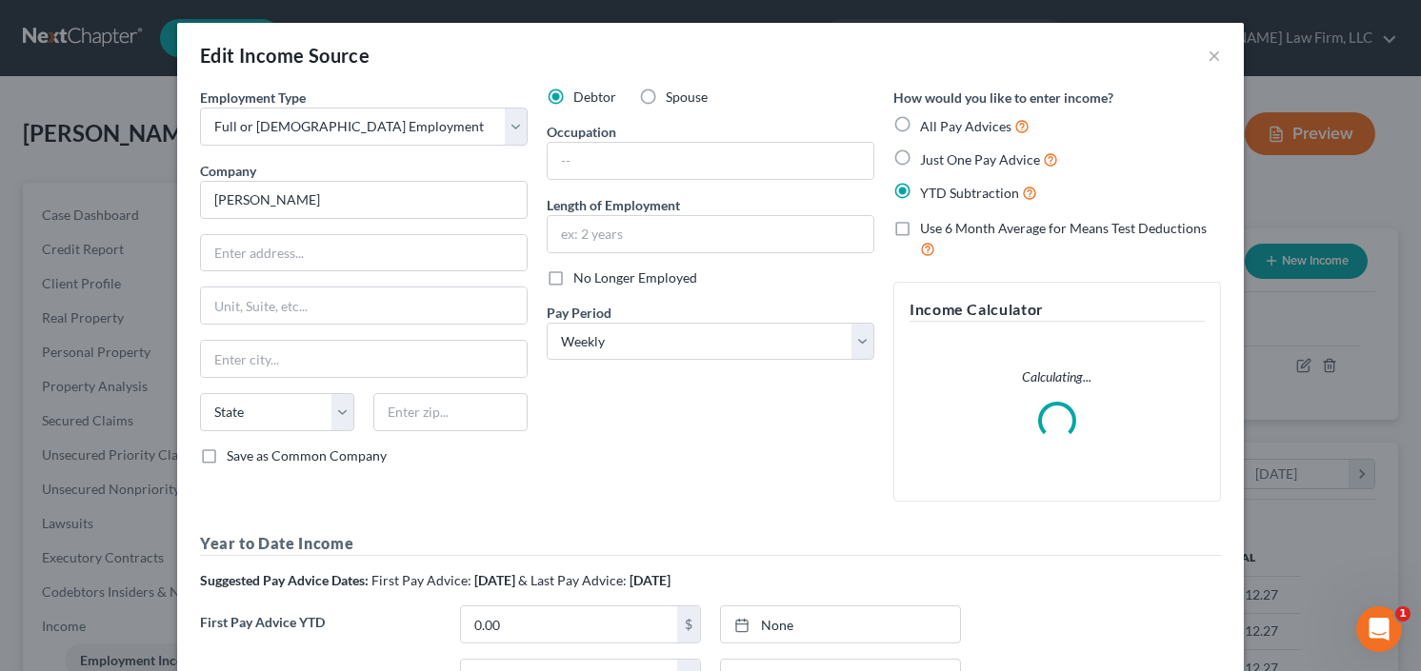
scroll to position [268, 0]
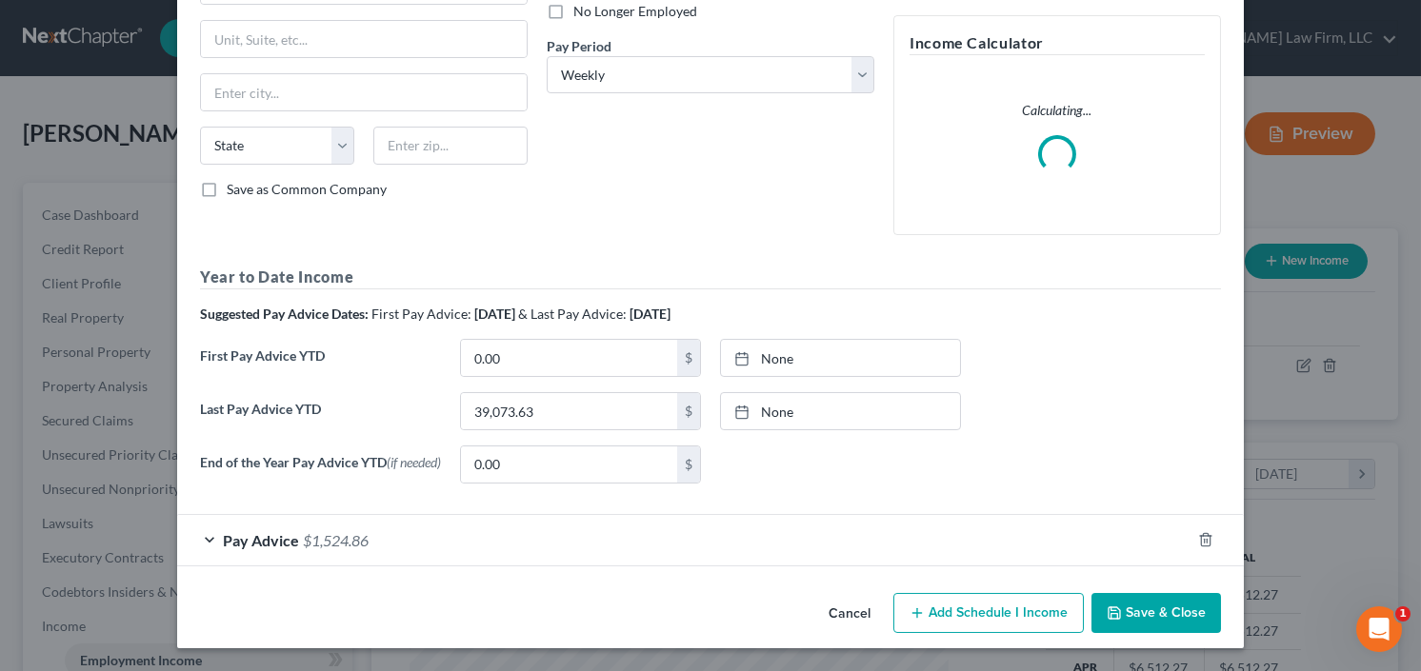
drag, startPoint x: 322, startPoint y: 546, endPoint x: 378, endPoint y: 461, distance: 101.7
click at [322, 545] on span "$1,524.86" at bounding box center [336, 540] width 66 height 18
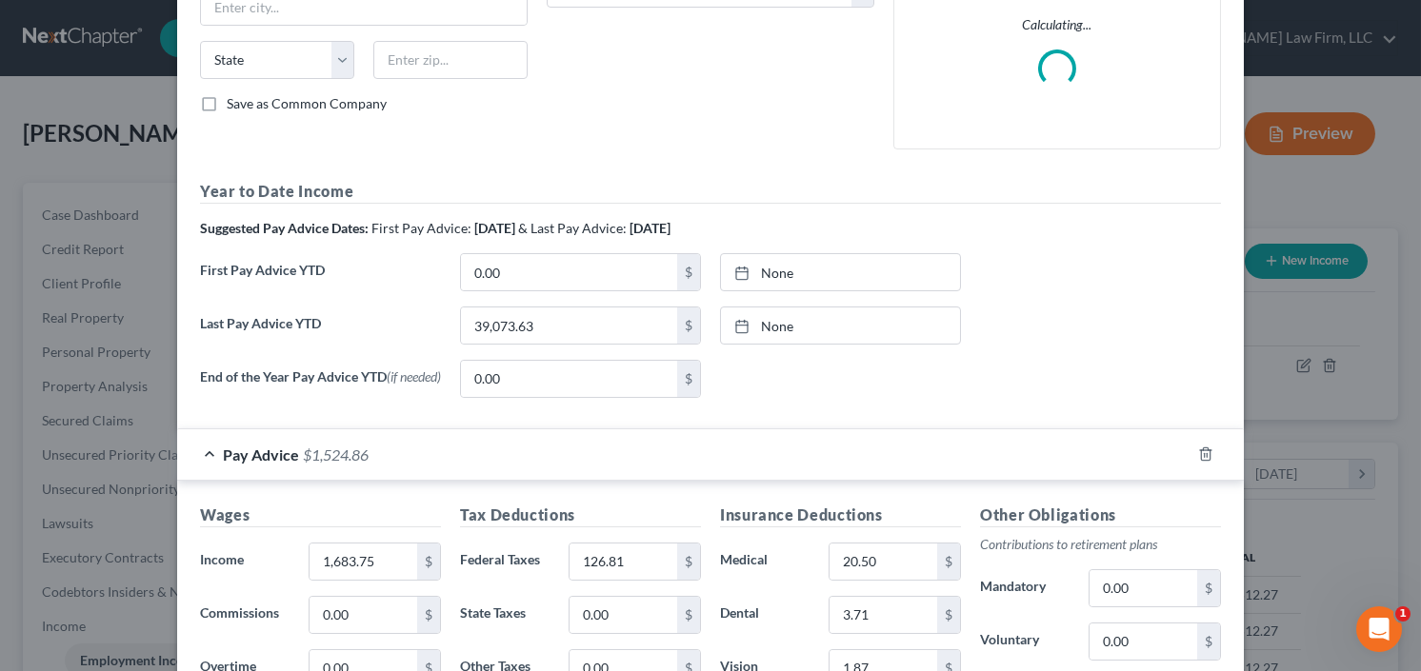
scroll to position [496, 0]
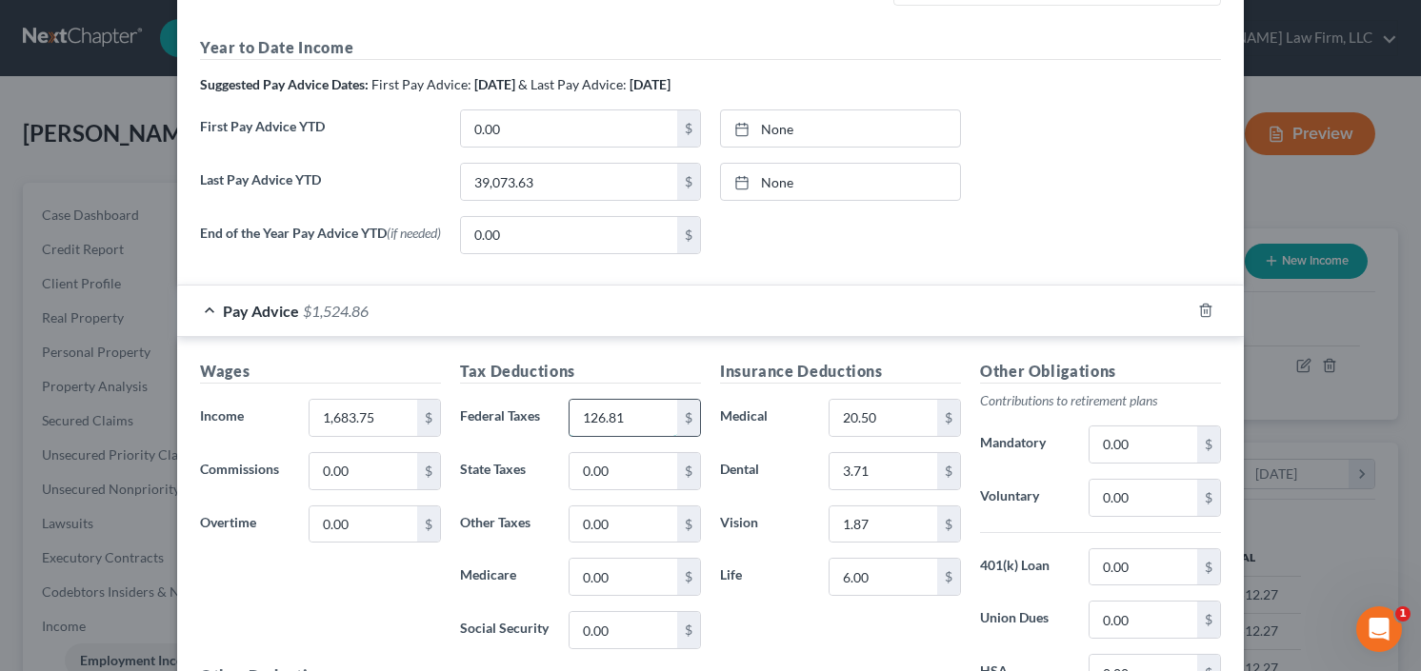
click at [623, 429] on input "126.81" at bounding box center [623, 418] width 108 height 36
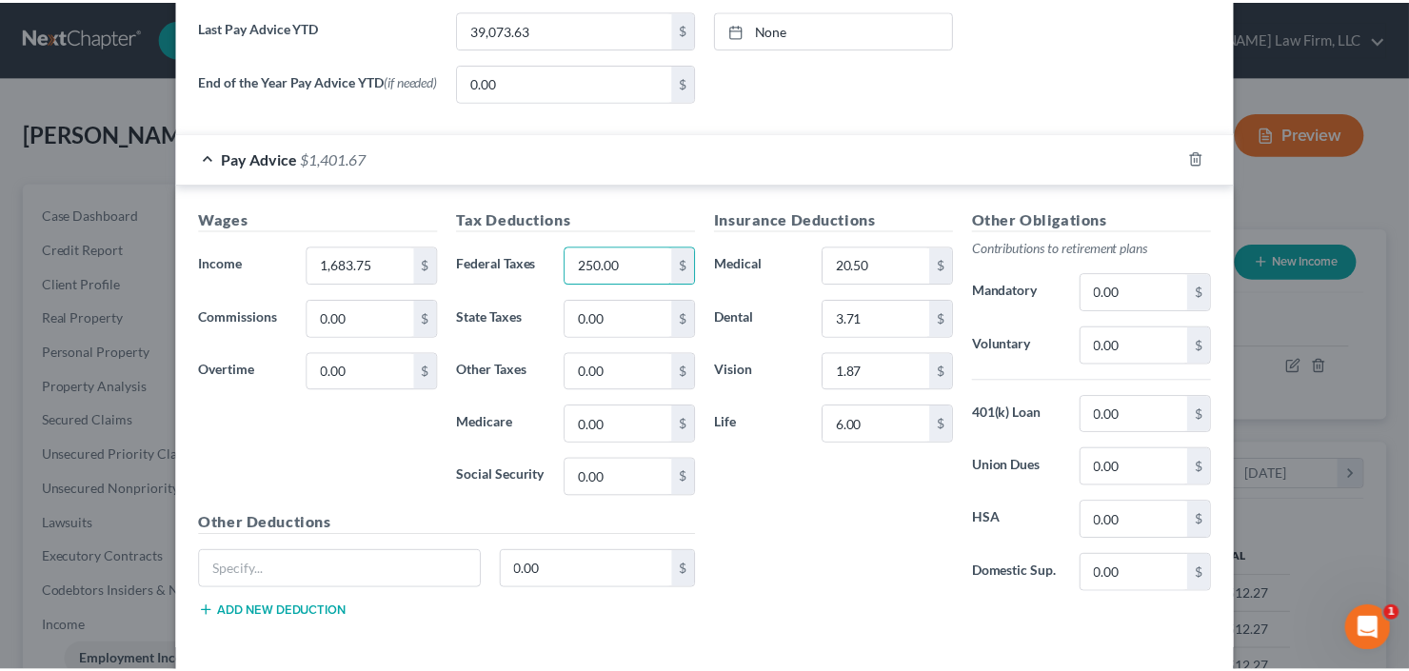
scroll to position [729, 0]
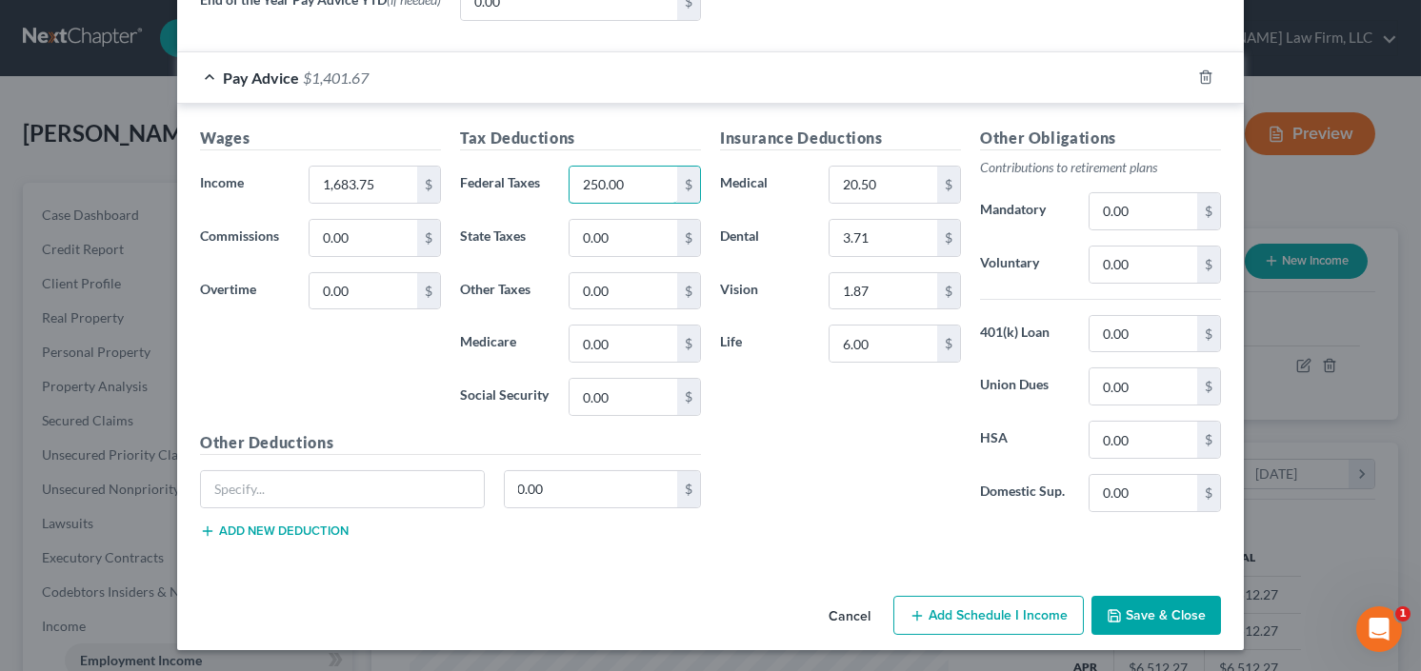
type input "250.00"
click at [1148, 610] on button "Save & Close" at bounding box center [1155, 616] width 129 height 40
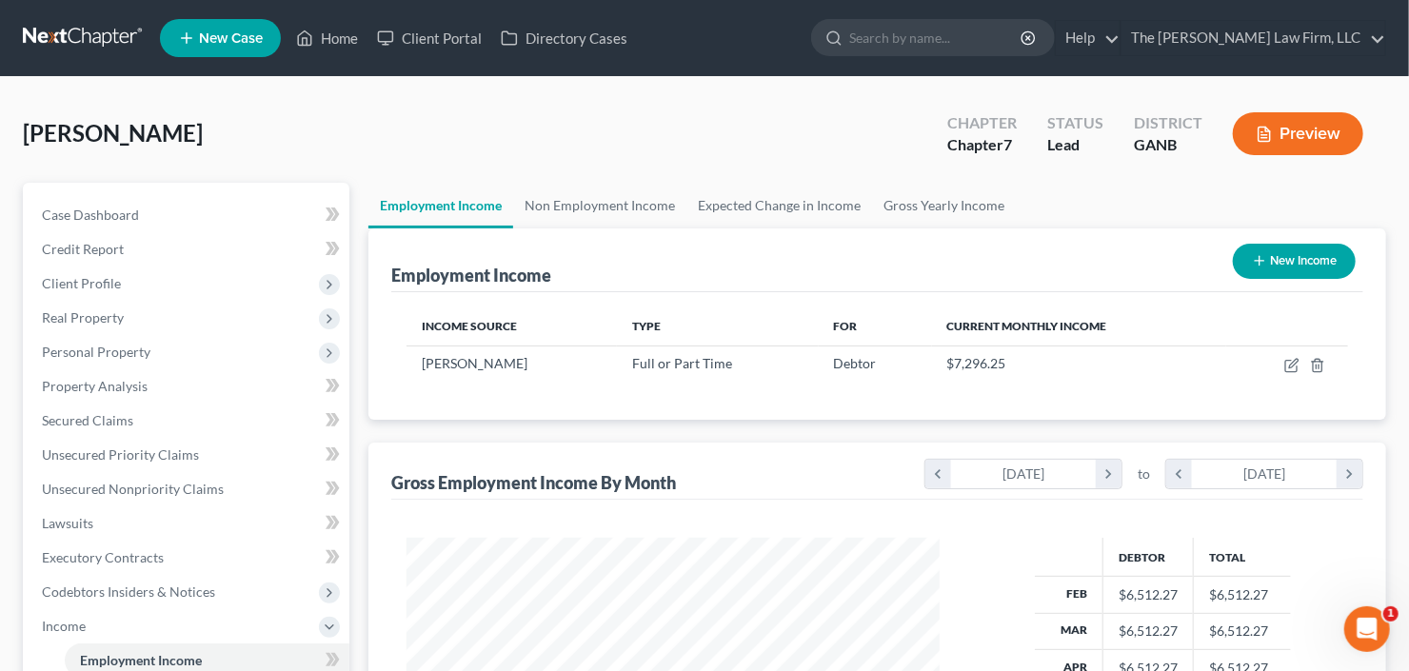
scroll to position [305, 0]
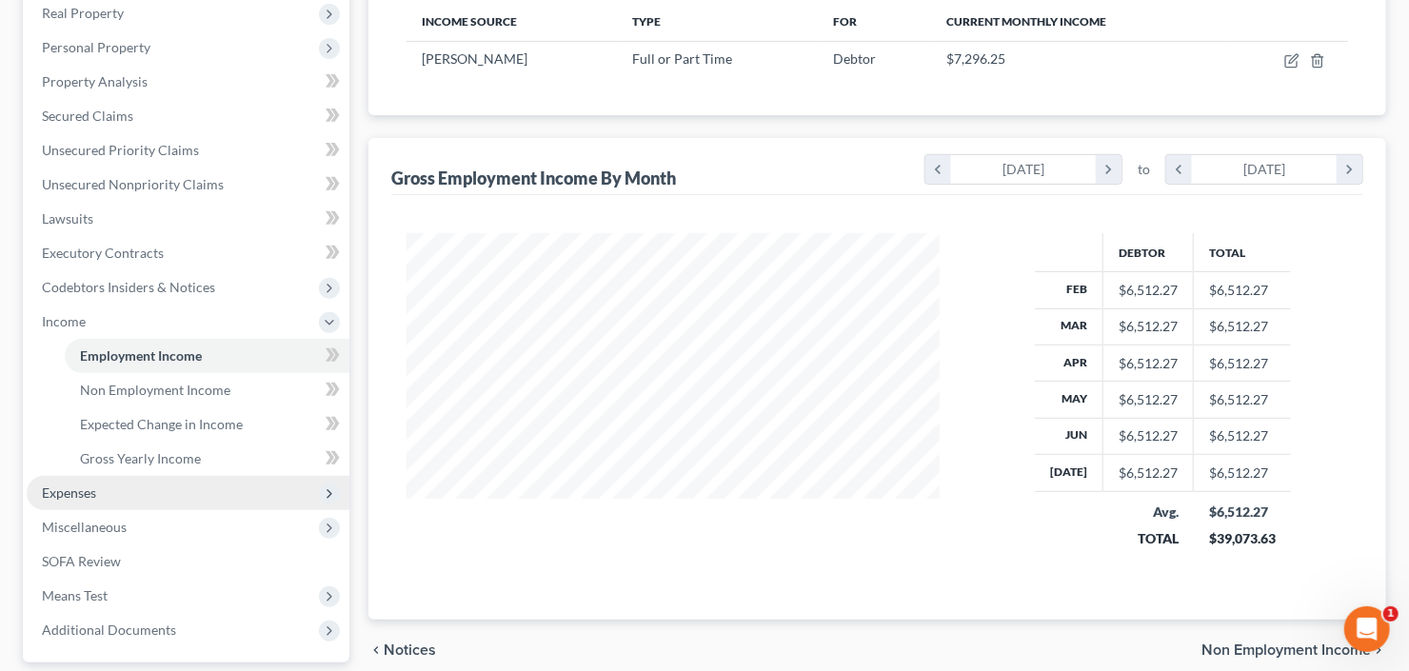
click at [135, 481] on span "Expenses" at bounding box center [188, 493] width 323 height 34
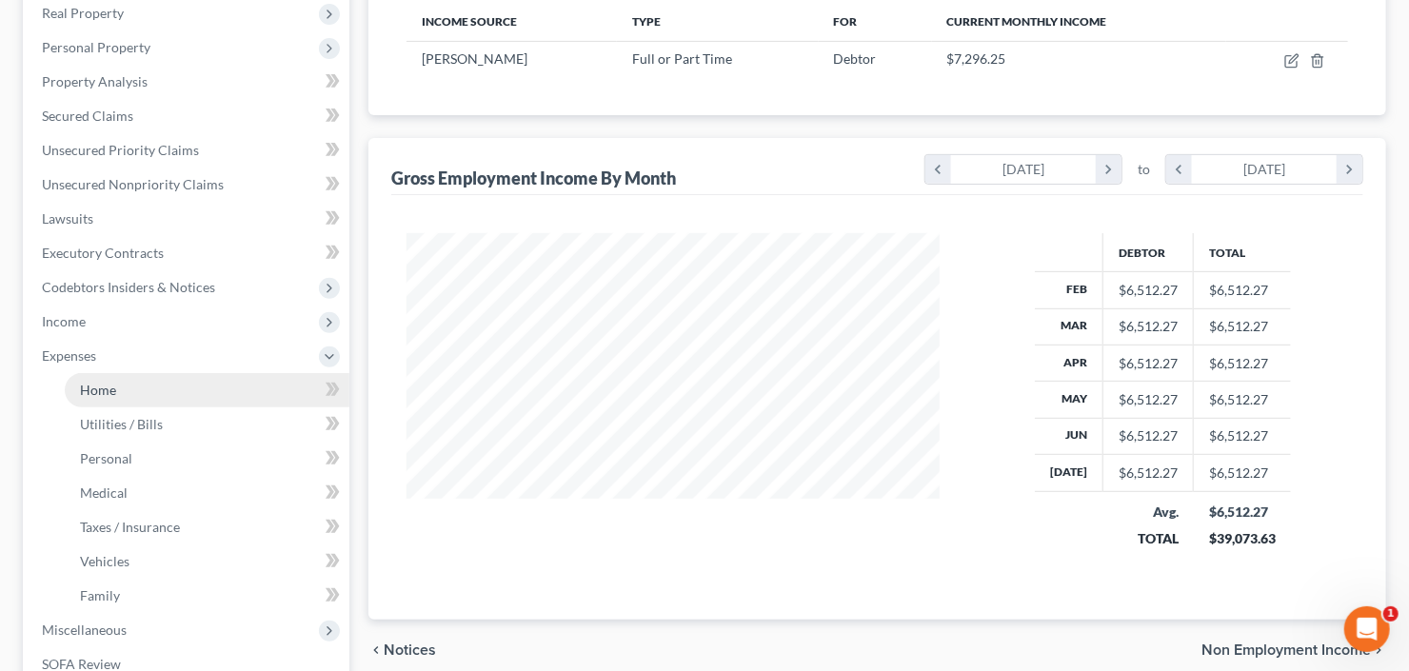
click at [134, 398] on link "Home" at bounding box center [207, 390] width 285 height 34
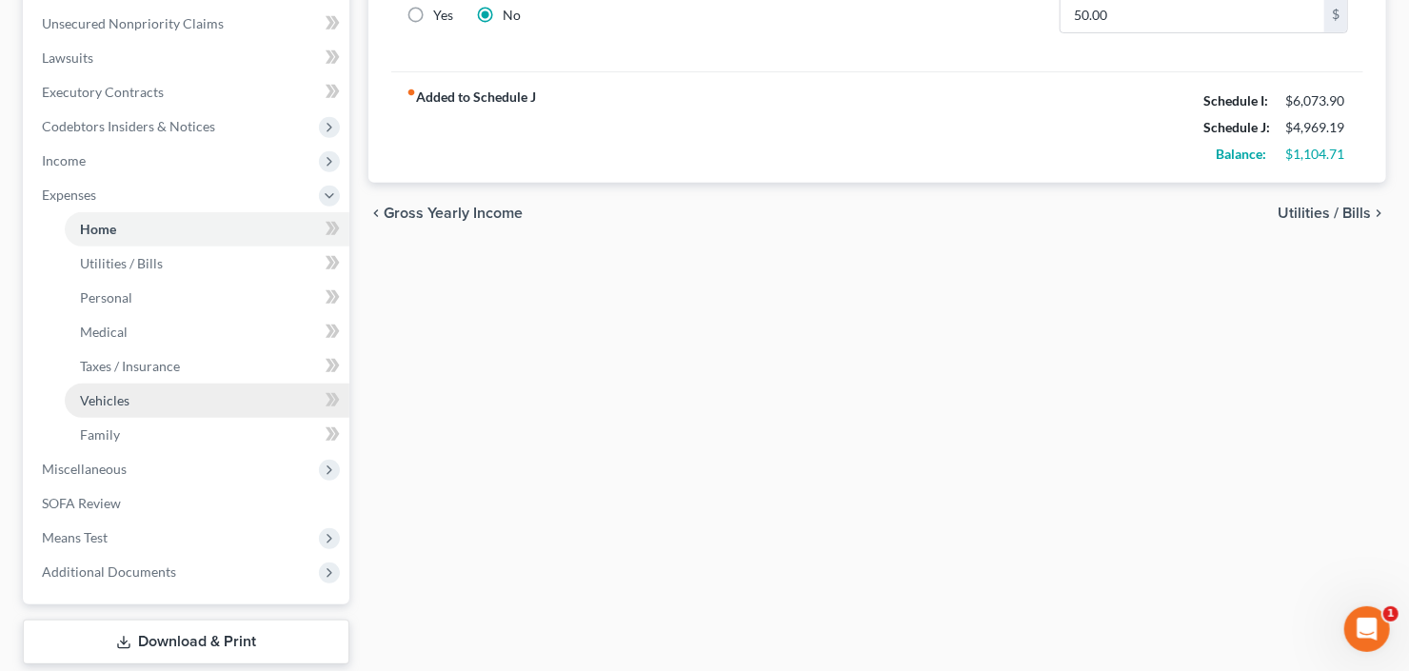
scroll to position [578, 0]
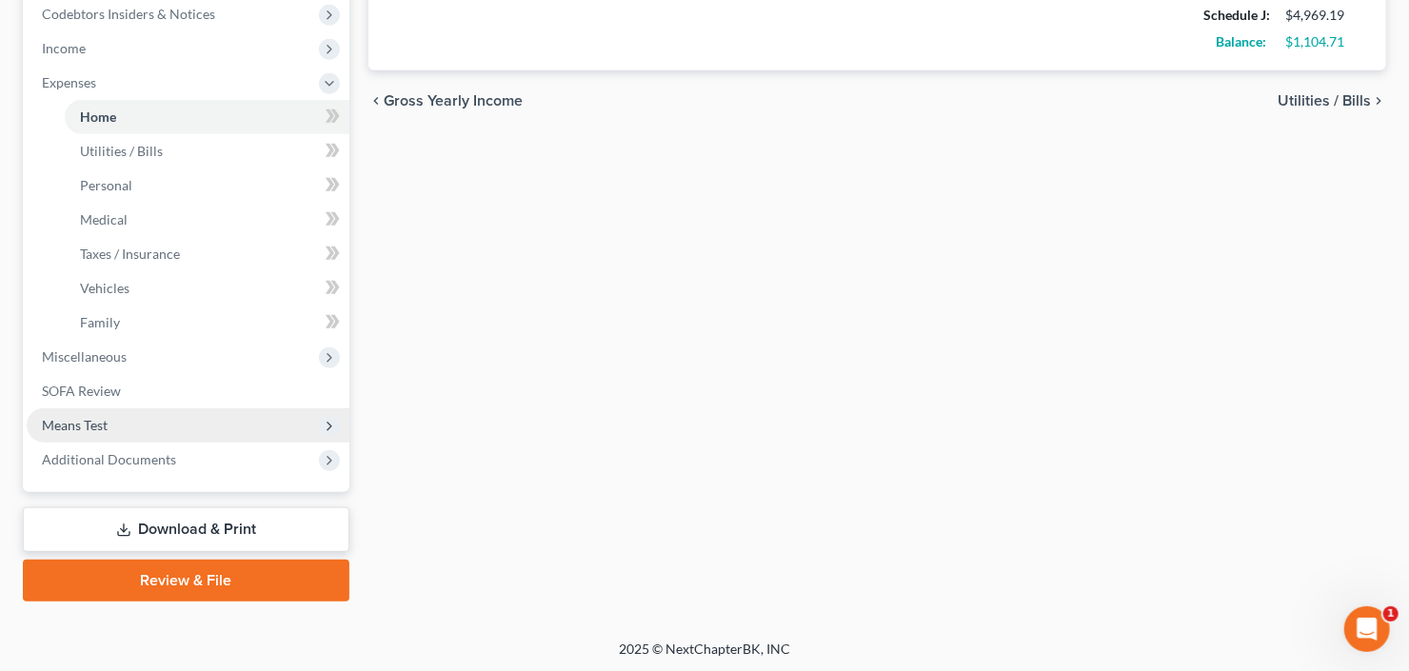
click at [120, 425] on span "Means Test" at bounding box center [188, 425] width 323 height 34
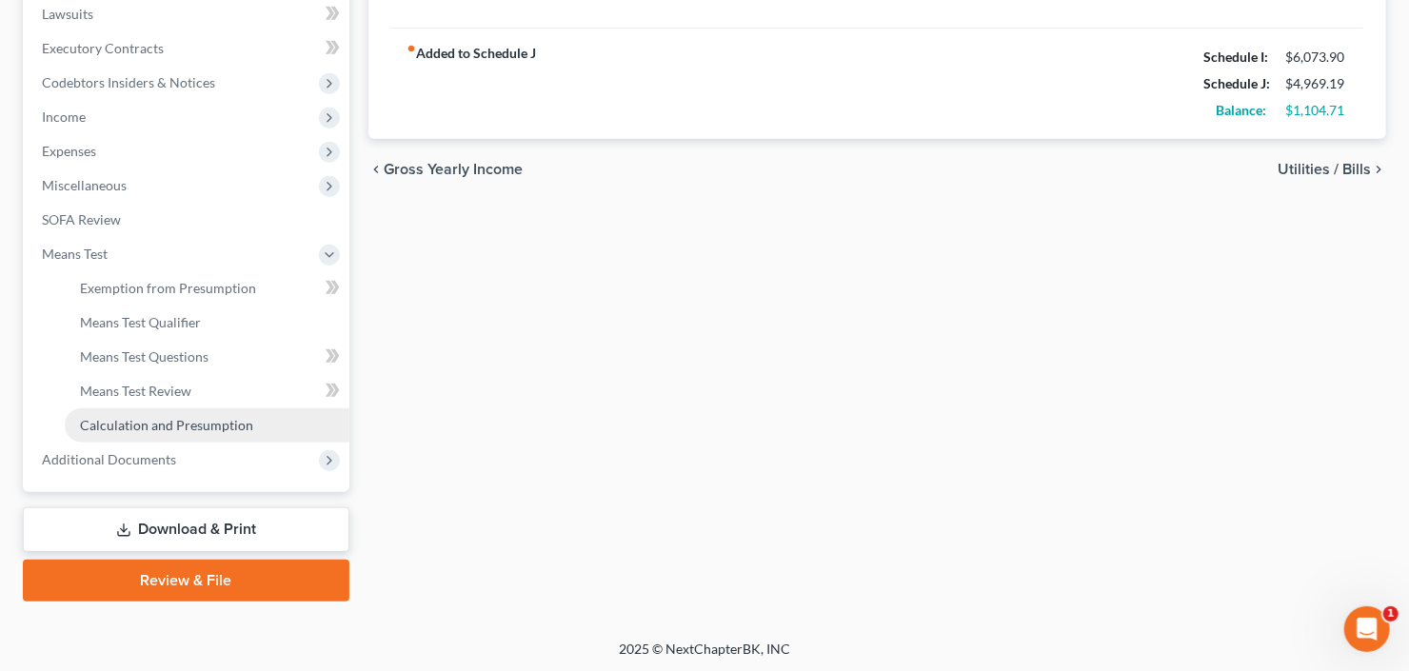
click at [172, 423] on span "Calculation and Presumption" at bounding box center [166, 425] width 173 height 16
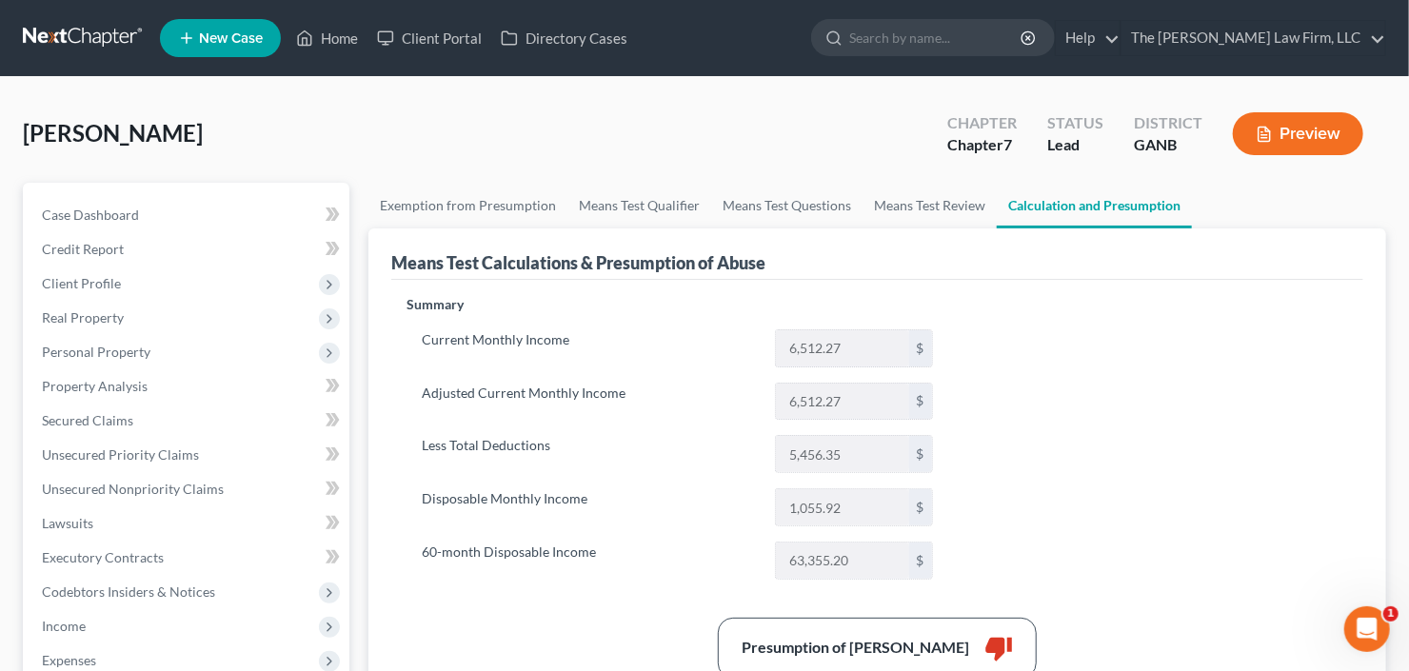
scroll to position [152, 0]
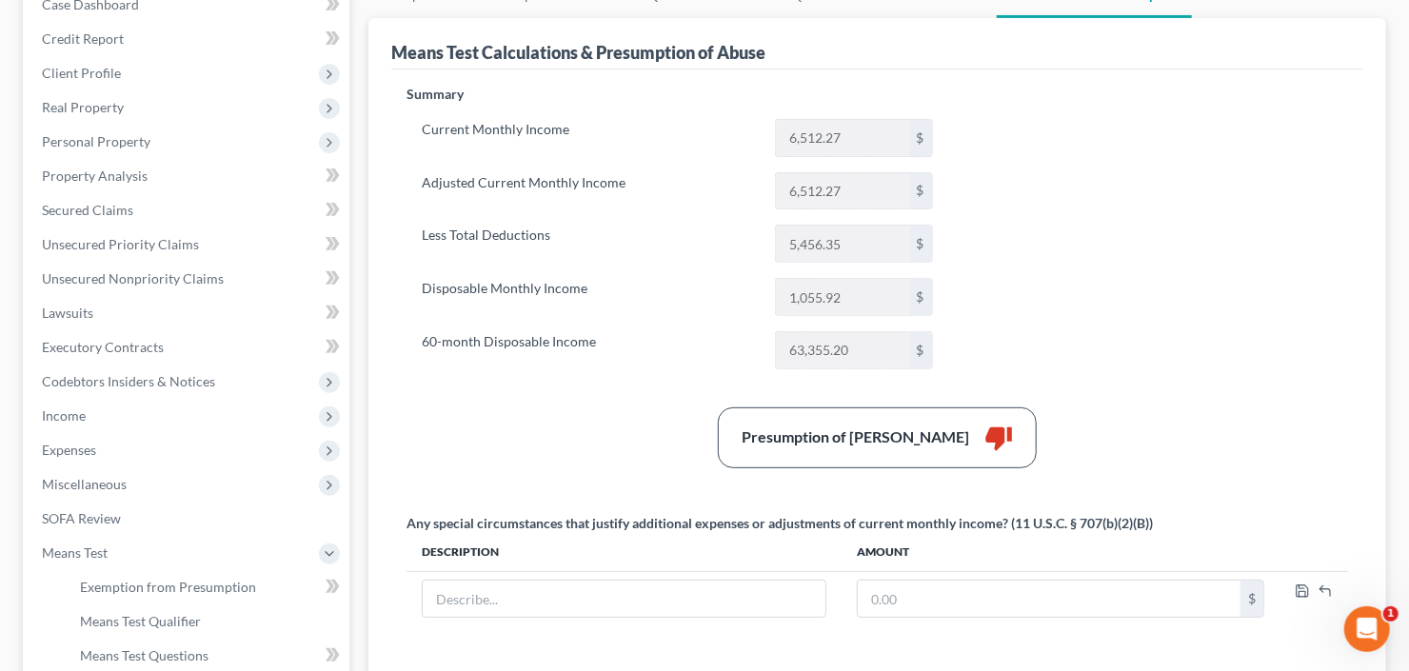
scroll to position [305, 0]
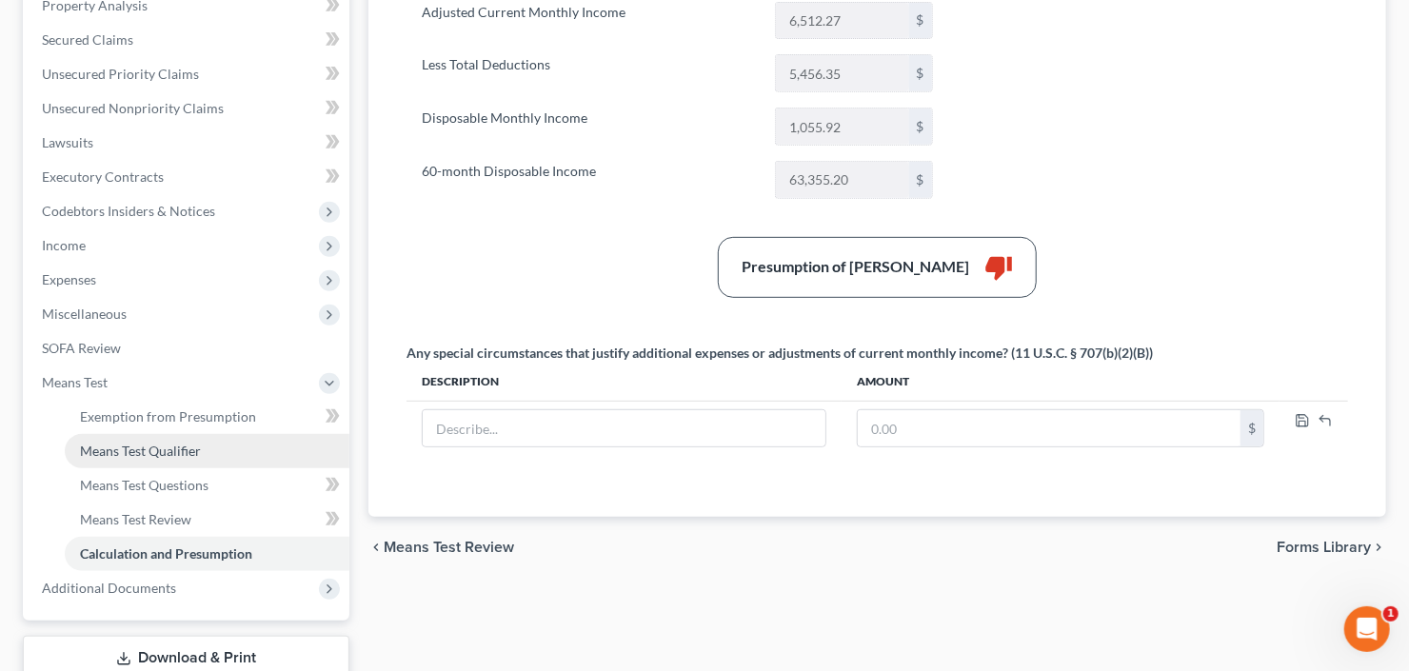
click at [152, 458] on link "Means Test Qualifier" at bounding box center [207, 451] width 285 height 34
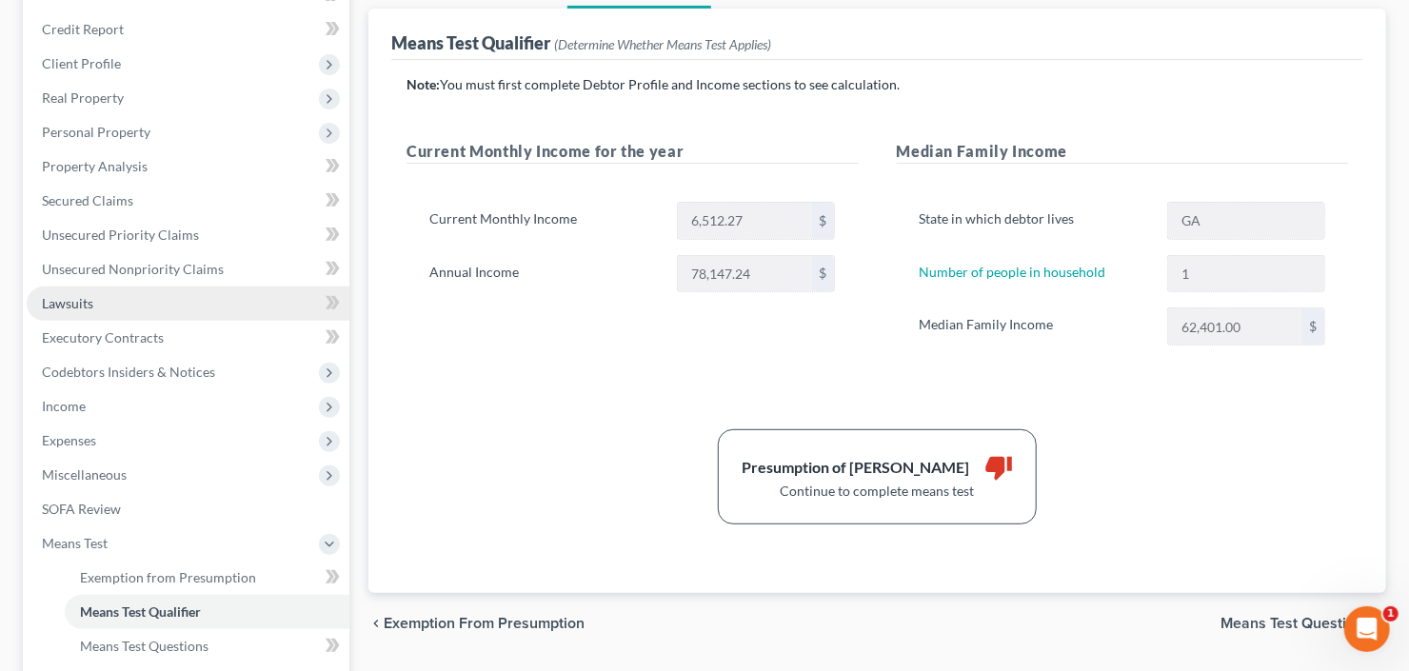
scroll to position [305, 0]
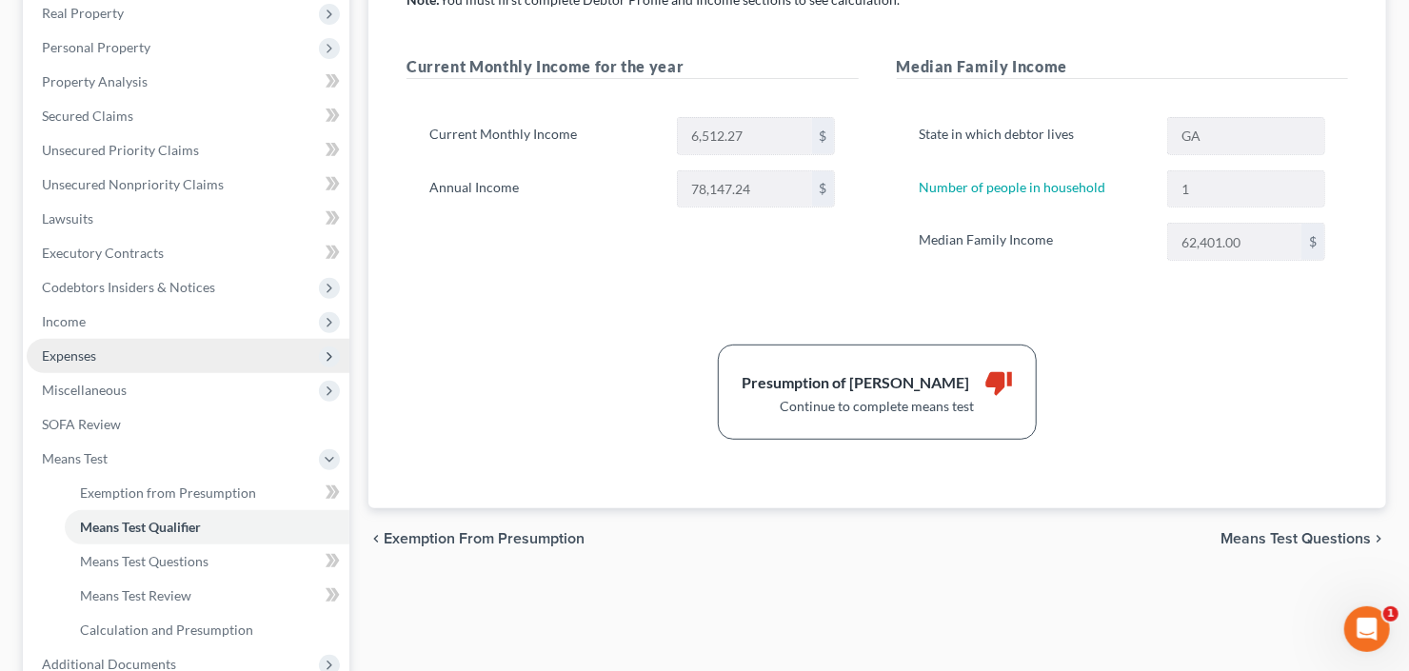
click at [114, 352] on span "Expenses" at bounding box center [188, 356] width 323 height 34
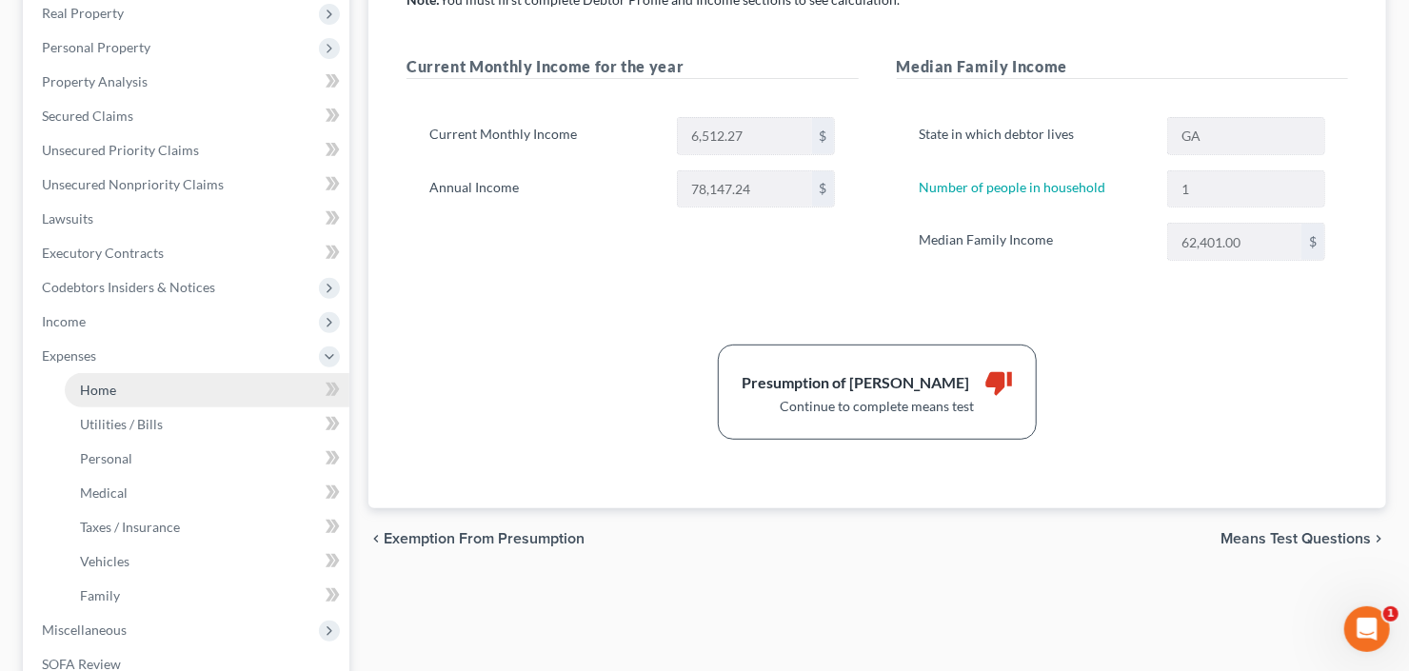
click at [109, 388] on span "Home" at bounding box center [98, 390] width 36 height 16
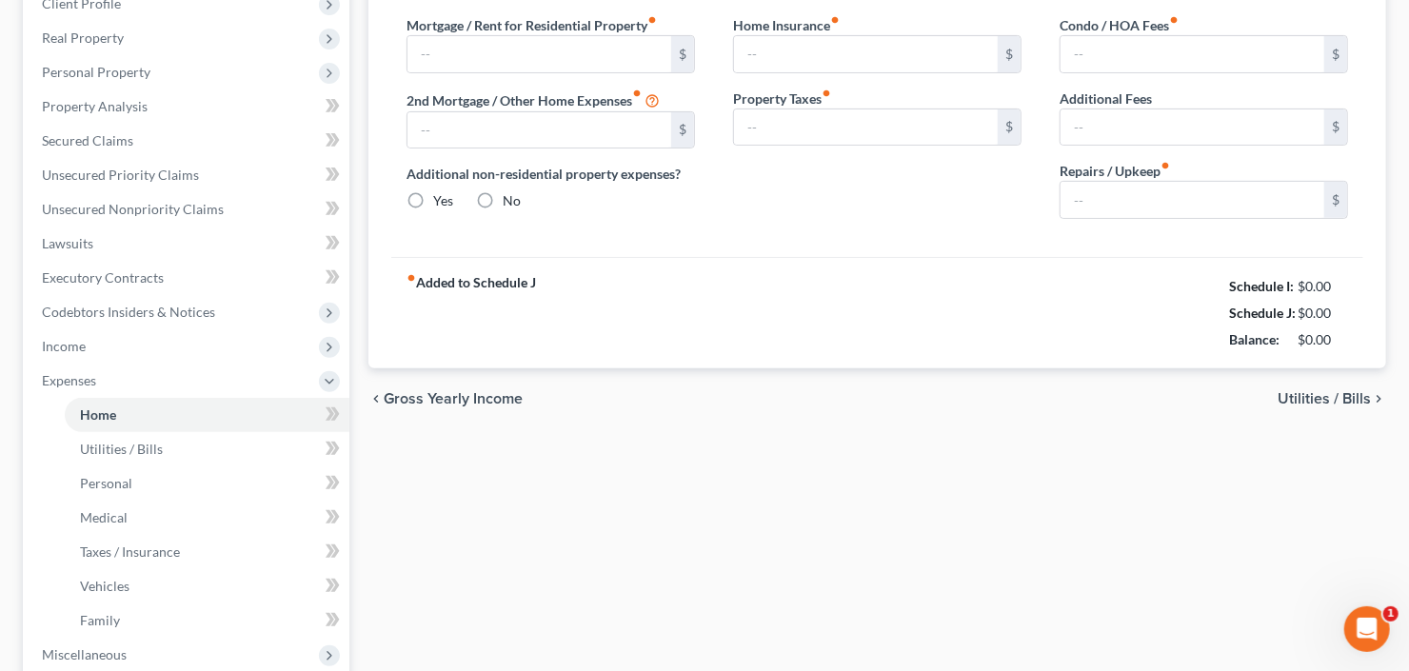
type input "2,021.00"
type input "0.00"
radio input "true"
type input "0.00"
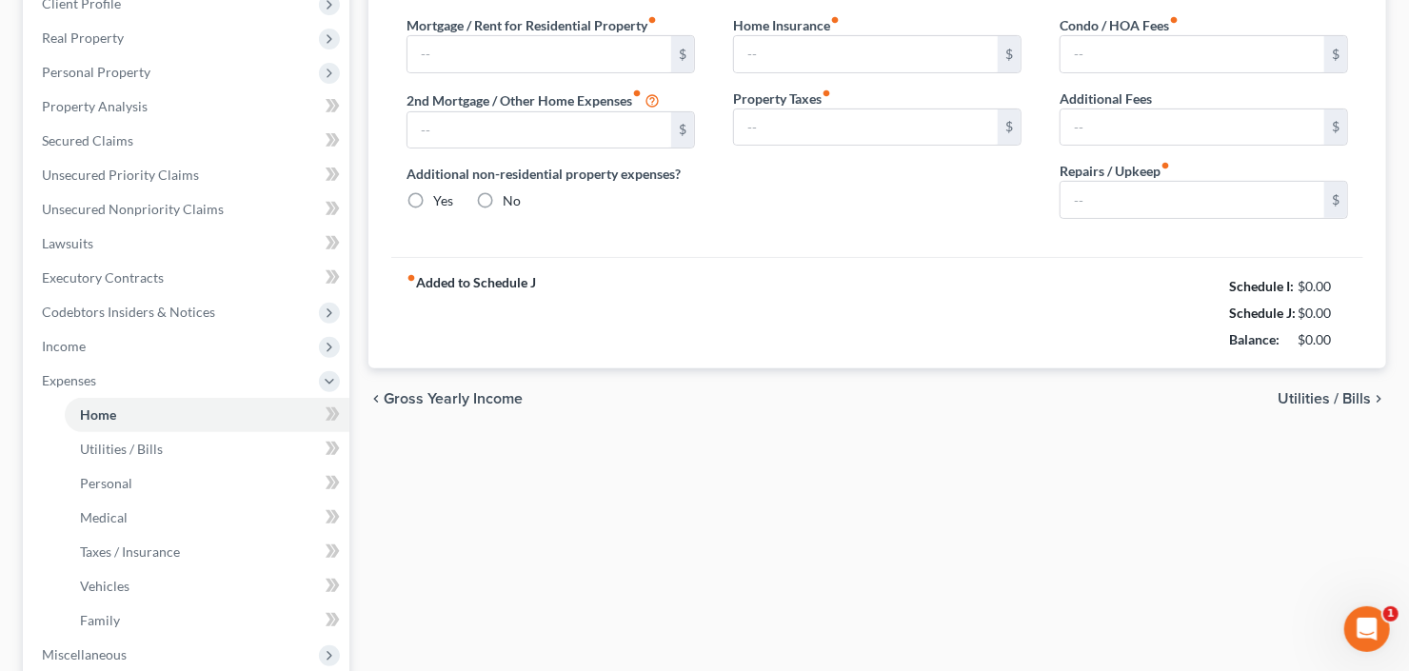
type input "0.00"
type input "50.00"
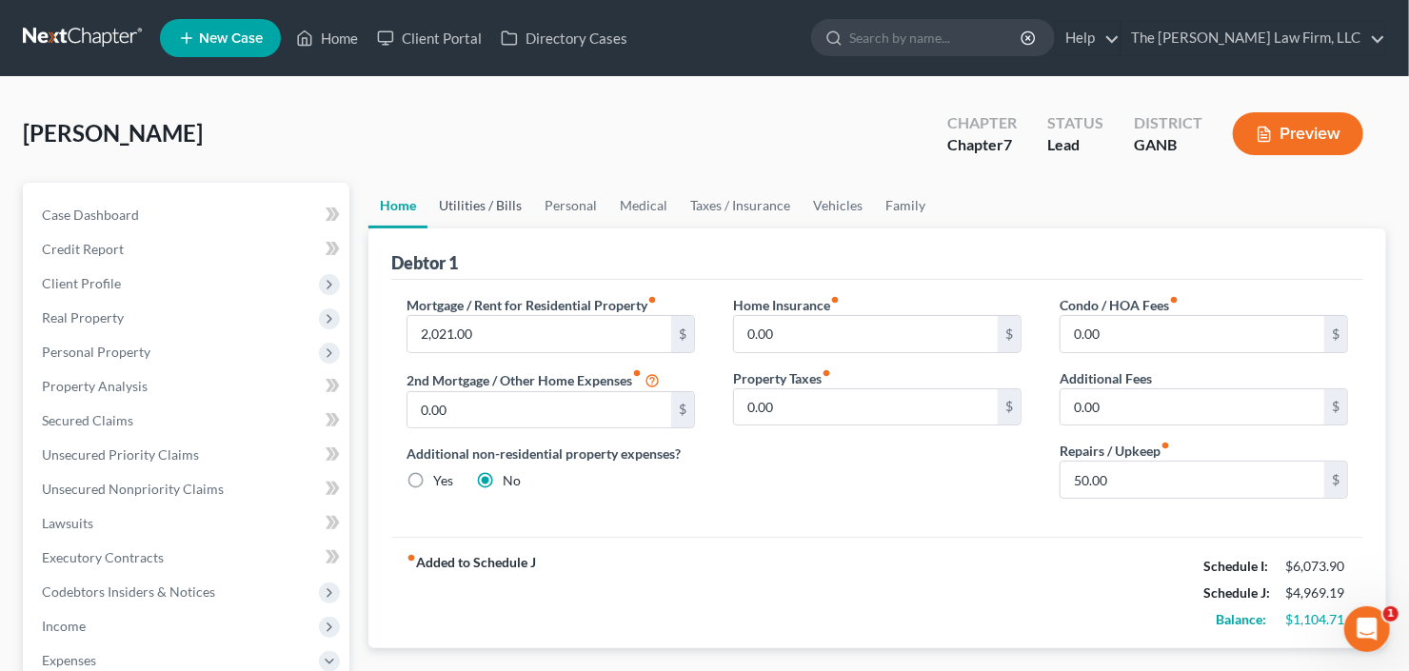
click at [476, 206] on link "Utilities / Bills" at bounding box center [481, 206] width 106 height 46
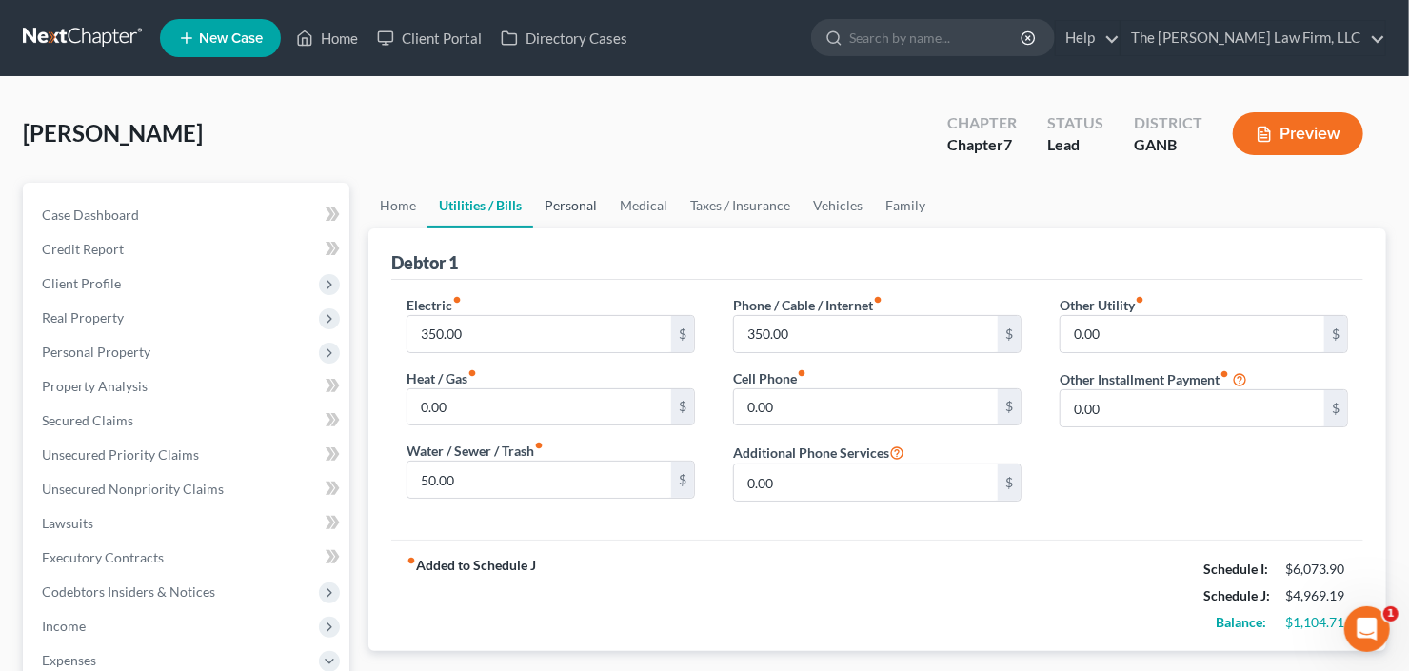
click at [578, 203] on link "Personal" at bounding box center [570, 206] width 75 height 46
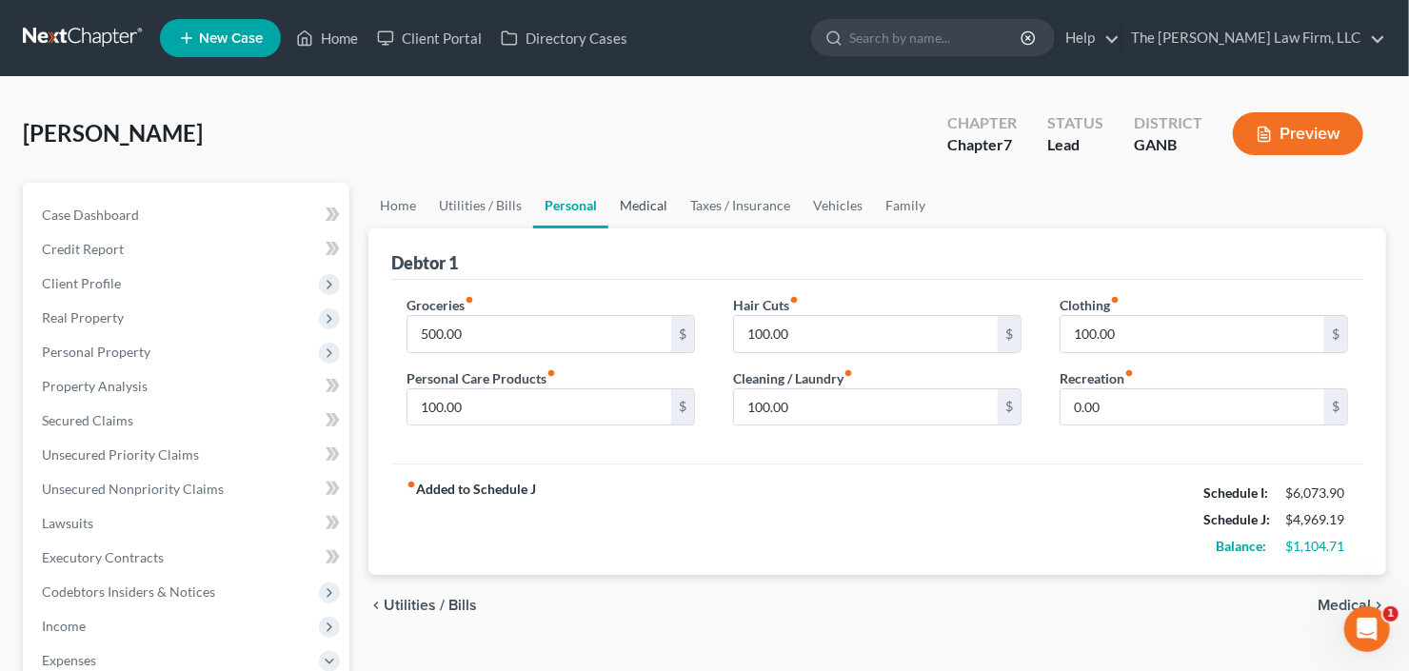
click at [631, 206] on link "Medical" at bounding box center [643, 206] width 70 height 46
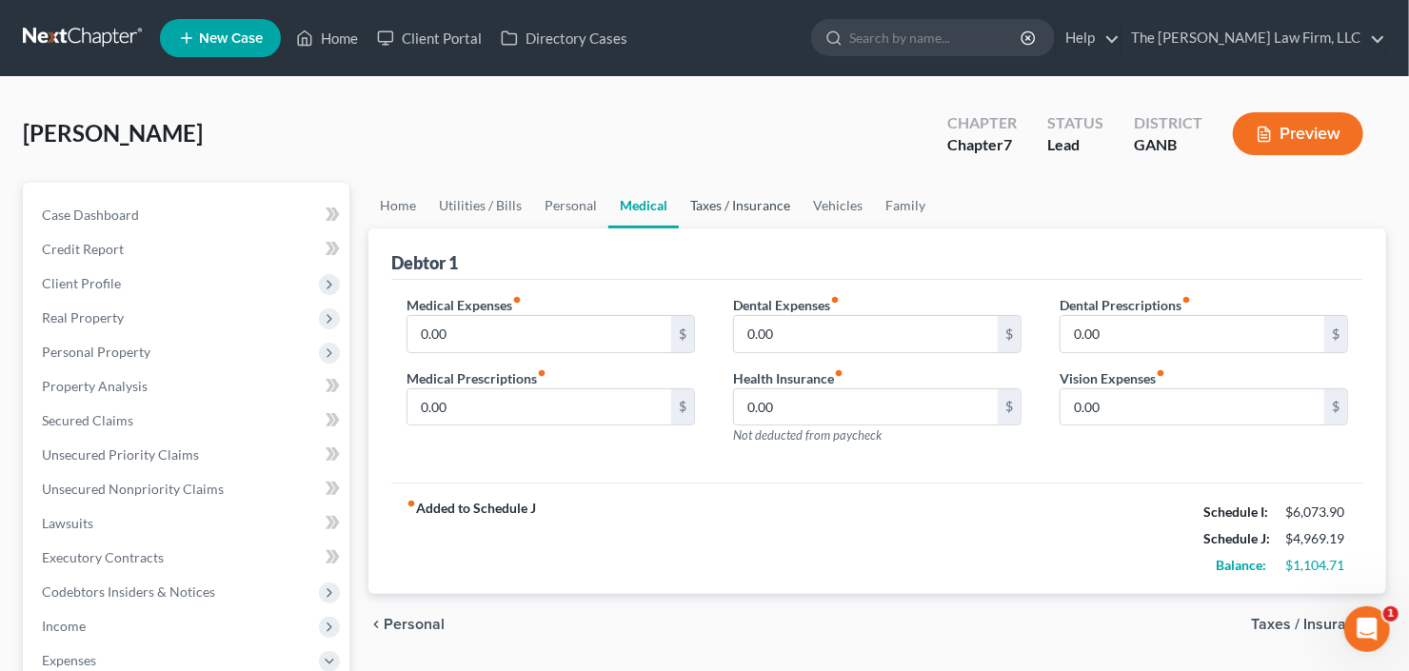
click at [705, 206] on link "Taxes / Insurance" at bounding box center [740, 206] width 123 height 46
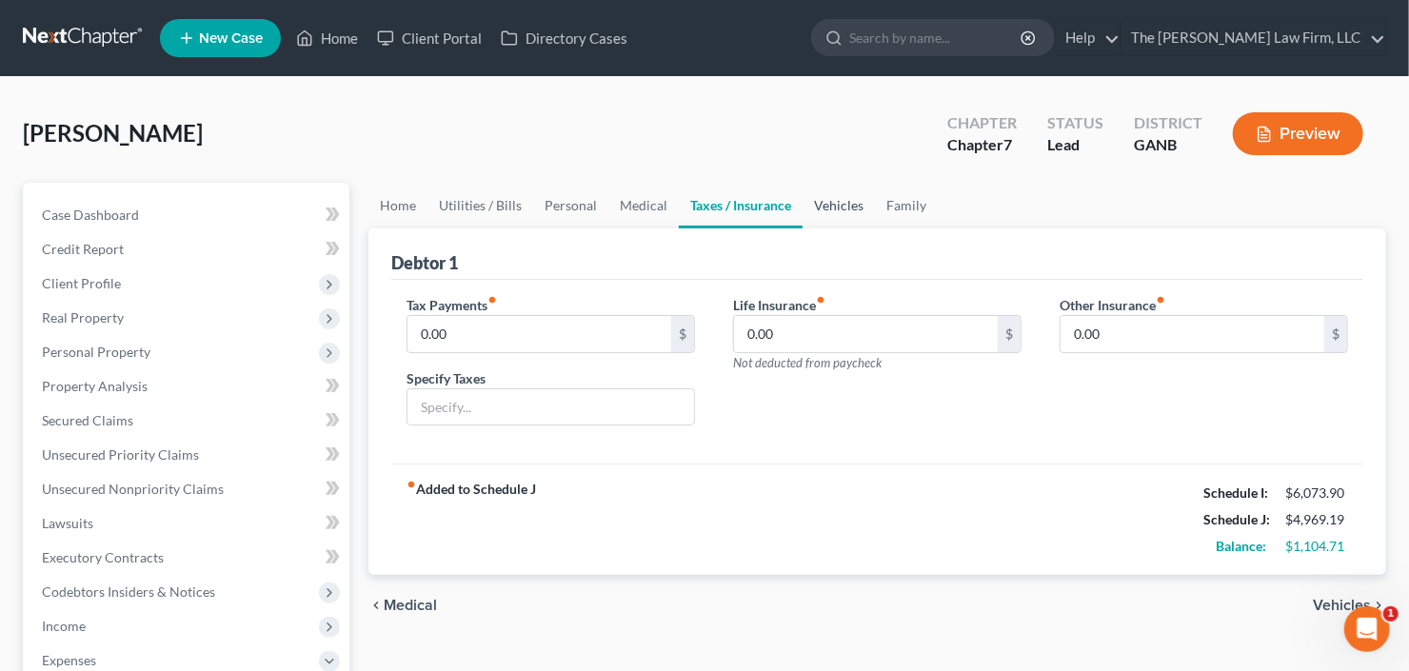
click at [841, 197] on link "Vehicles" at bounding box center [839, 206] width 72 height 46
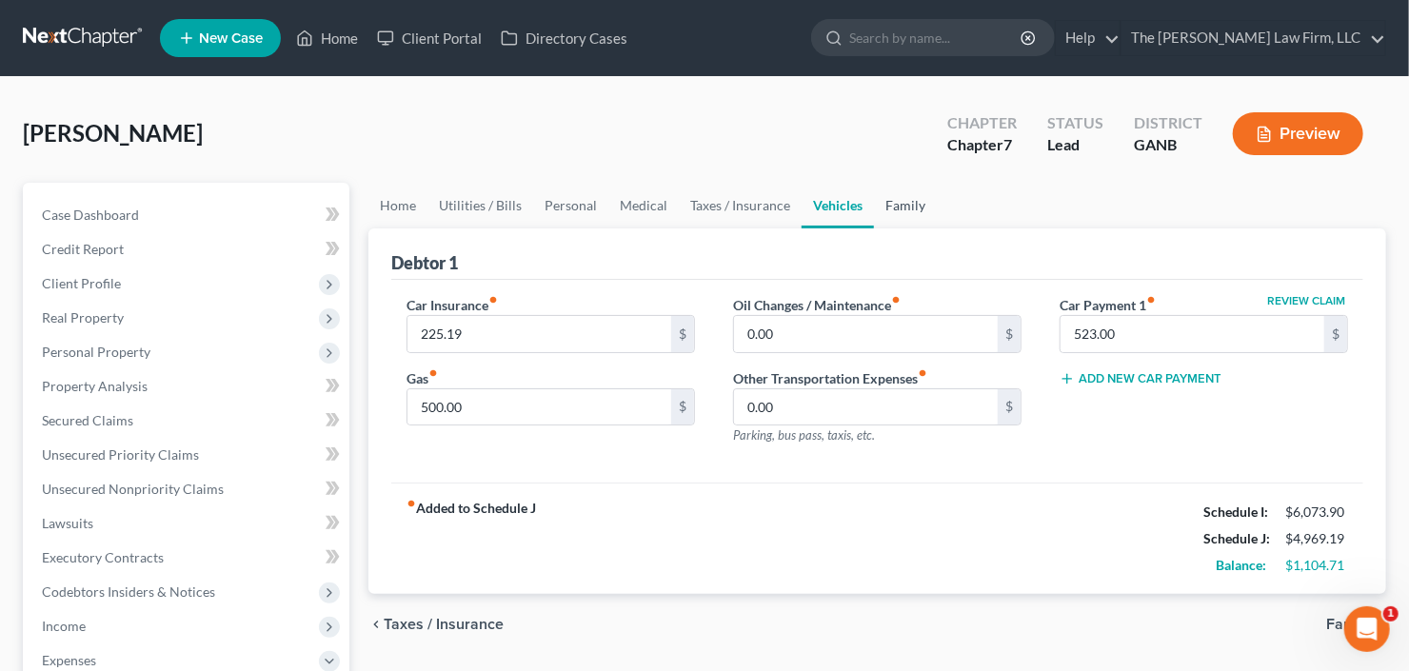
click at [893, 203] on link "Family" at bounding box center [905, 206] width 63 height 46
